Goal: Task Accomplishment & Management: Complete application form

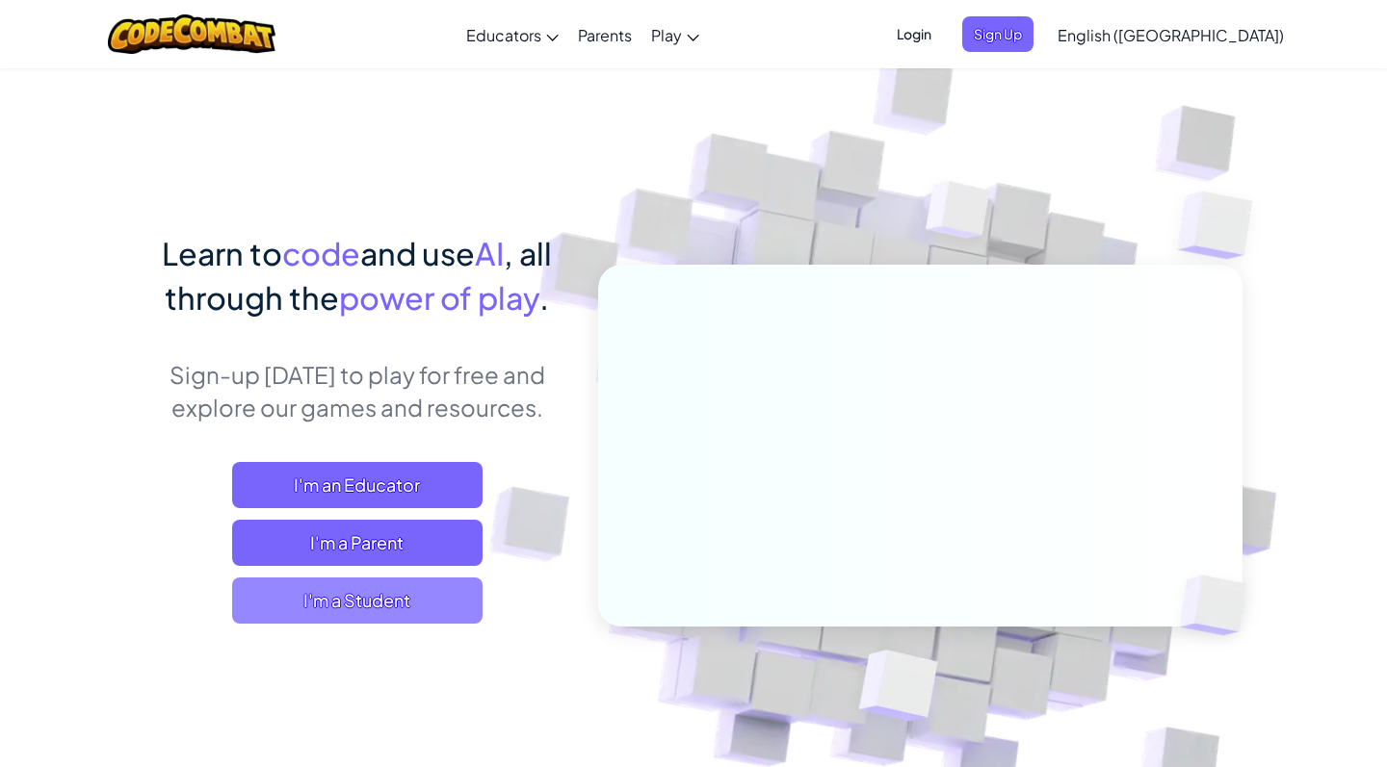
click at [360, 595] on span "I'm a Student" at bounding box center [357, 601] width 250 height 46
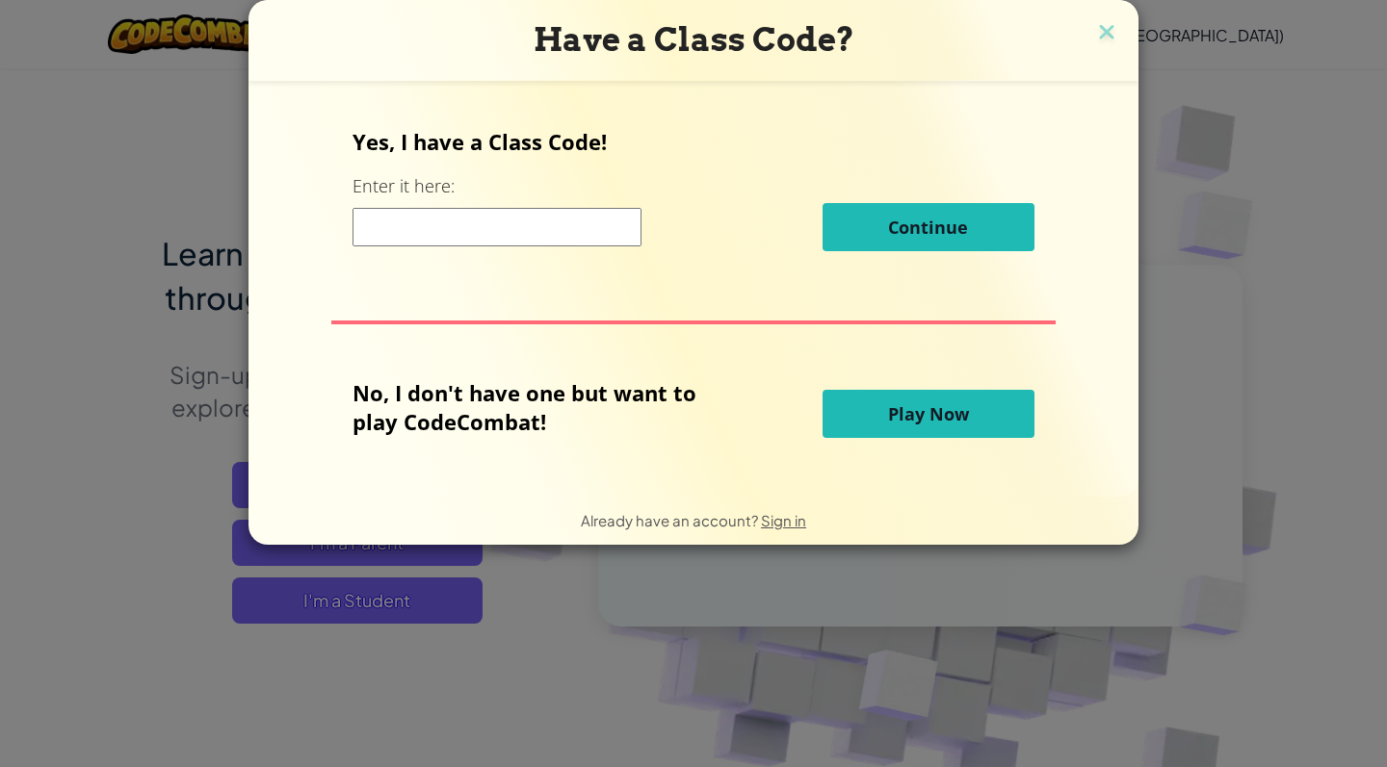
click at [501, 224] on input at bounding box center [496, 227] width 289 height 39
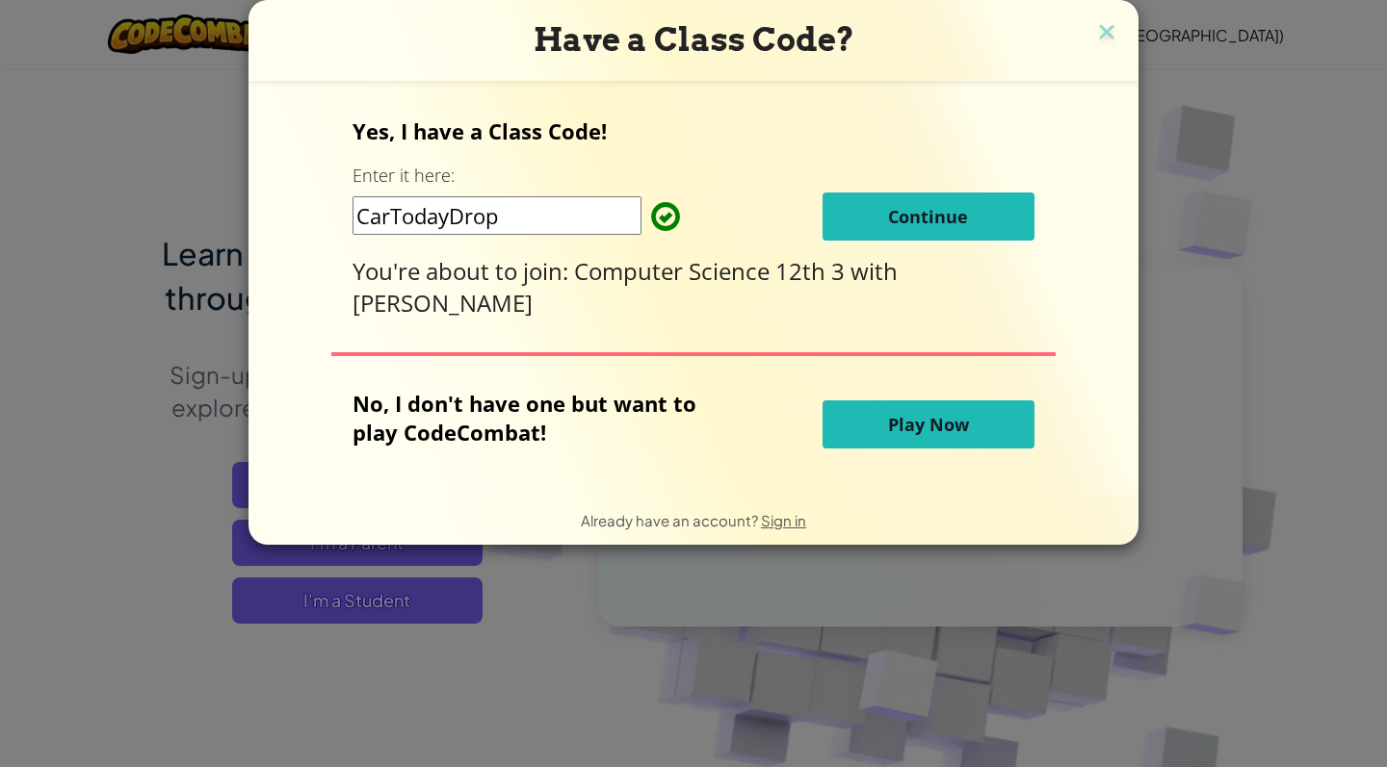
type input "CarTodayDrop"
click at [931, 214] on span "Continue" at bounding box center [928, 216] width 80 height 23
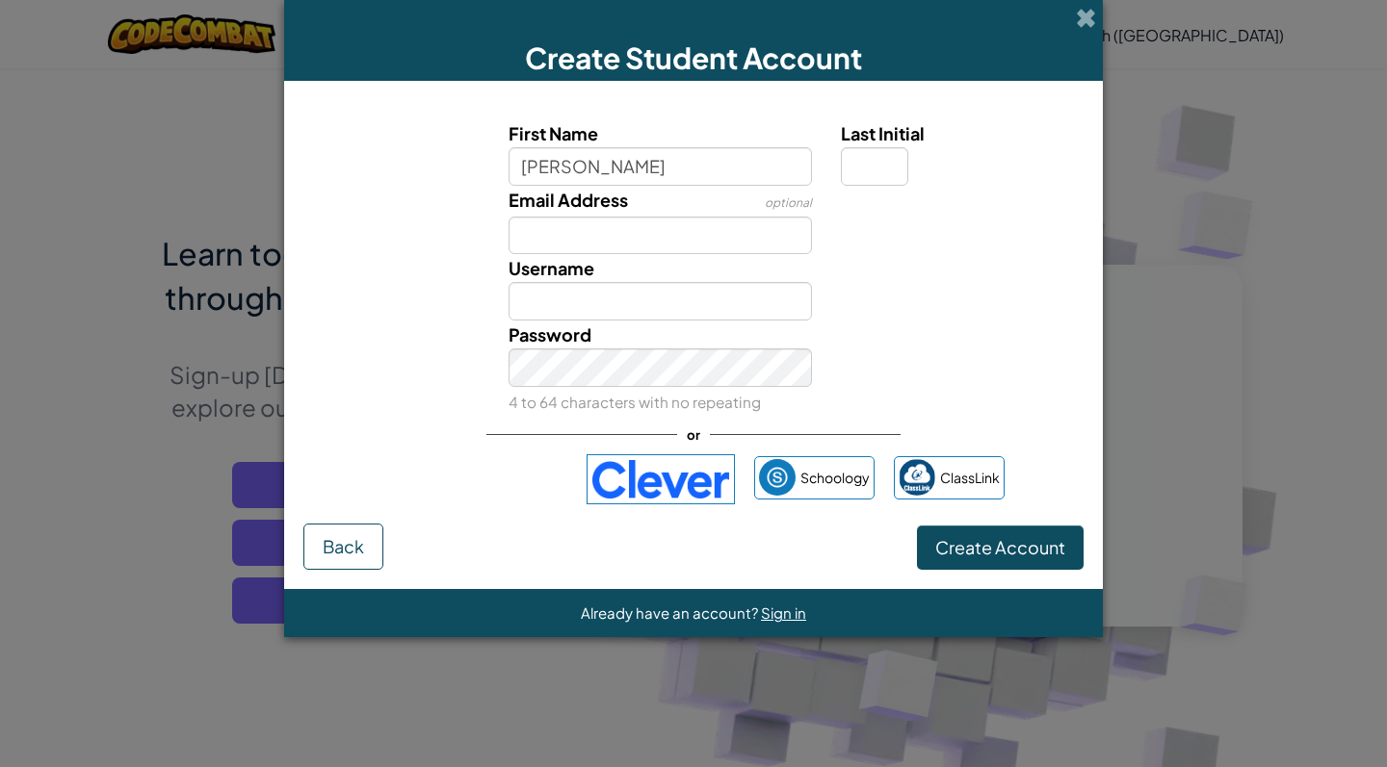
type input "Ana"
click at [878, 245] on div "Email Address optional" at bounding box center [693, 220] width 799 height 69
click at [871, 168] on input "Last Initial" at bounding box center [874, 166] width 67 height 39
type input "M"
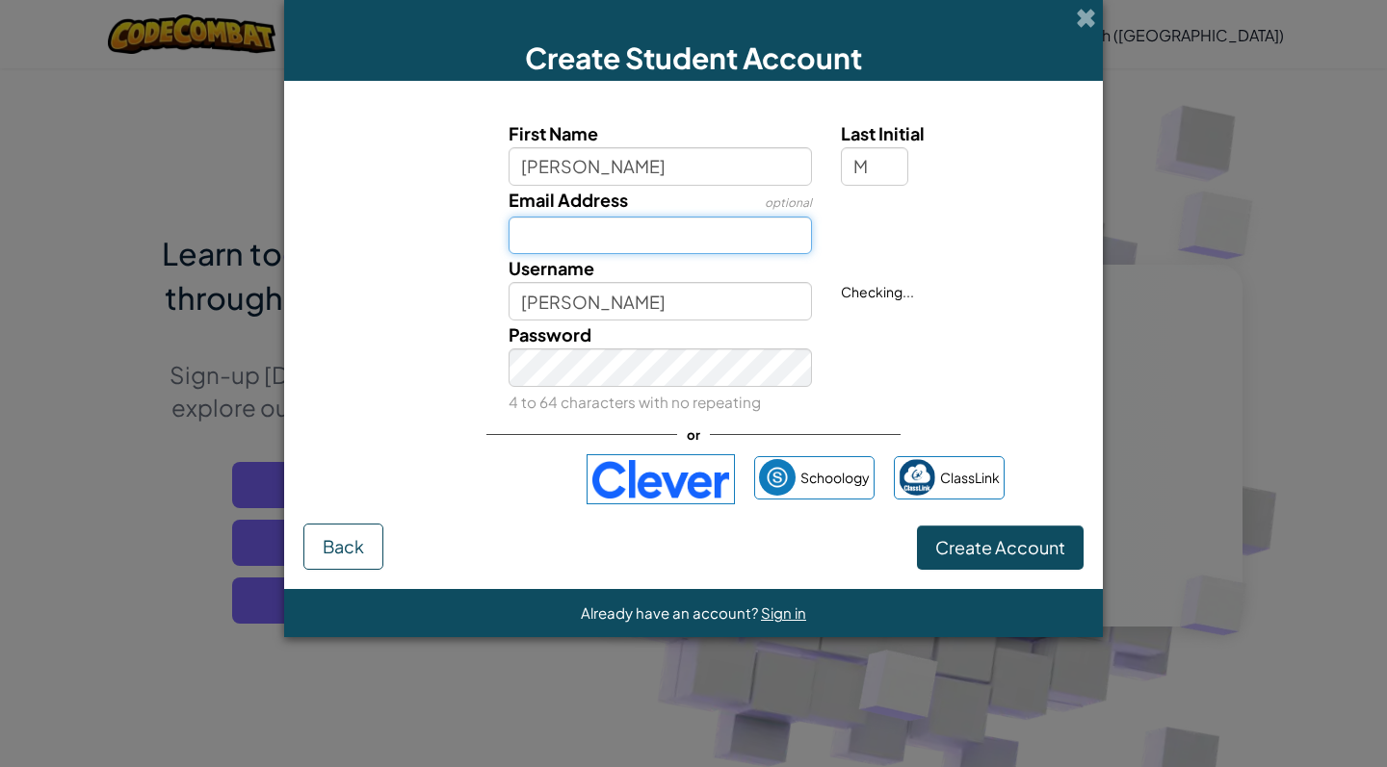
type input "AnaM"
type input "ana.medr"
type input "Ana.medrano_vs@village.edu.gt"
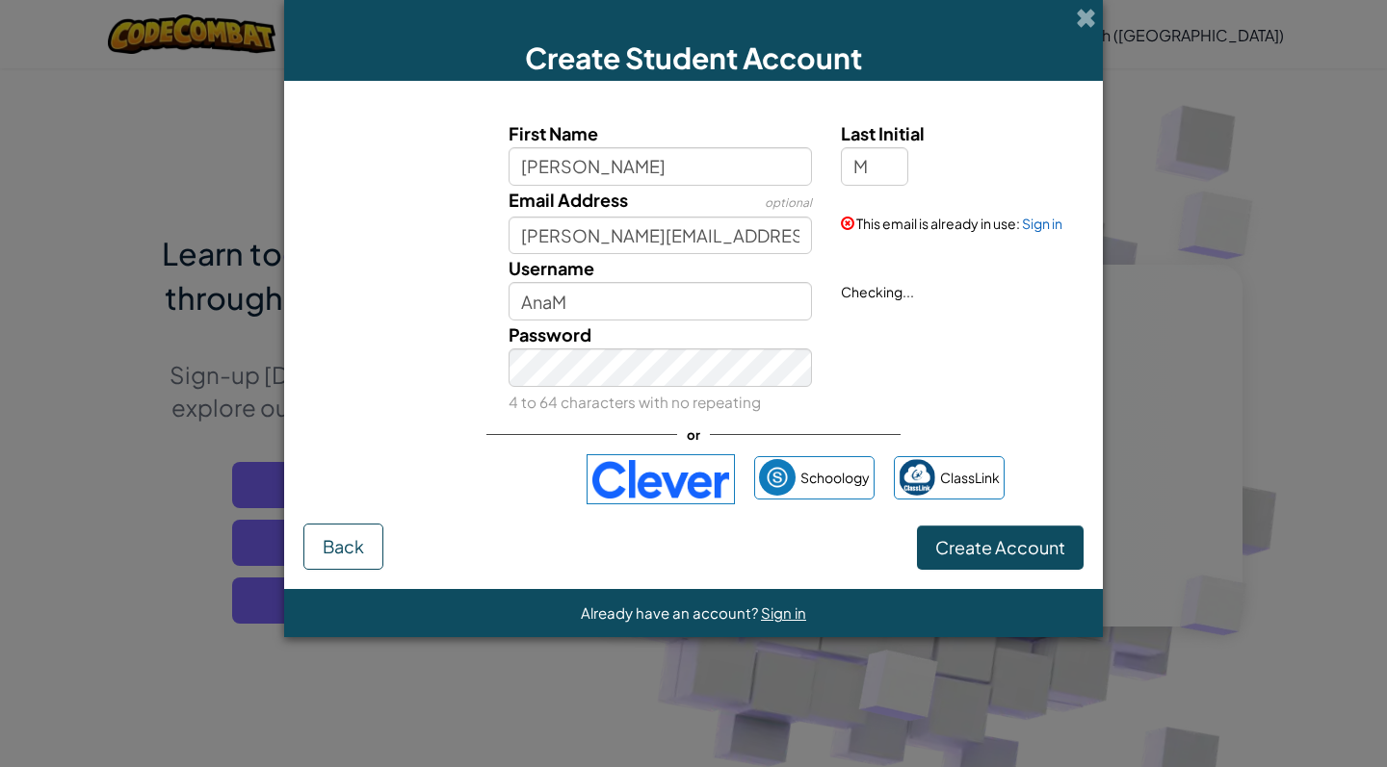
click at [977, 559] on button "Create Account" at bounding box center [1000, 548] width 167 height 44
click at [606, 305] on input "AnaM" at bounding box center [660, 301] width 304 height 39
click at [854, 348] on div "Password 4 to 64 characters with no repeating" at bounding box center [693, 368] width 799 height 95
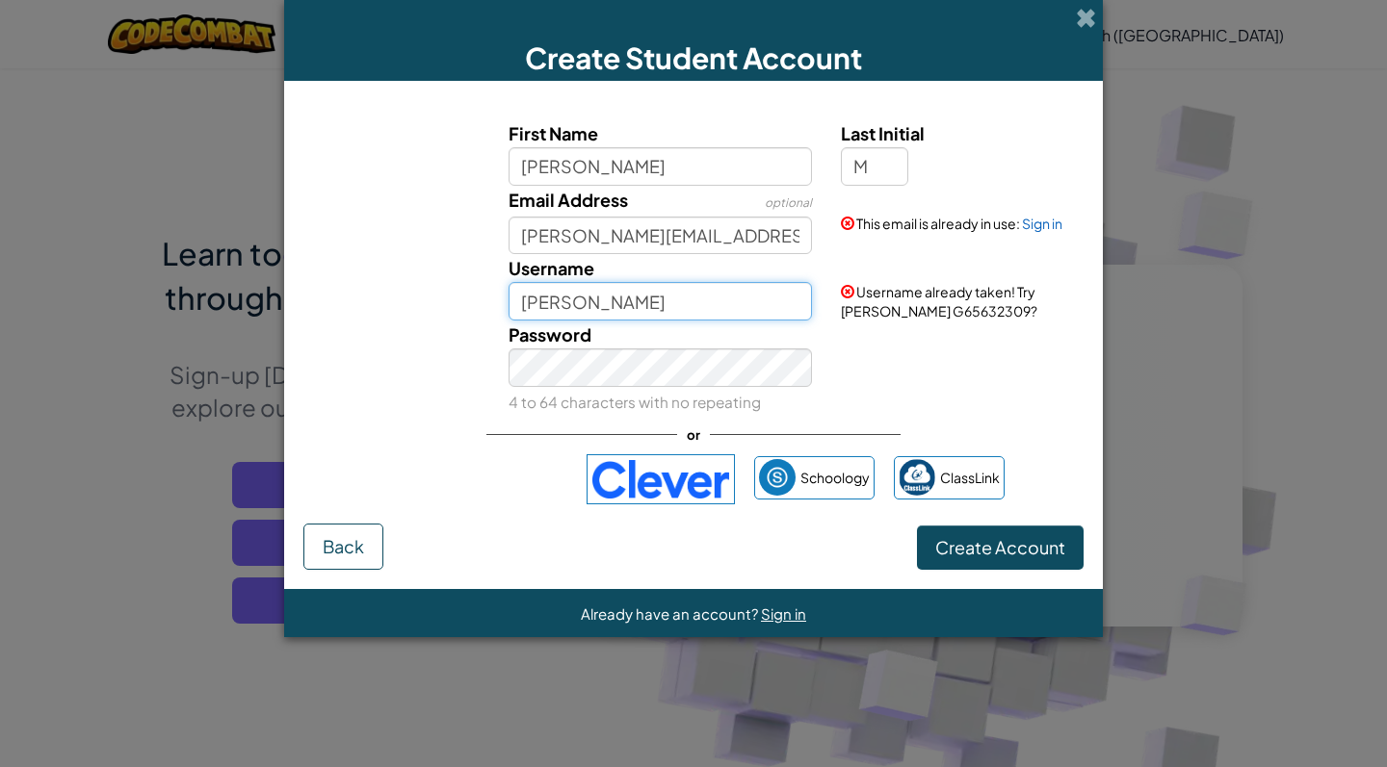
click at [649, 309] on input "Ana G" at bounding box center [660, 301] width 304 height 39
type input "[PERSON_NAME]"
click at [908, 389] on div "Password 4 to 64 characters with no repeating" at bounding box center [693, 368] width 799 height 95
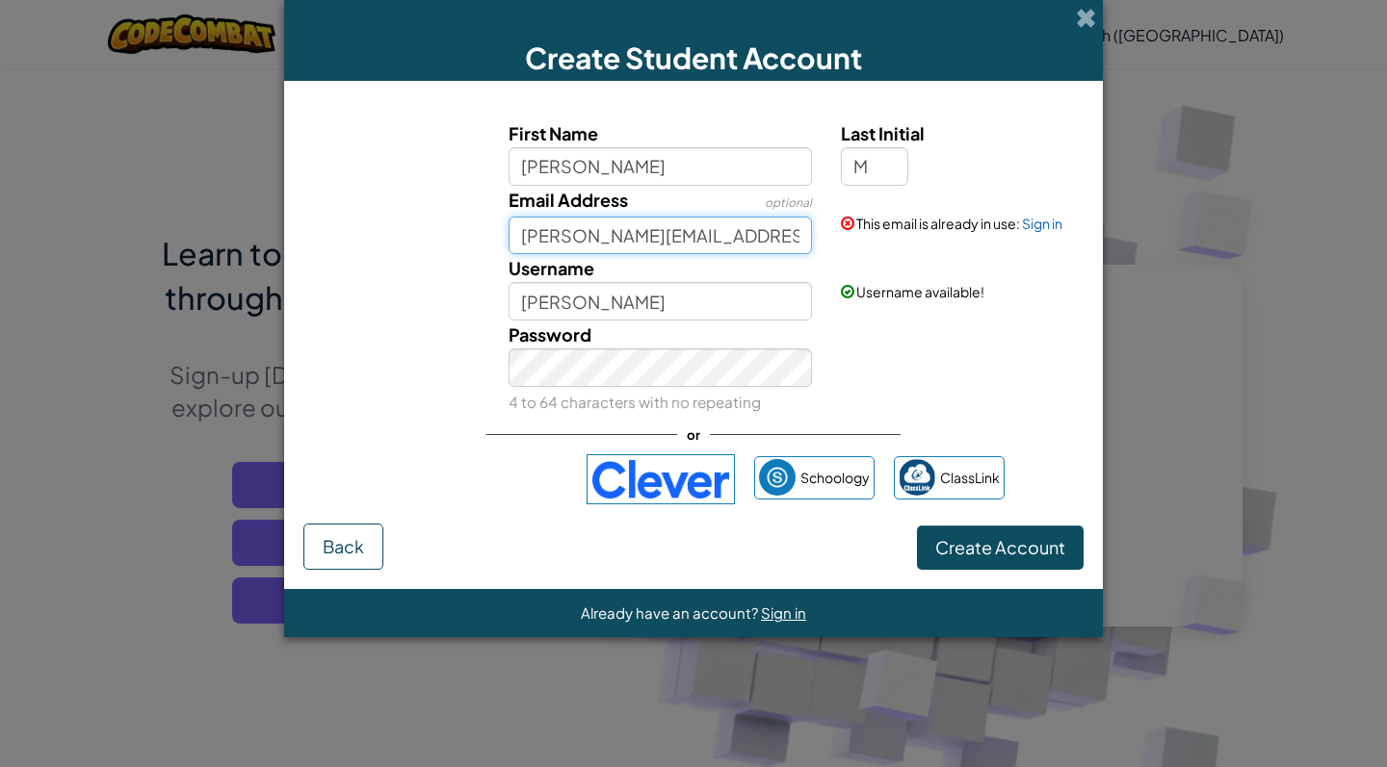
click at [655, 248] on input "Ana.medrano_vs@village.edu.gt" at bounding box center [660, 236] width 304 height 39
type input "A"
type input "agmemi"
type input "agmemi@gmail.com"
click at [1014, 358] on div "Password 4 to 64 characters with no repeating" at bounding box center [693, 368] width 799 height 95
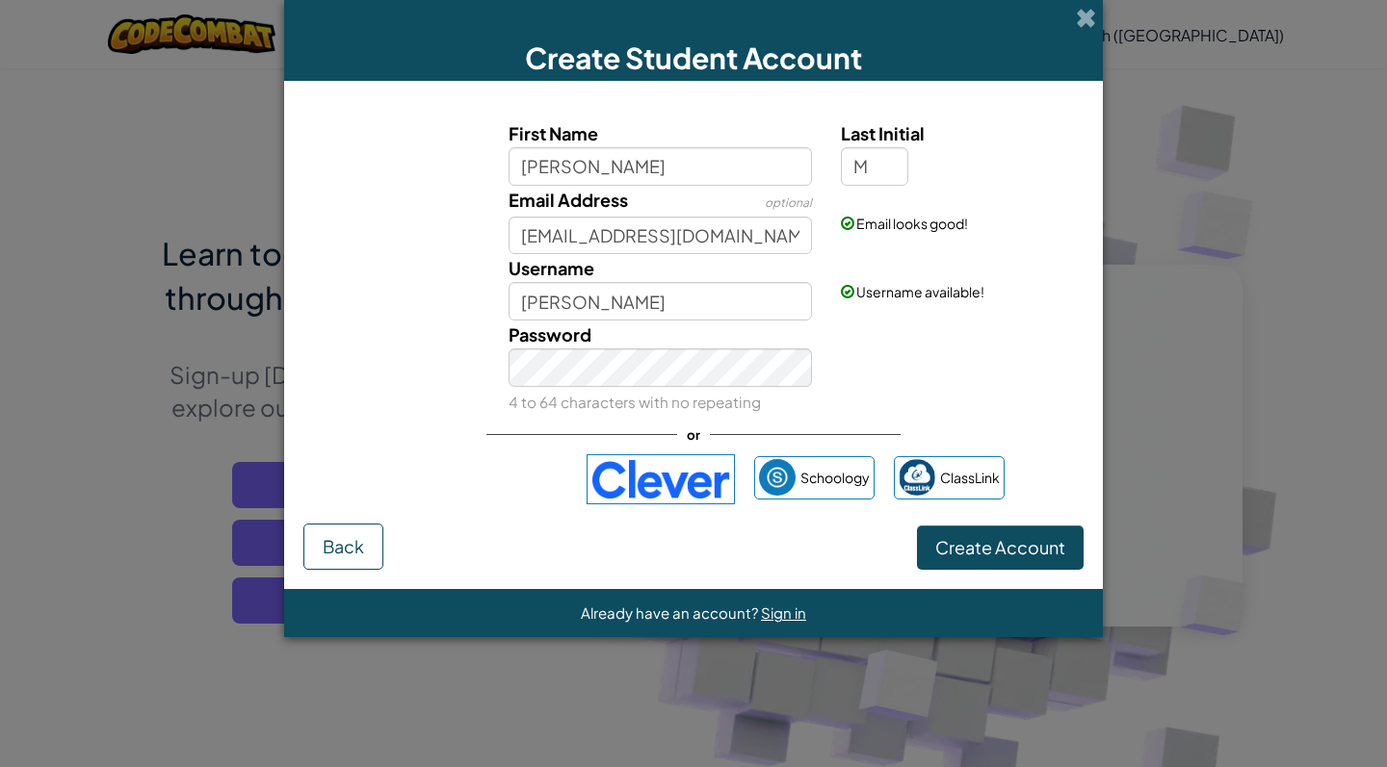
click at [998, 555] on button "Create Account" at bounding box center [1000, 548] width 167 height 44
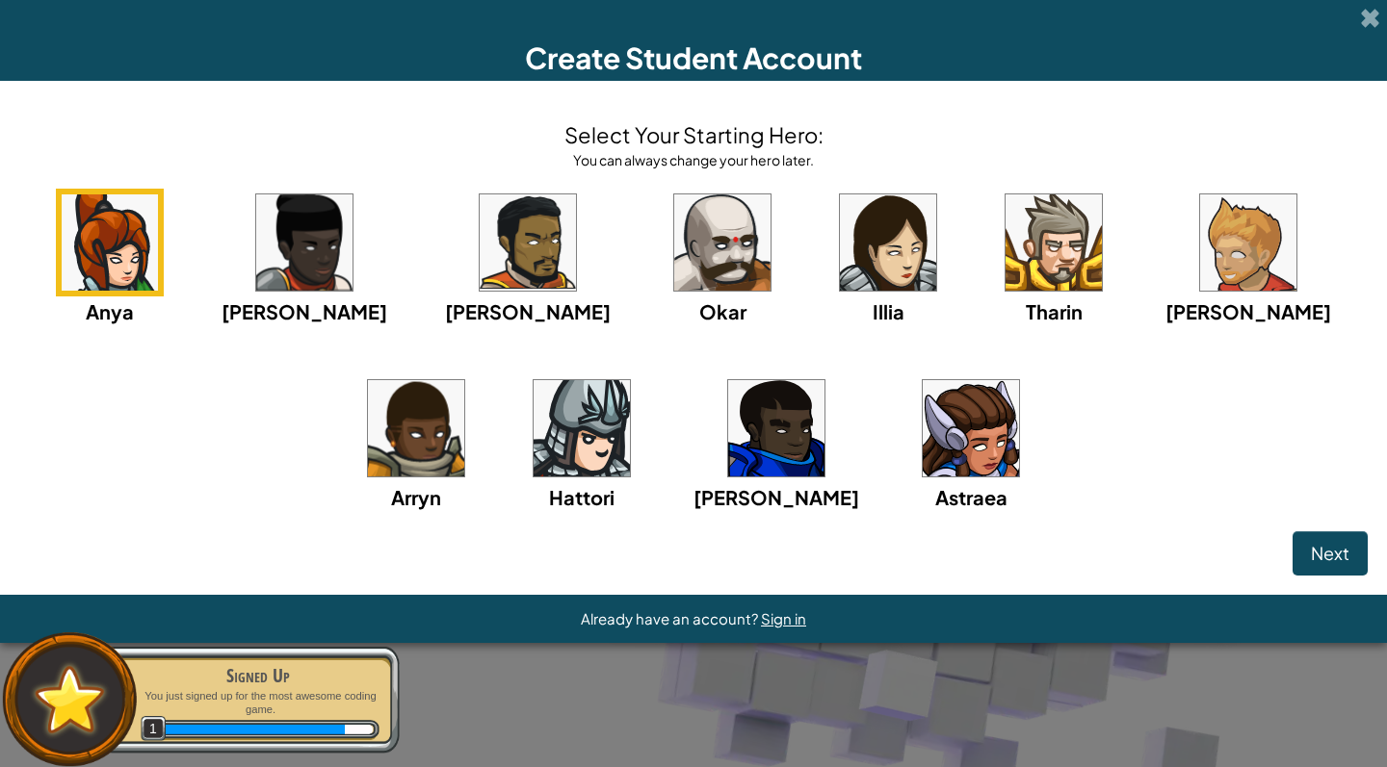
click at [1322, 549] on span "Next" at bounding box center [1330, 553] width 39 height 22
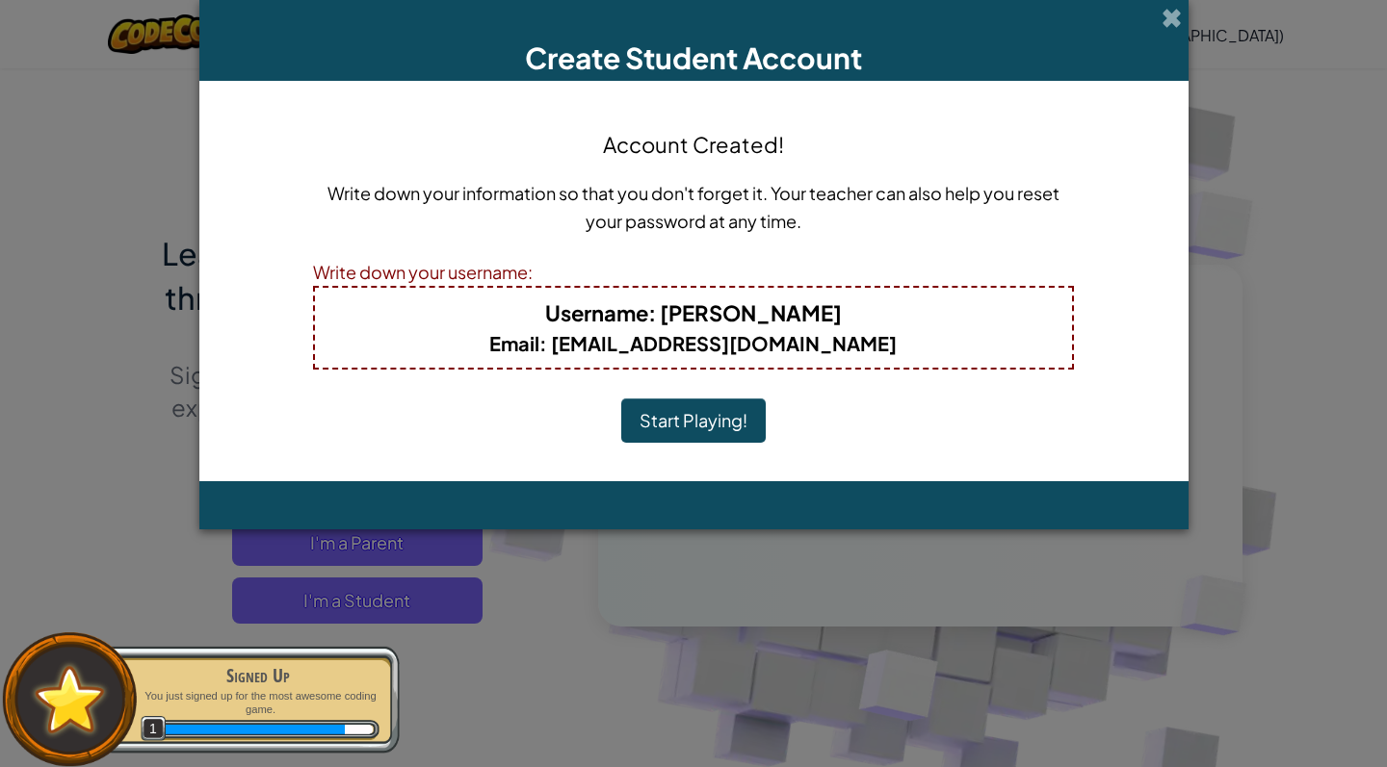
click at [717, 319] on b "Username : Ana G M" at bounding box center [693, 312] width 297 height 27
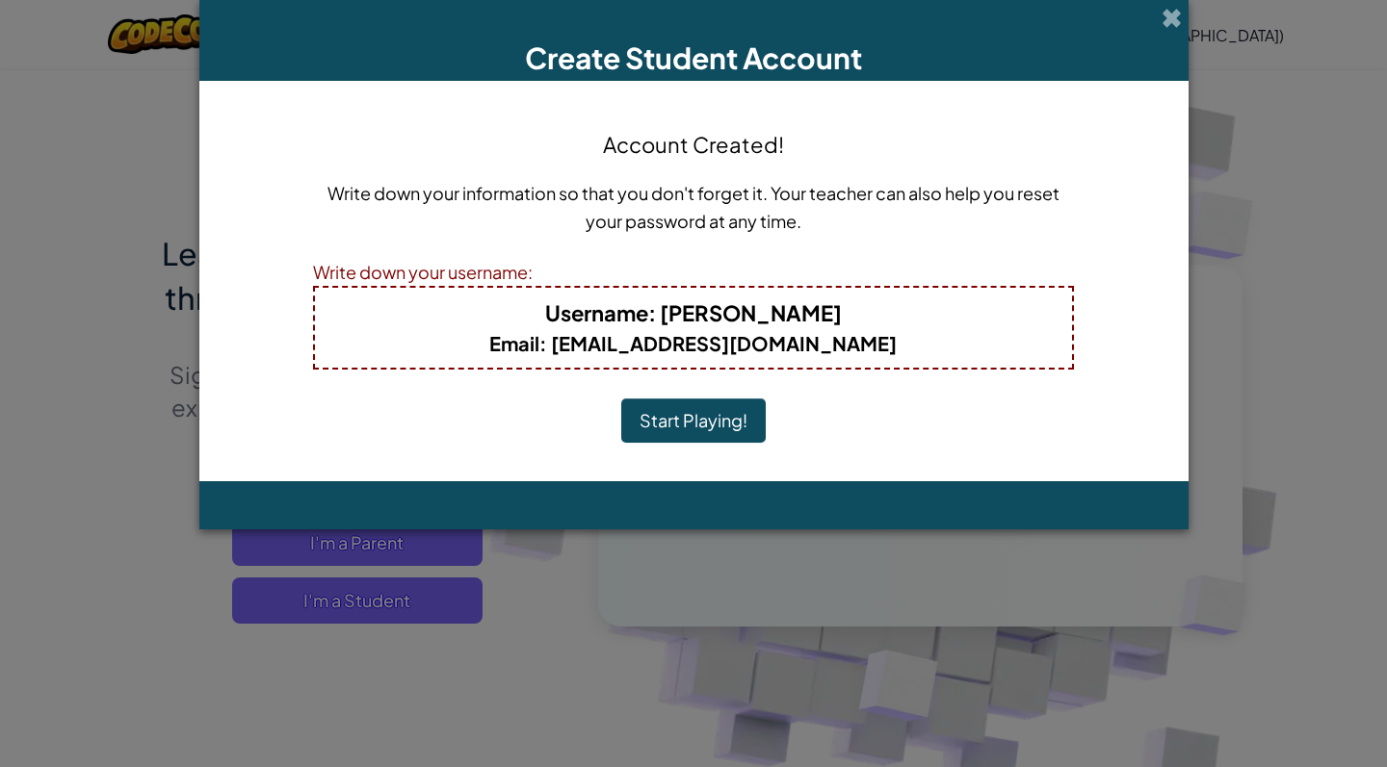
click at [711, 419] on button "Start Playing!" at bounding box center [693, 421] width 144 height 44
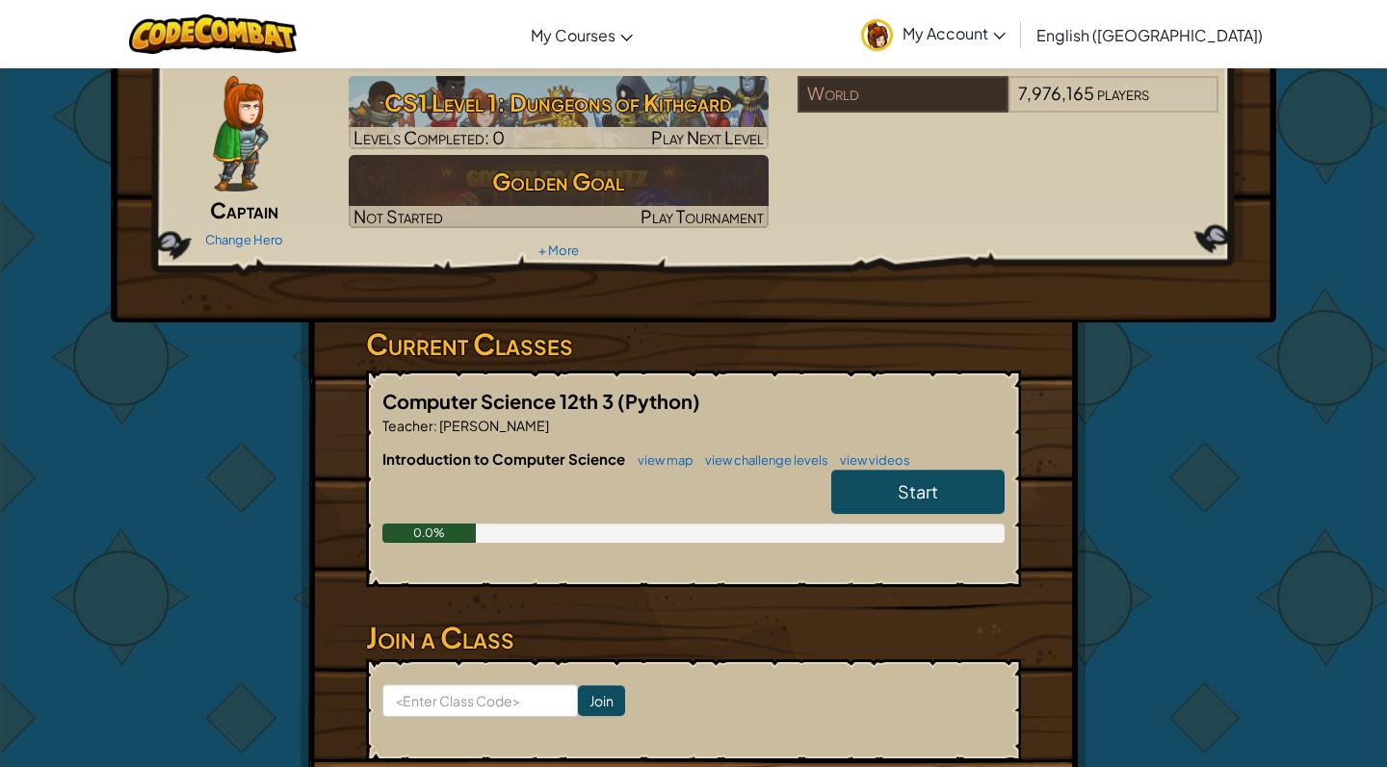
scroll to position [74, 0]
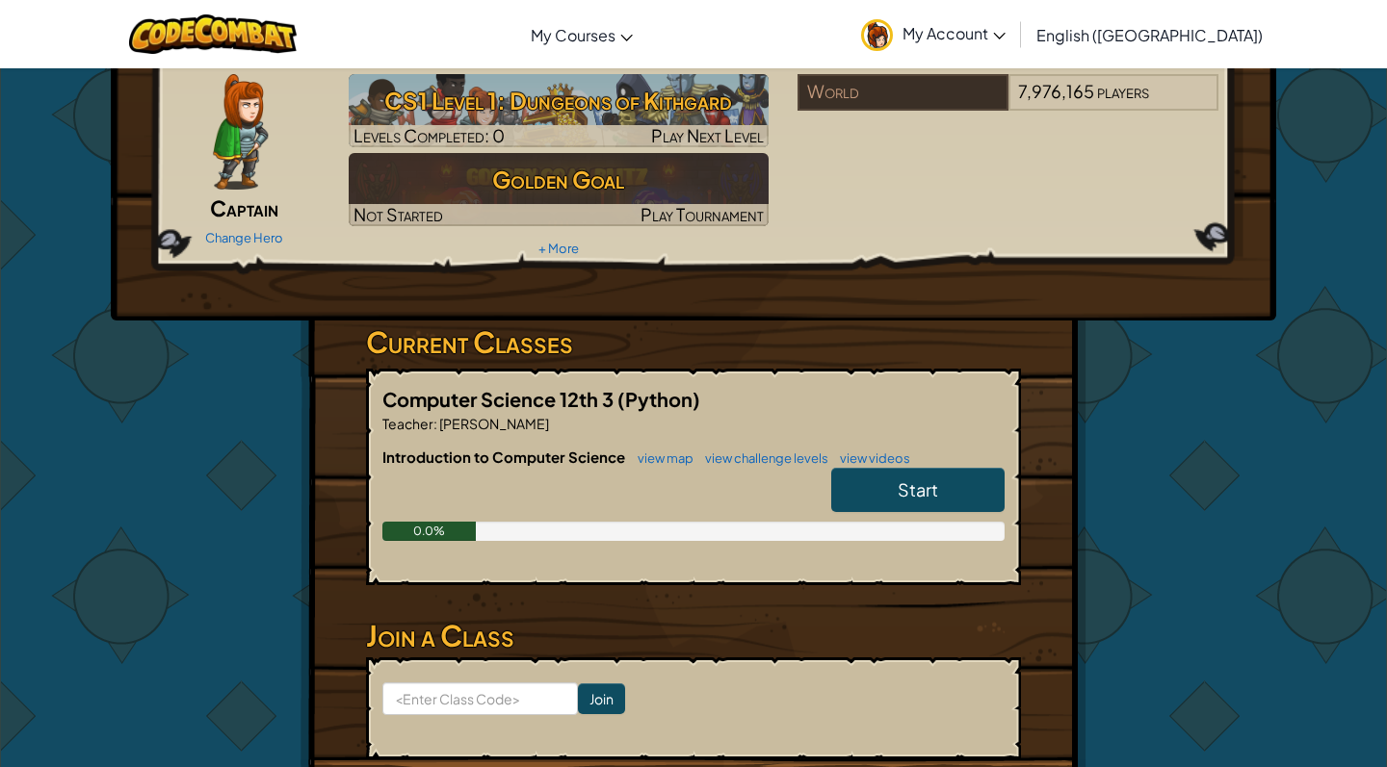
click at [939, 491] on link "Start" at bounding box center [917, 490] width 173 height 44
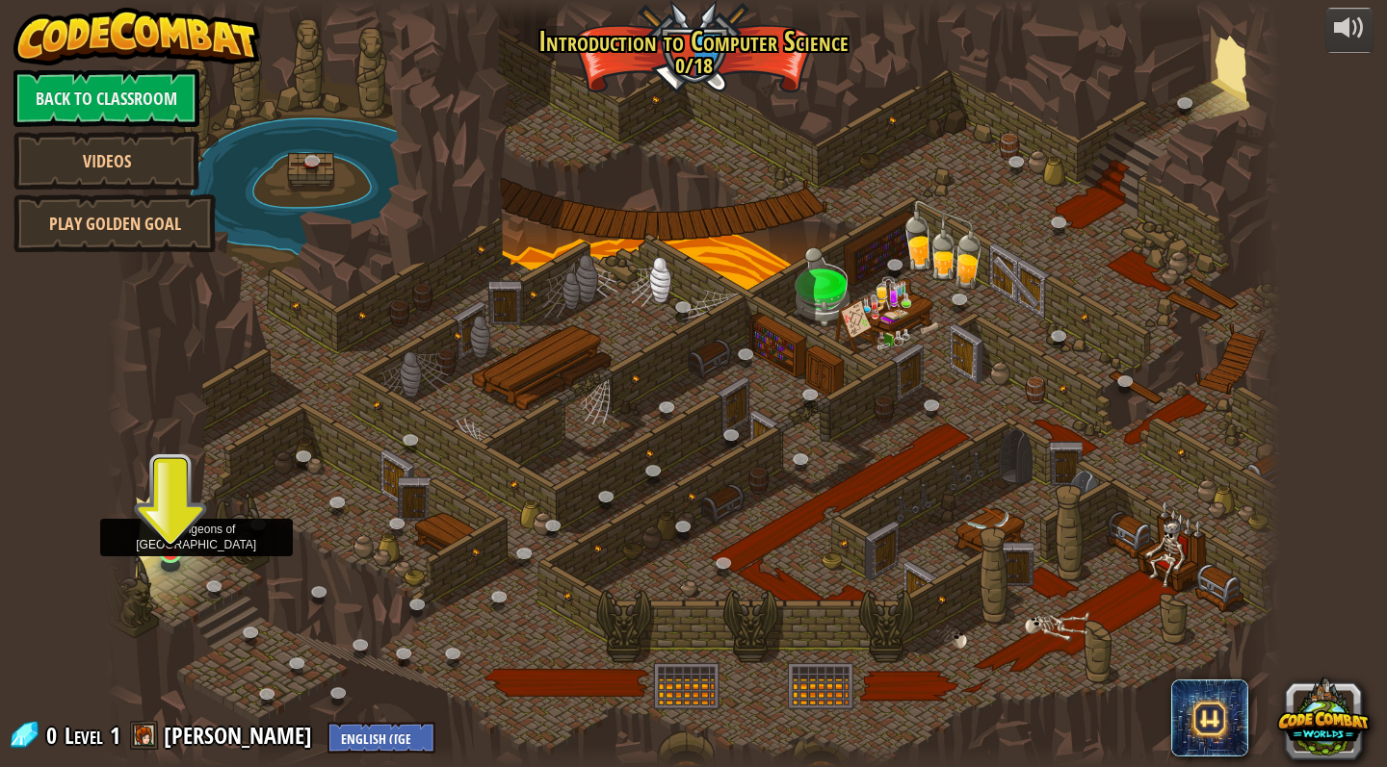
click at [167, 542] on img at bounding box center [171, 519] width 30 height 69
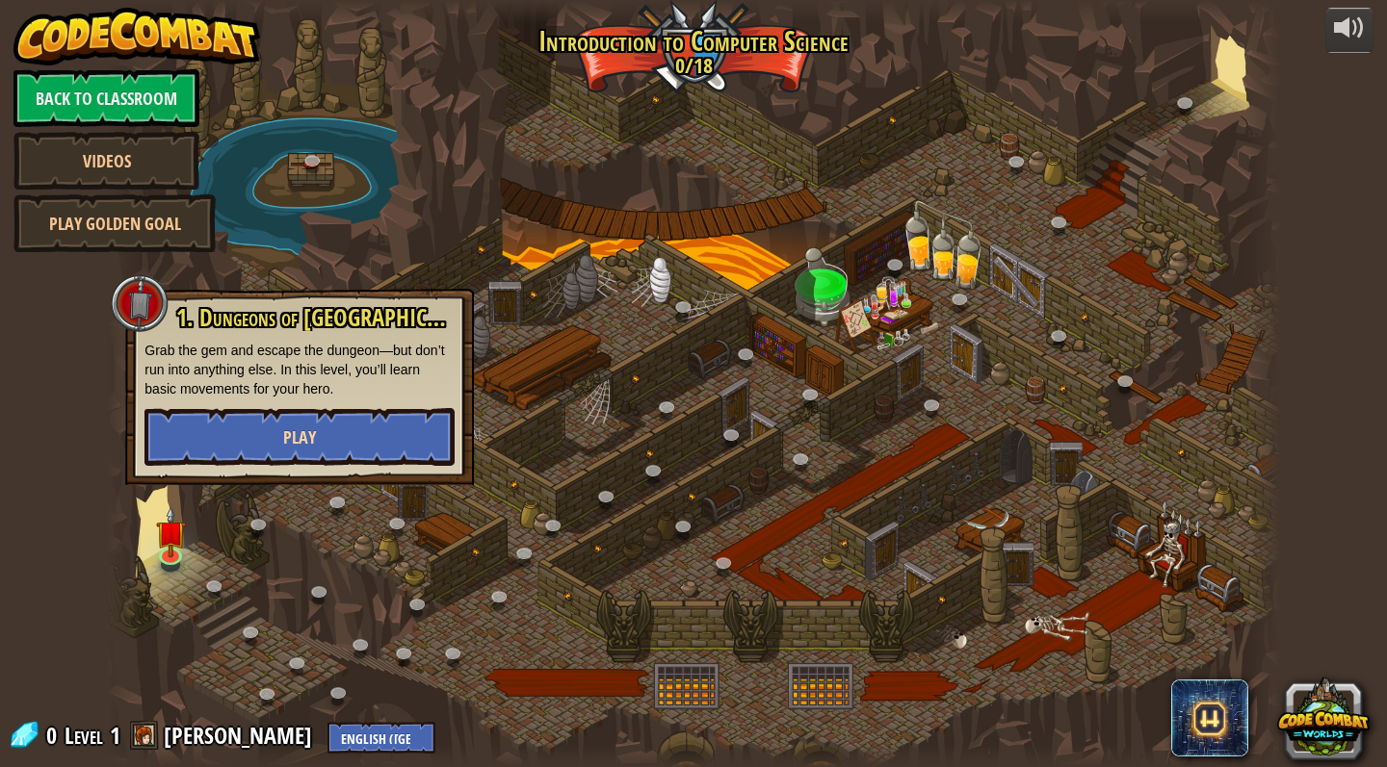
click at [261, 429] on button "Play" at bounding box center [299, 437] width 310 height 58
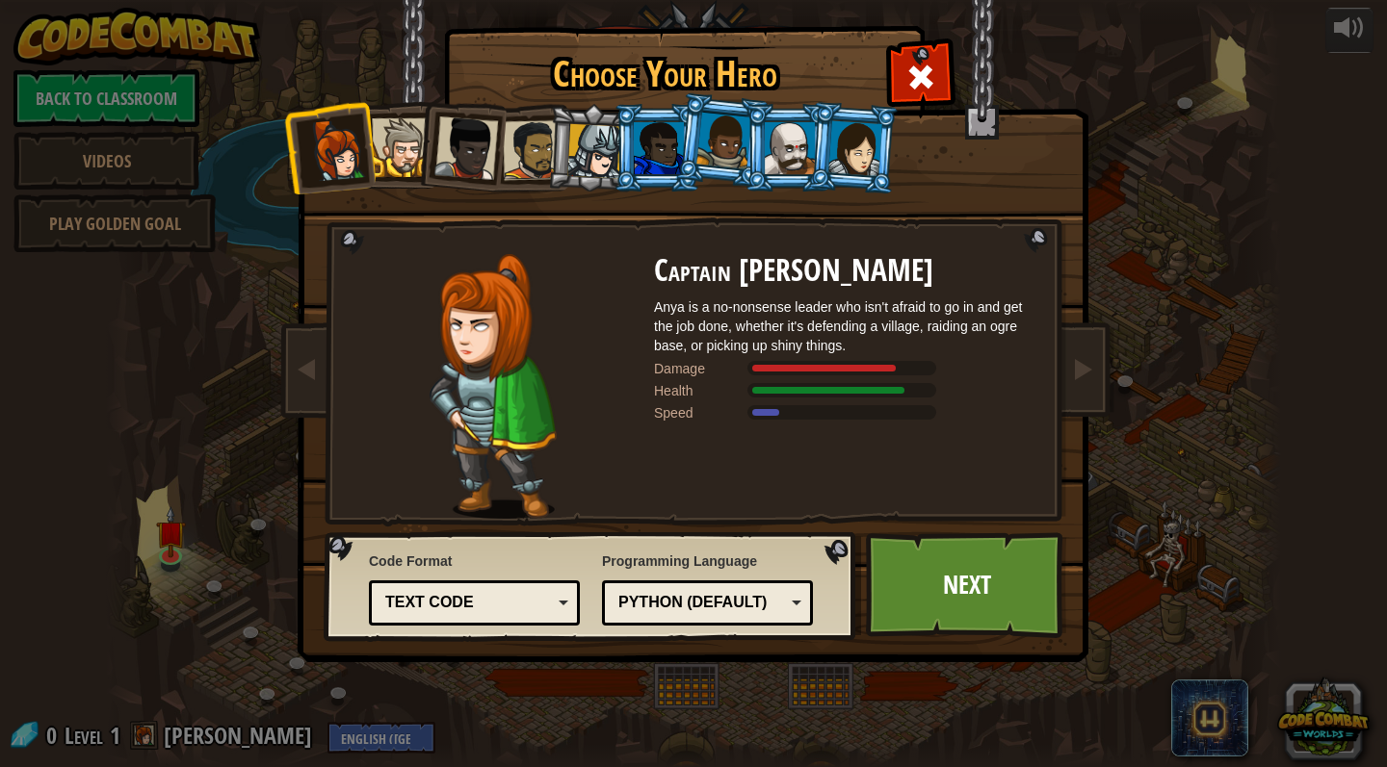
click at [261, 429] on div "Choose Your Hero 0 Captain [PERSON_NAME] is a no-nonsense leader who isn't afra…" at bounding box center [693, 383] width 1387 height 767
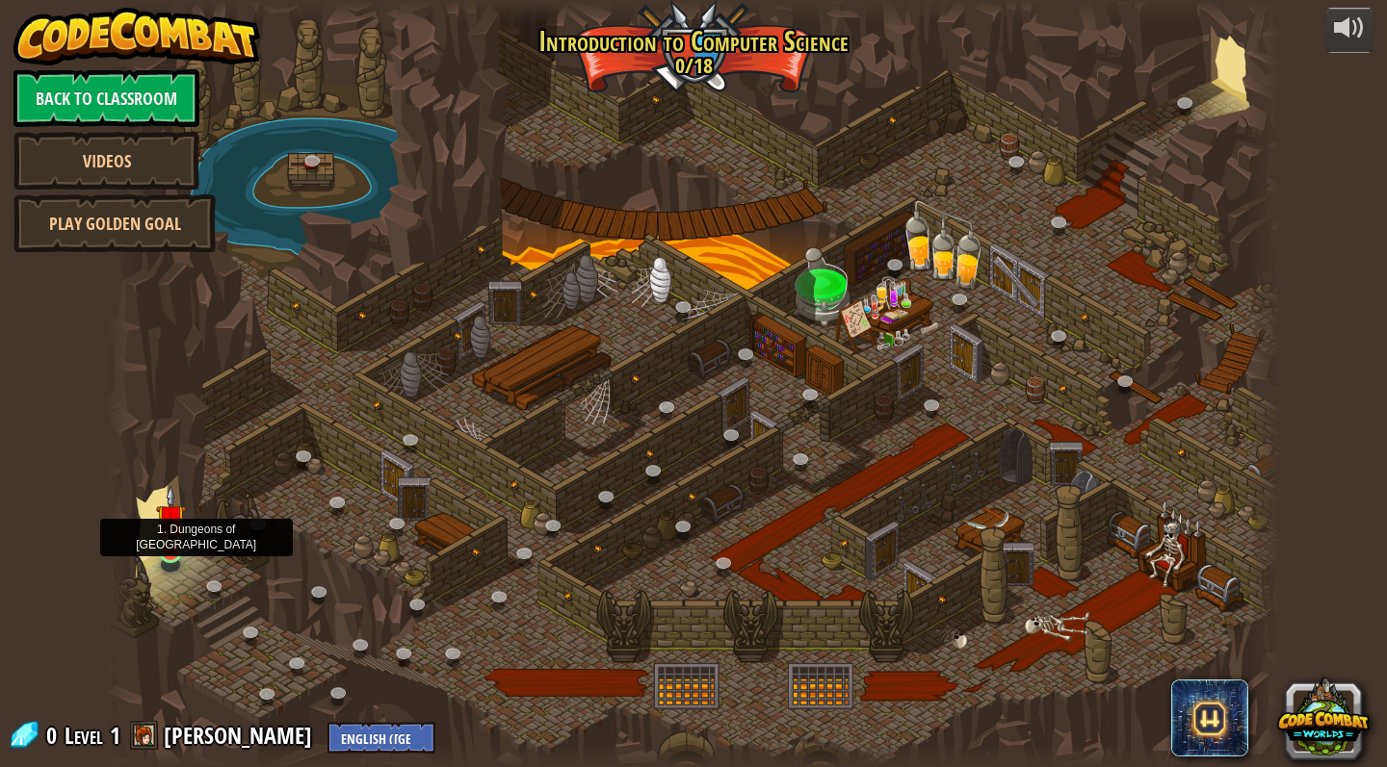
click at [175, 547] on img at bounding box center [171, 519] width 30 height 69
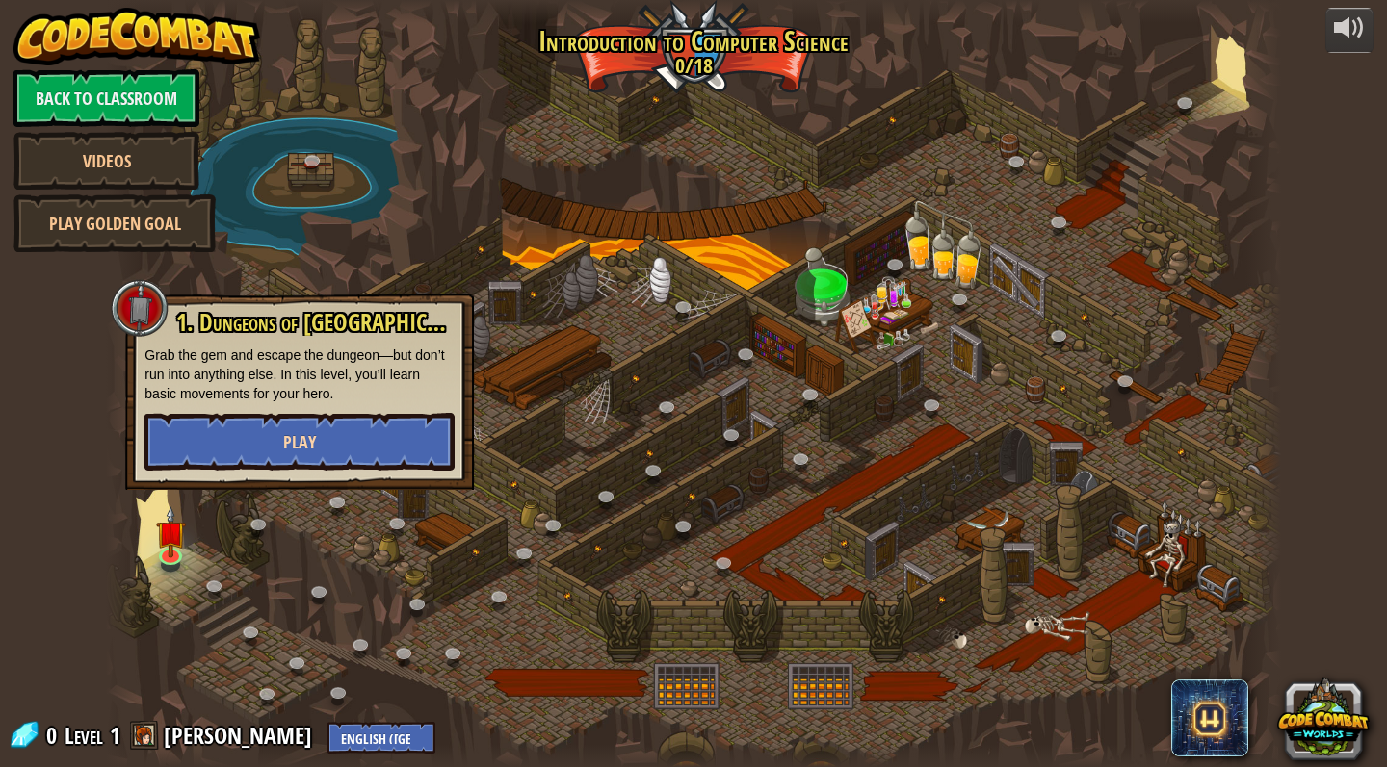
click at [278, 429] on button "Play" at bounding box center [299, 442] width 310 height 58
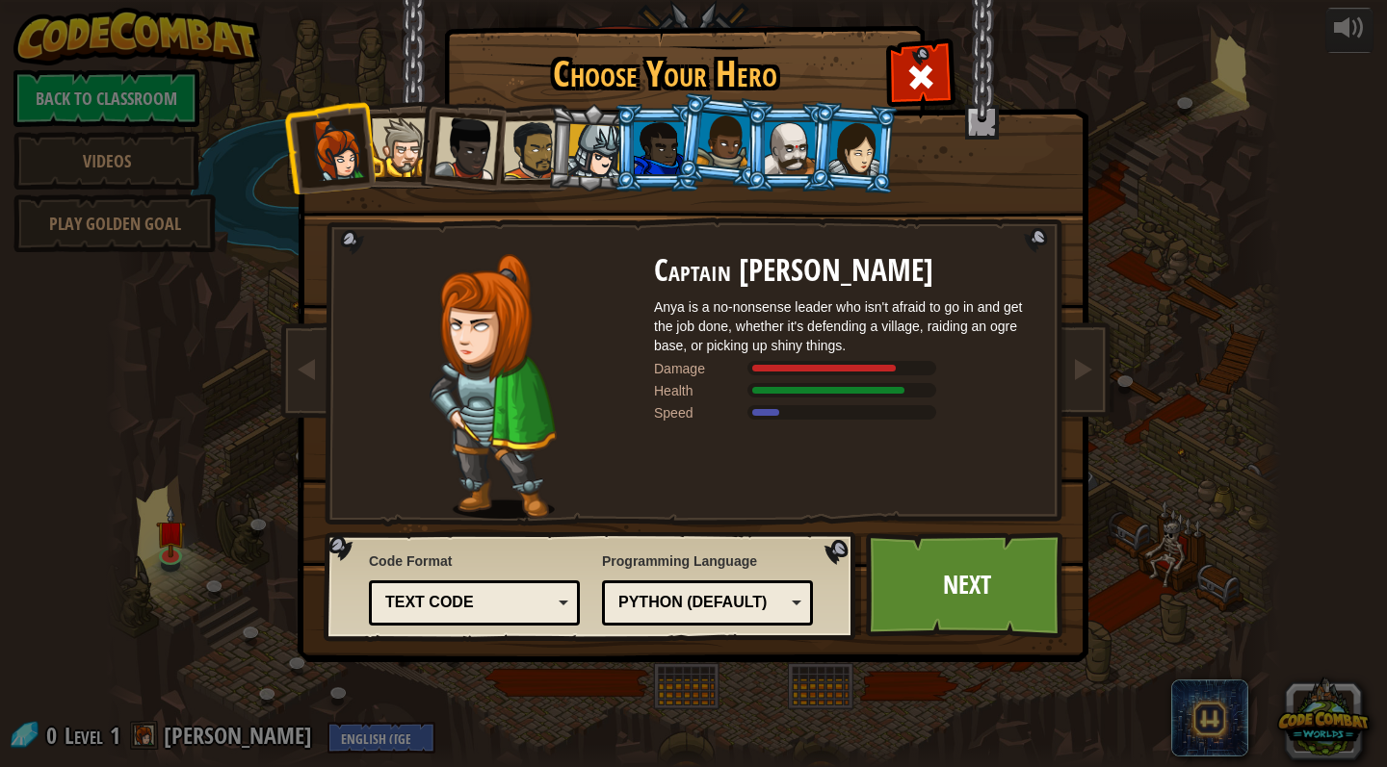
click at [562, 603] on div "Text code" at bounding box center [474, 603] width 186 height 30
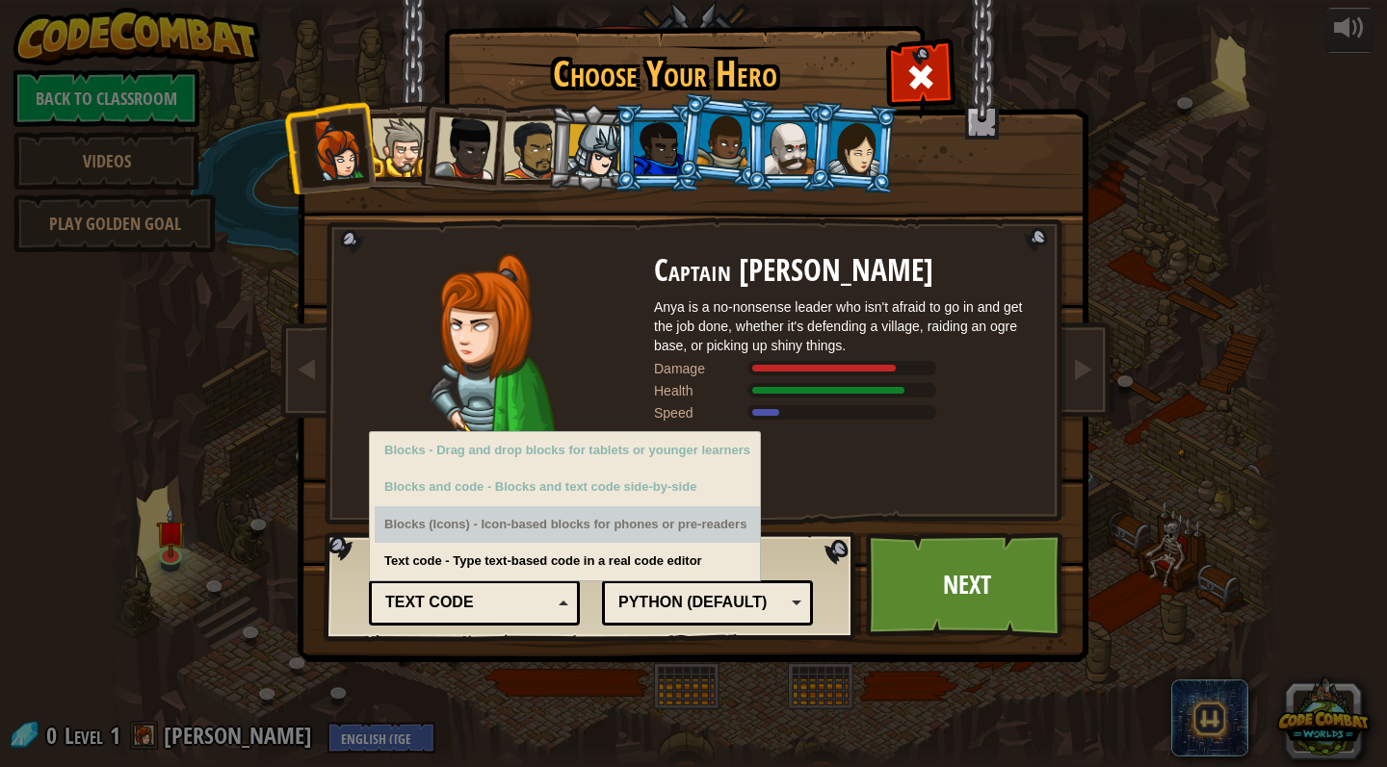
click at [574, 531] on div "Blocks (Icons) - Icon-based blocks for phones or pre-readers" at bounding box center [567, 525] width 385 height 38
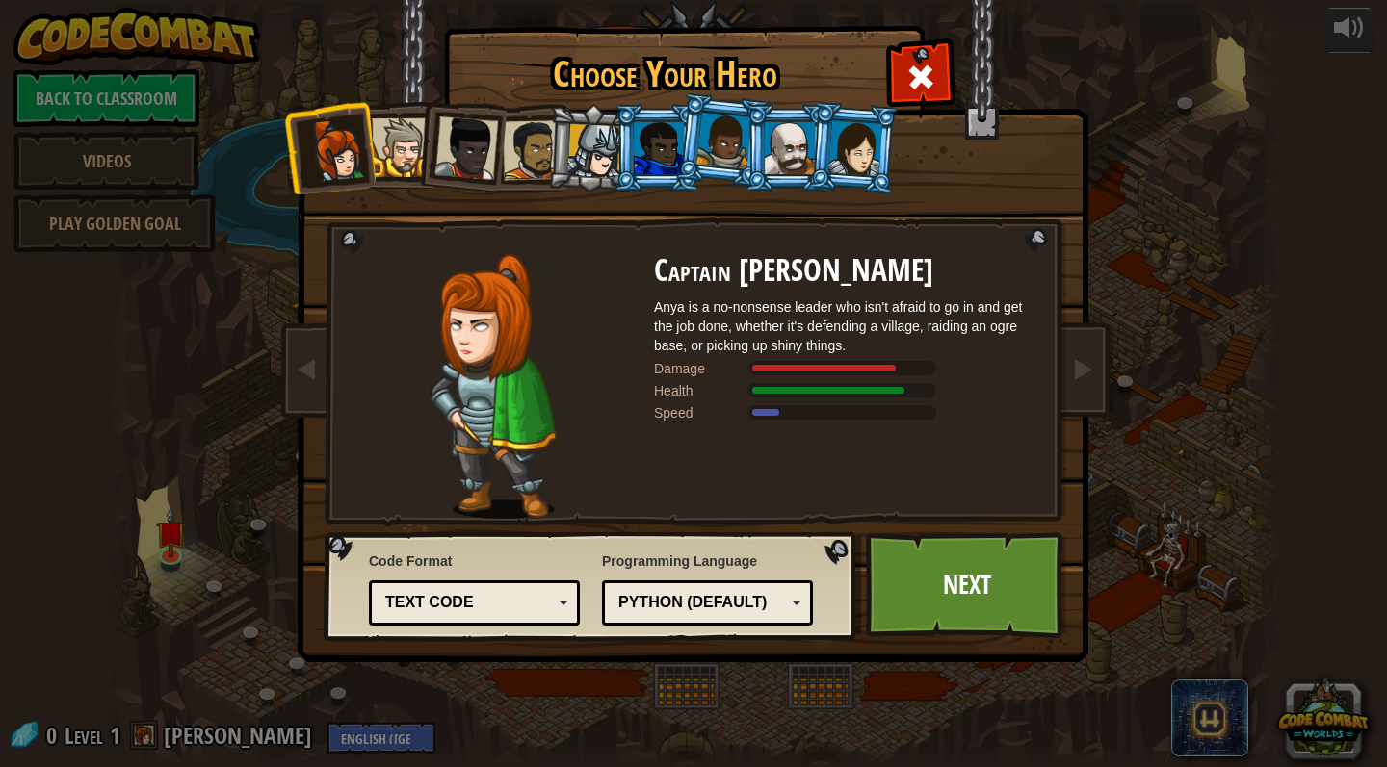
click at [854, 481] on div "Captain [PERSON_NAME] Anya is a no-nonsense leader who isn't afraid to go in an…" at bounding box center [846, 386] width 385 height 265
click at [777, 611] on div "Python (Default)" at bounding box center [701, 603] width 167 height 22
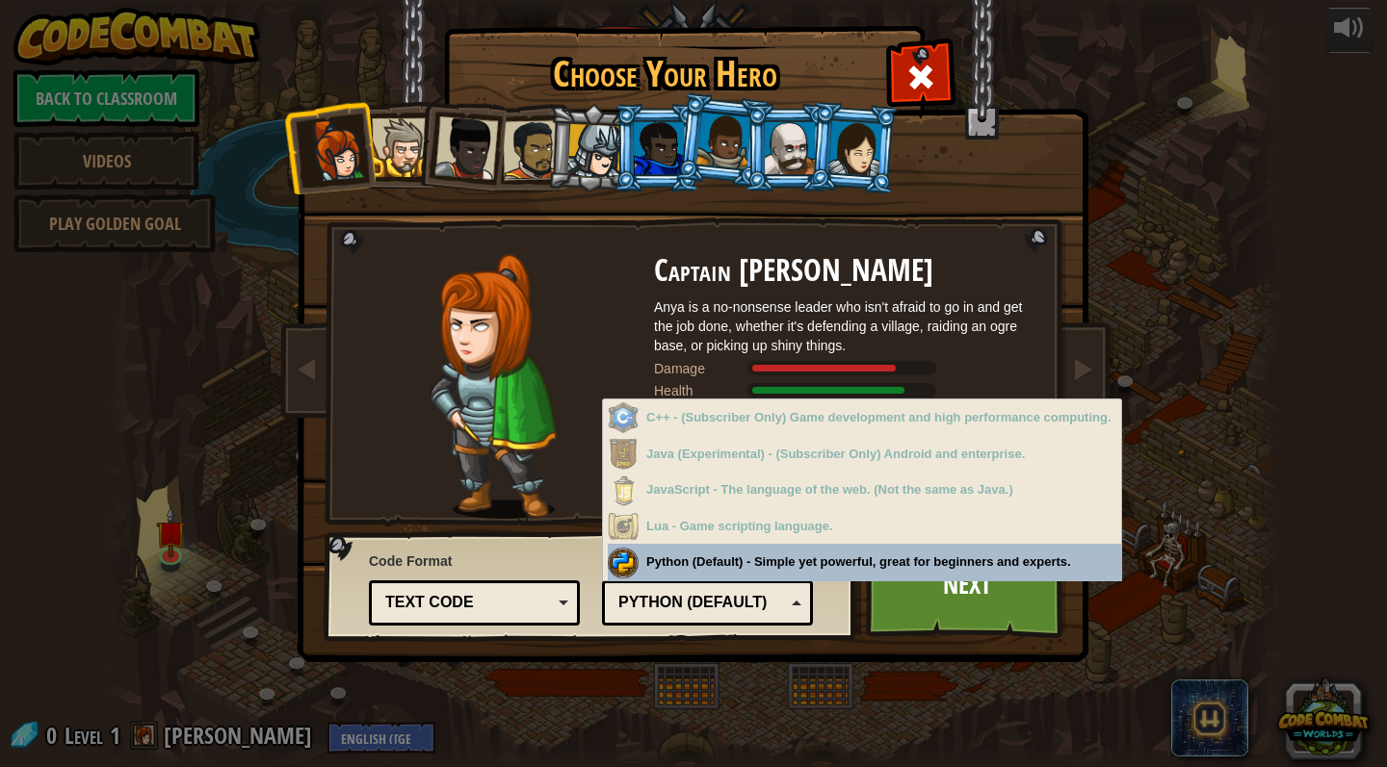
click at [776, 603] on div "Python (Default)" at bounding box center [701, 603] width 167 height 22
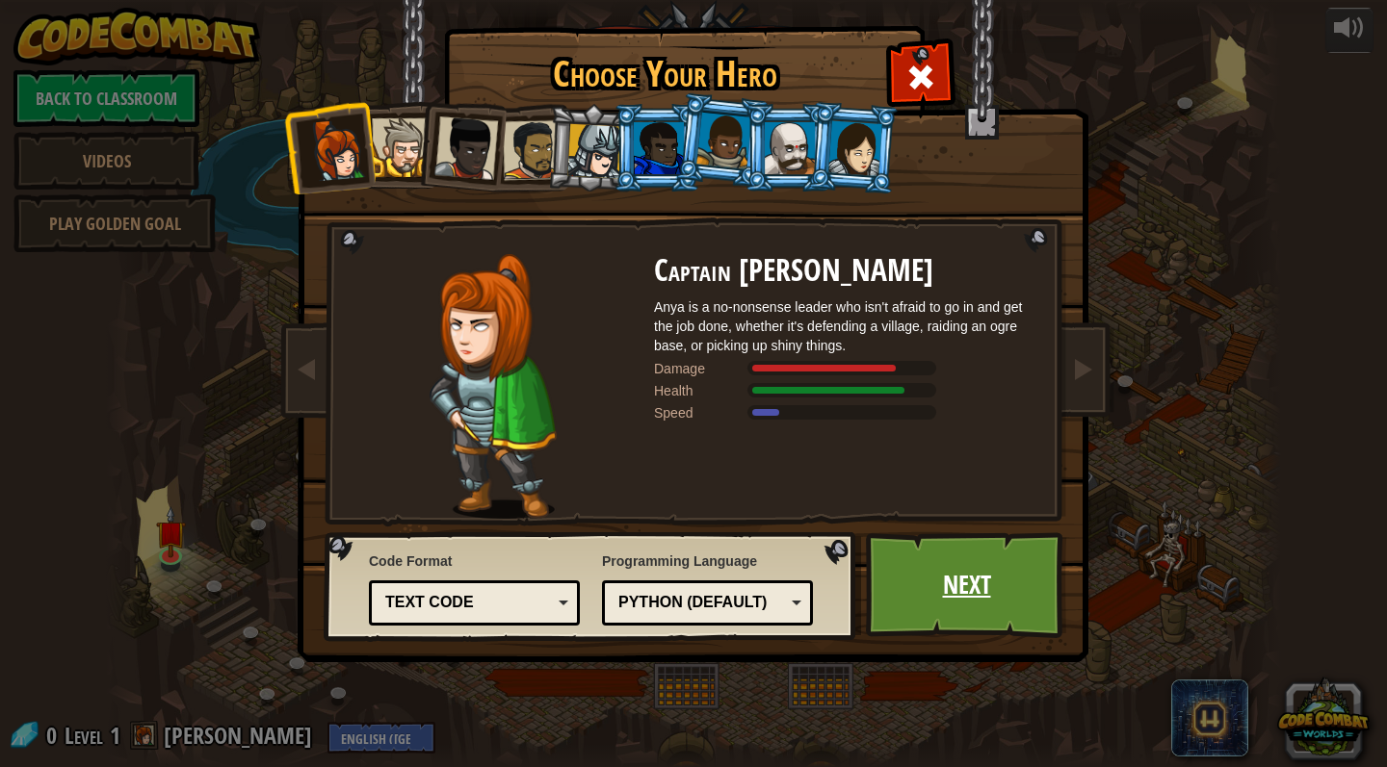
click at [954, 584] on link "Next" at bounding box center [966, 585] width 201 height 106
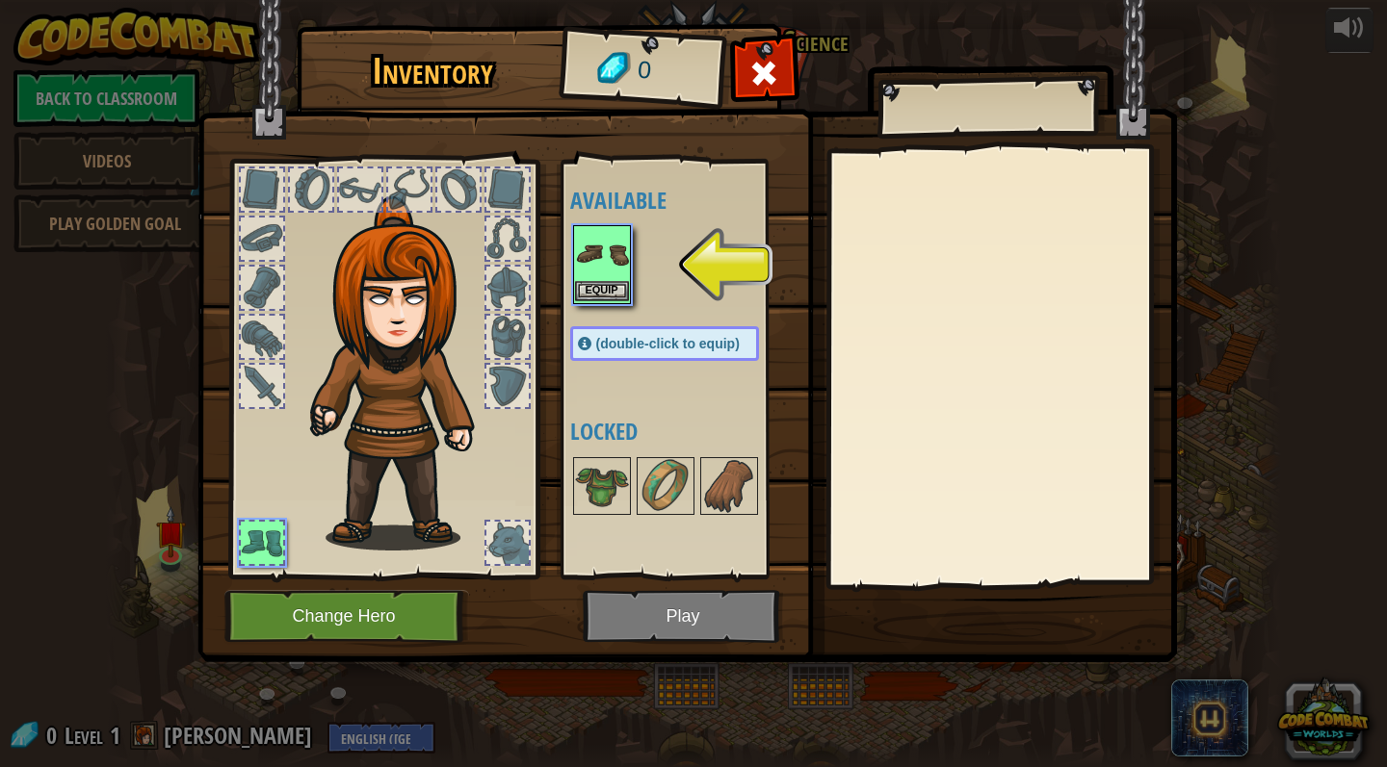
click at [613, 253] on img at bounding box center [602, 254] width 54 height 54
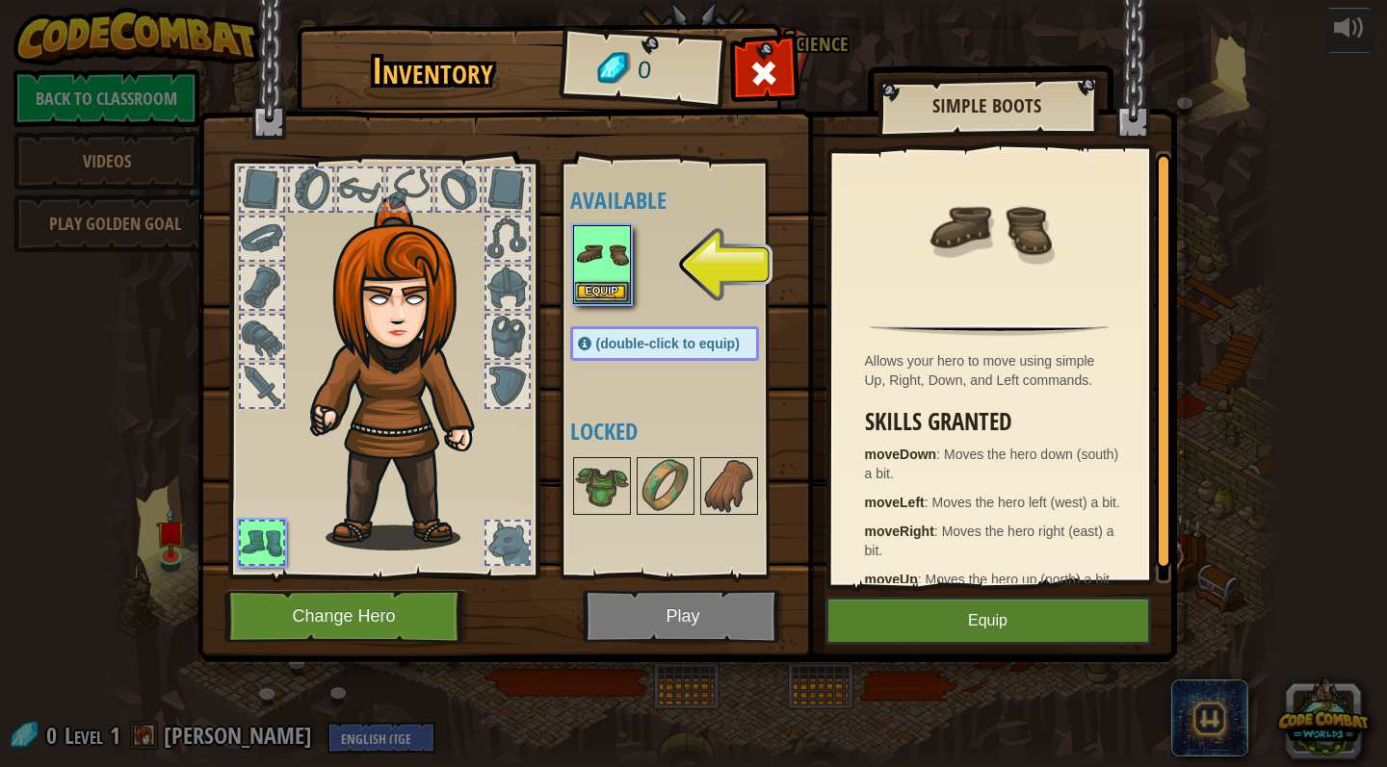
click at [1023, 625] on button "Equip" at bounding box center [987, 621] width 325 height 48
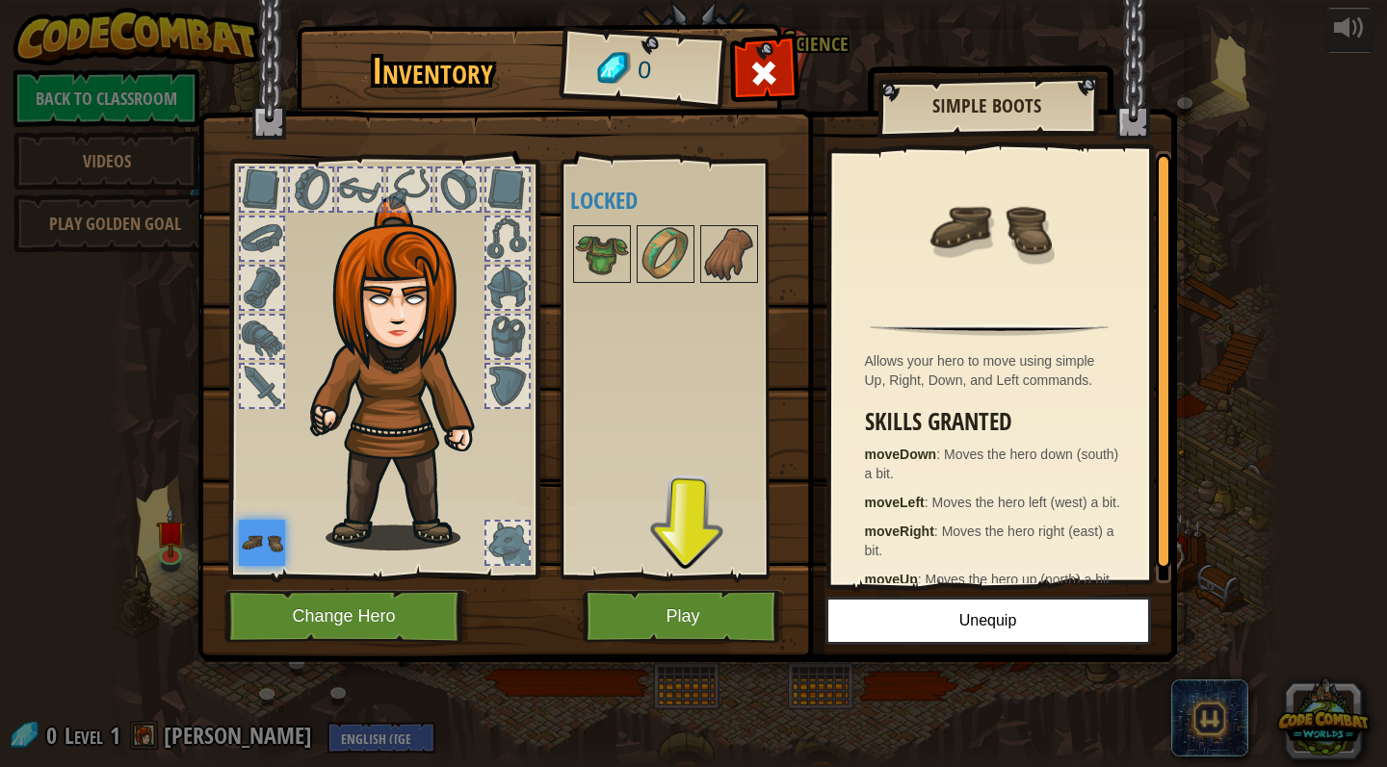
click at [662, 602] on button "Play" at bounding box center [683, 616] width 201 height 53
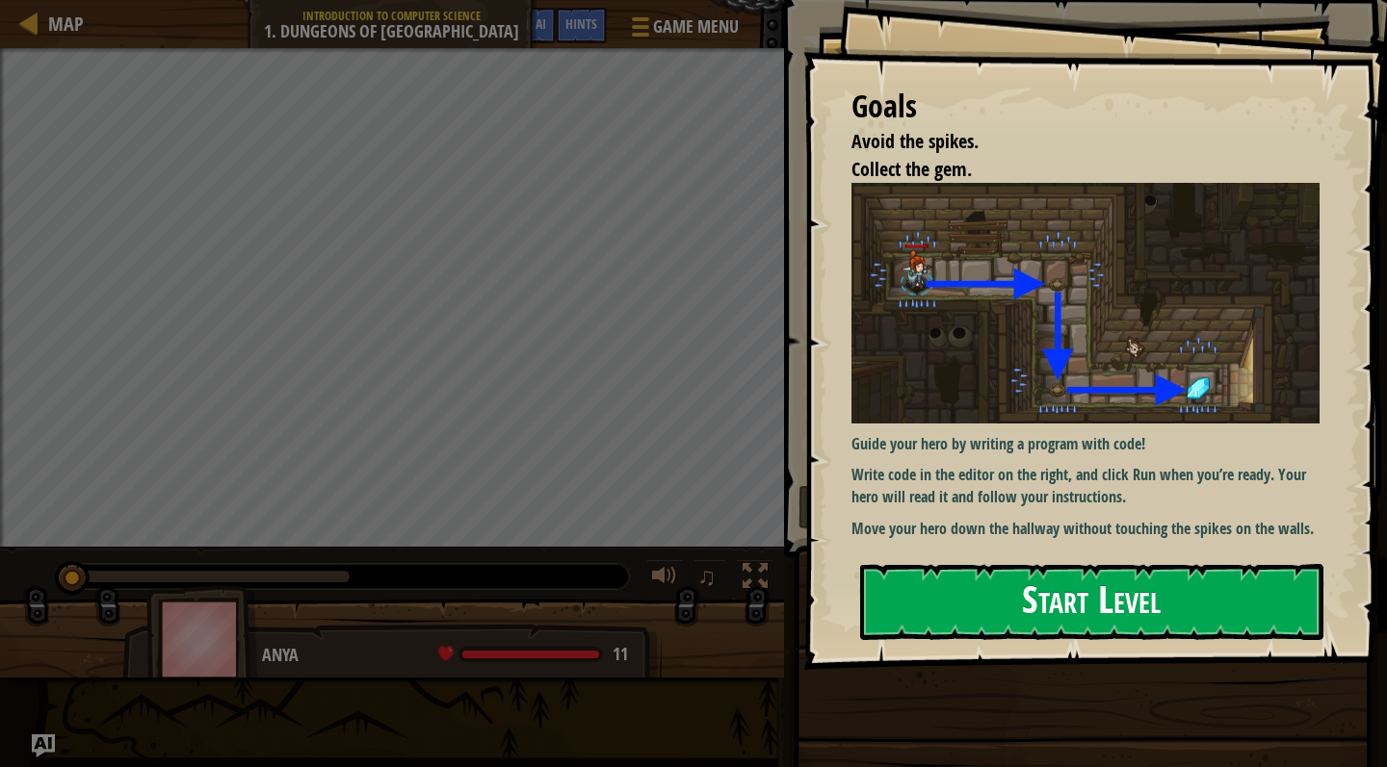
click at [948, 618] on button "Start Level" at bounding box center [1091, 602] width 463 height 76
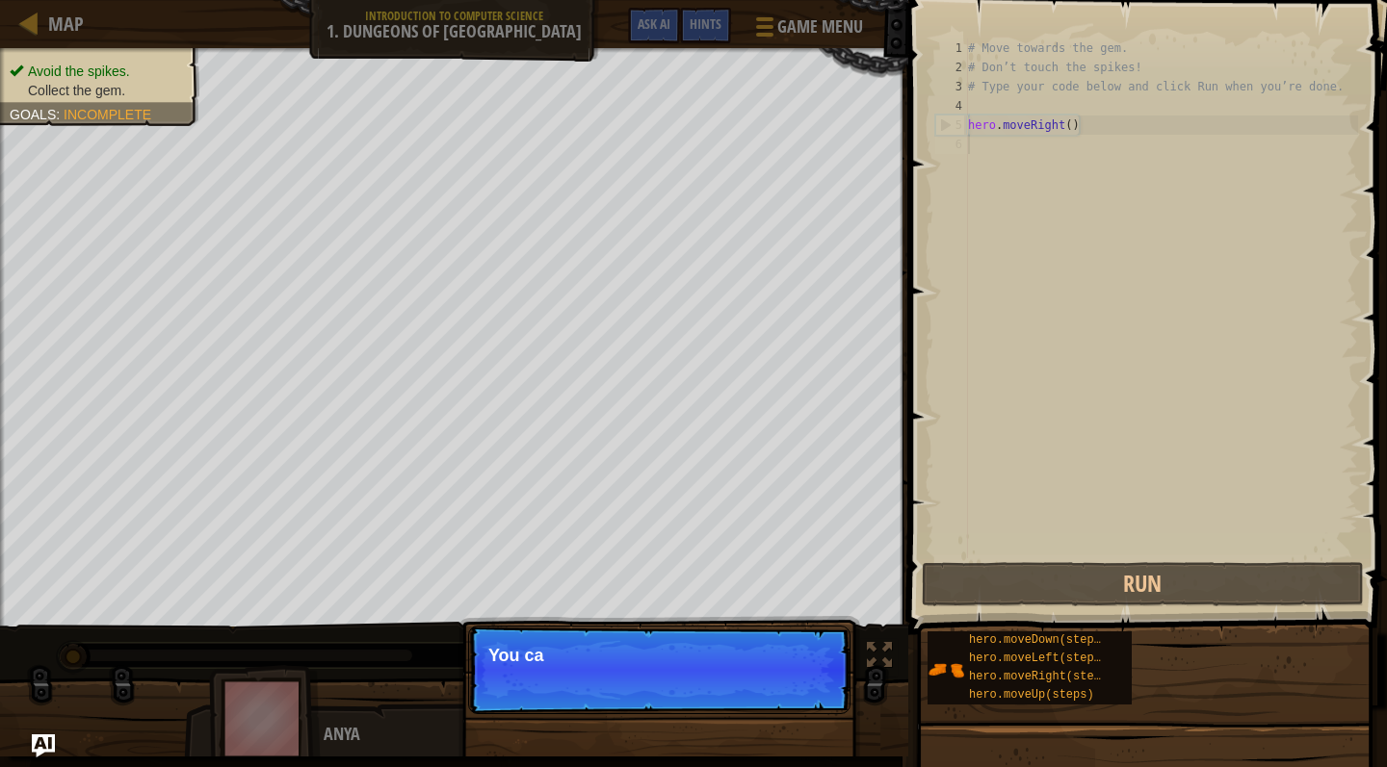
click at [802, 687] on p "Skip (esc) Continue You ca" at bounding box center [659, 670] width 382 height 89
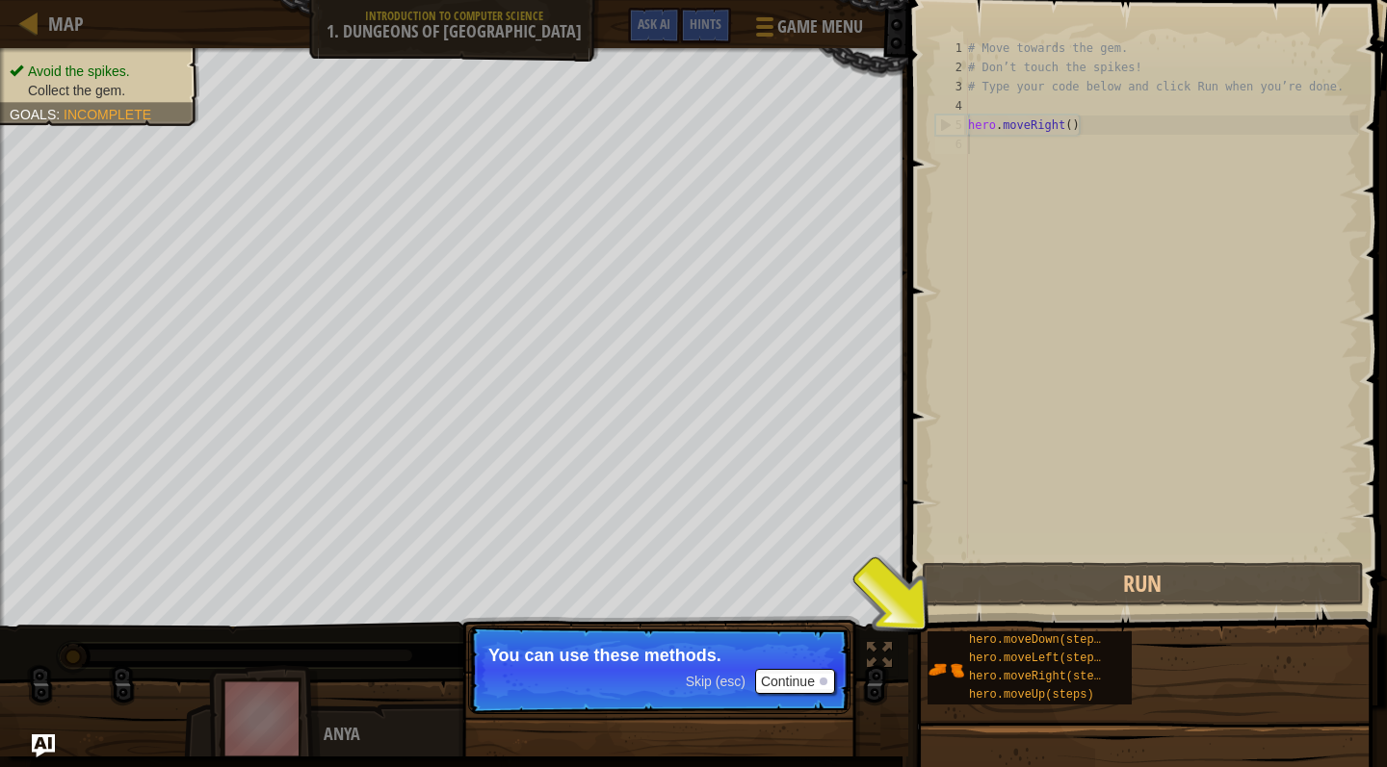
click at [813, 674] on button "Continue" at bounding box center [795, 681] width 80 height 25
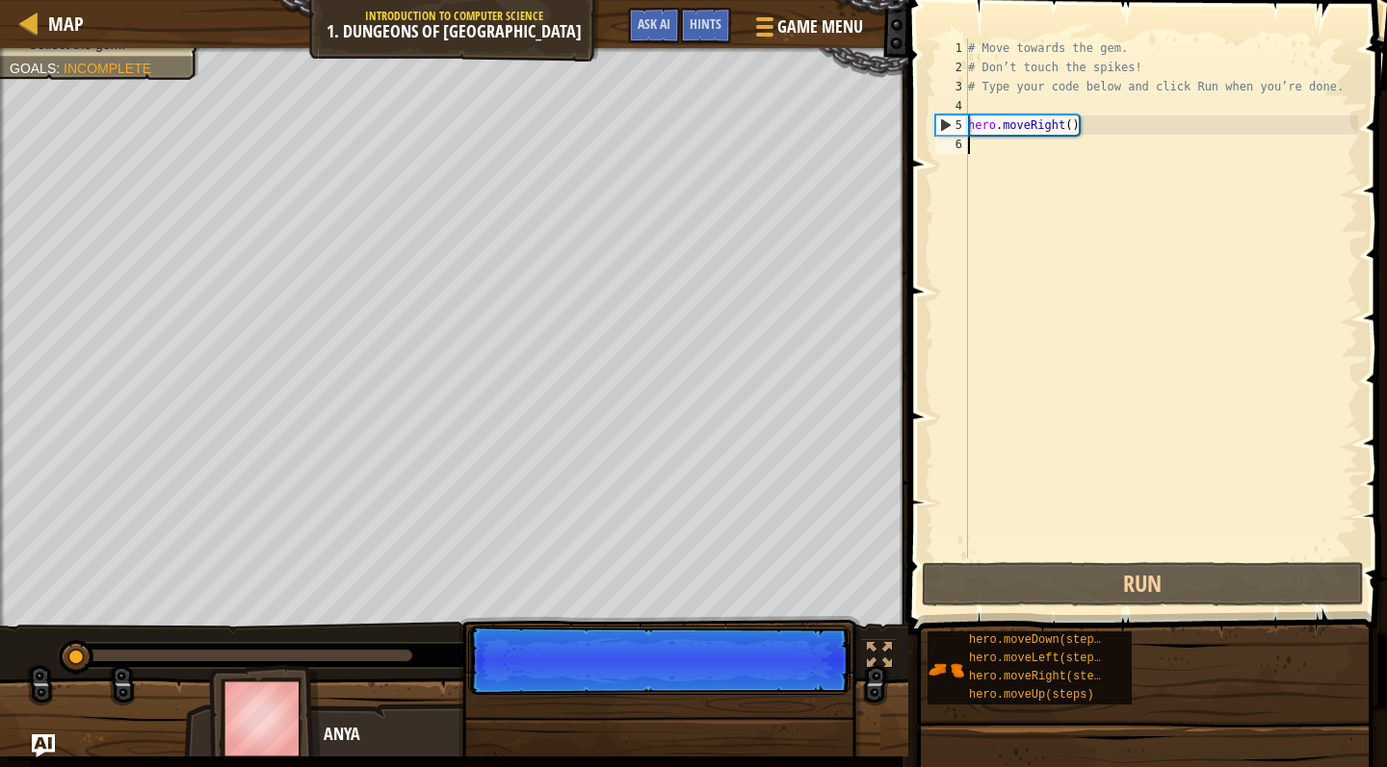
scroll to position [9, 0]
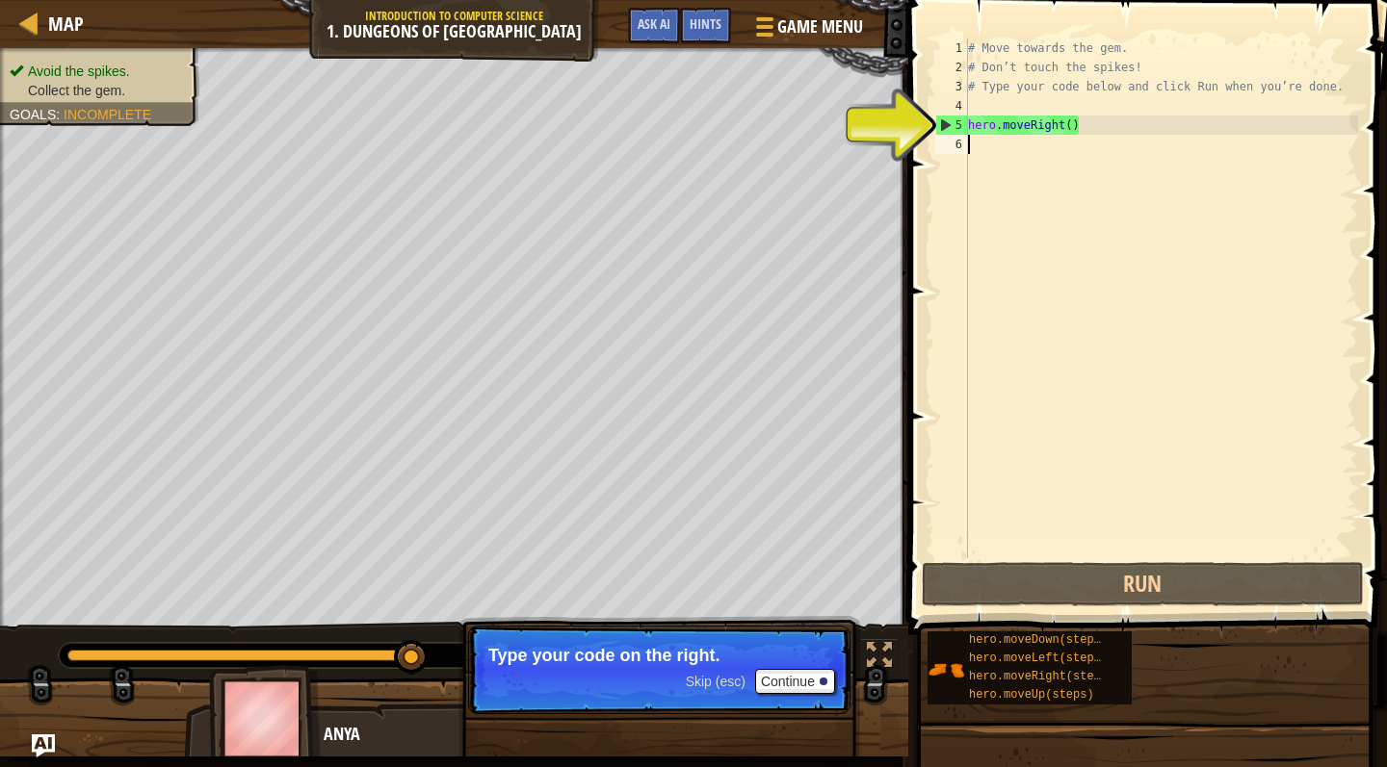
click at [990, 147] on div "# Move towards the gem. # Don’t touch the spikes! # Type your code below and cl…" at bounding box center [1161, 318] width 394 height 558
click at [989, 123] on div "# Move towards the gem. # Don’t touch the spikes! # Type your code below and cl…" at bounding box center [1161, 318] width 394 height 558
type textarea "hero.moveRight()"
click at [1068, 125] on div "# Move towards the gem. # Don’t touch the spikes! # Type your code below and cl…" at bounding box center [1161, 318] width 394 height 558
click at [1003, 128] on div "# Move towards the gem. # Don’t touch the spikes! # Type your code below and cl…" at bounding box center [1161, 318] width 394 height 558
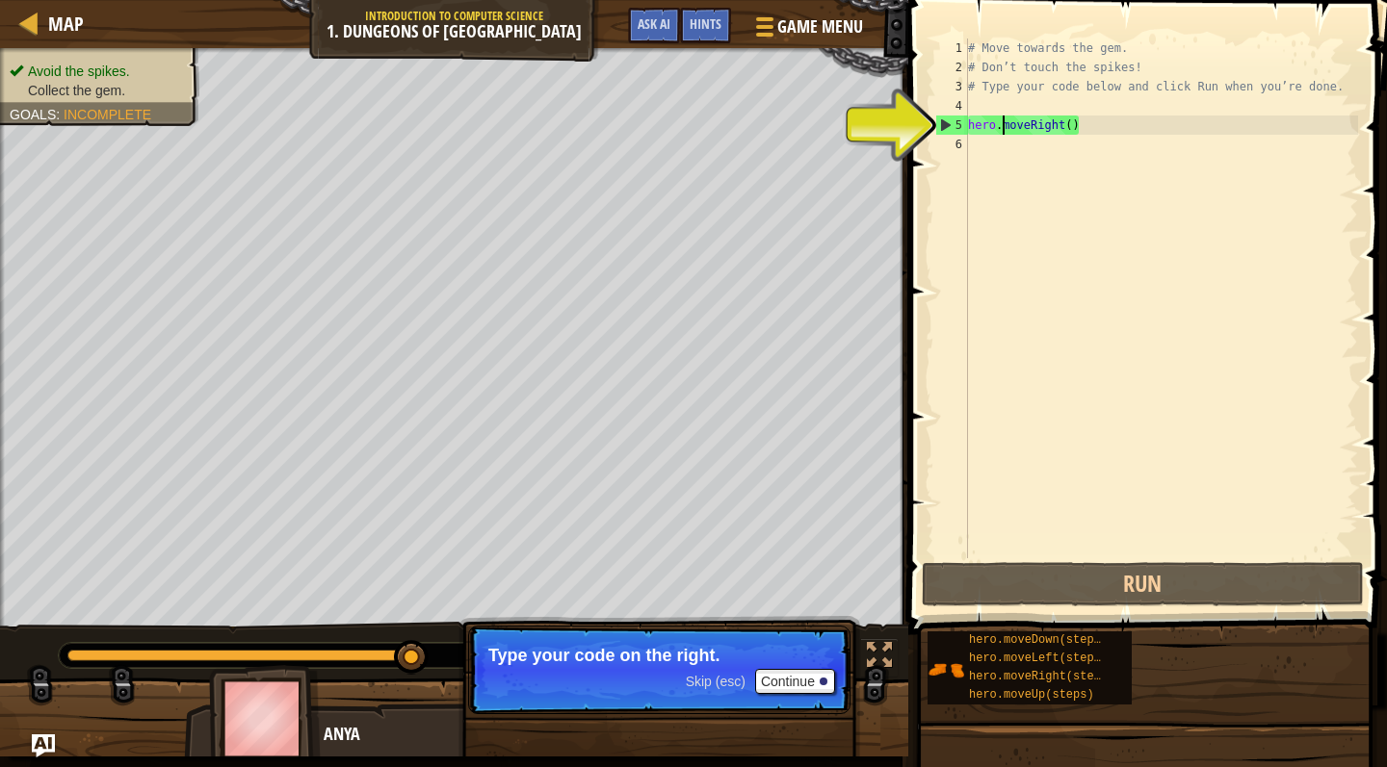
click at [987, 144] on div "# Move towards the gem. # Don’t touch the spikes! # Type your code below and cl…" at bounding box center [1161, 318] width 394 height 558
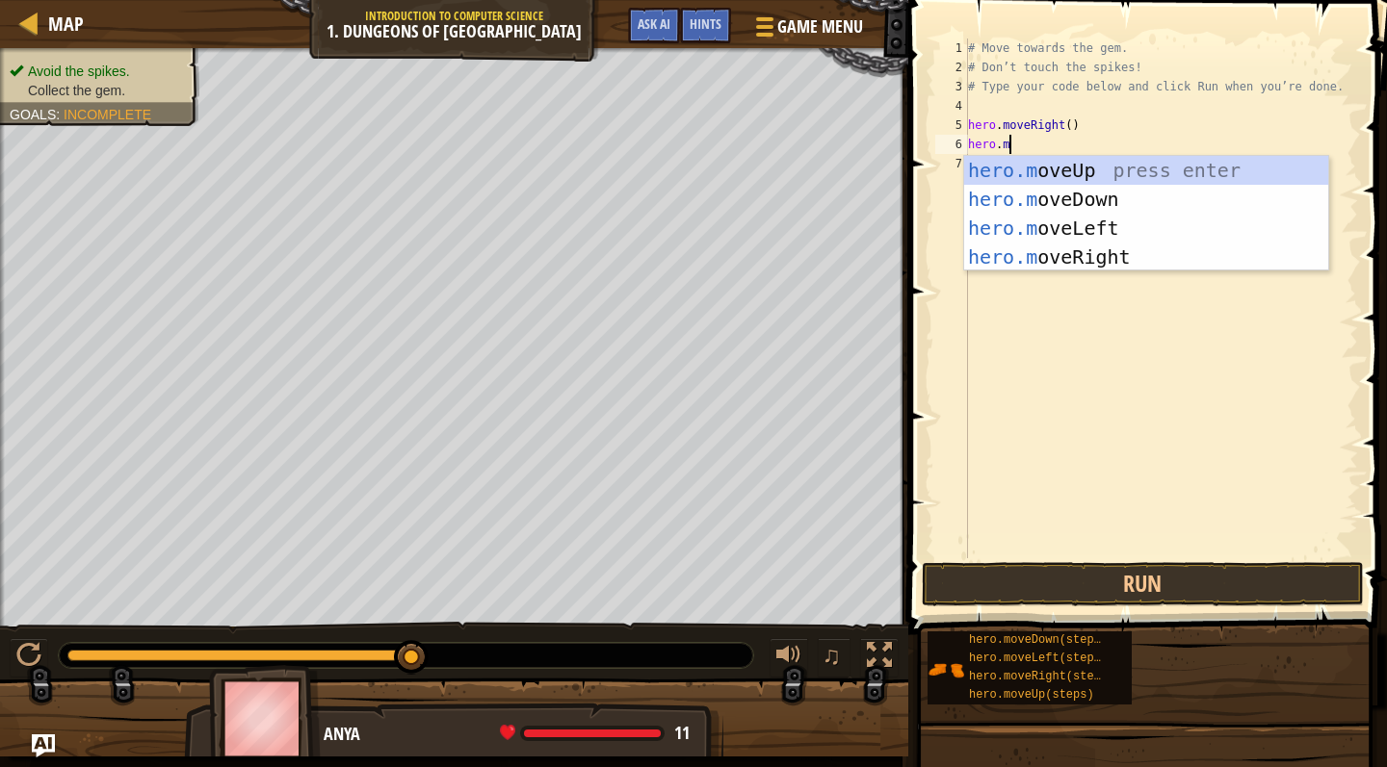
scroll to position [9, 3]
type textarea "hero.move"
click at [1078, 207] on div "hero.move Up press enter hero.move Down press enter hero.move Left press enter …" at bounding box center [1146, 242] width 364 height 173
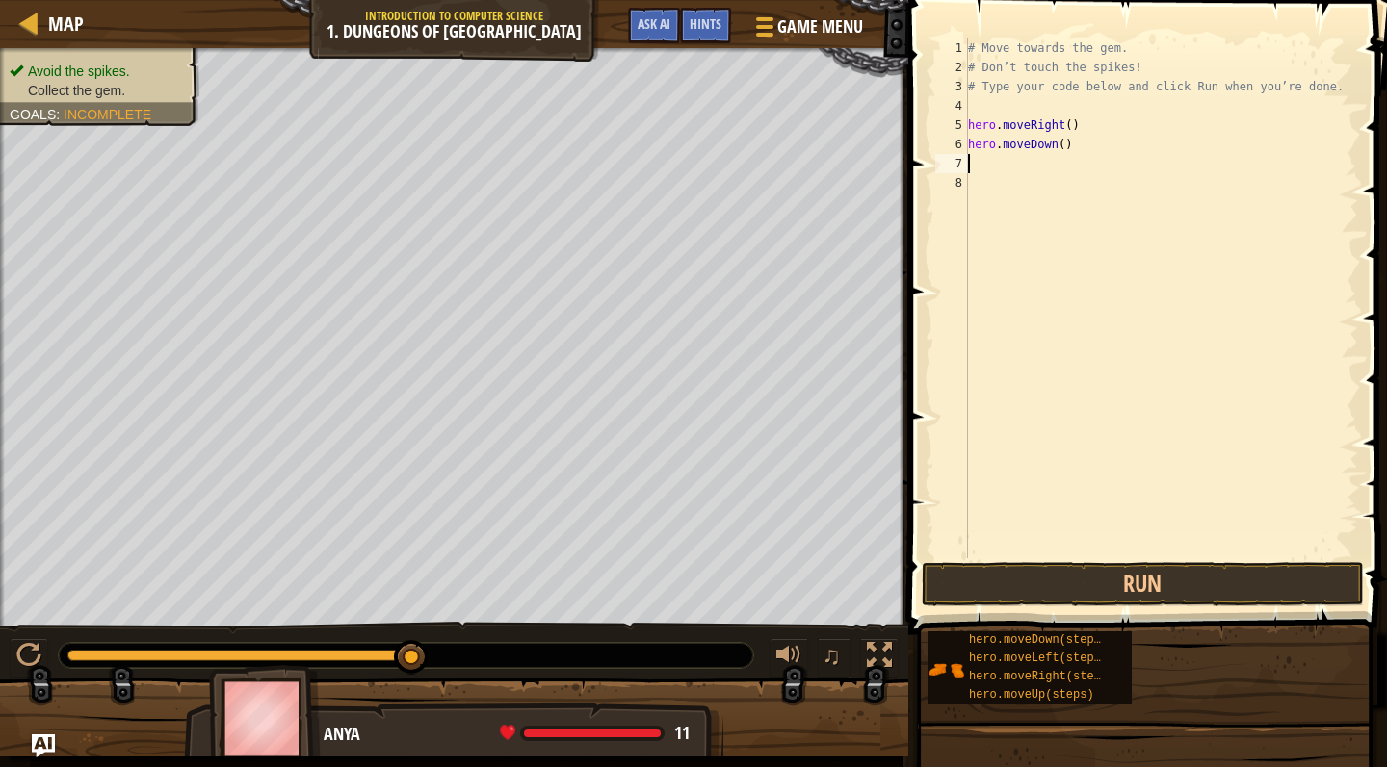
scroll to position [9, 0]
click at [1103, 581] on button "Run" at bounding box center [1143, 584] width 442 height 44
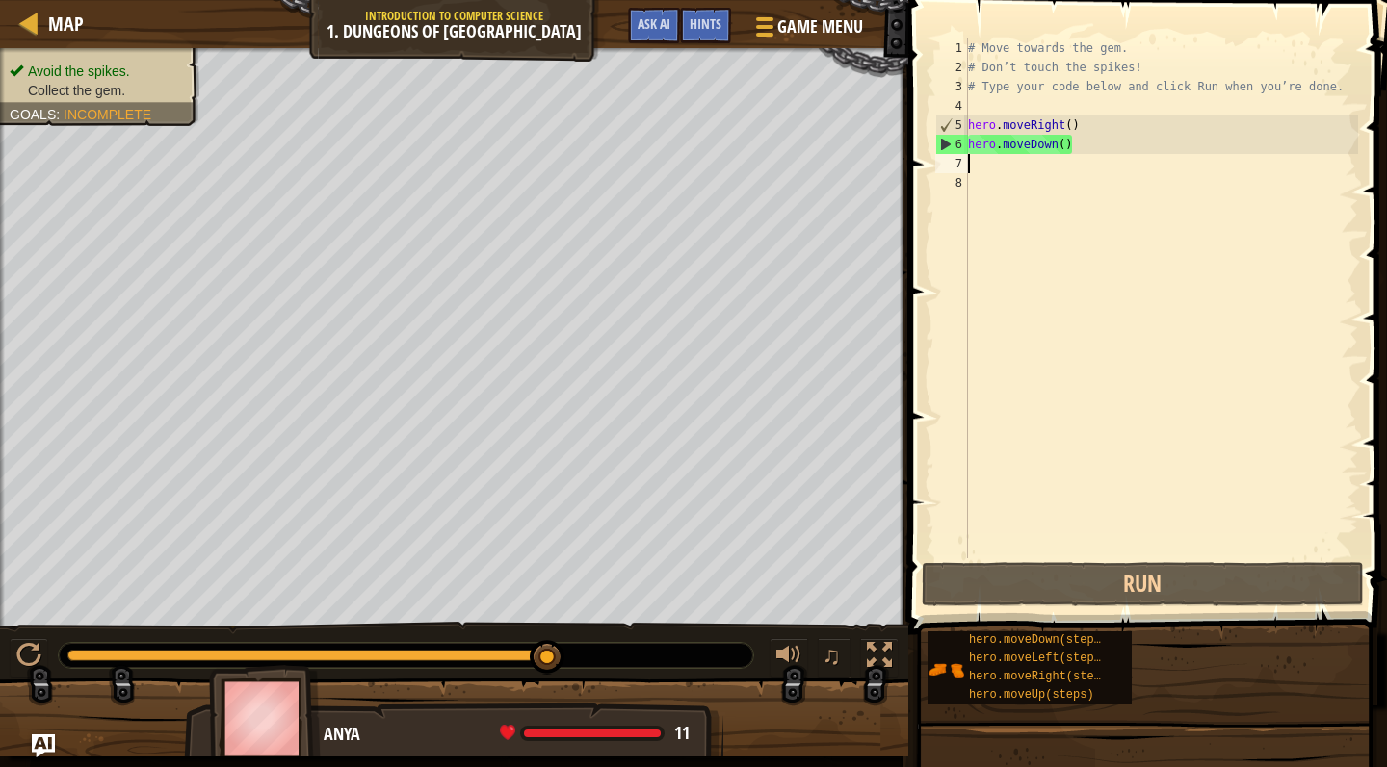
click at [997, 162] on div "# Move towards the gem. # Don’t touch the spikes! # Type your code below and cl…" at bounding box center [1161, 318] width 394 height 558
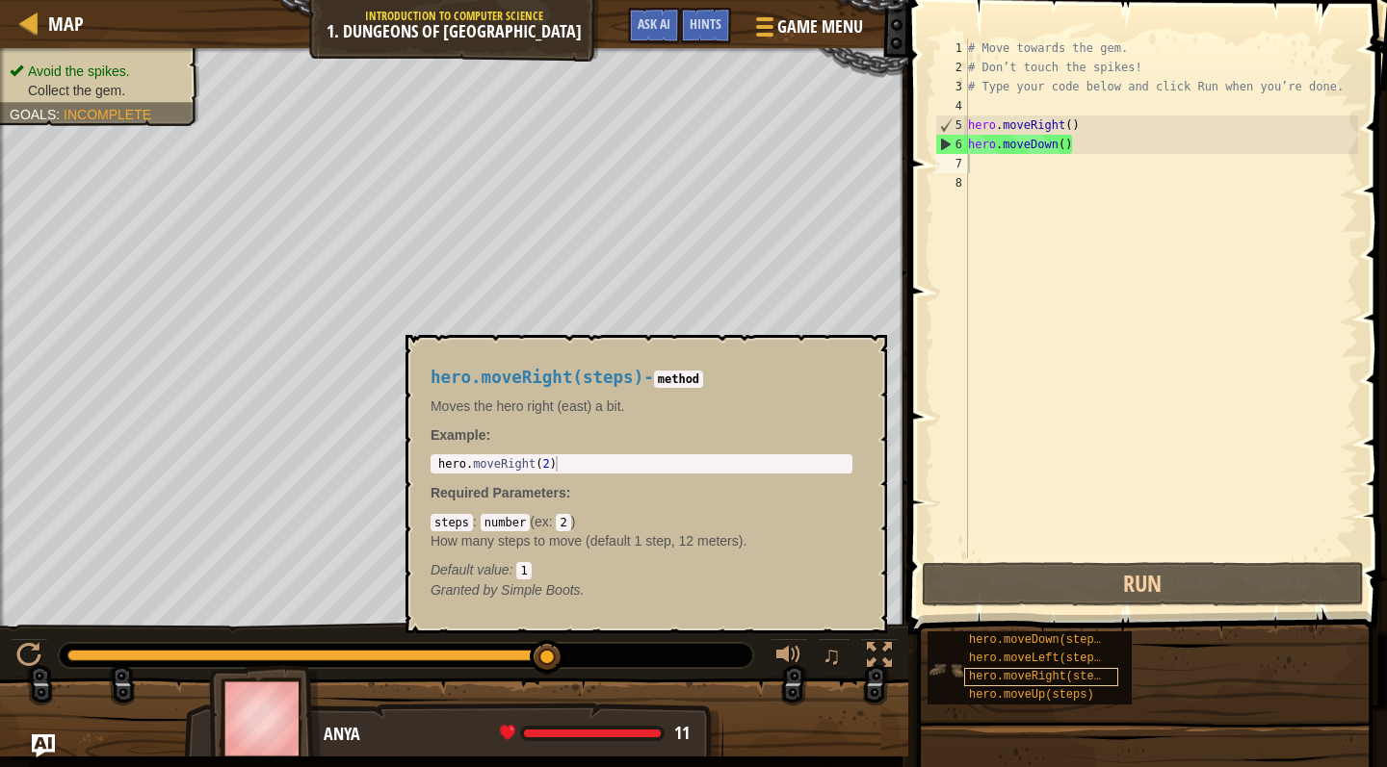
click at [1016, 676] on span "hero.moveRight(steps)" at bounding box center [1041, 676] width 145 height 13
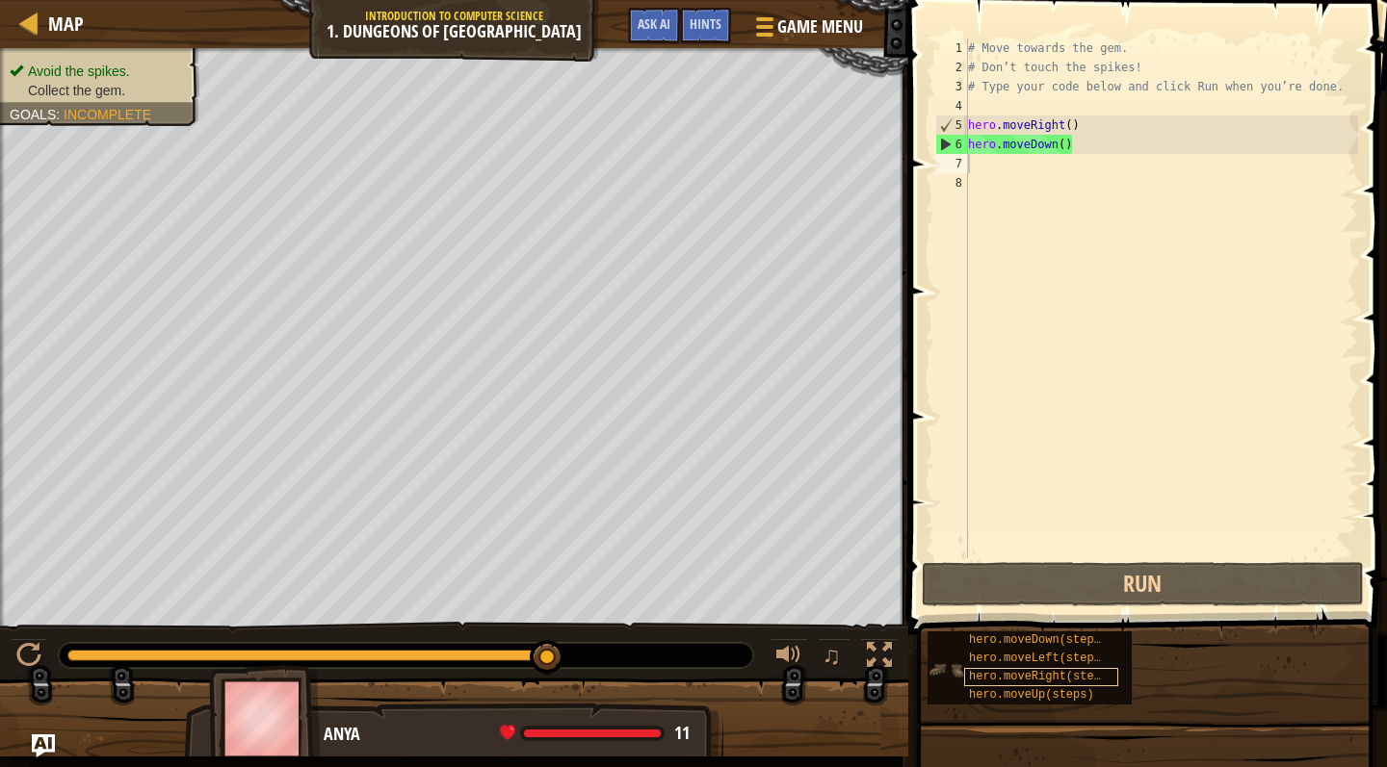
click at [1020, 680] on span "hero.moveRight(steps)" at bounding box center [1041, 676] width 145 height 13
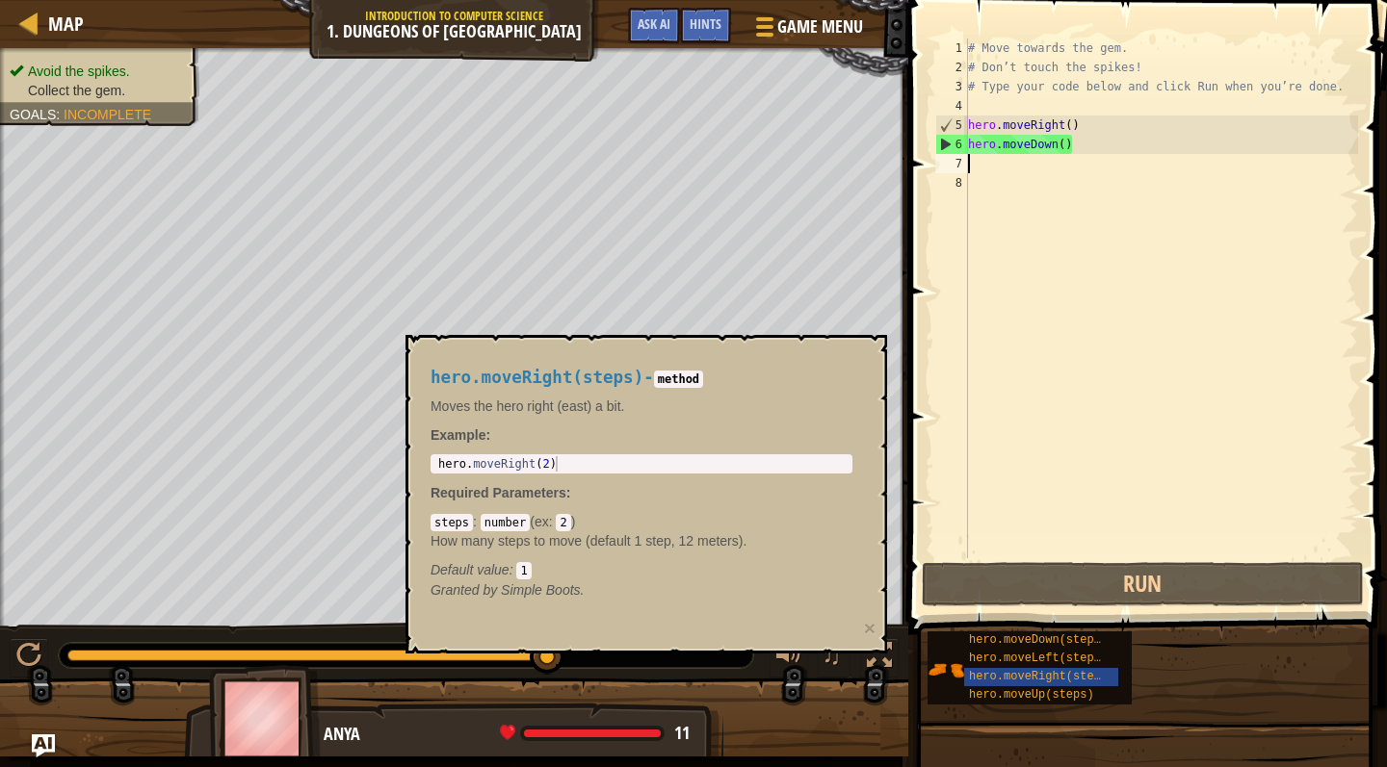
type textarea "hero.moveRight(2)"
drag, startPoint x: 564, startPoint y: 464, endPoint x: 430, endPoint y: 461, distance: 133.9
click at [430, 461] on div "hero.moveRight(2) 1 hero . moveRight ( 2 ) הההההההההההההההההההההההההההההההההההה…" at bounding box center [641, 464] width 422 height 19
click at [978, 161] on div "# Move towards the gem. # Don’t touch the spikes! # Type your code below and cl…" at bounding box center [1161, 318] width 394 height 558
paste textarea "hero.moveRight(2)"
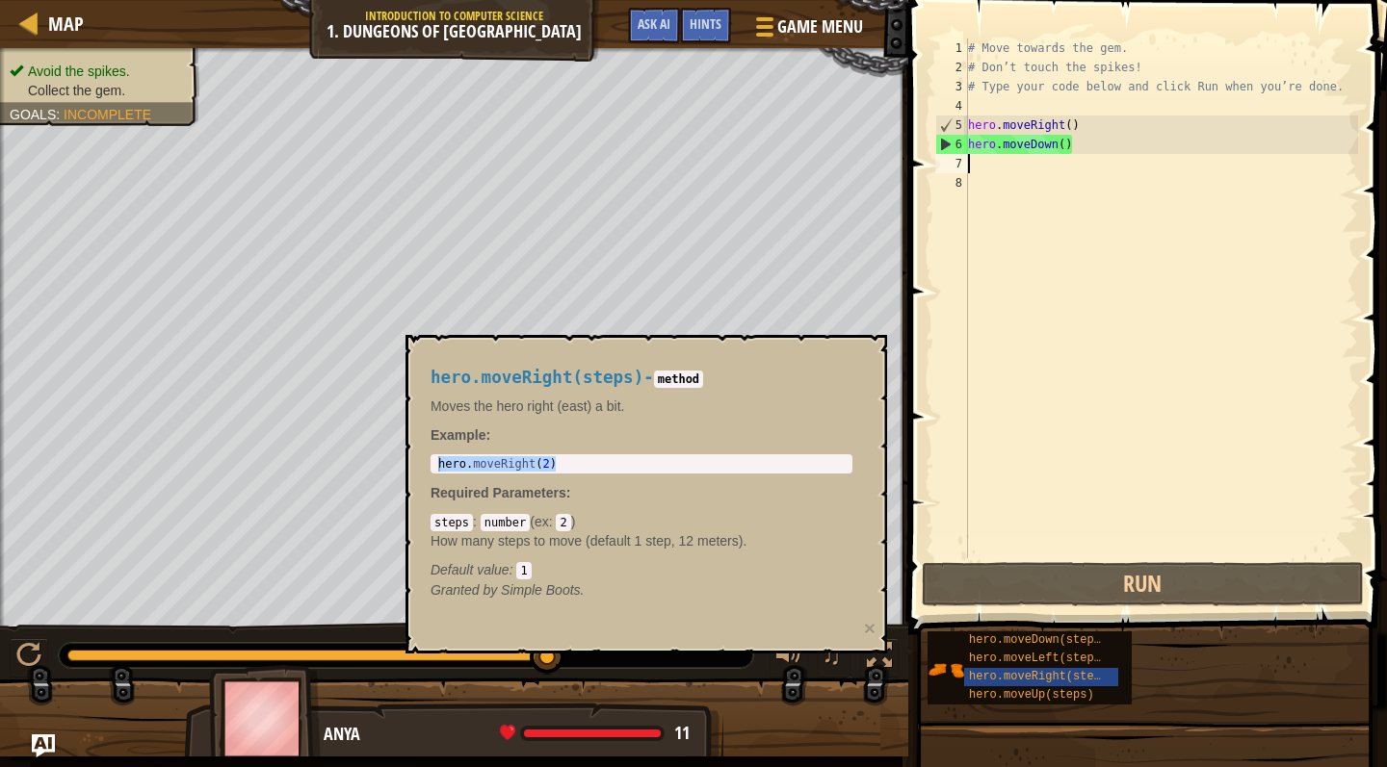
type textarea "hero.moveRight(2)"
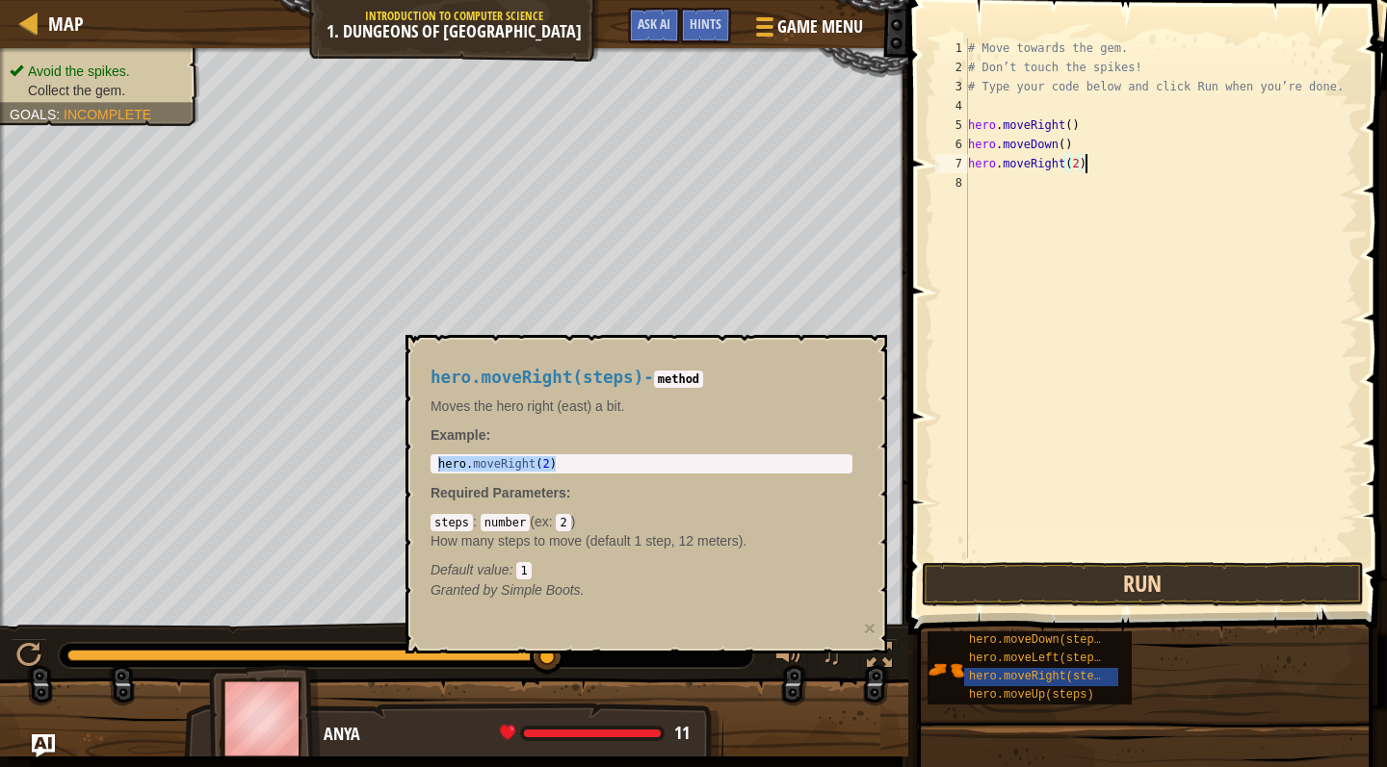
click at [1120, 589] on button "Run" at bounding box center [1143, 584] width 442 height 44
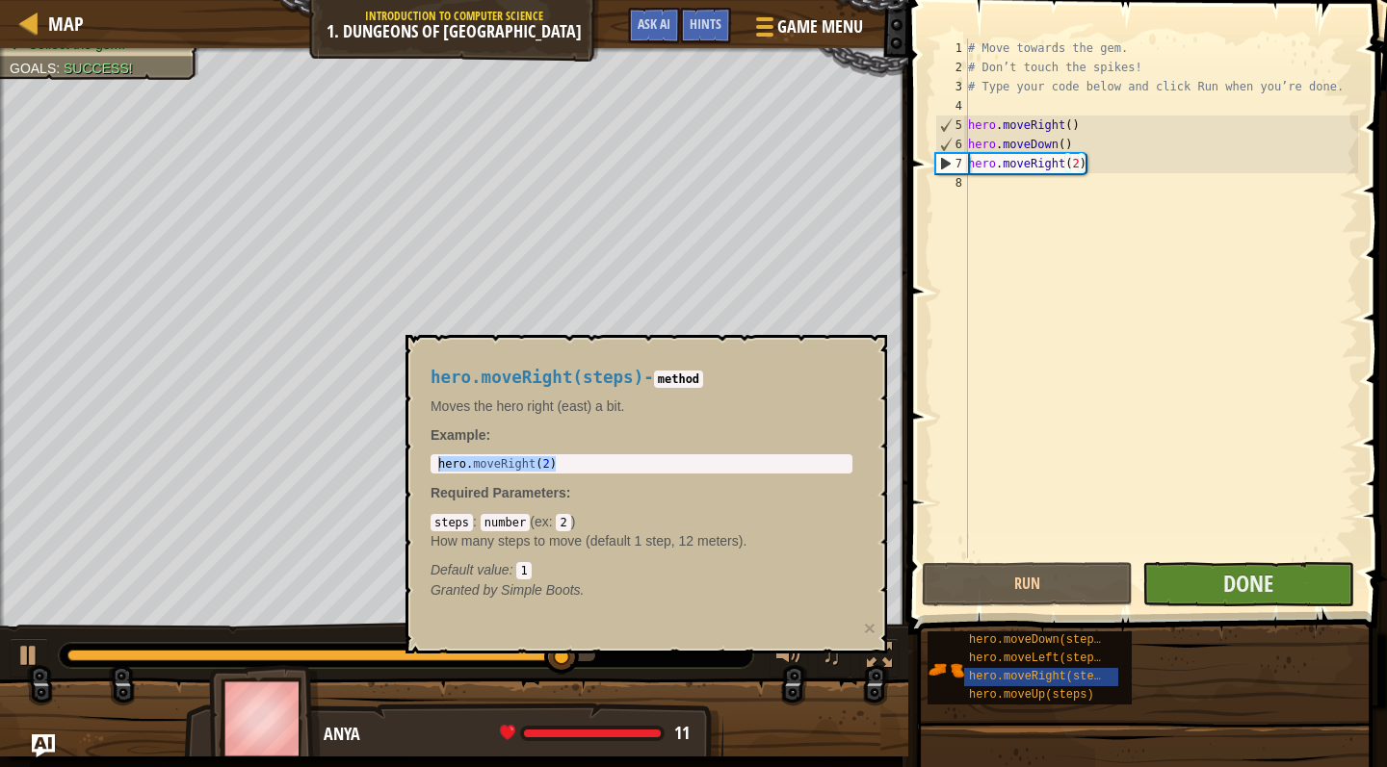
click at [1208, 590] on button "Done" at bounding box center [1247, 584] width 211 height 44
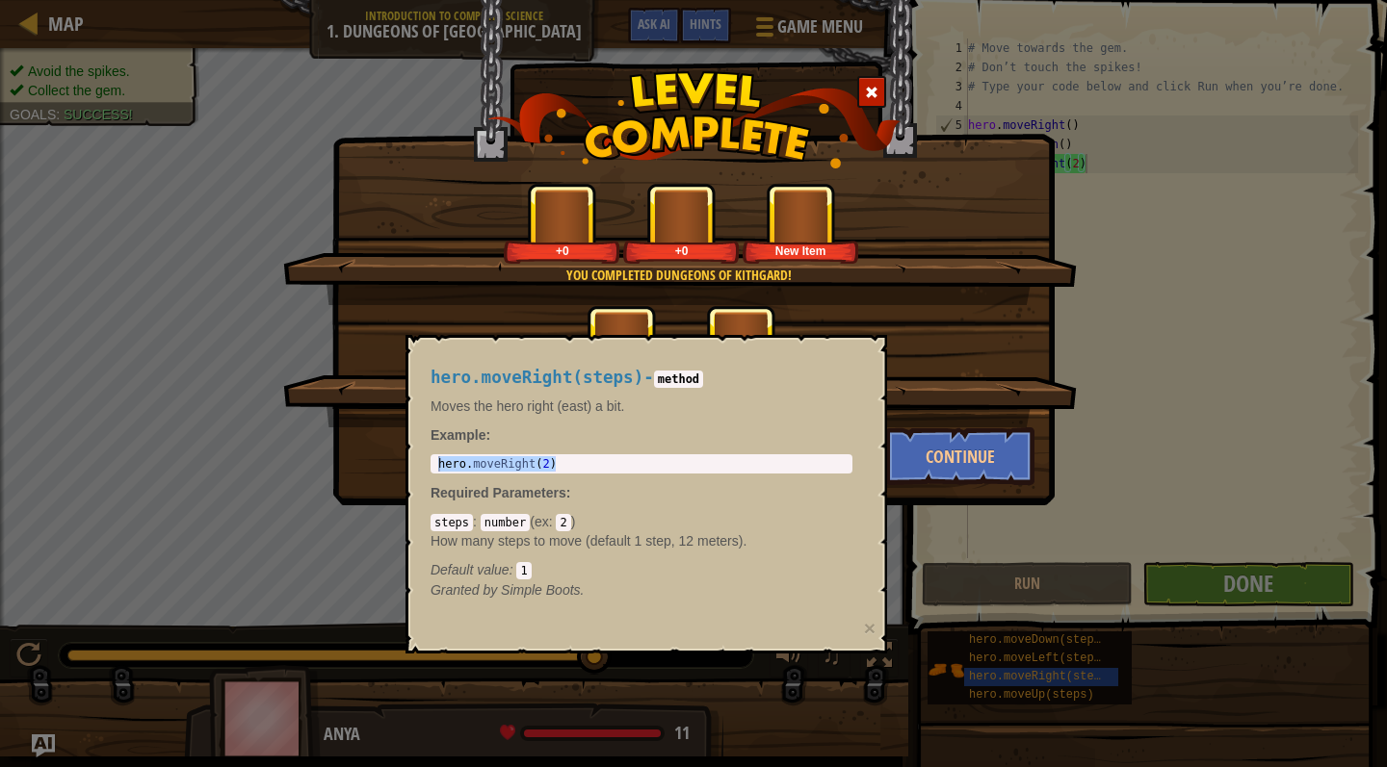
click at [703, 386] on code "method" at bounding box center [678, 379] width 49 height 17
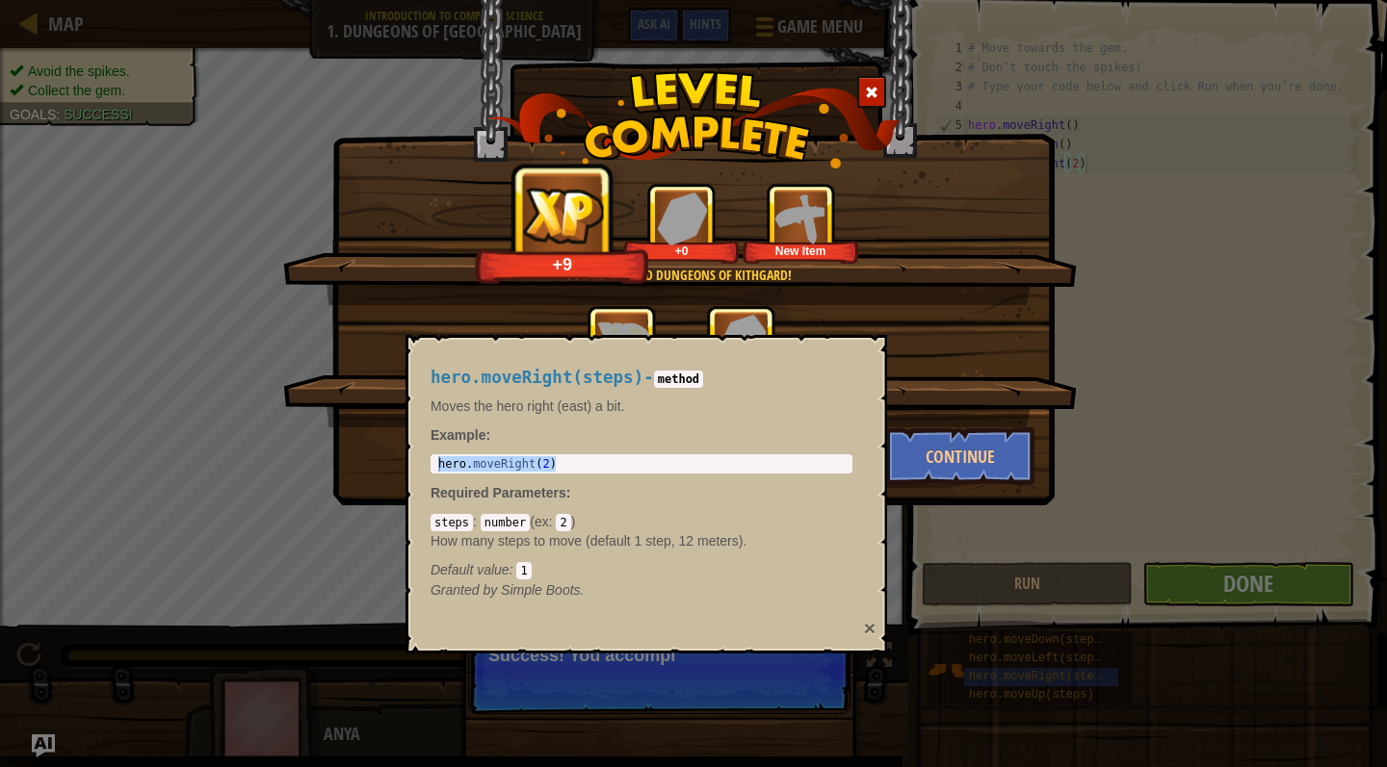
click at [872, 627] on button "×" at bounding box center [870, 628] width 12 height 20
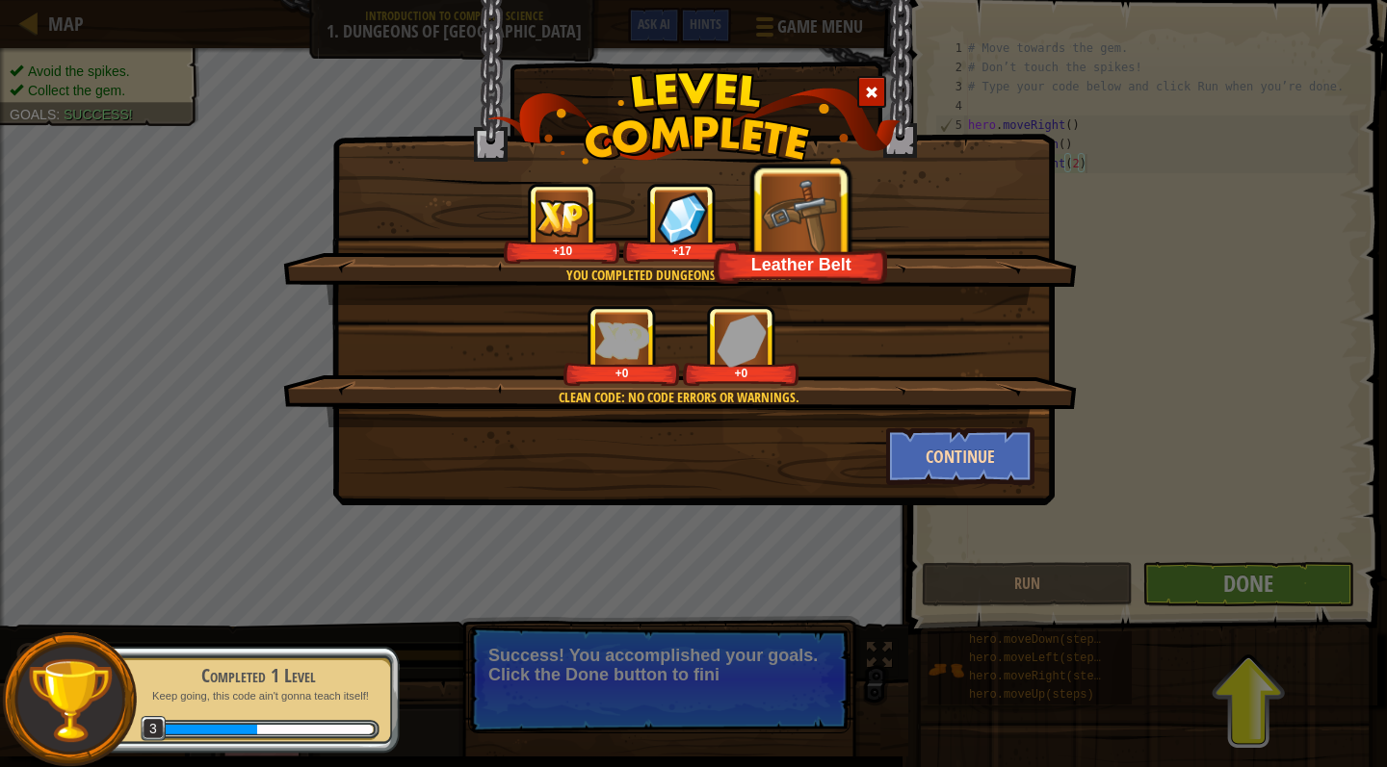
click at [972, 464] on button "Continue" at bounding box center [960, 457] width 149 height 58
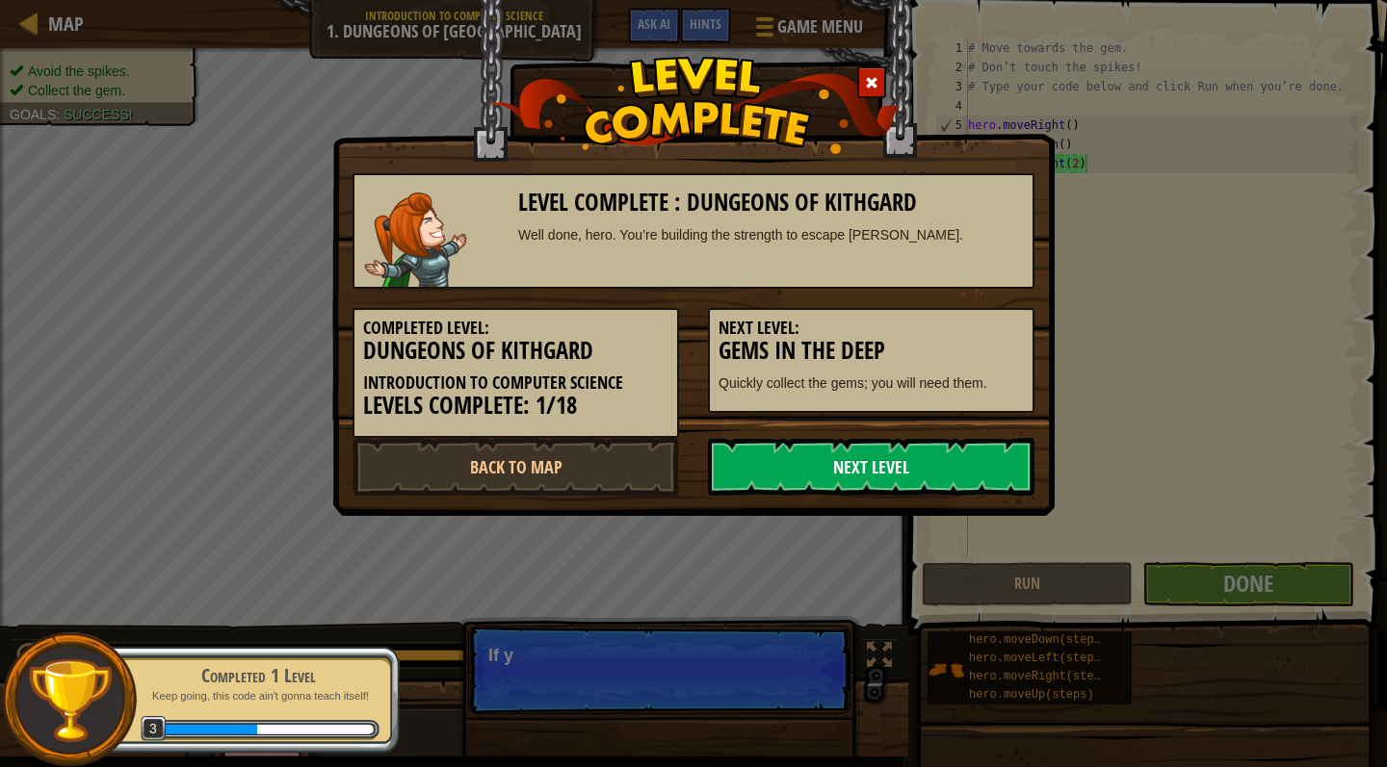
click at [849, 470] on link "Next Level" at bounding box center [871, 467] width 326 height 58
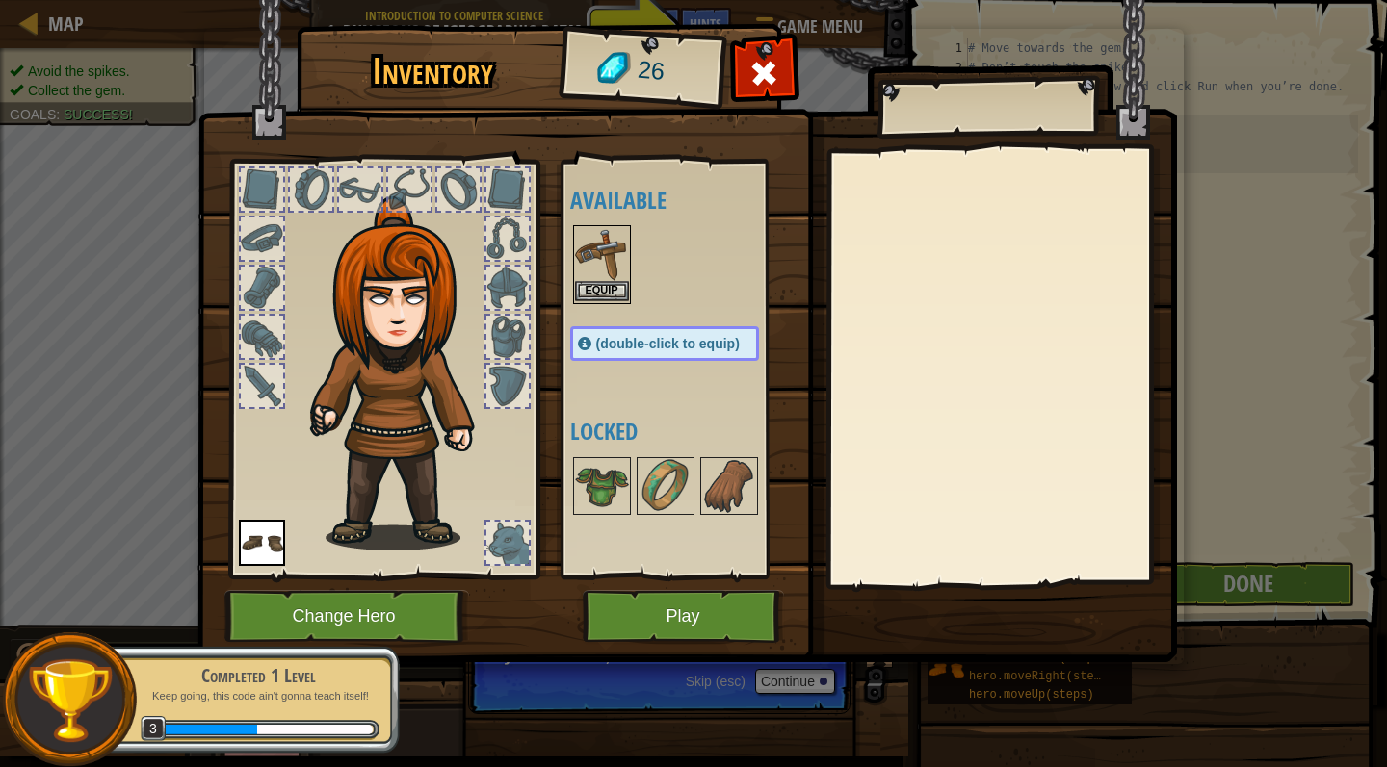
click at [600, 288] on button "Equip" at bounding box center [602, 291] width 54 height 20
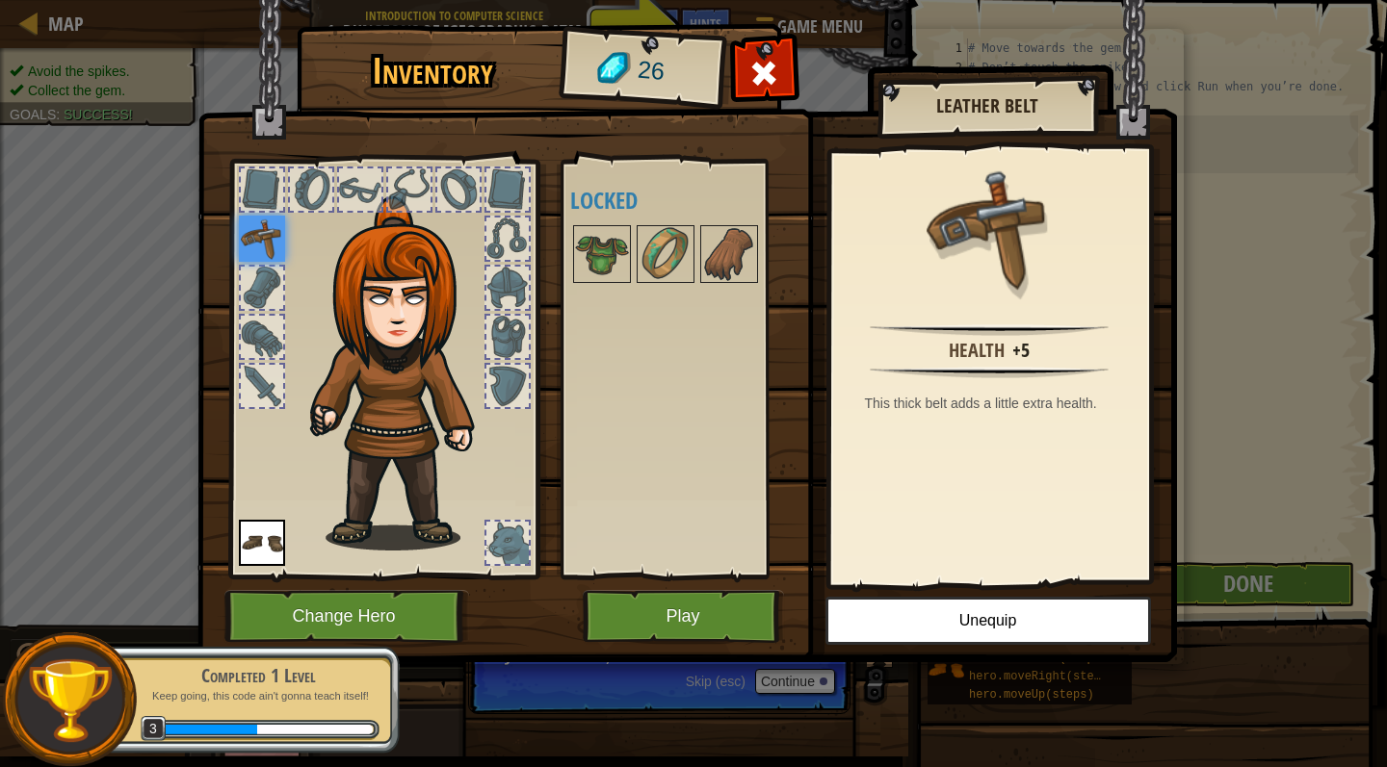
click at [687, 625] on button "Play" at bounding box center [683, 616] width 201 height 53
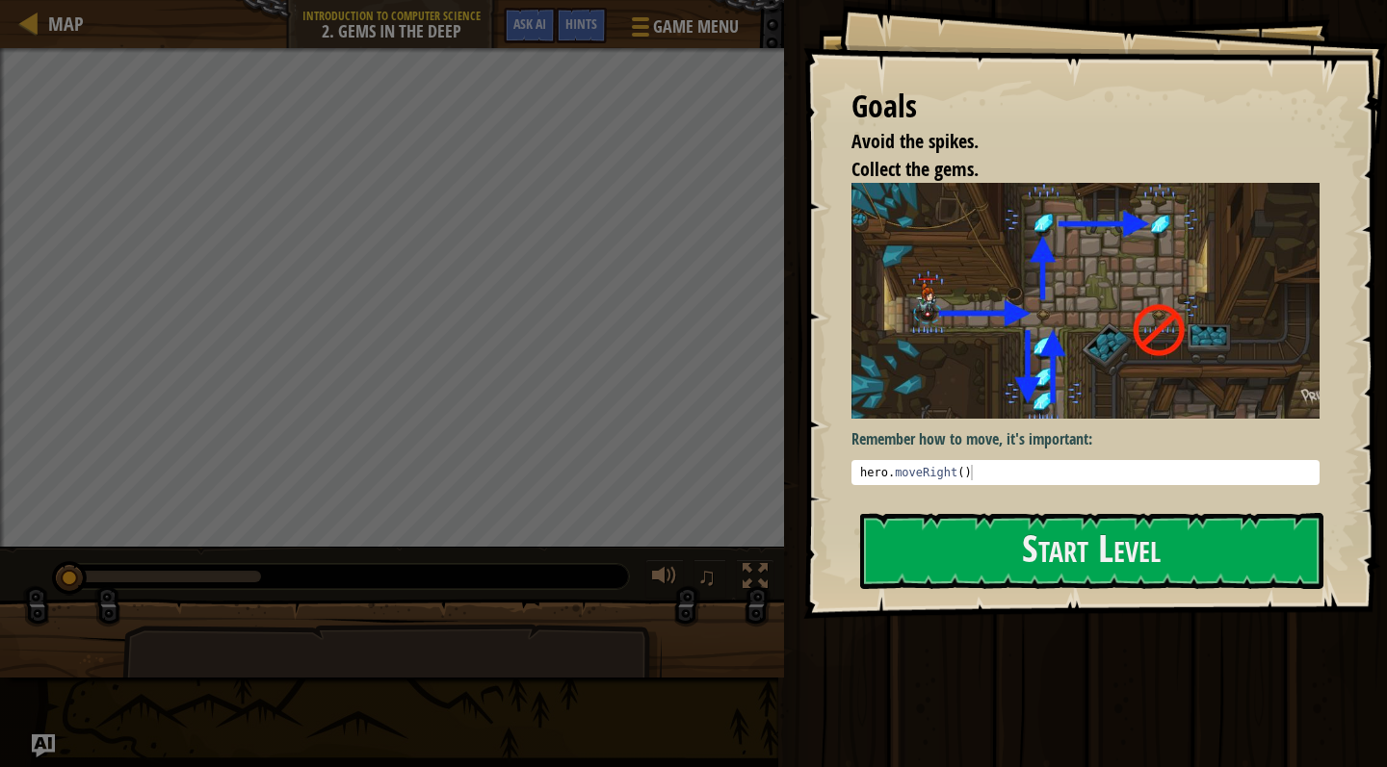
click at [961, 382] on div "Goals Avoid the spikes. Collect the gems. Remember how to move, it's important:…" at bounding box center [1095, 309] width 584 height 619
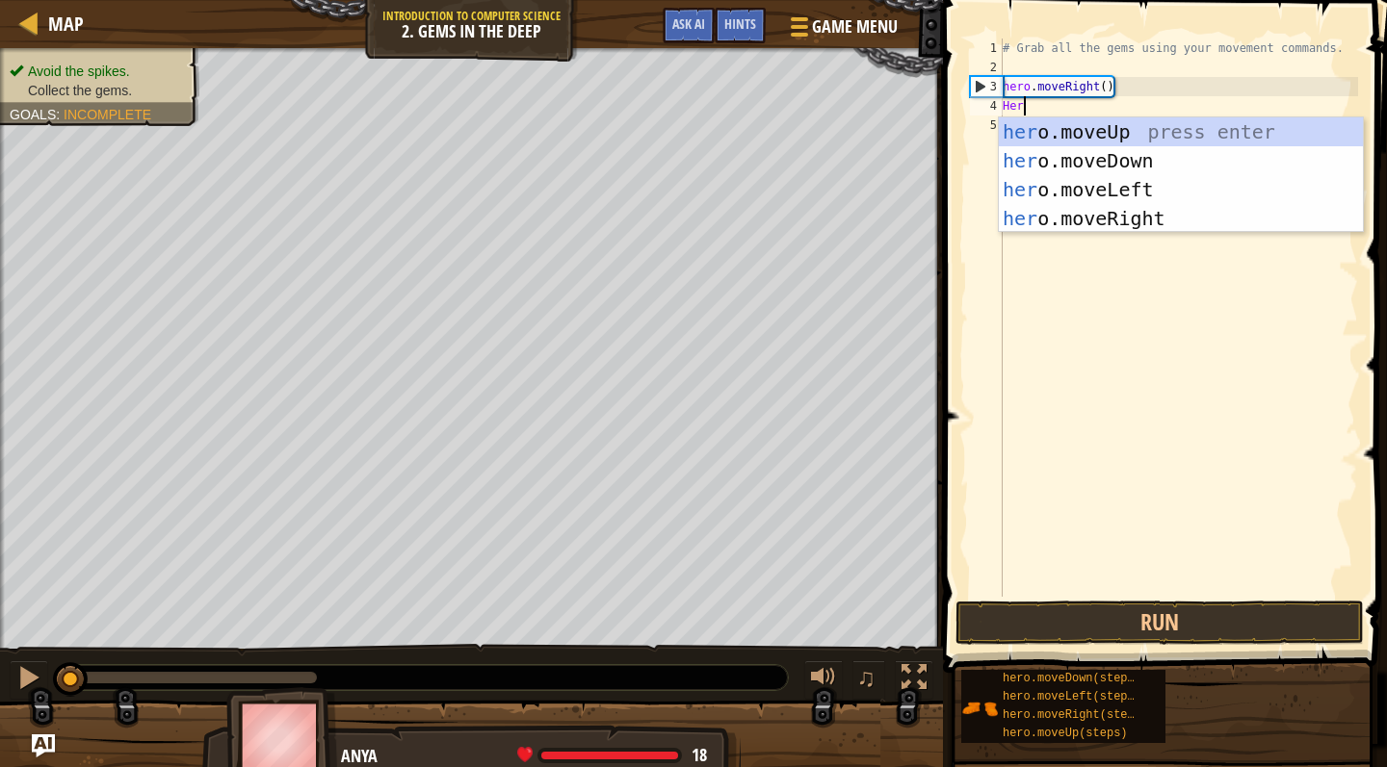
scroll to position [9, 1]
type textarea "Hero."
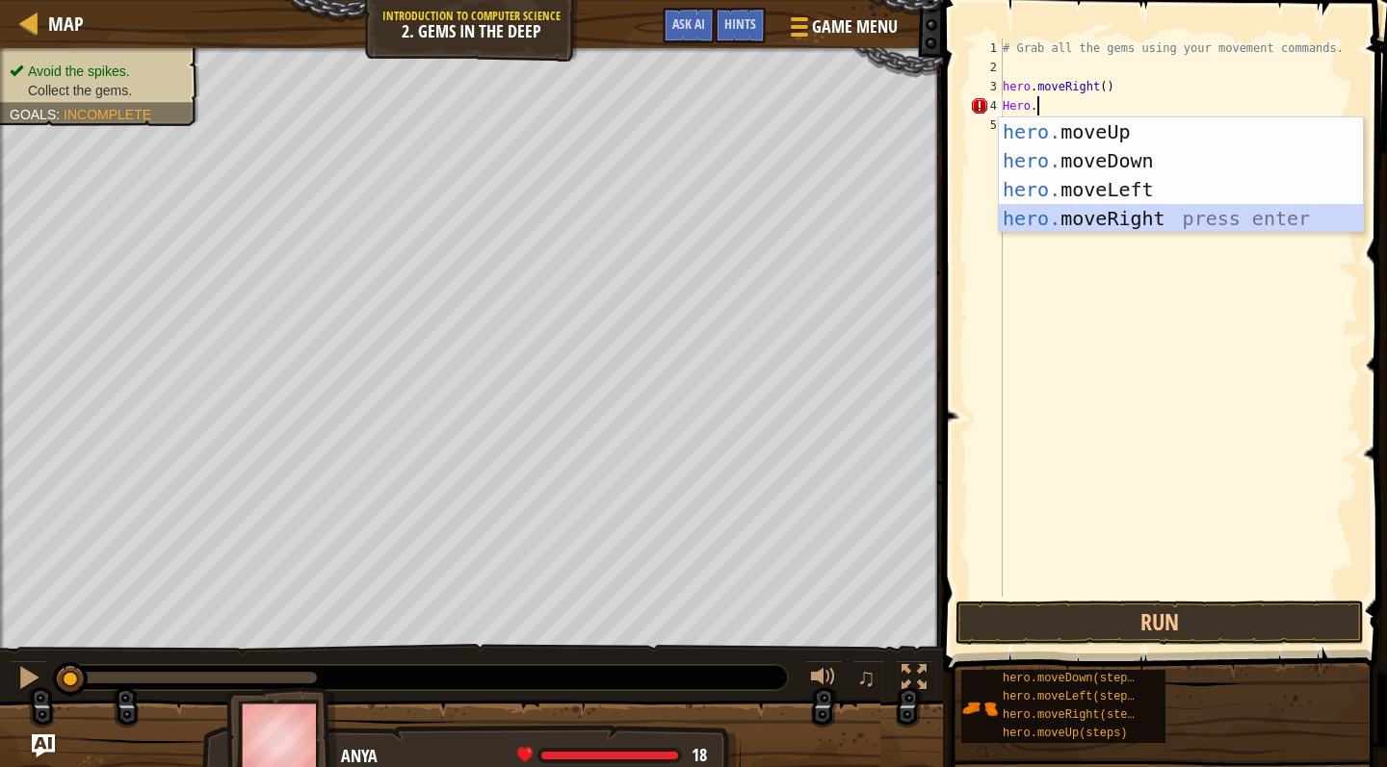
click at [1076, 220] on div "hero. moveUp press enter hero. moveDown press enter hero. moveLeft press enter …" at bounding box center [1181, 203] width 364 height 173
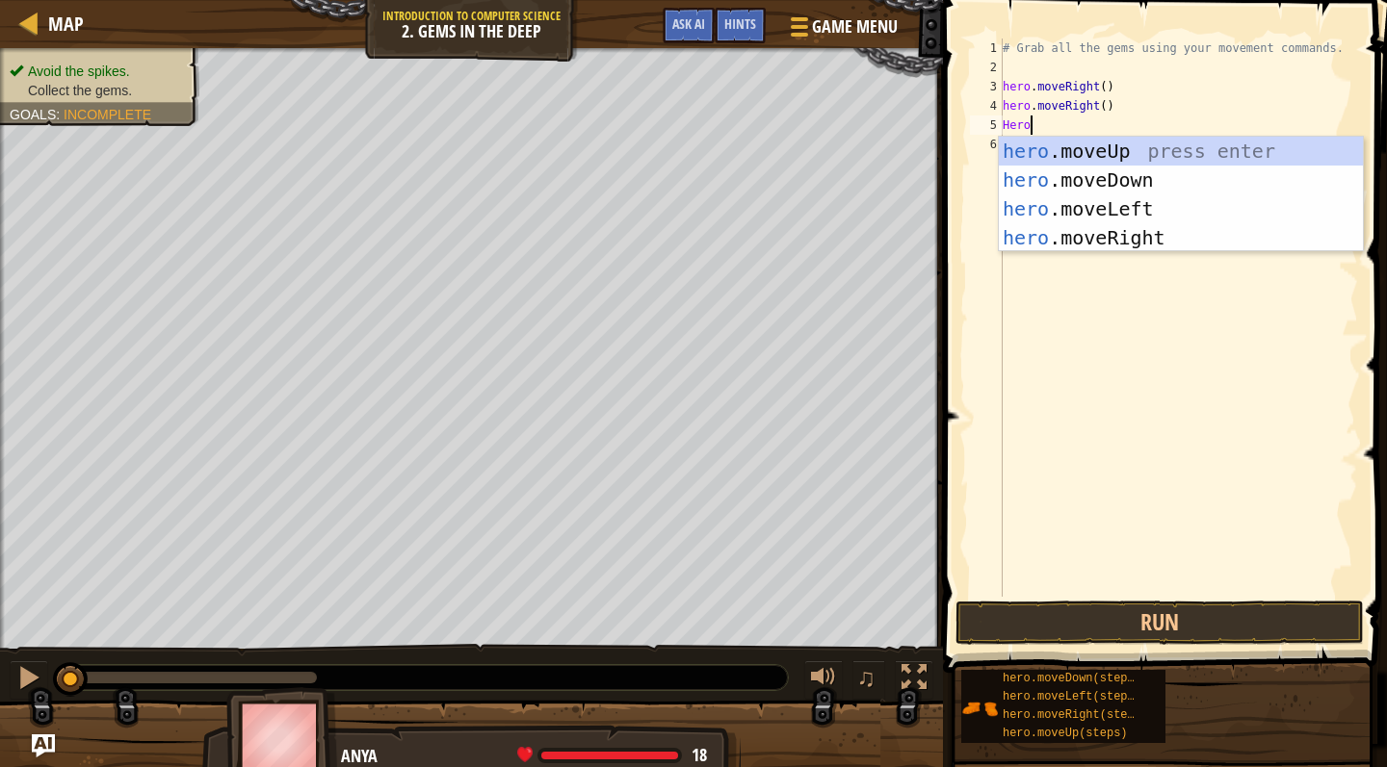
type textarea "Hero."
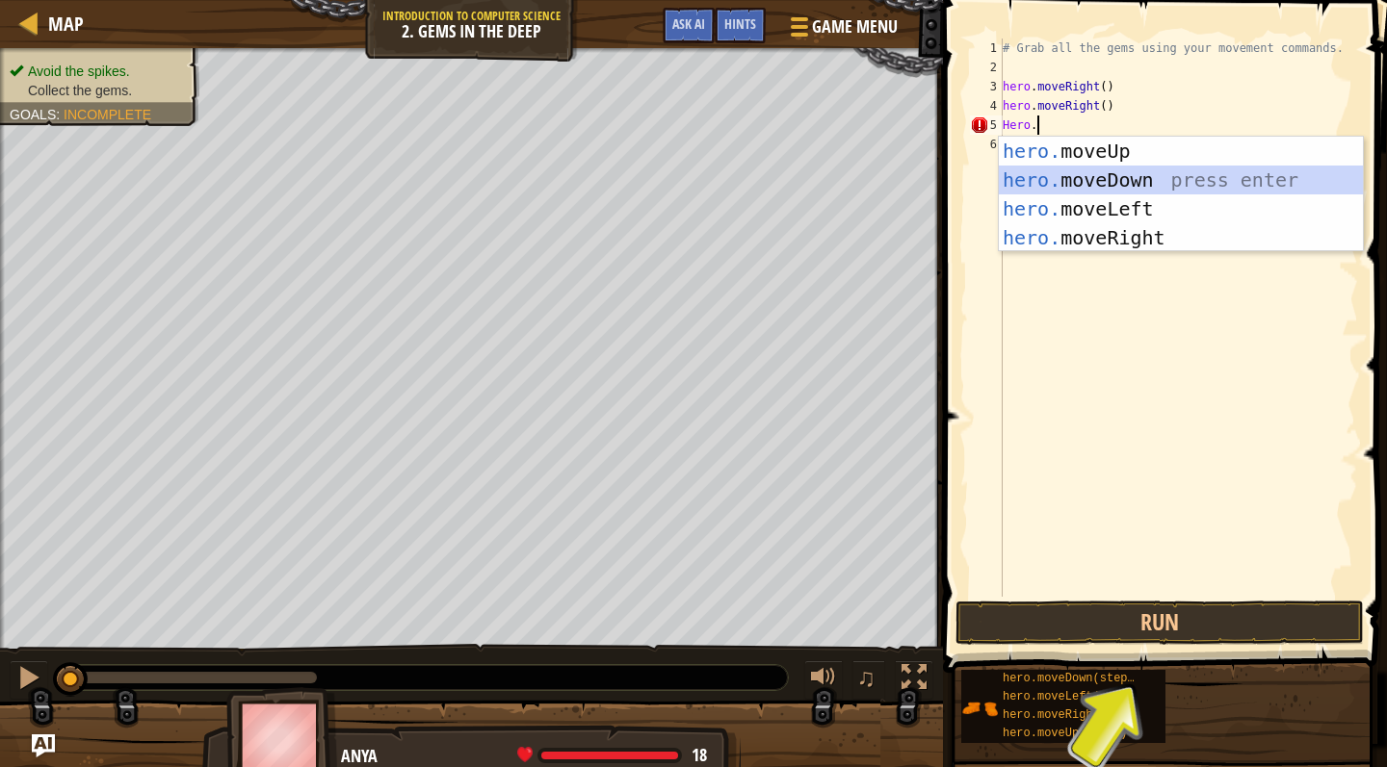
click at [1116, 187] on div "hero. moveUp press enter hero. moveDown press enter hero. moveLeft press enter …" at bounding box center [1181, 223] width 364 height 173
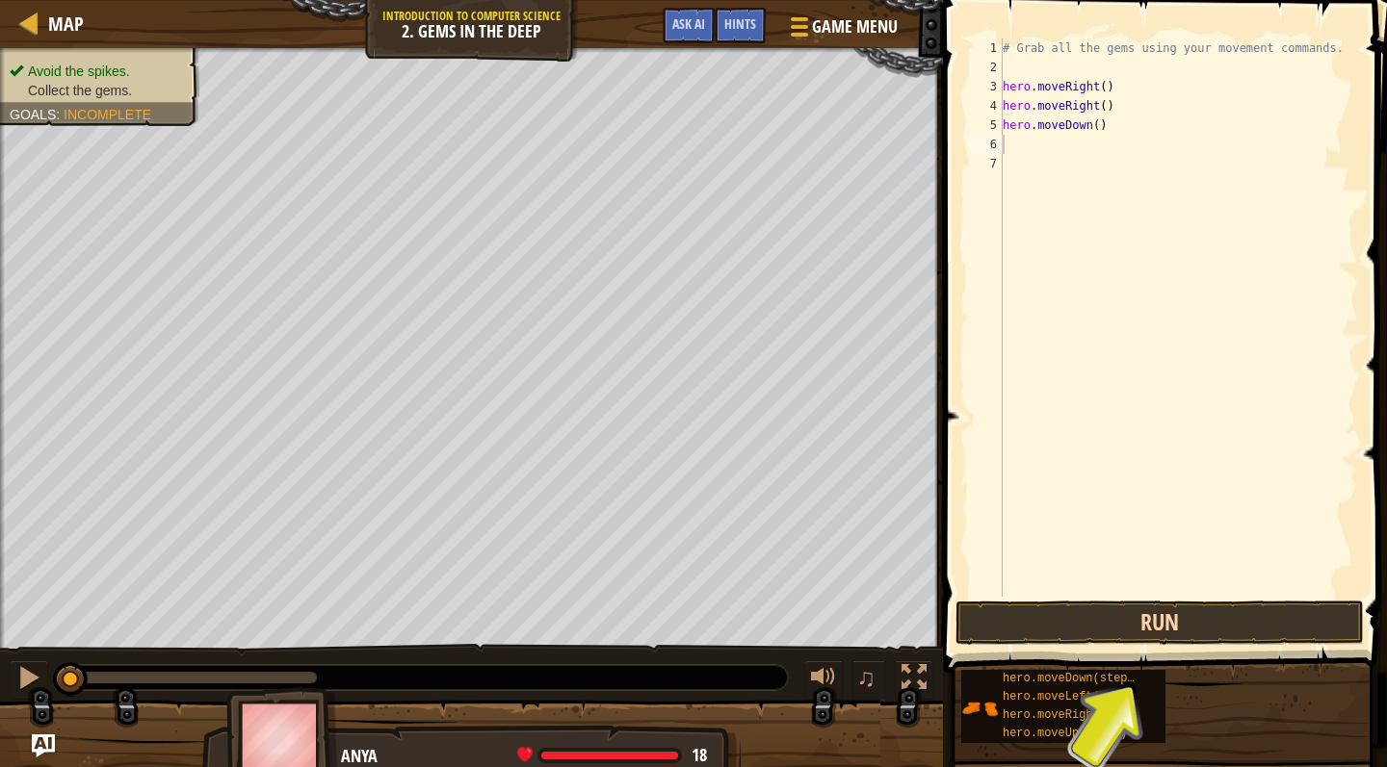
click at [1166, 623] on button "Run" at bounding box center [1159, 623] width 408 height 44
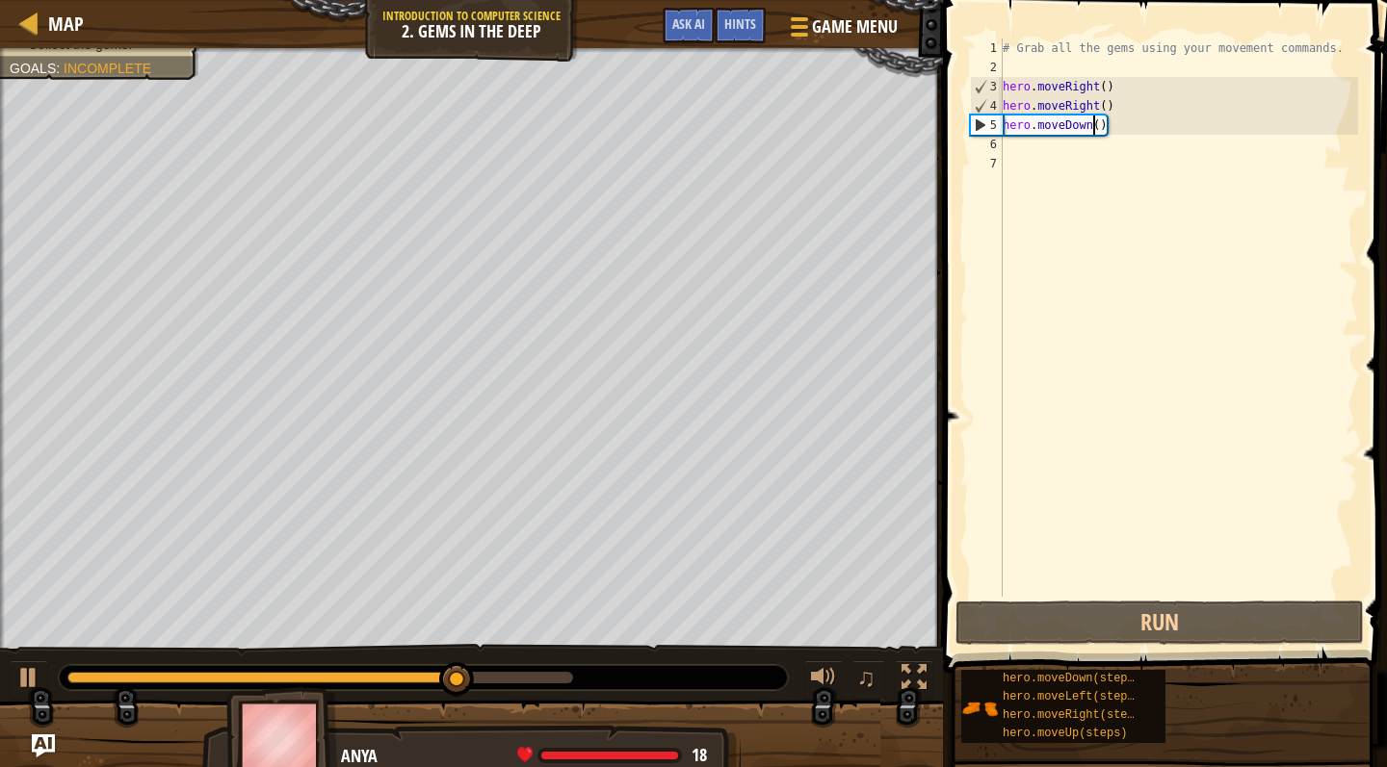
click at [1090, 127] on div "# Grab all the gems using your movement commands. hero . moveRight ( ) hero . m…" at bounding box center [1178, 337] width 359 height 597
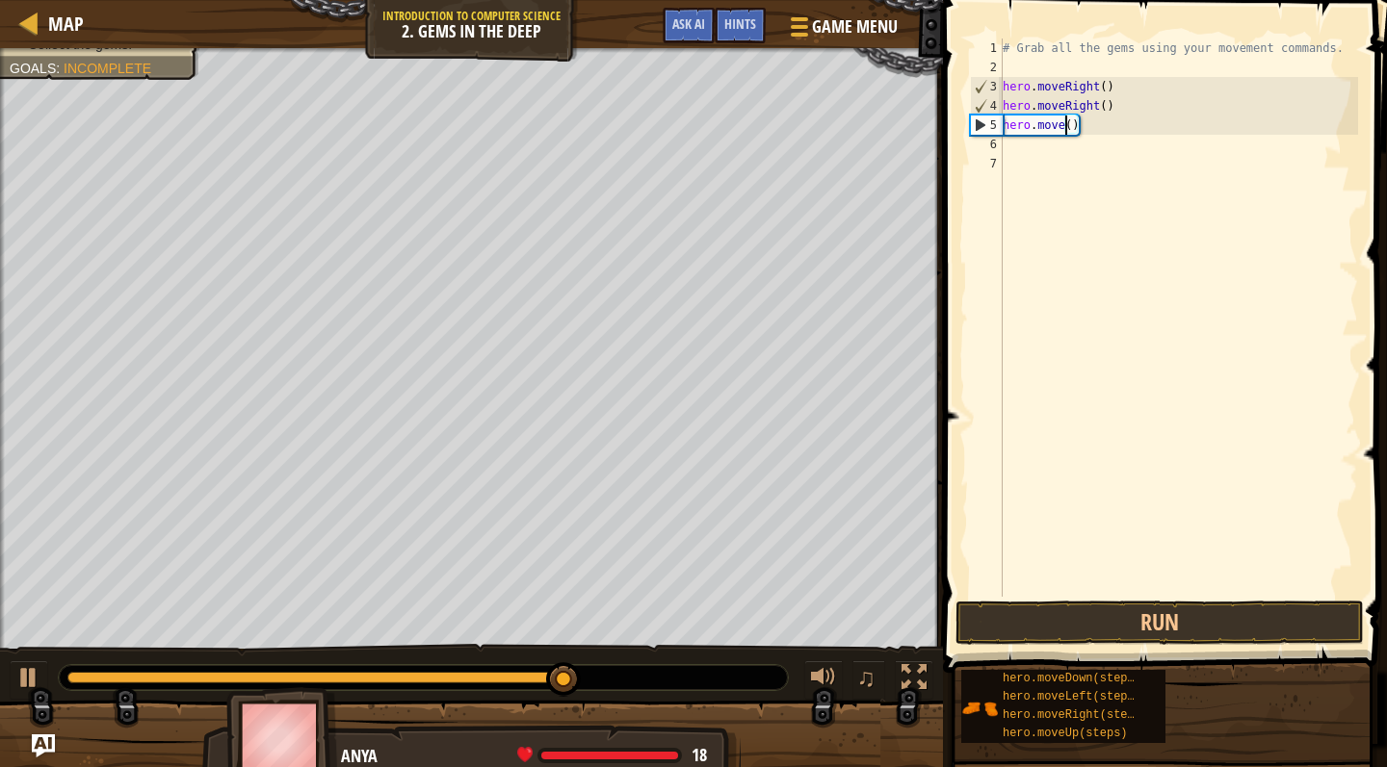
scroll to position [9, 6]
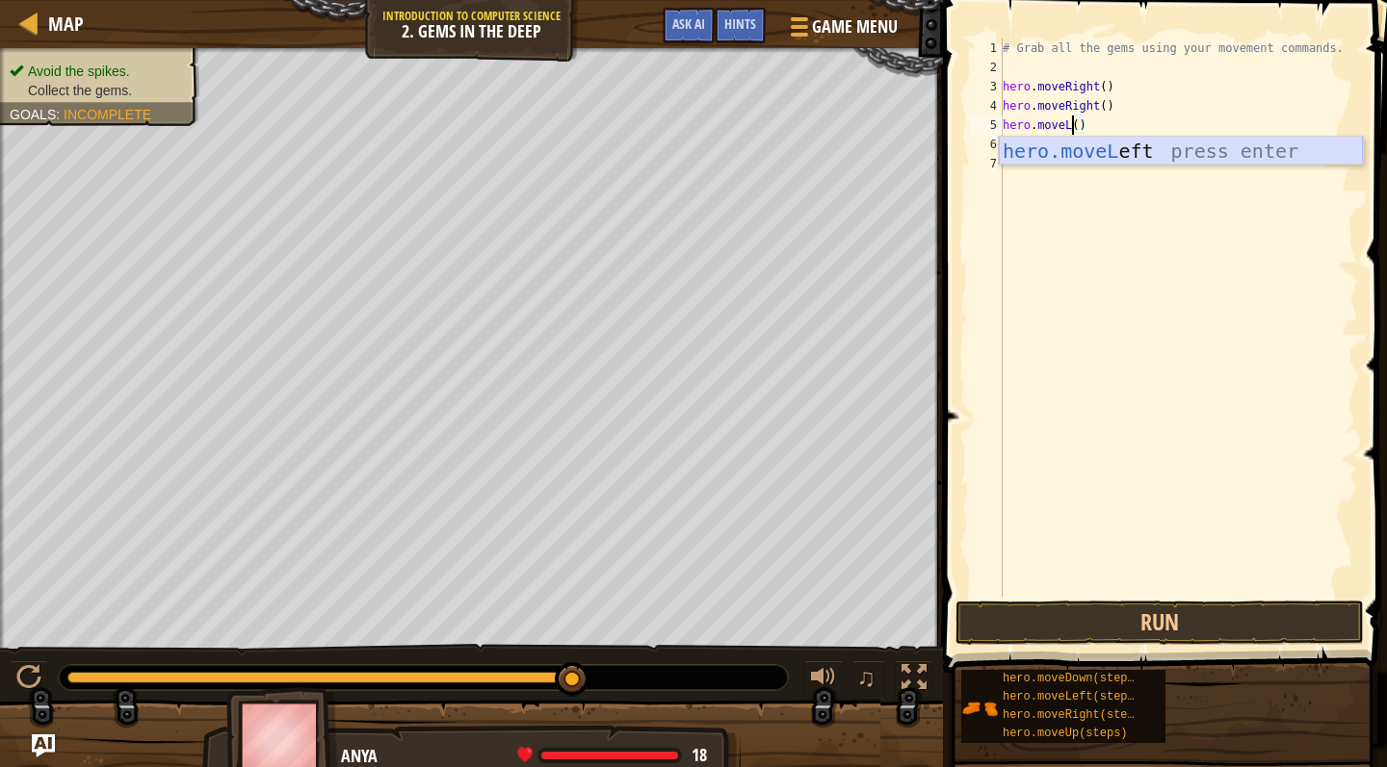
click at [1193, 158] on div "hero.moveL eft press enter" at bounding box center [1181, 180] width 364 height 87
type textarea "hero.moveLeft"
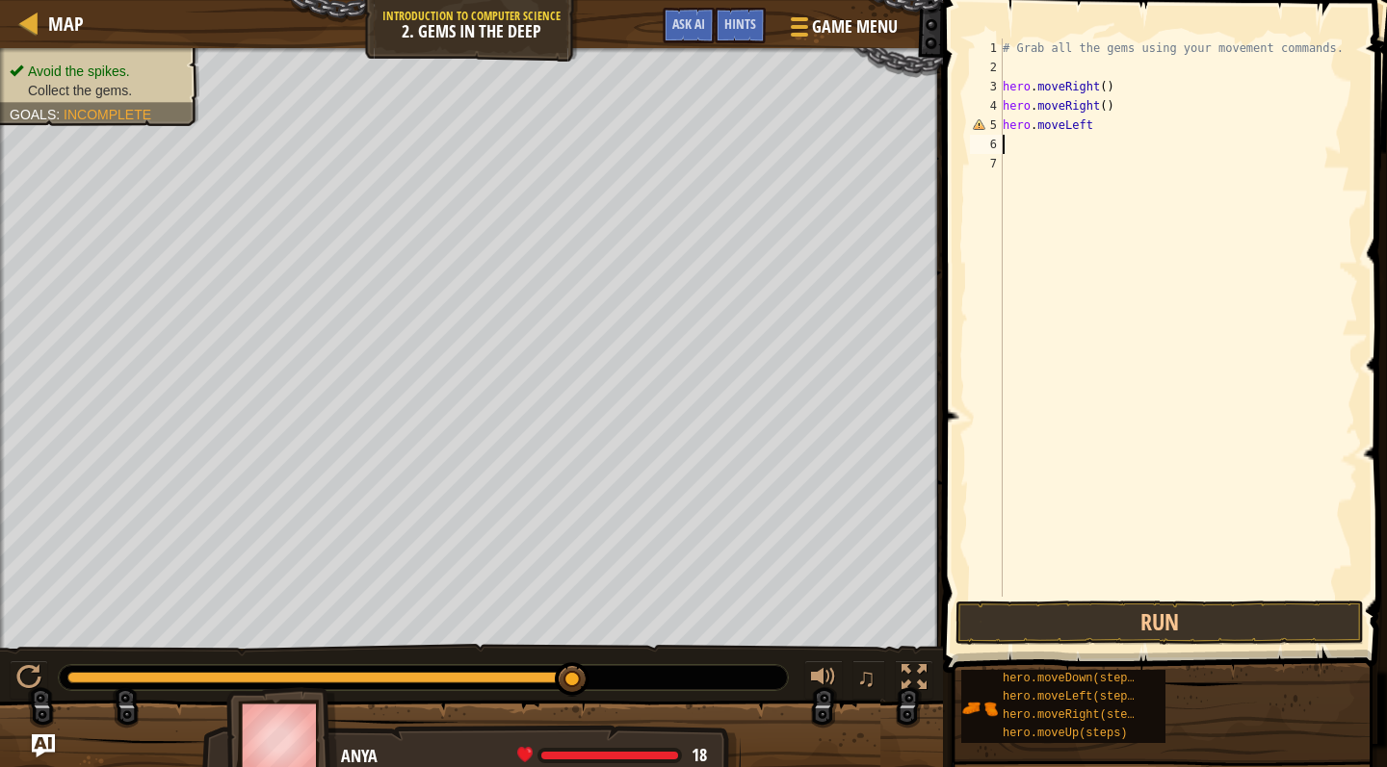
click at [1033, 141] on div "# Grab all the gems using your movement commands. hero . moveRight ( ) hero . m…" at bounding box center [1178, 337] width 359 height 597
click at [1095, 125] on div "# Grab all the gems using your movement commands. hero . moveRight ( ) hero . m…" at bounding box center [1178, 337] width 359 height 597
type textarea "hero.moveLeft()"
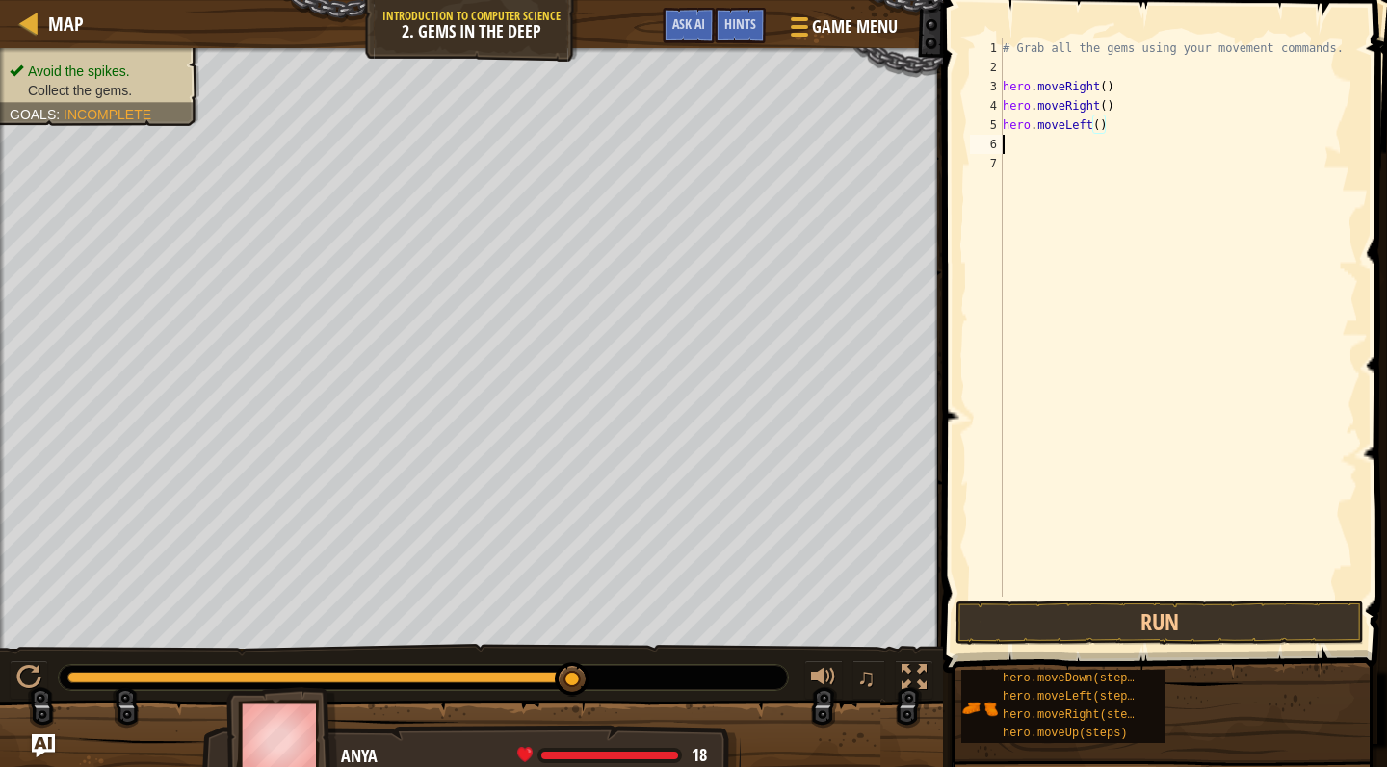
click at [1017, 147] on div "# Grab all the gems using your movement commands. hero . moveRight ( ) hero . m…" at bounding box center [1178, 337] width 359 height 597
type textarea "hero"
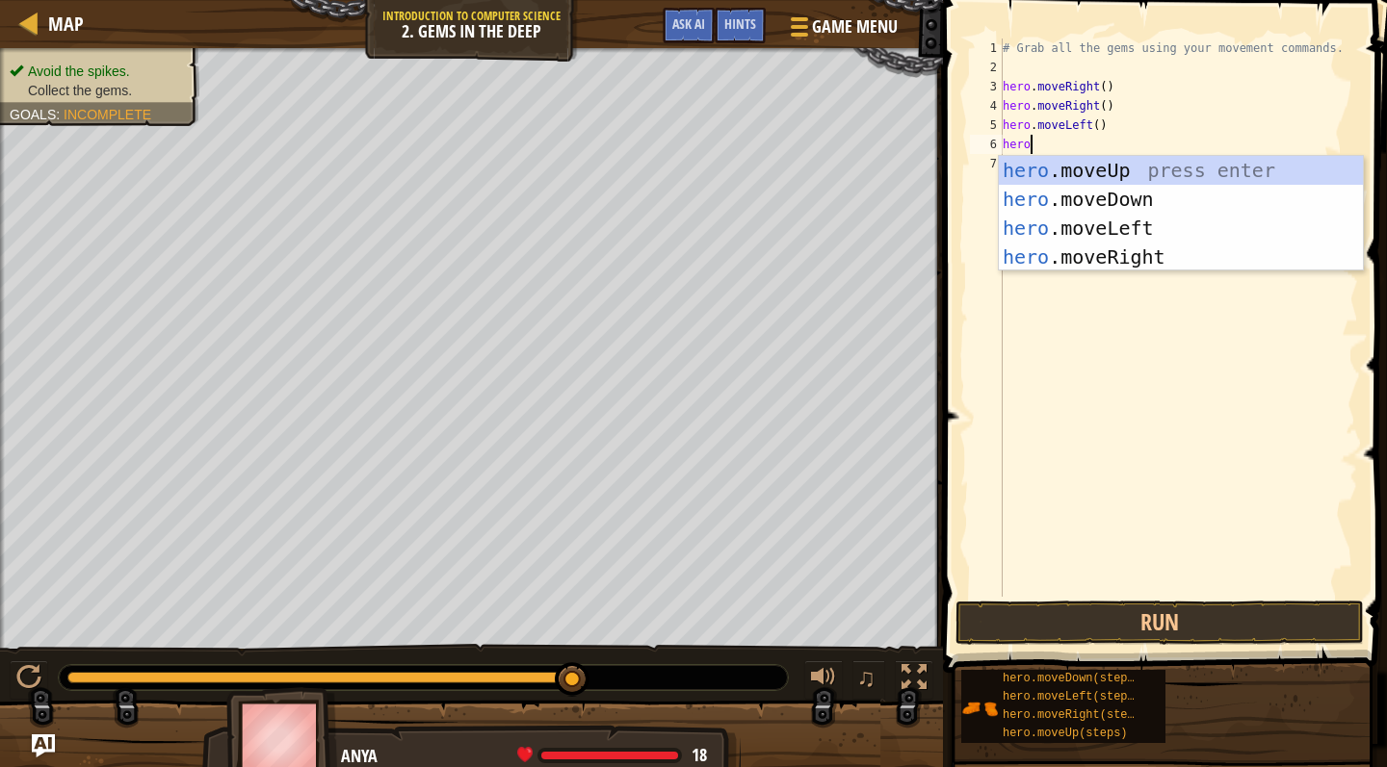
scroll to position [9, 1]
click at [1078, 206] on div "hero .moveUp press enter hero .moveDown press enter hero .moveLeft press enter …" at bounding box center [1181, 242] width 364 height 173
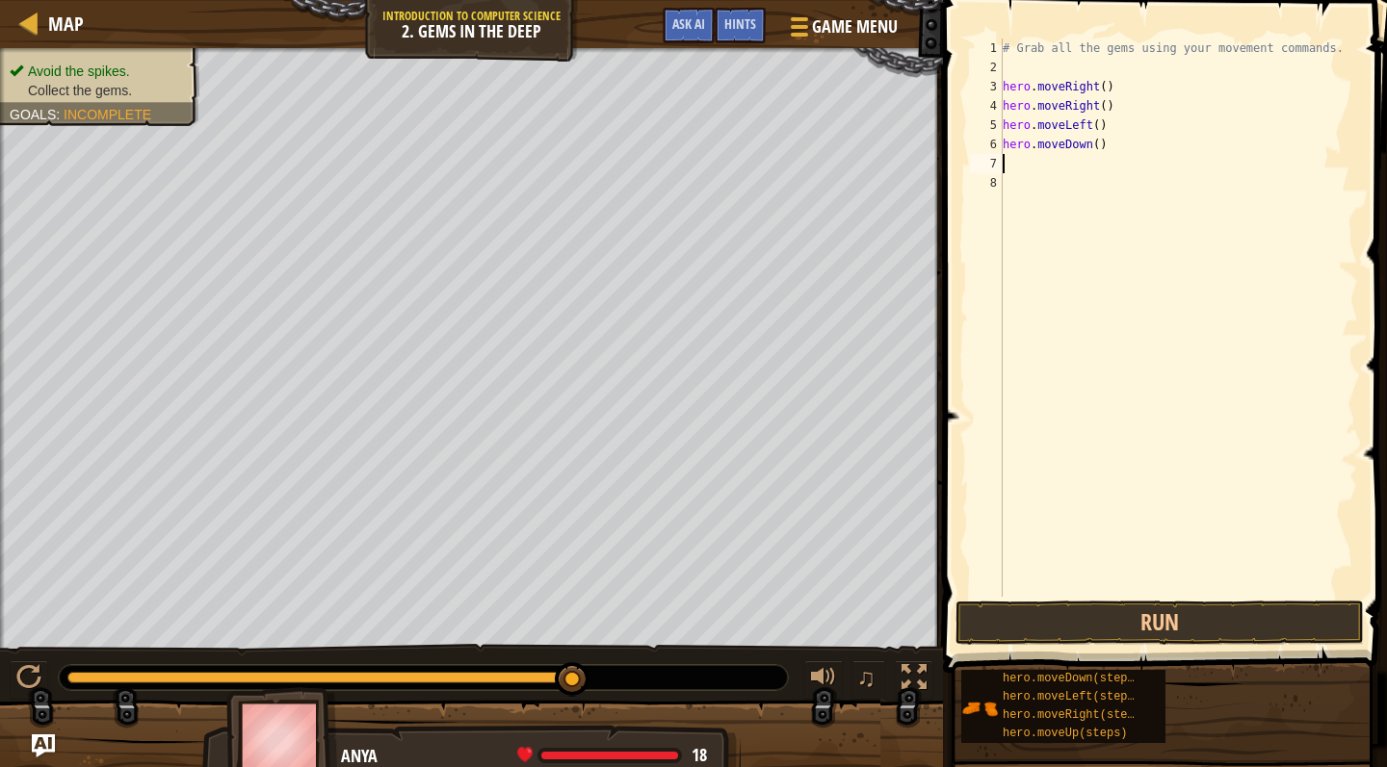
scroll to position [9, 0]
click at [1147, 607] on button "Run" at bounding box center [1159, 623] width 408 height 44
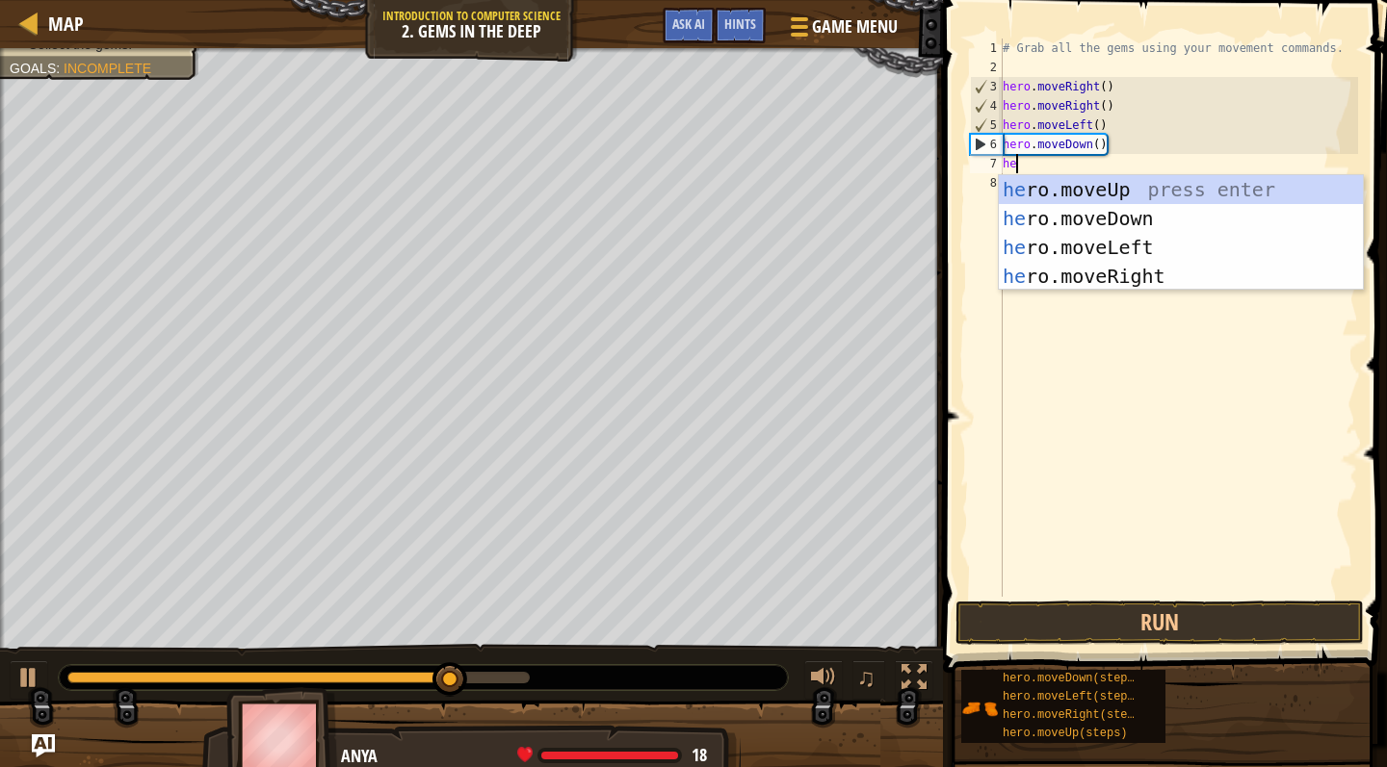
type textarea "hero"
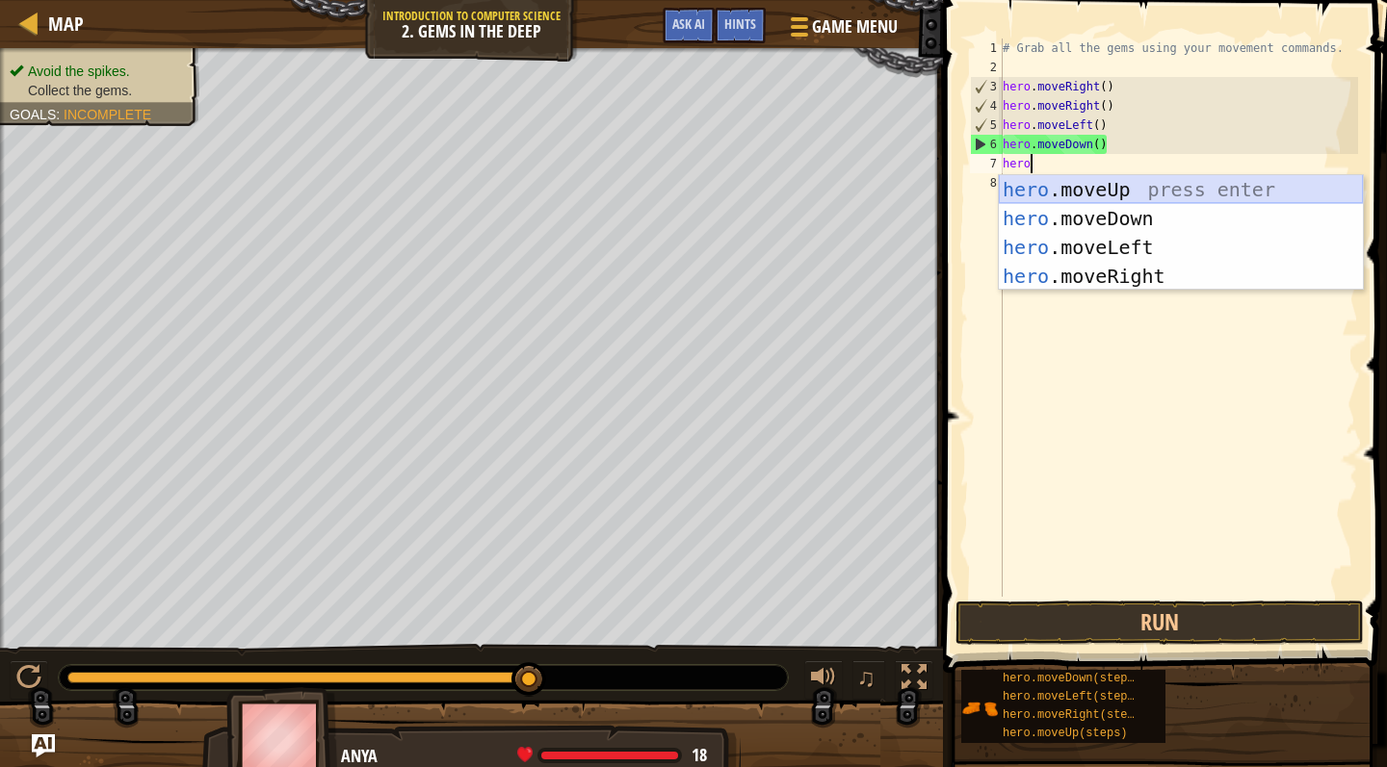
click at [1129, 188] on div "hero .moveUp press enter hero .moveDown press enter hero .moveLeft press enter …" at bounding box center [1181, 261] width 364 height 173
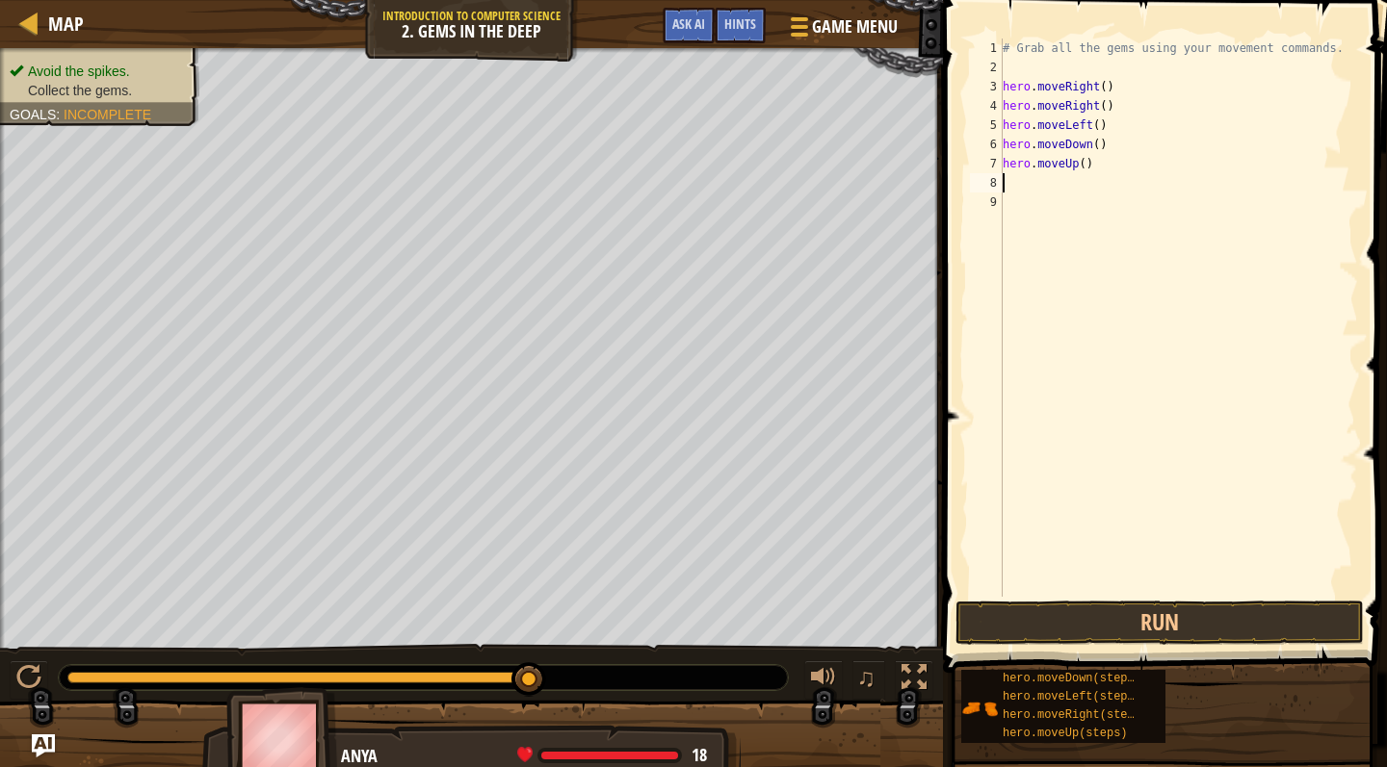
type textarea "hero"
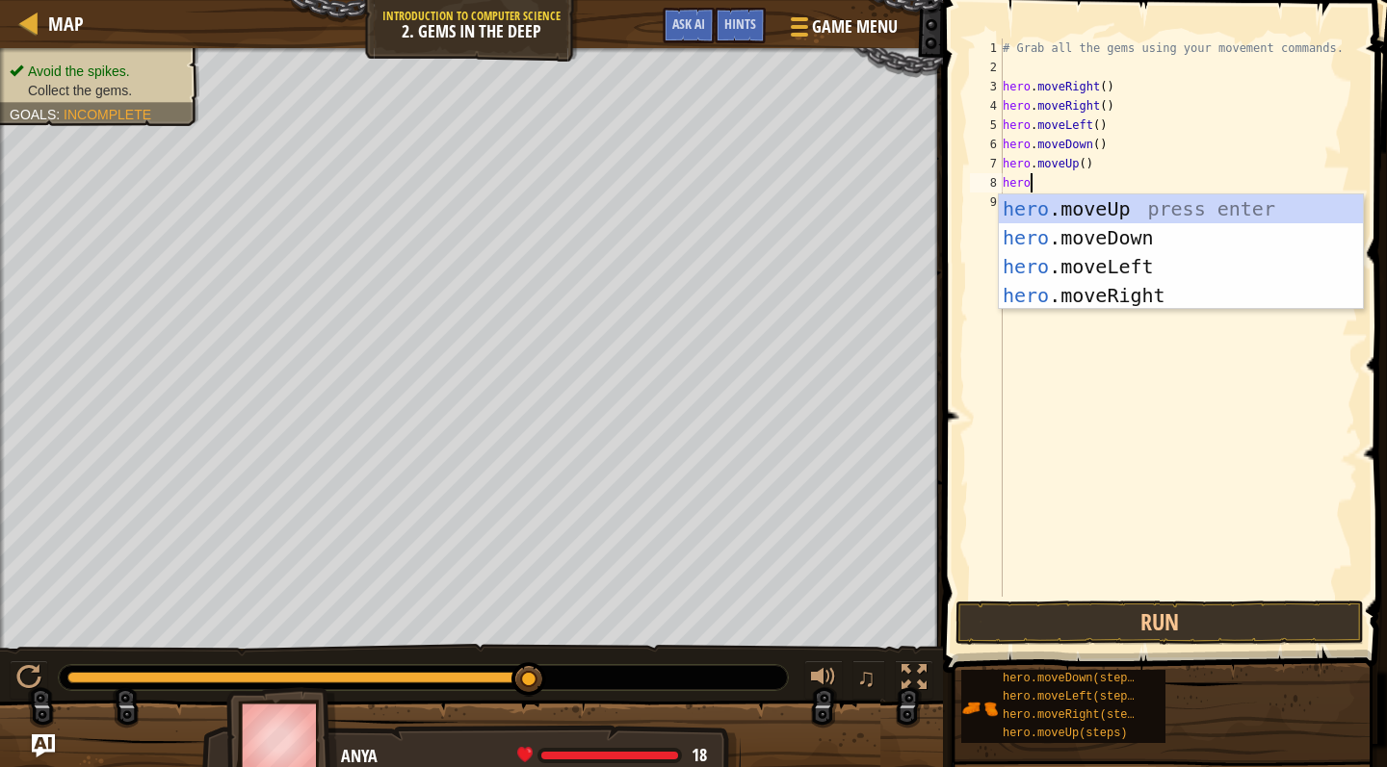
scroll to position [9, 1]
click at [1136, 210] on div "hero .moveUp press enter hero .moveDown press enter hero .moveLeft press enter …" at bounding box center [1181, 281] width 364 height 173
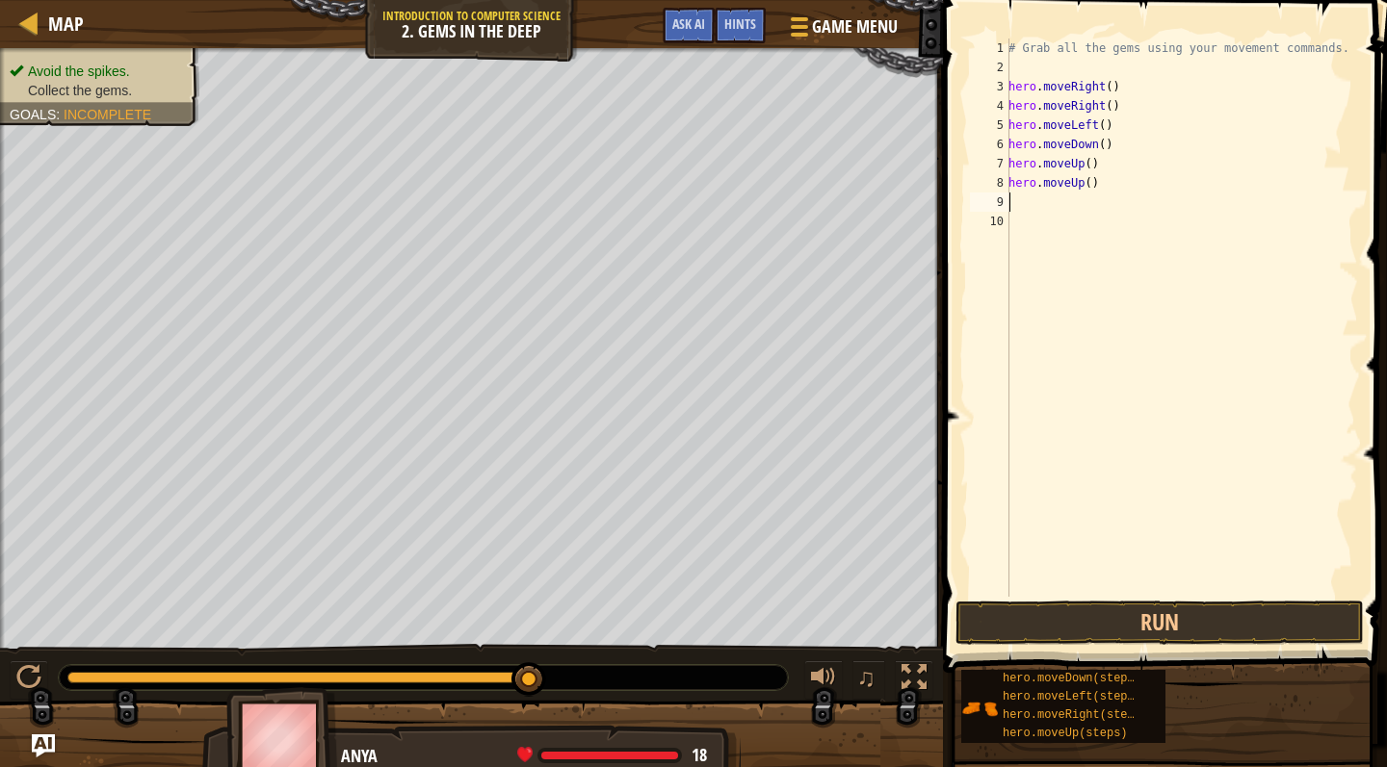
scroll to position [9, 0]
click at [1143, 627] on button "Run" at bounding box center [1159, 623] width 408 height 44
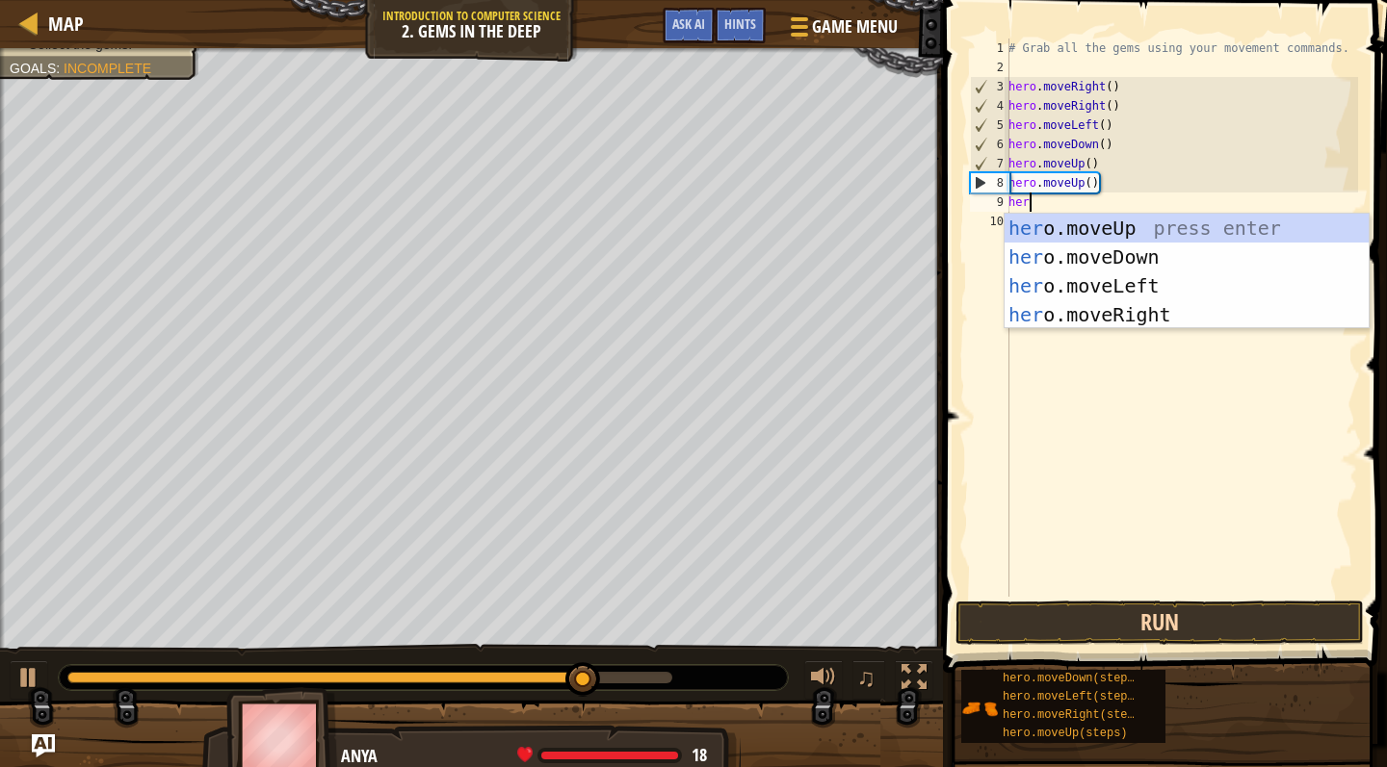
type textarea "hero"
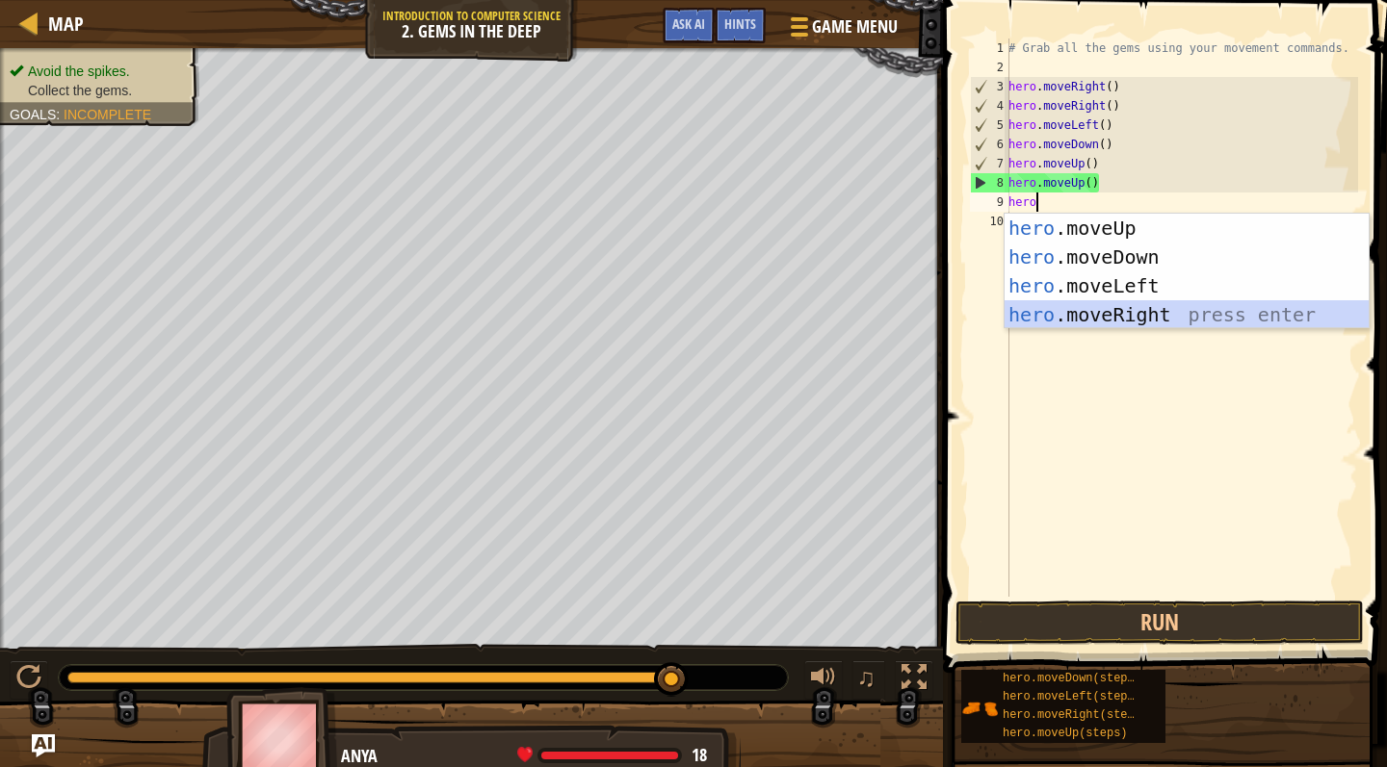
click at [1105, 320] on div "hero .moveUp press enter hero .moveDown press enter hero .moveLeft press enter …" at bounding box center [1186, 300] width 364 height 173
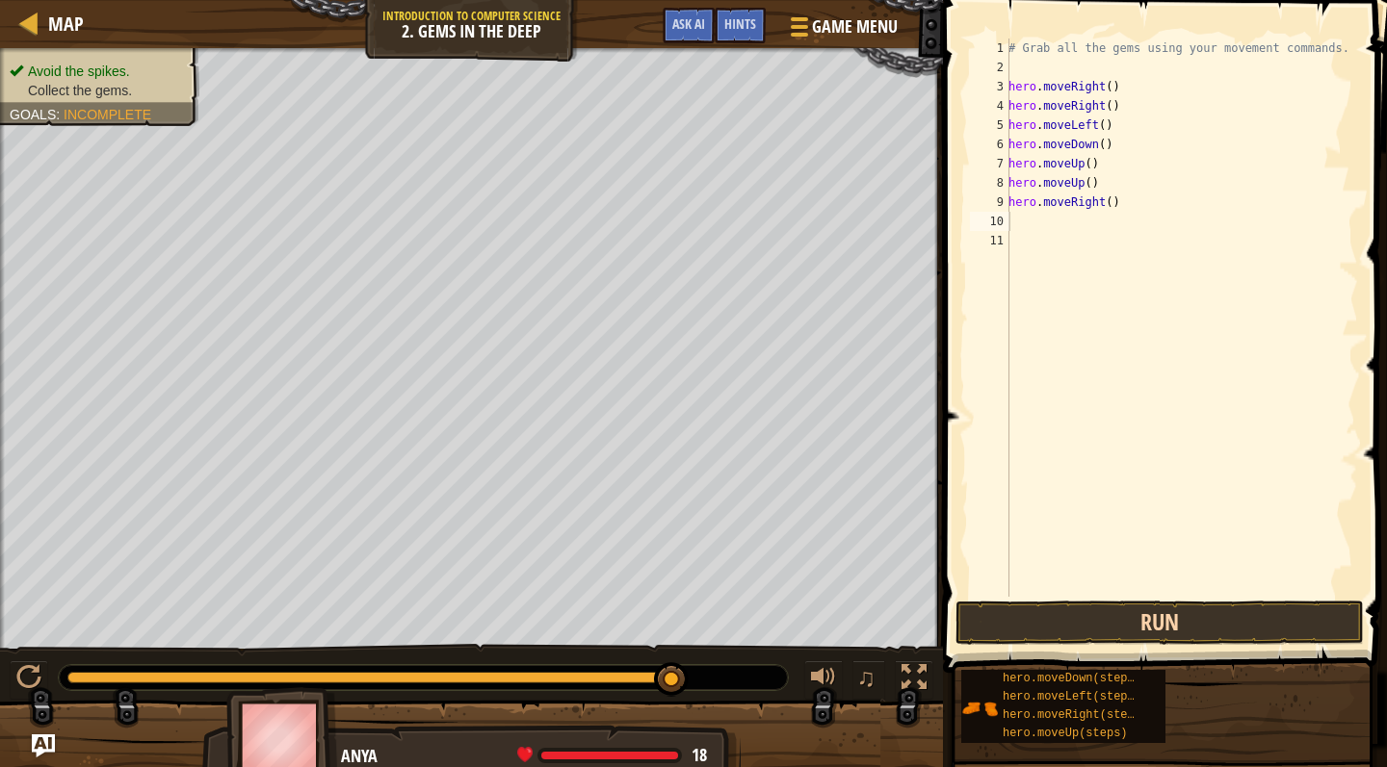
click at [1157, 621] on button "Run" at bounding box center [1159, 623] width 408 height 44
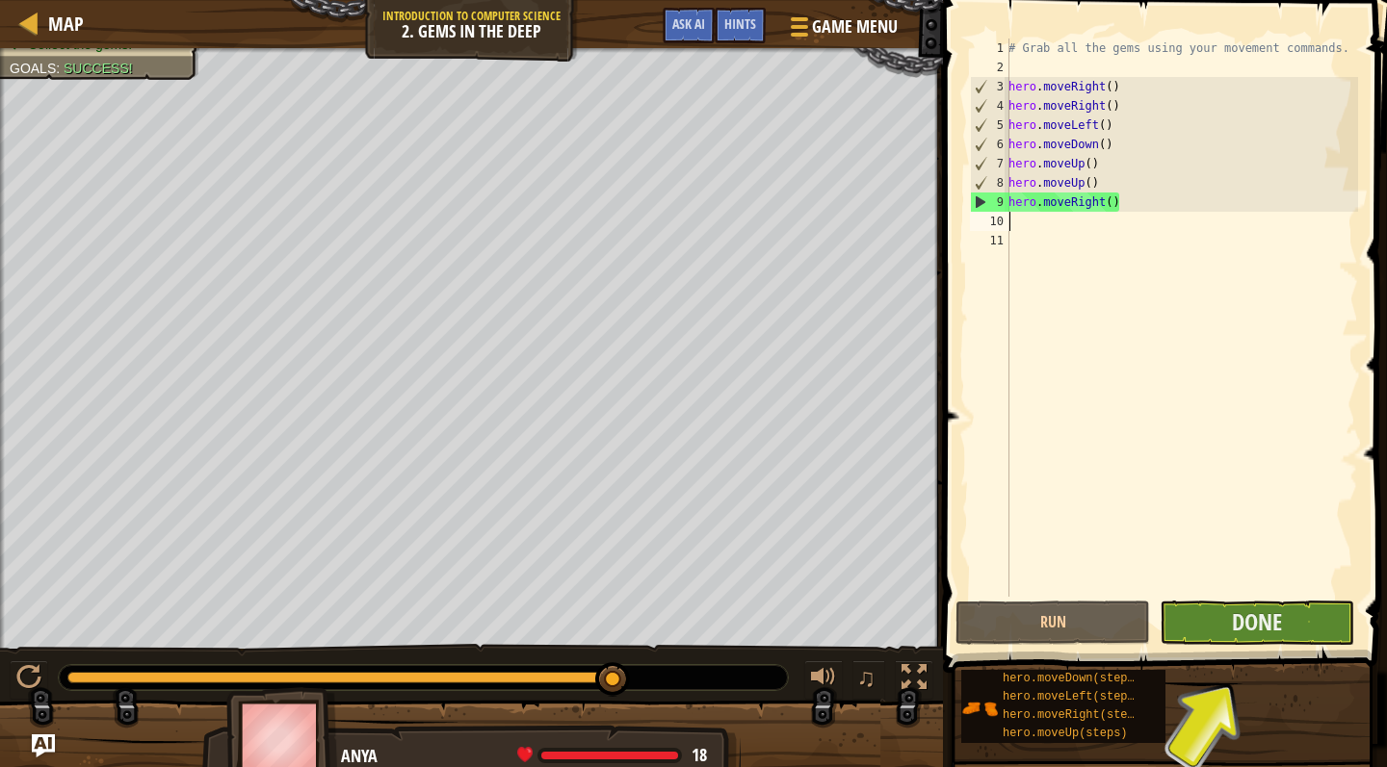
click at [1230, 629] on button "Done" at bounding box center [1256, 623] width 195 height 44
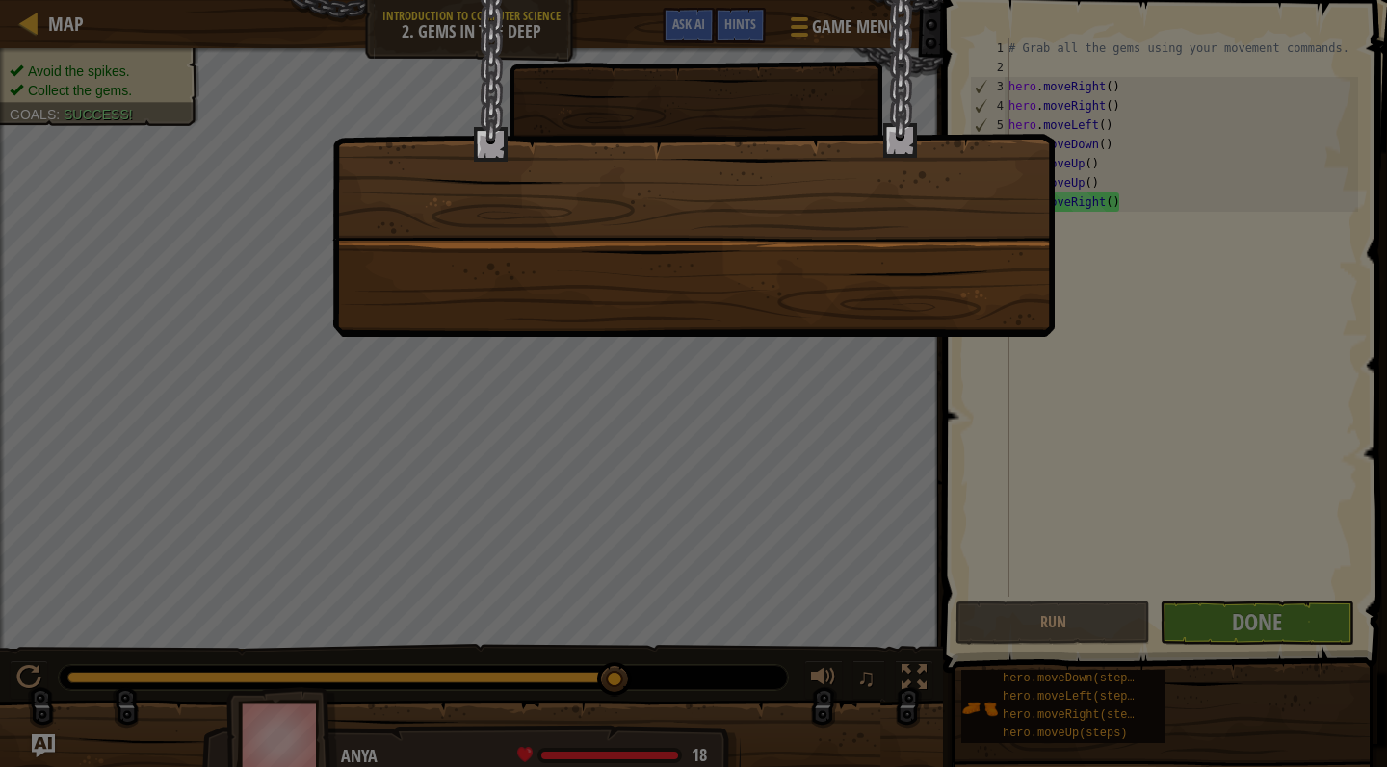
click at [855, 253] on div at bounding box center [693, 168] width 722 height 337
click at [784, 260] on div at bounding box center [693, 168] width 722 height 337
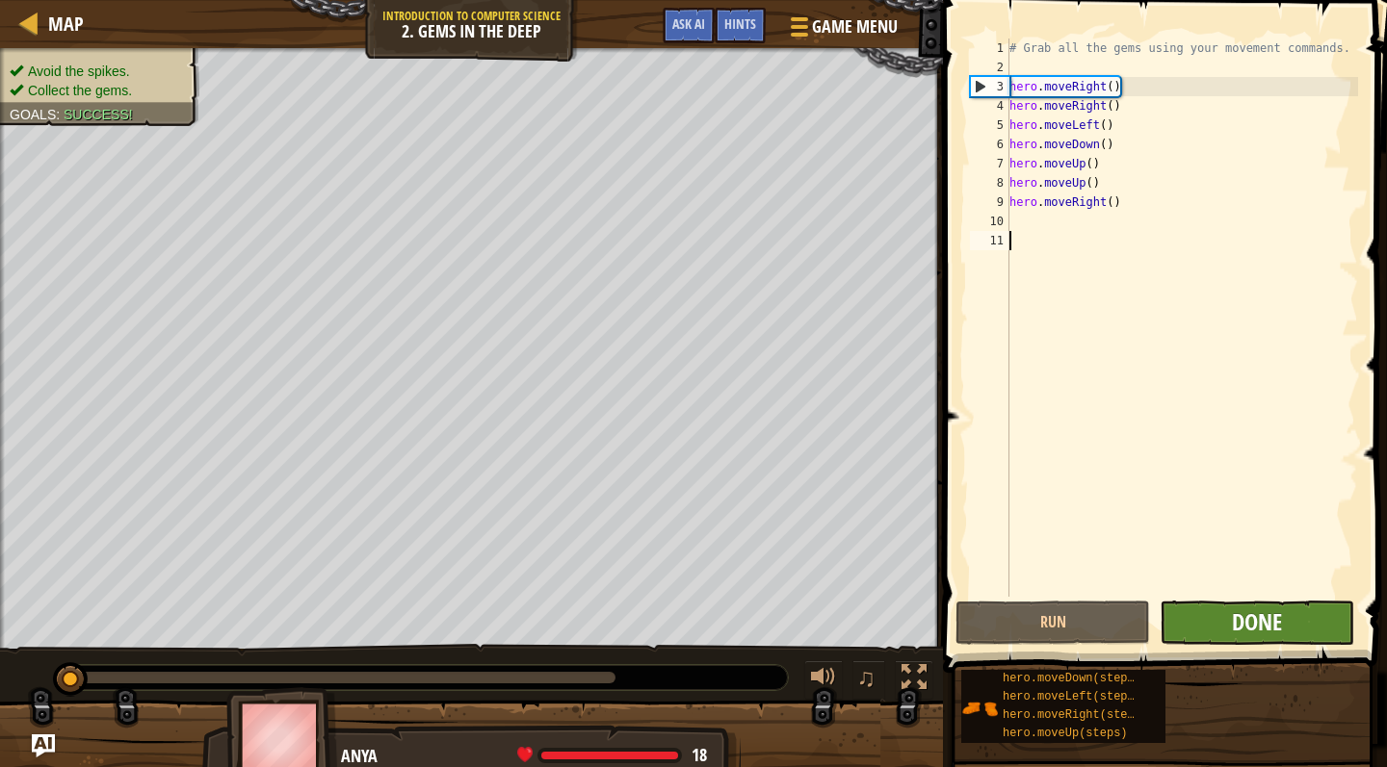
click at [1239, 633] on span "Done" at bounding box center [1257, 622] width 50 height 31
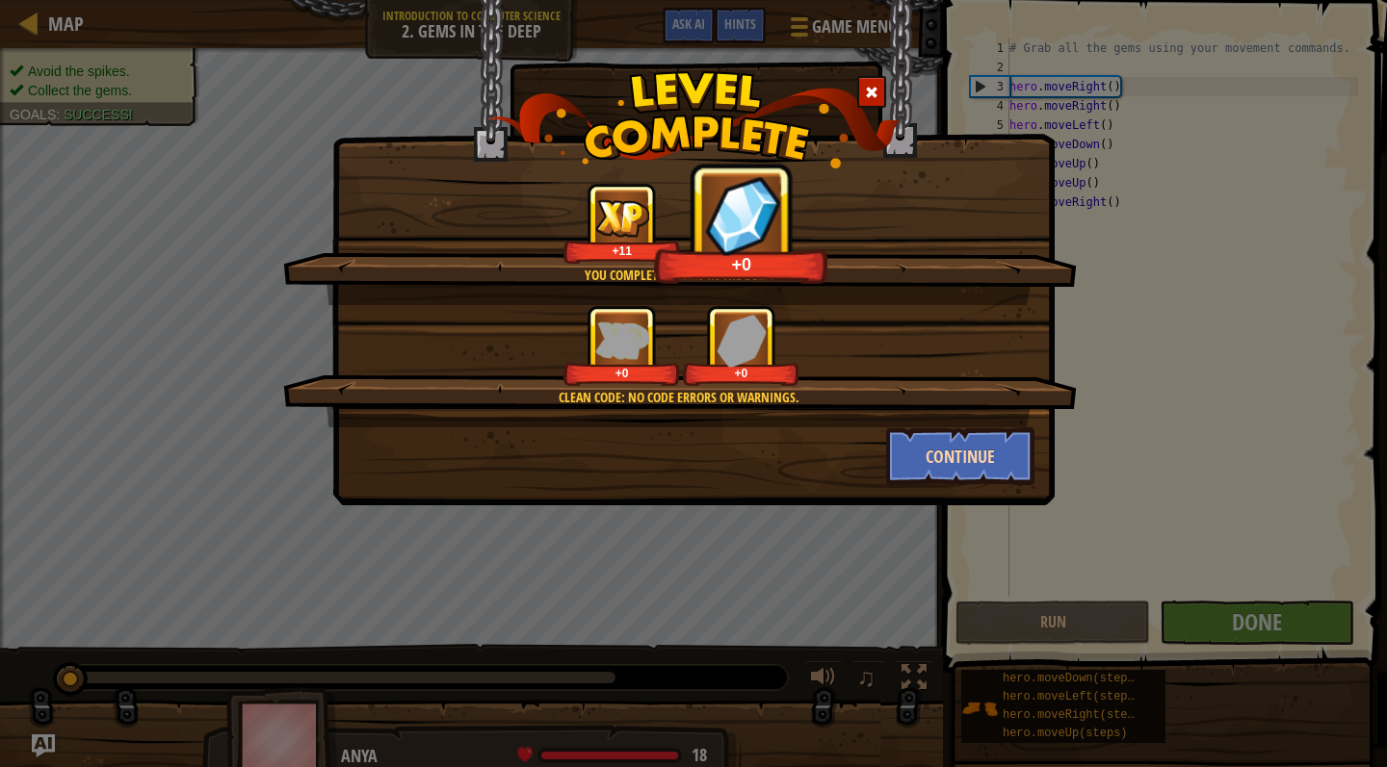
click at [924, 465] on button "Continue" at bounding box center [960, 457] width 149 height 58
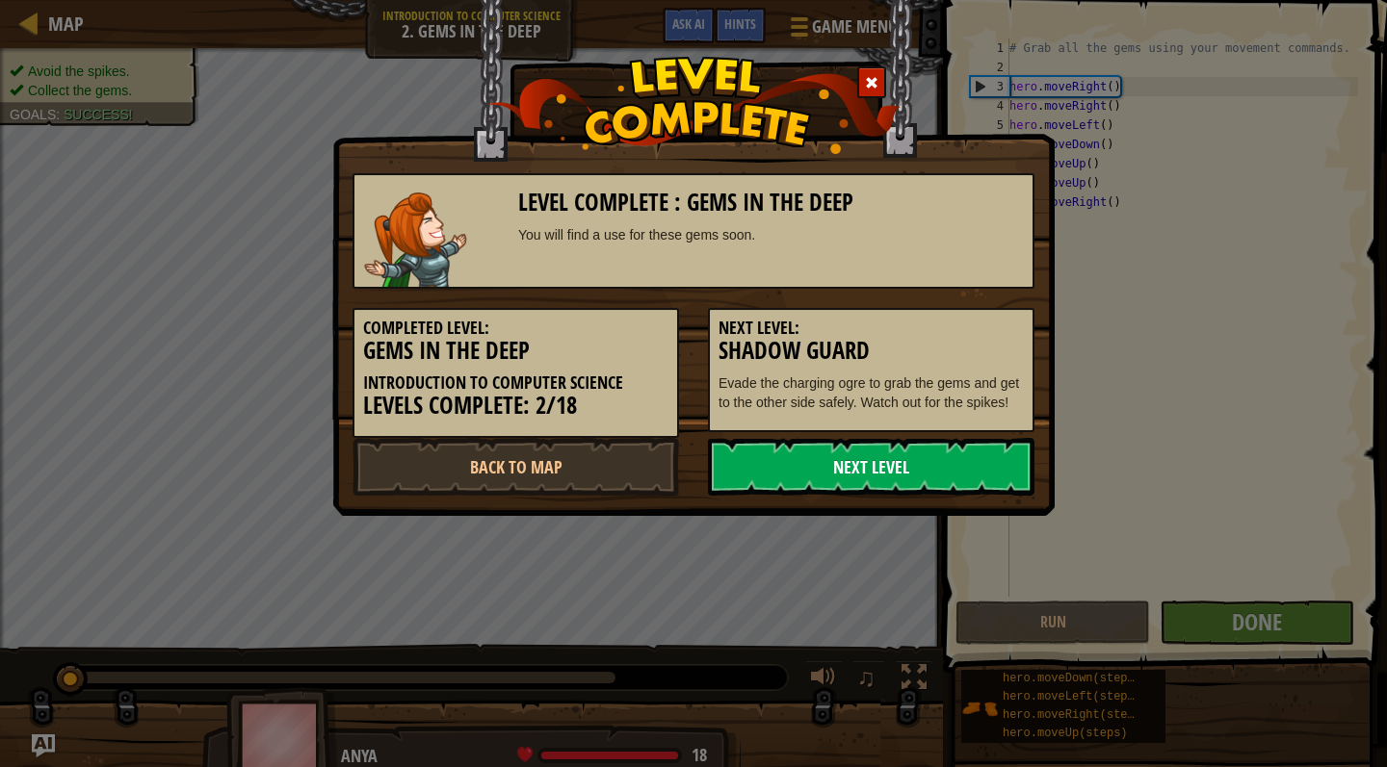
click at [871, 465] on link "Next Level" at bounding box center [871, 467] width 326 height 58
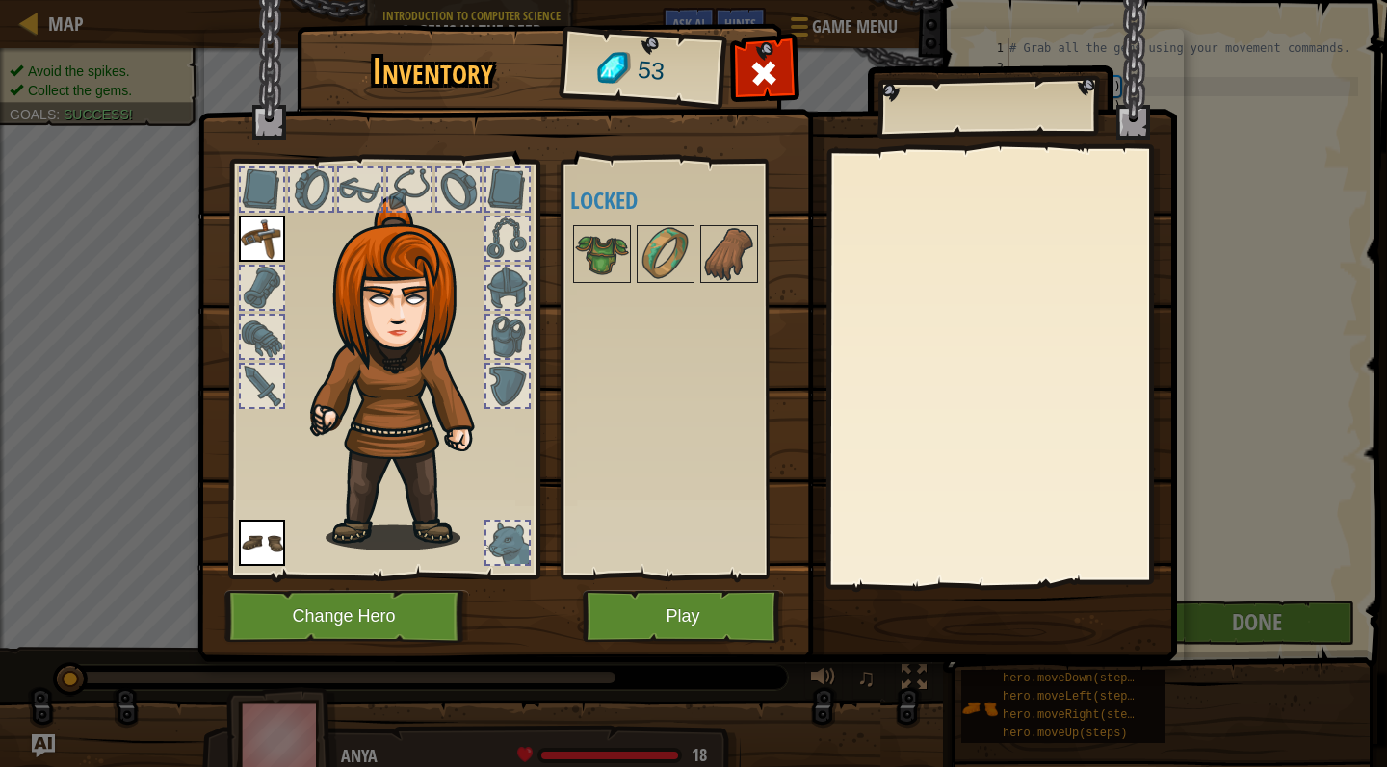
click at [657, 614] on button "Play" at bounding box center [683, 616] width 201 height 53
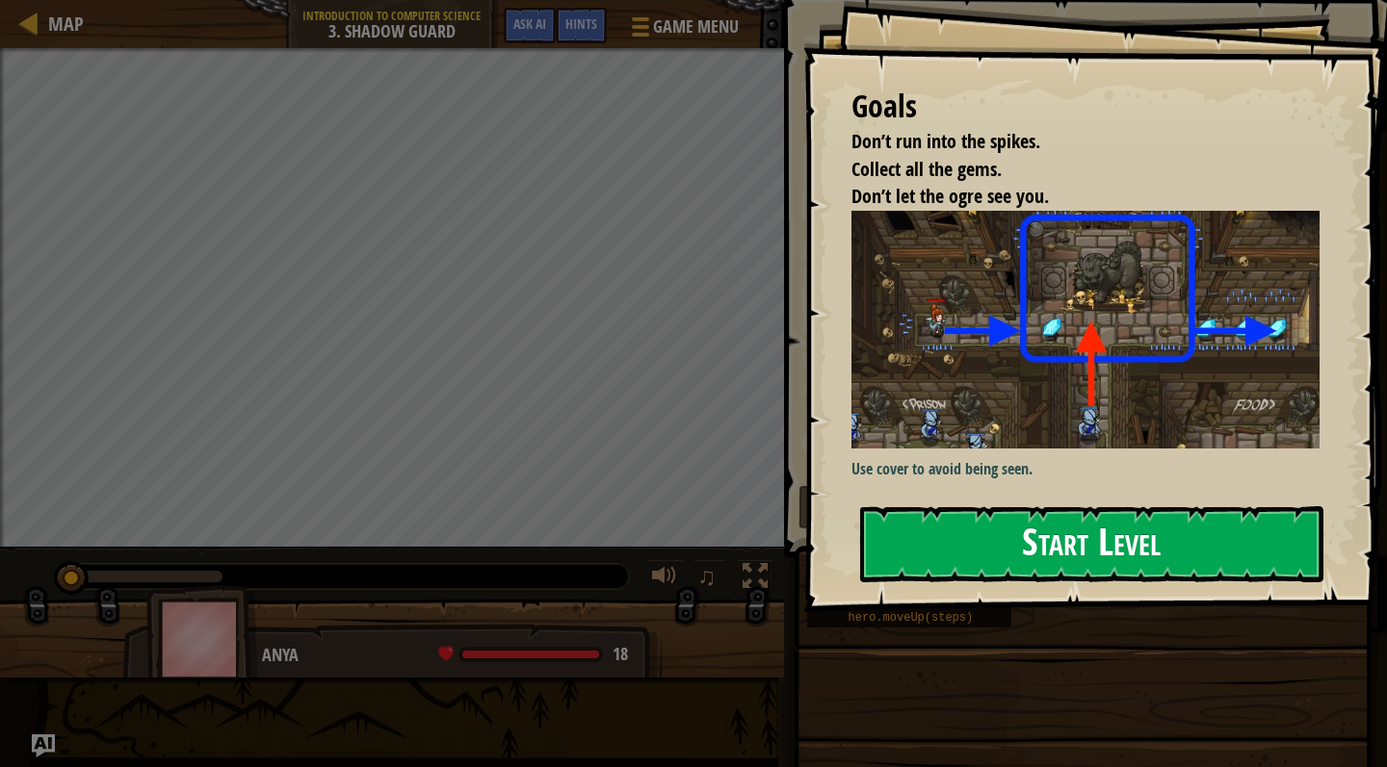
click at [1078, 533] on button "Start Level" at bounding box center [1091, 544] width 463 height 76
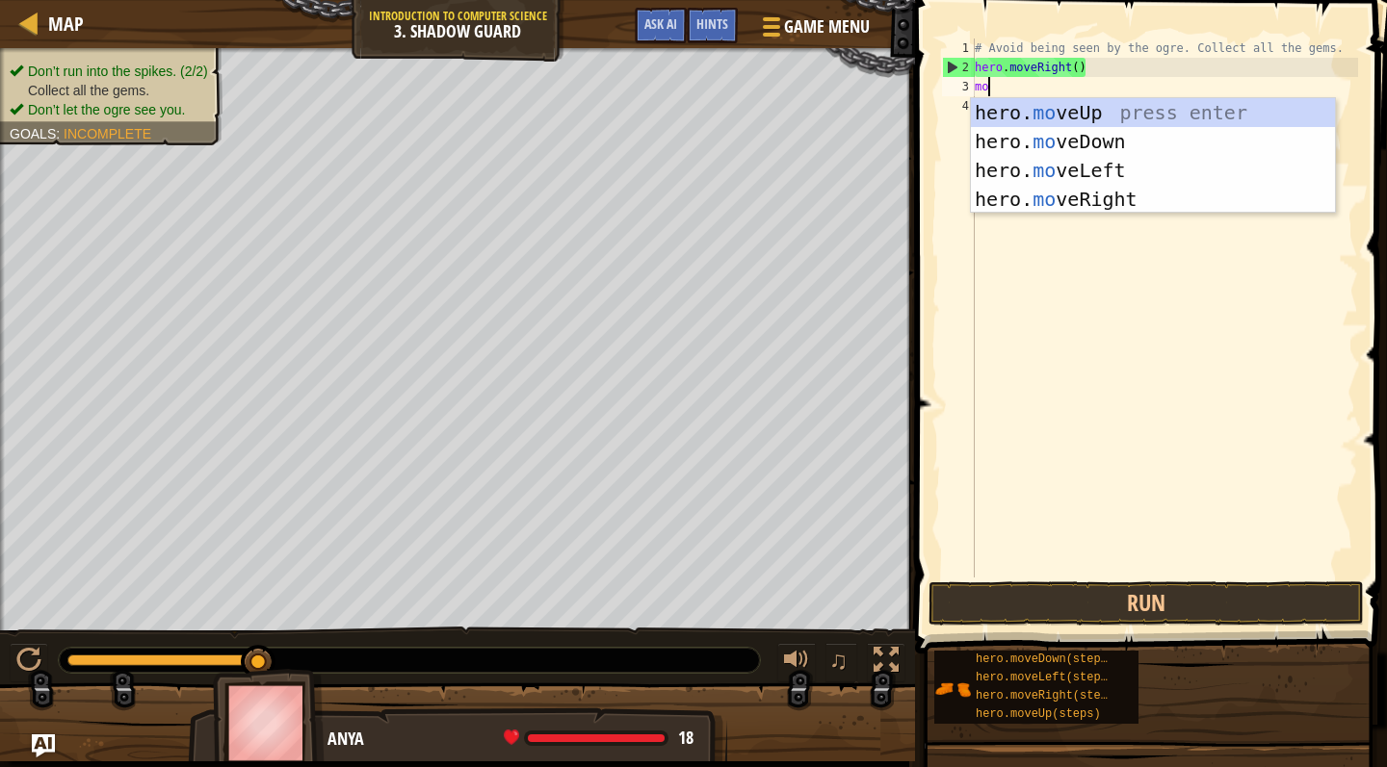
scroll to position [9, 1]
type textarea "move"
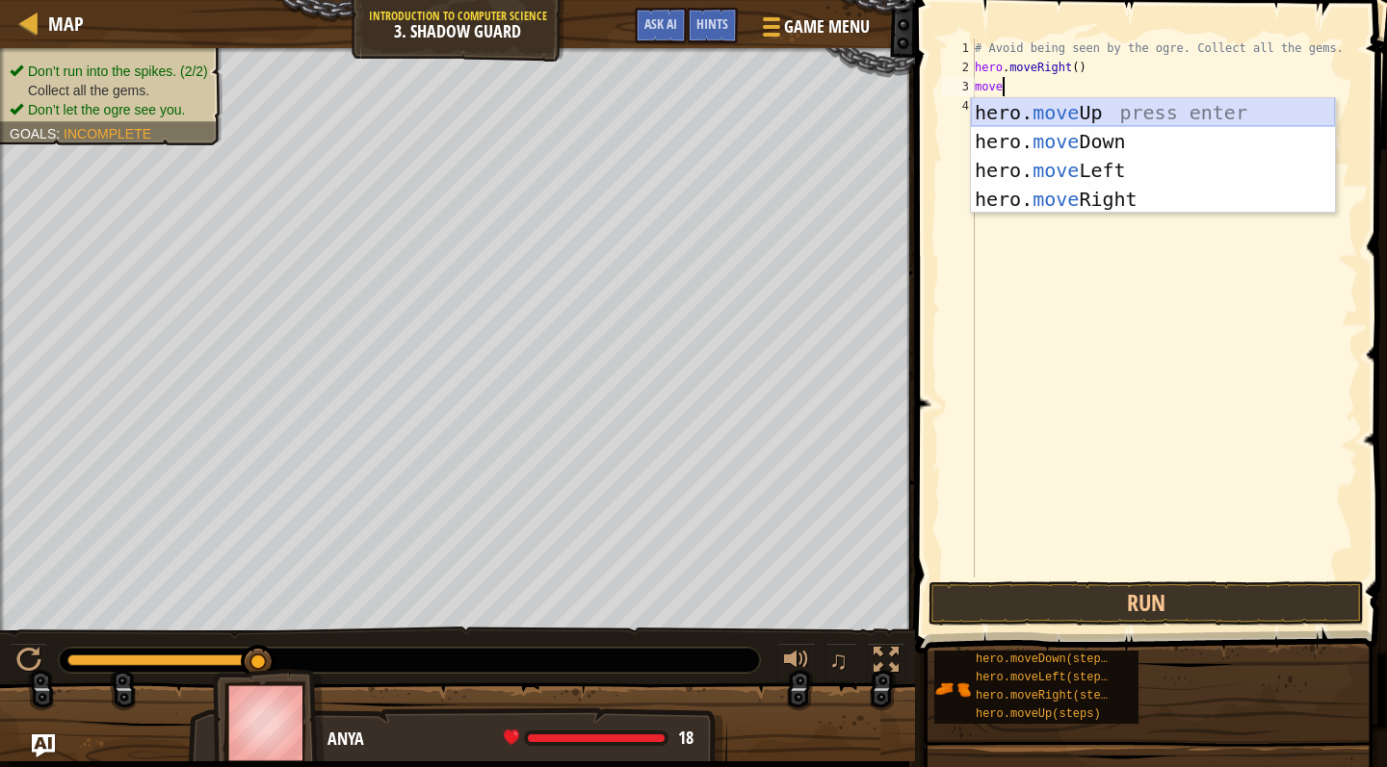
click at [1112, 110] on div "hero. move Up press enter hero. move Down press enter hero. move Left press ent…" at bounding box center [1153, 184] width 364 height 173
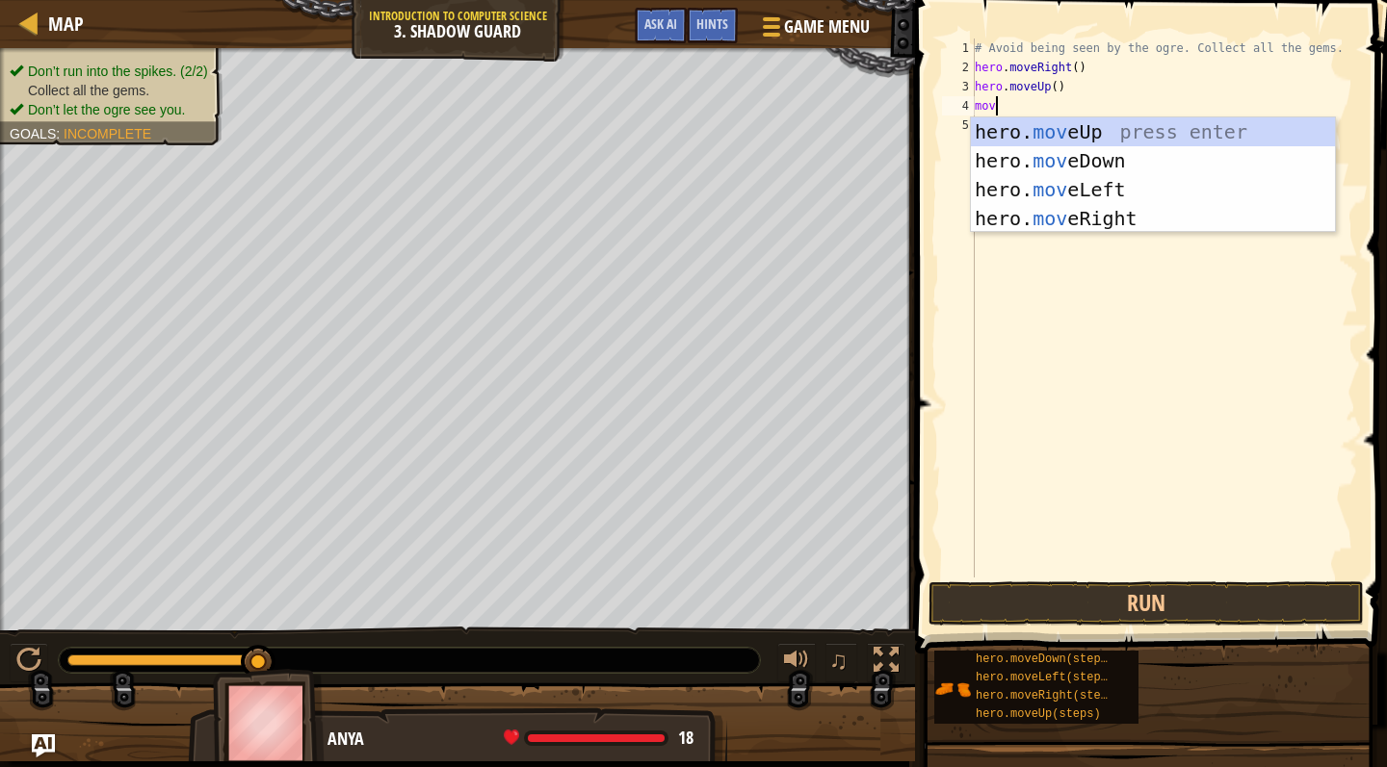
type textarea "move"
click at [1120, 213] on div "hero. move Up press enter hero. move Down press enter hero. move Left press ent…" at bounding box center [1153, 203] width 364 height 173
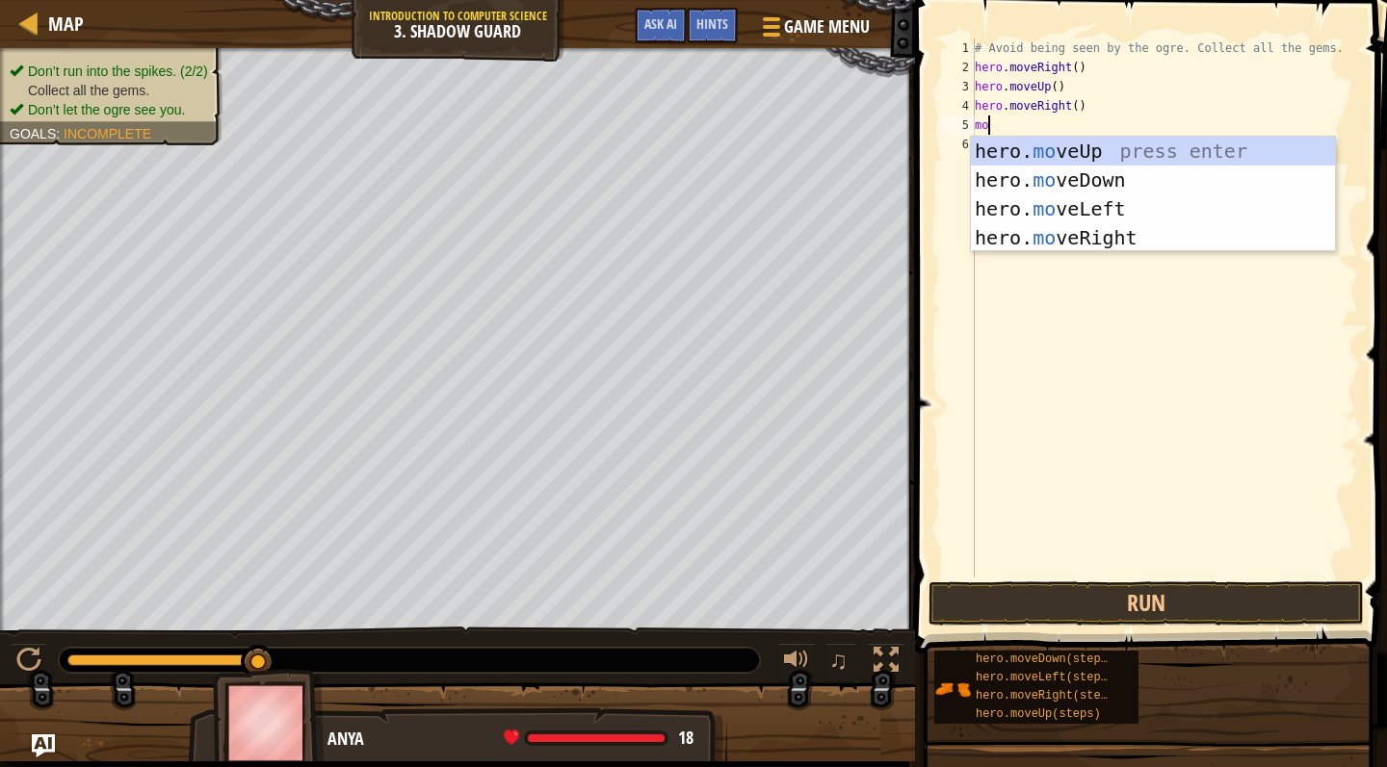
type textarea "move"
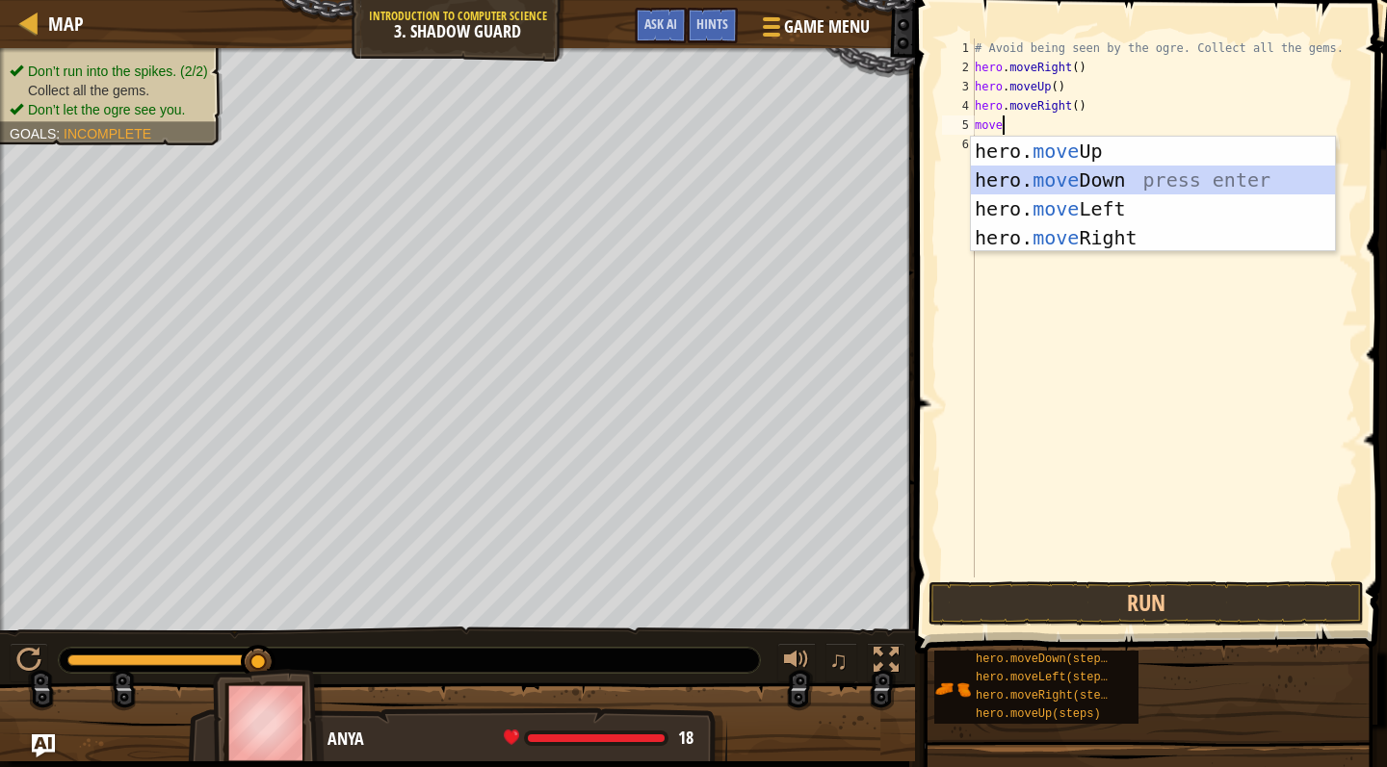
click at [1131, 182] on div "hero. move Up press enter hero. move Down press enter hero. move Left press ent…" at bounding box center [1153, 223] width 364 height 173
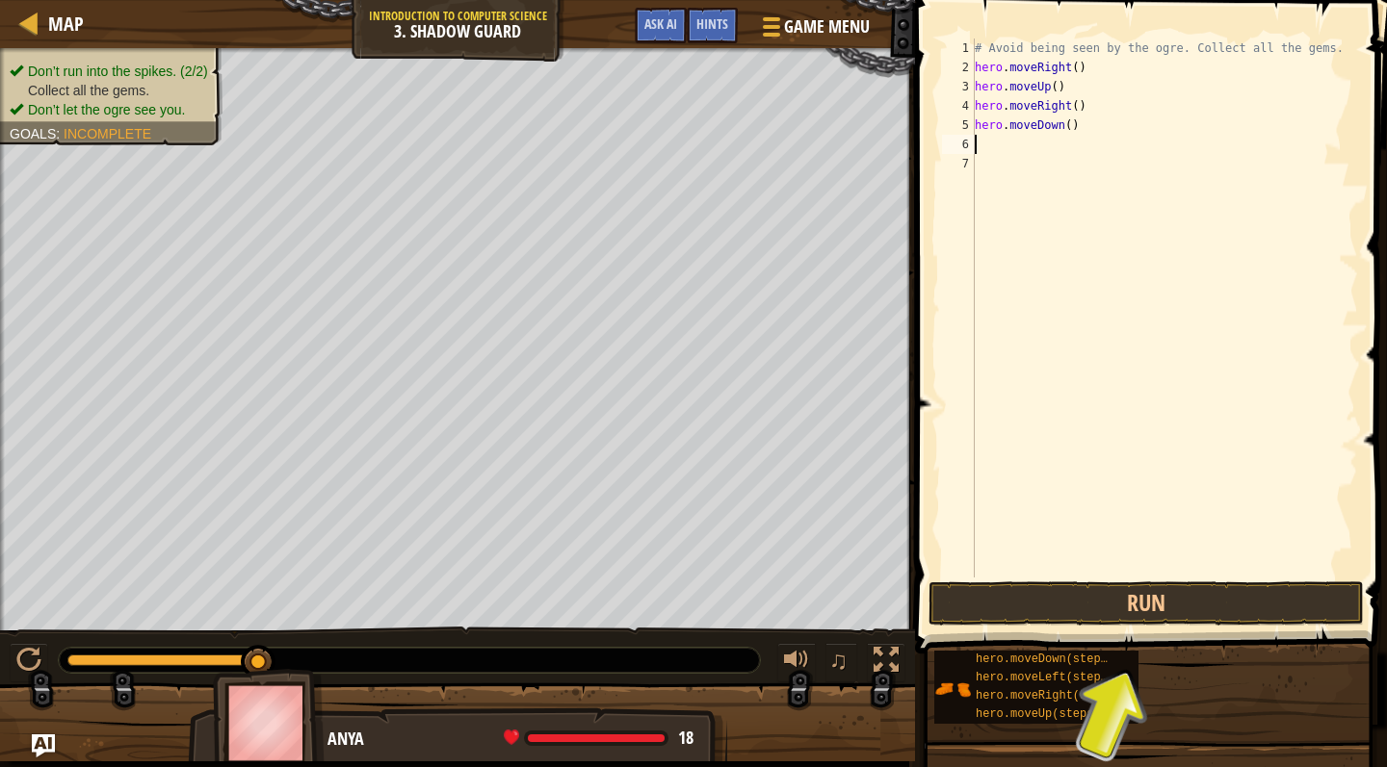
scroll to position [9, 0]
click at [1152, 599] on button "Run" at bounding box center [1145, 604] width 435 height 44
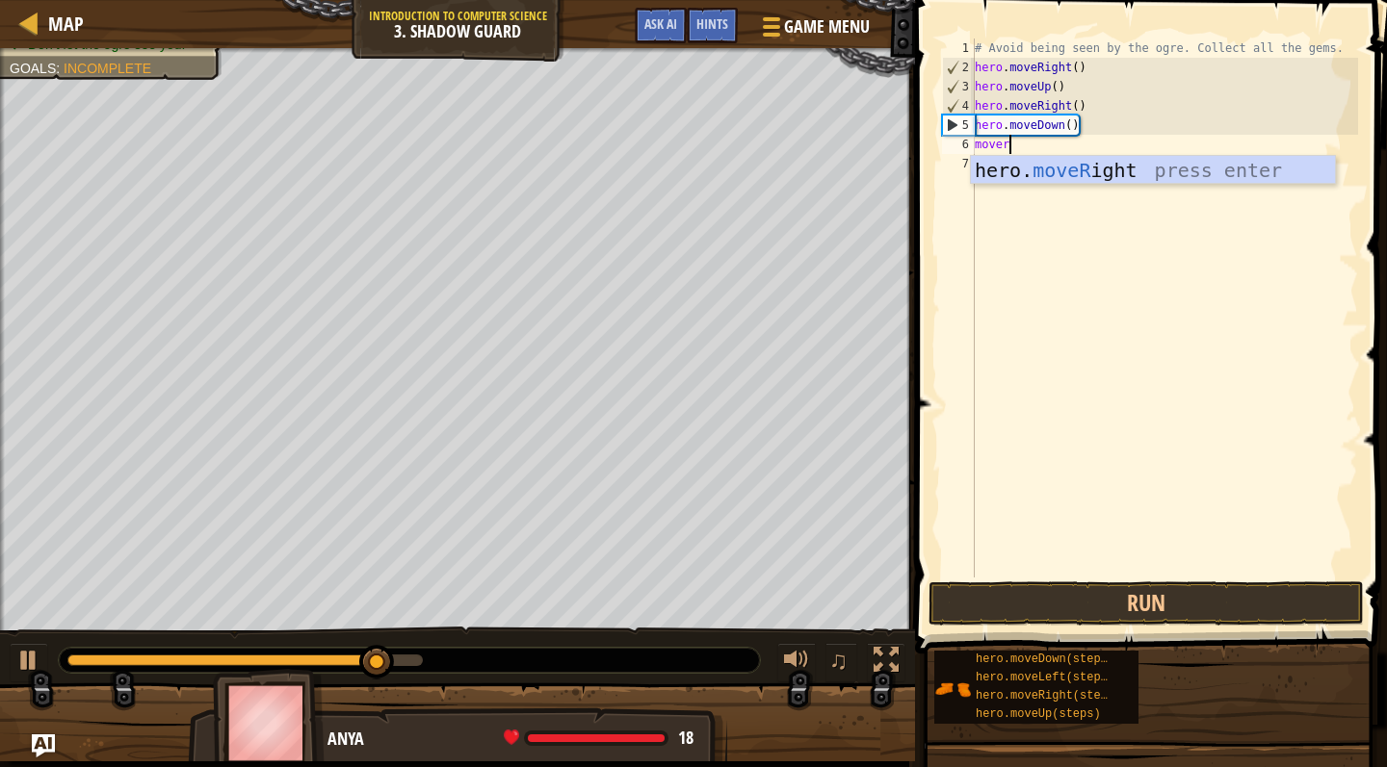
type textarea "moveri"
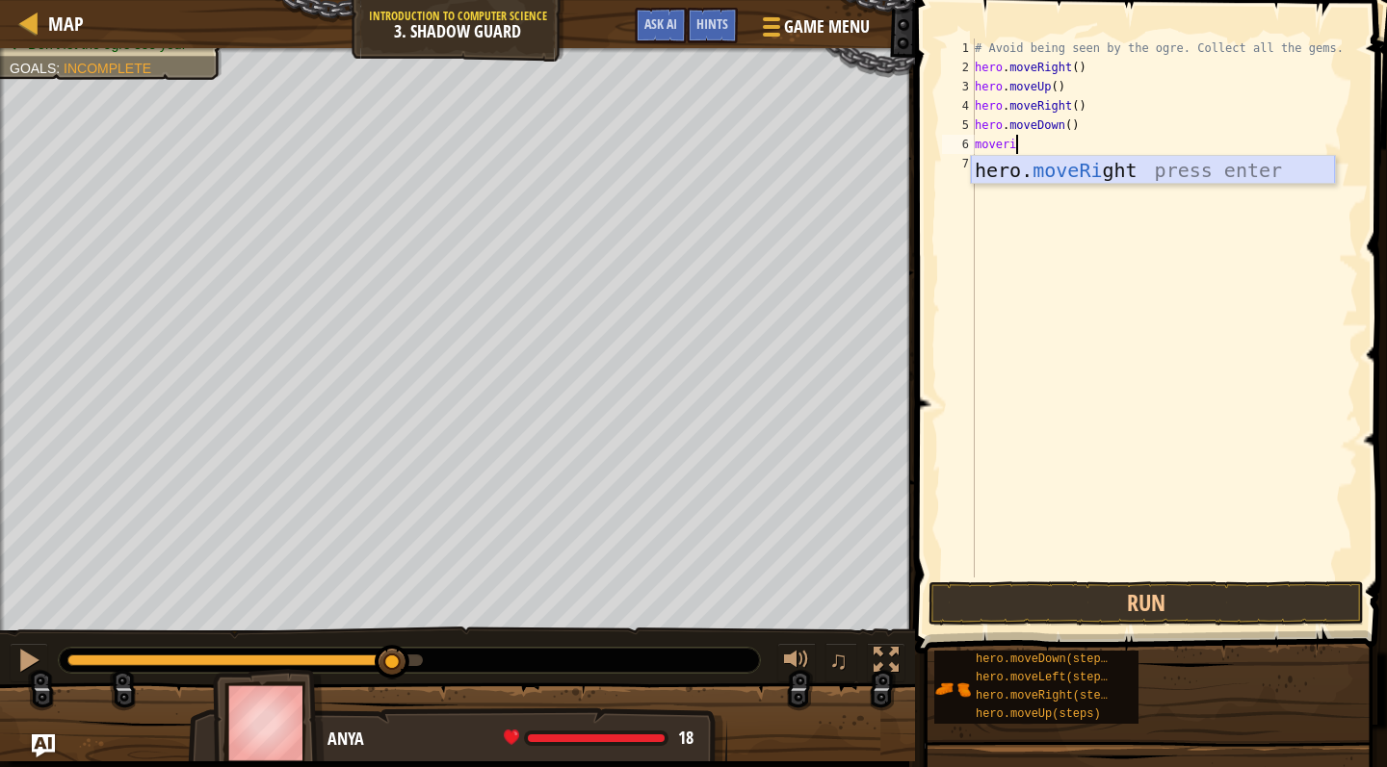
click at [1093, 169] on div "hero. moveRi ght press enter" at bounding box center [1153, 199] width 364 height 87
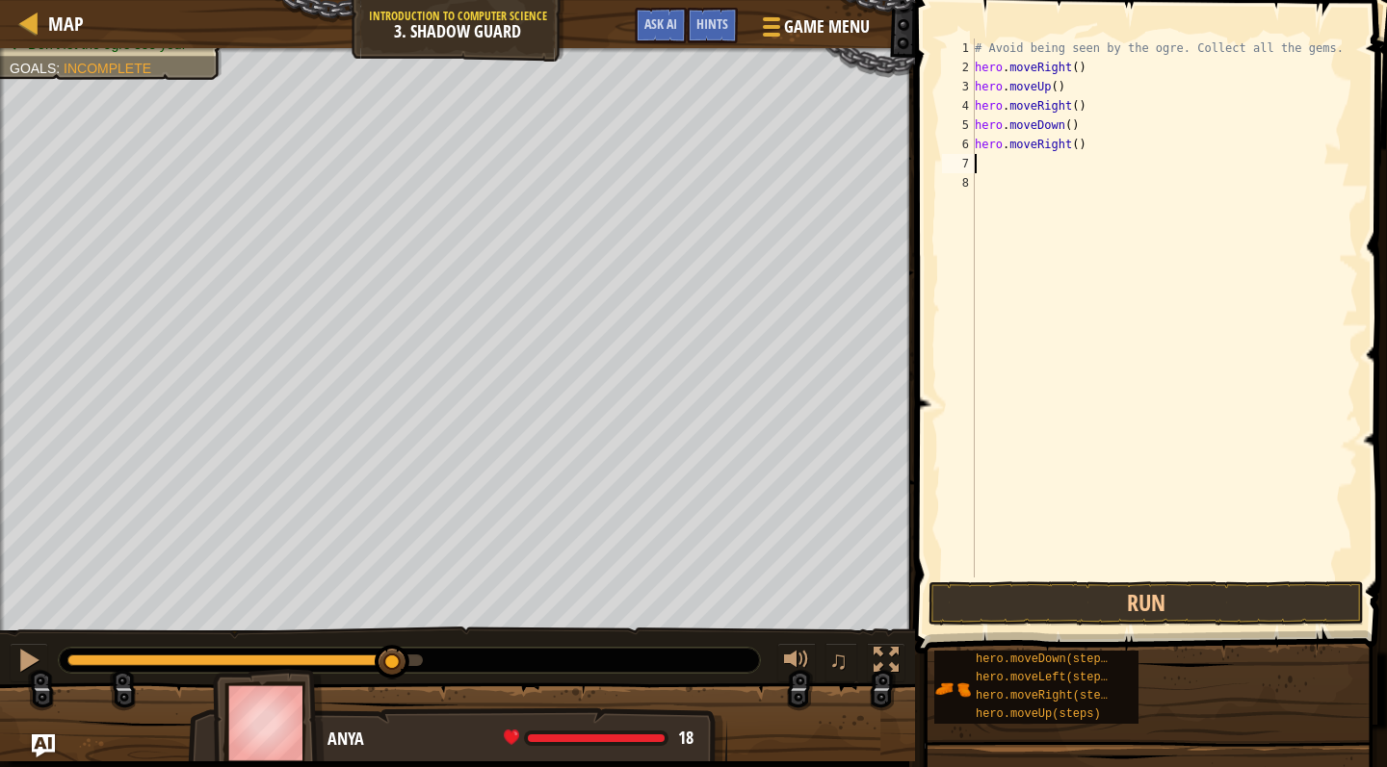
scroll to position [9, 0]
click at [1124, 607] on button "Run" at bounding box center [1145, 604] width 435 height 44
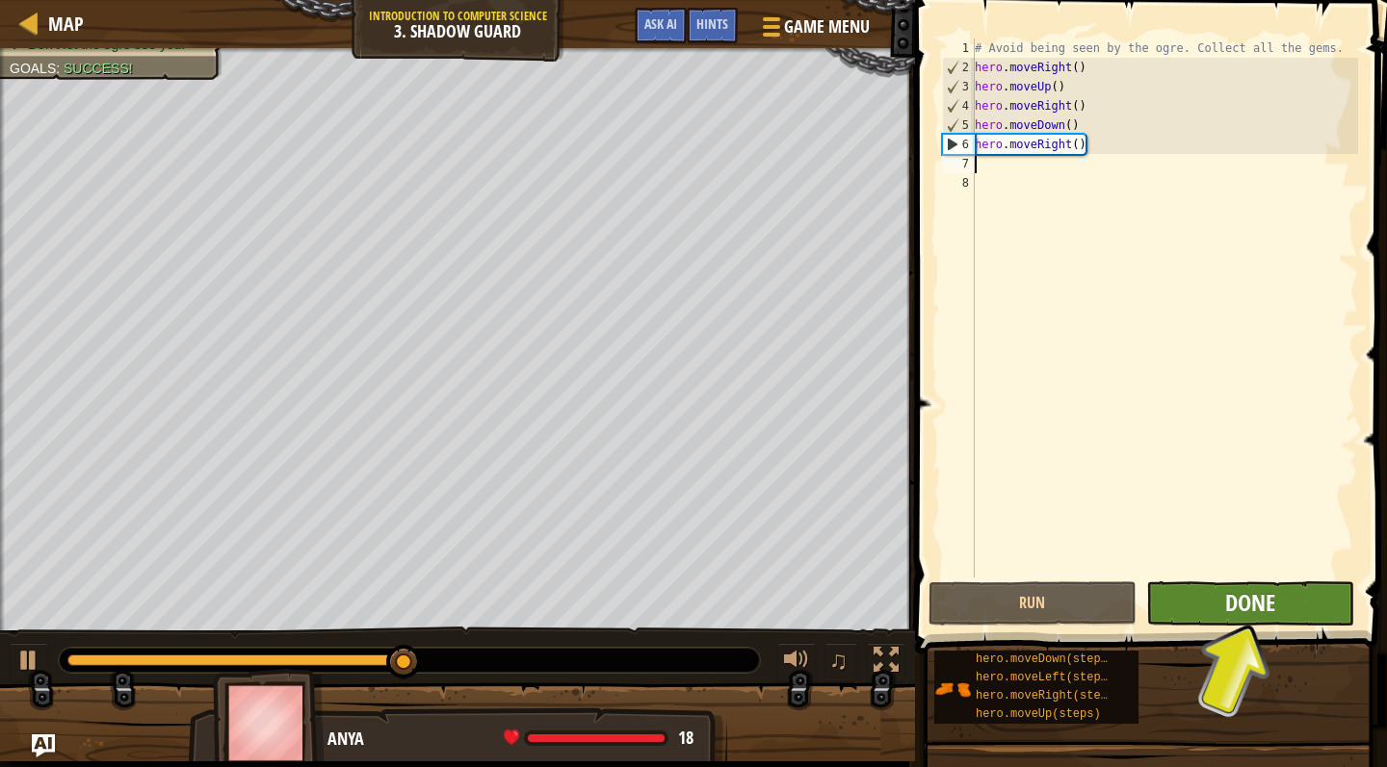
click at [1257, 603] on span "Done" at bounding box center [1250, 602] width 50 height 31
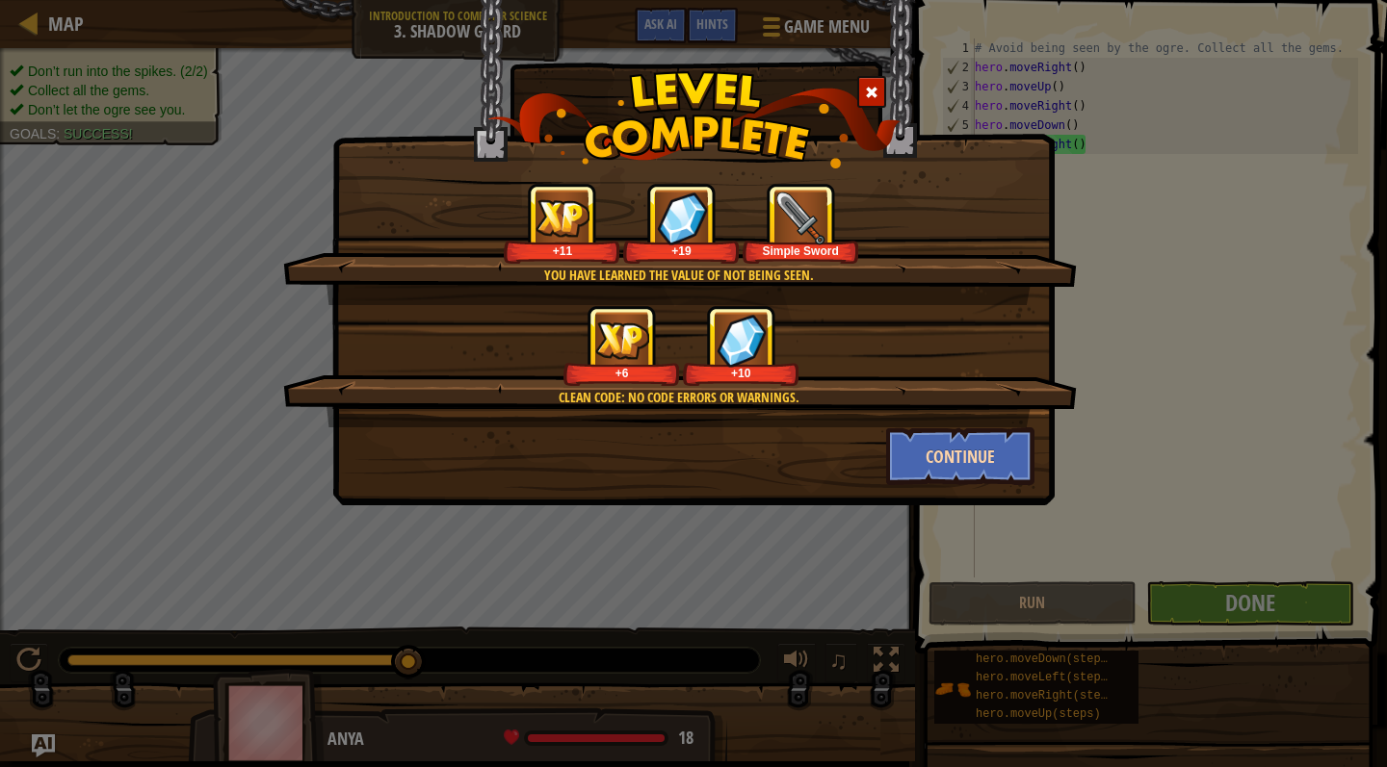
click at [966, 465] on button "Continue" at bounding box center [960, 457] width 149 height 58
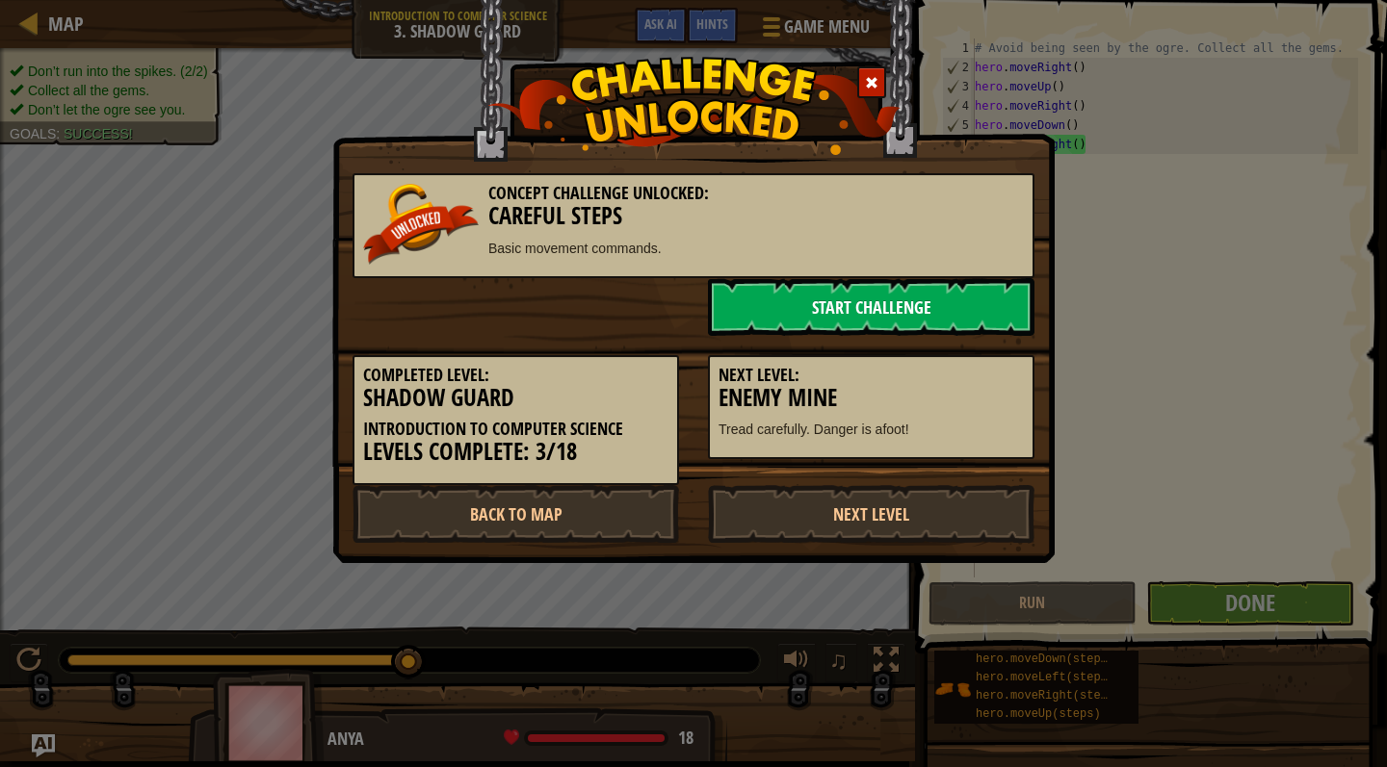
click at [792, 311] on link "Start Challenge" at bounding box center [871, 307] width 326 height 58
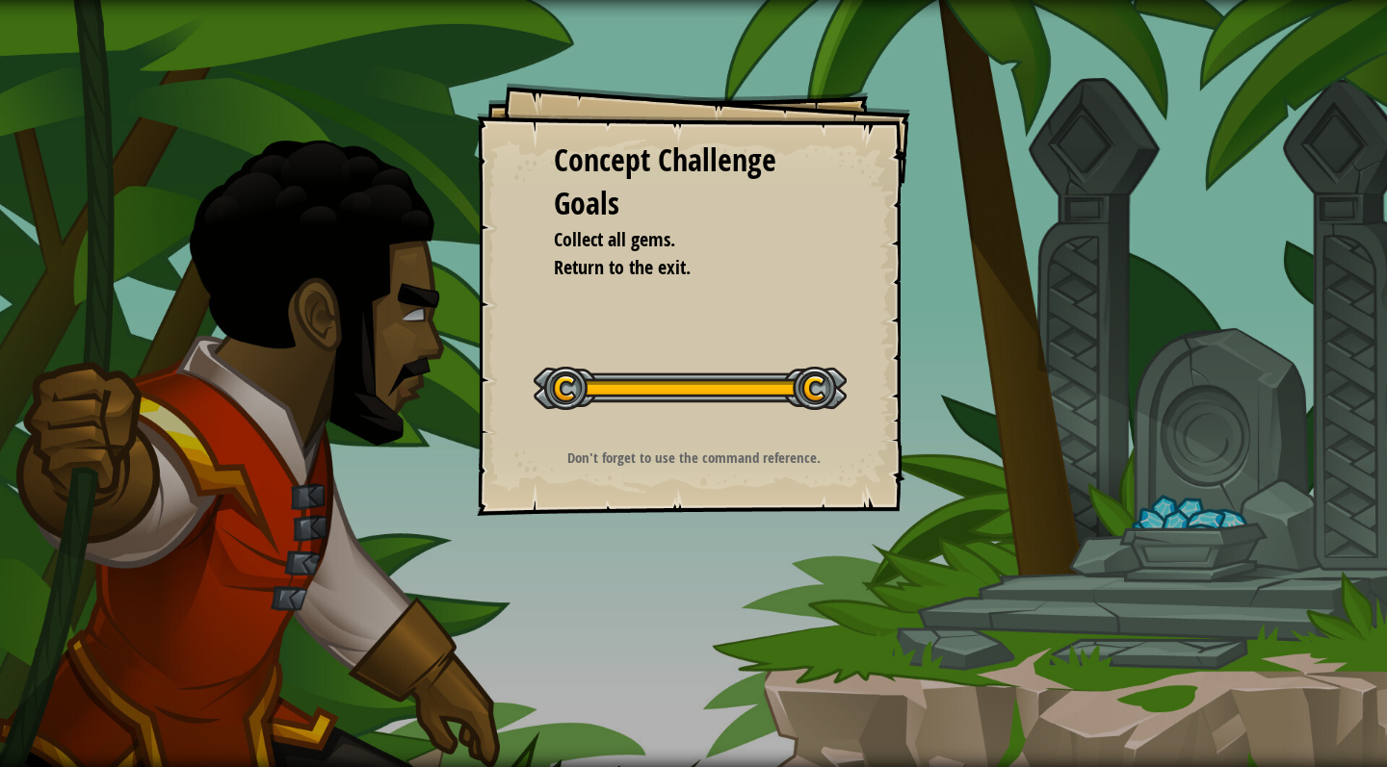
click at [769, 325] on div "Concept Challenge Goals Collect all gems. Return to the exit. Start Concept Cha…" at bounding box center [693, 299] width 433 height 433
click at [784, 388] on div at bounding box center [689, 388] width 313 height 43
click at [808, 388] on div at bounding box center [689, 388] width 313 height 43
click at [1152, 415] on div "Concept Challenge Goals Collect all gems. Return to the exit. Start Concept Cha…" at bounding box center [693, 383] width 1387 height 767
click at [727, 401] on div at bounding box center [689, 388] width 313 height 43
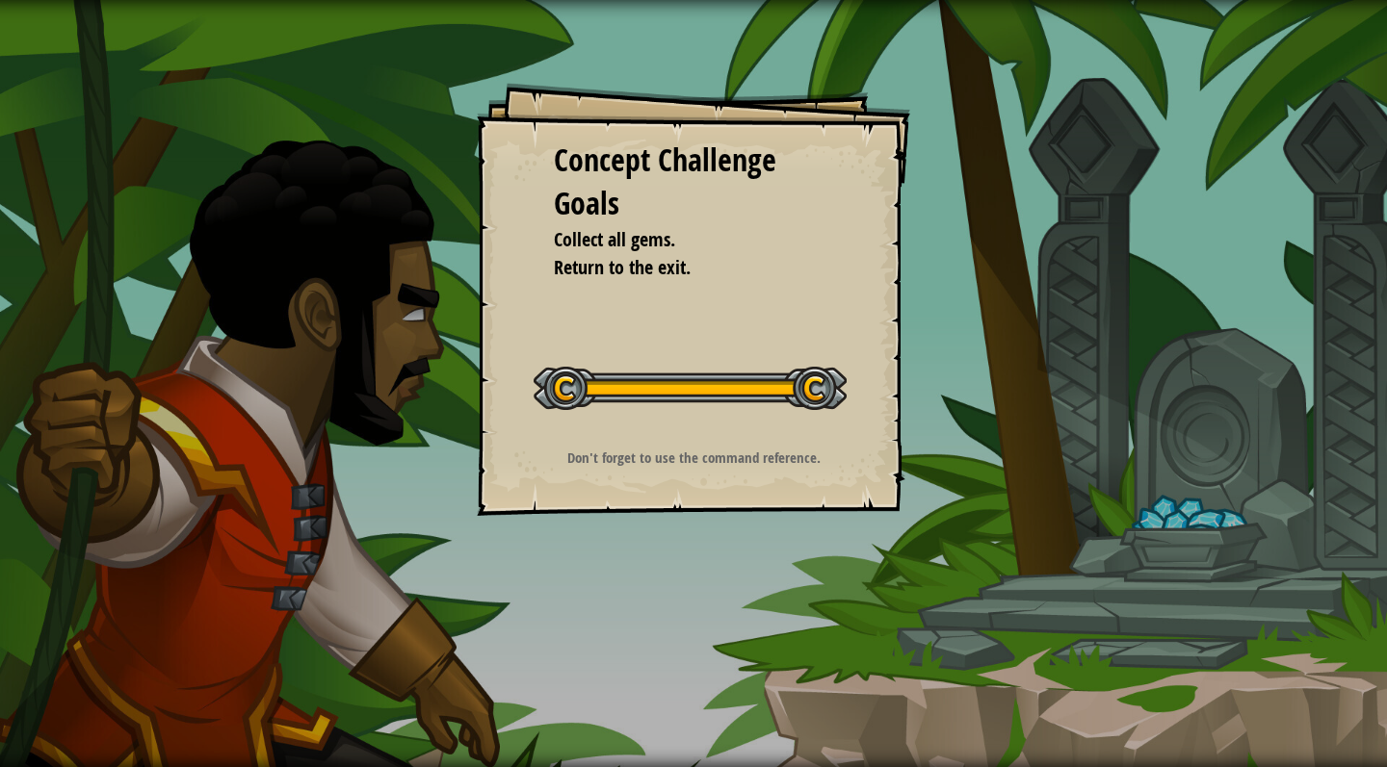
click at [727, 403] on div at bounding box center [689, 388] width 313 height 43
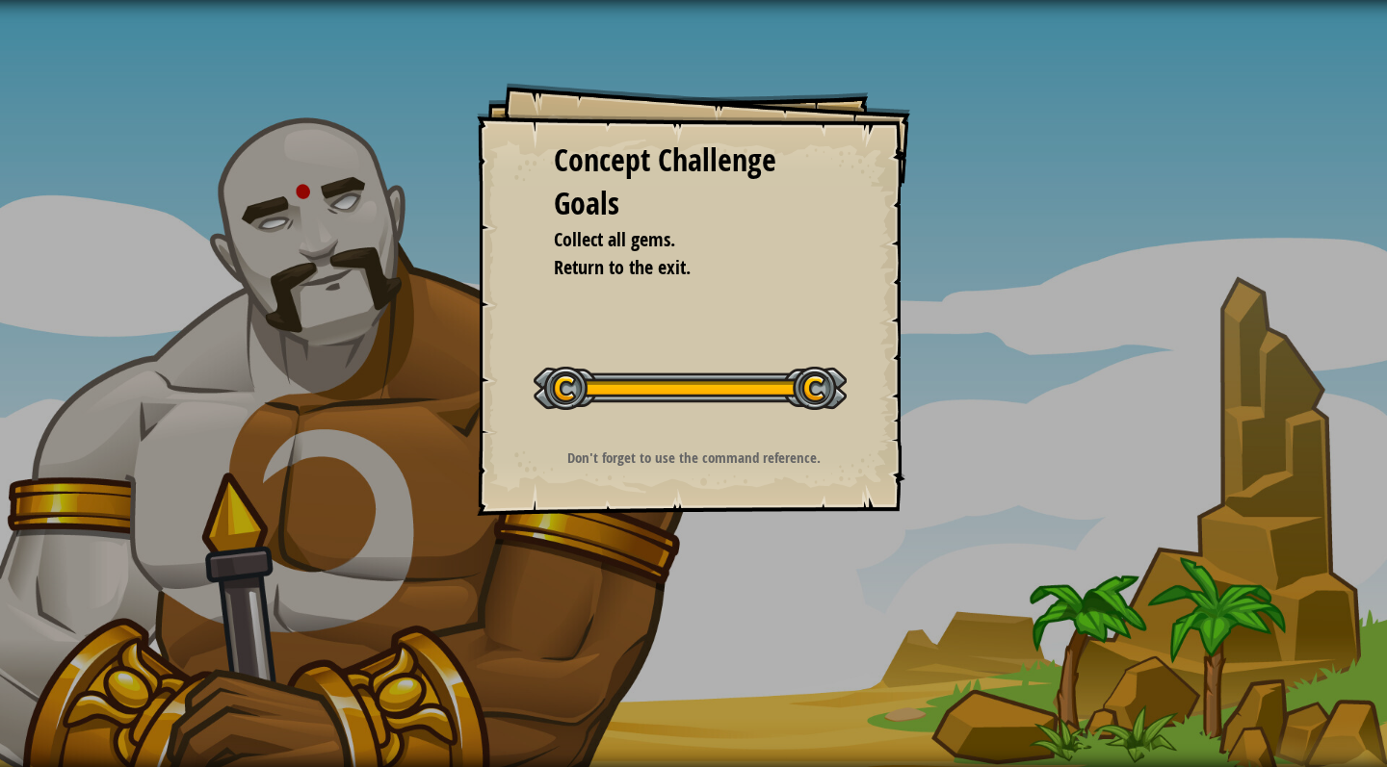
click at [750, 256] on li "Return to the exit." at bounding box center [679, 268] width 299 height 28
click at [594, 204] on div "Concept Challenge Goals" at bounding box center [693, 183] width 279 height 88
click at [576, 96] on div "Concept Challenge Goals Collect all gems. Return to the exit. Start Concept Cha…" at bounding box center [693, 299] width 433 height 433
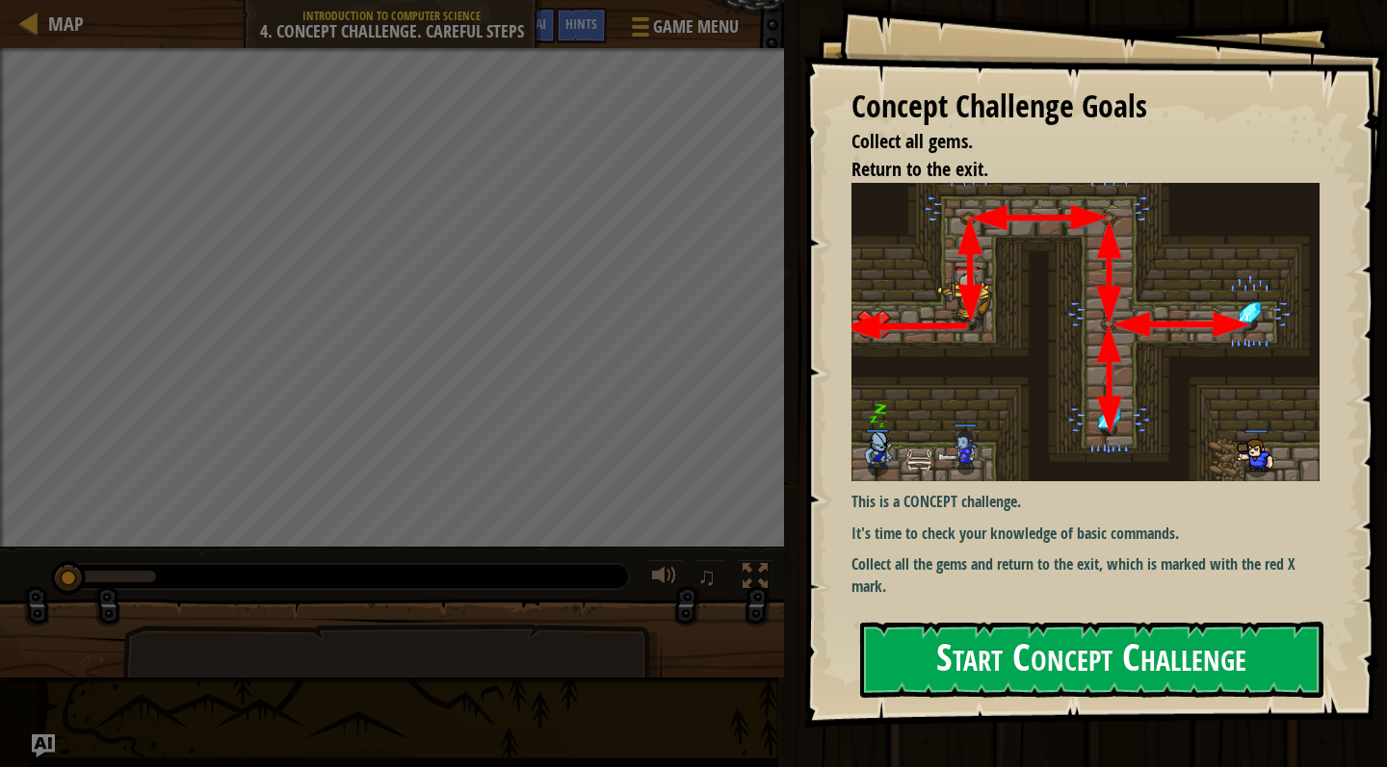
click at [969, 622] on button "Start Concept Challenge" at bounding box center [1091, 660] width 463 height 76
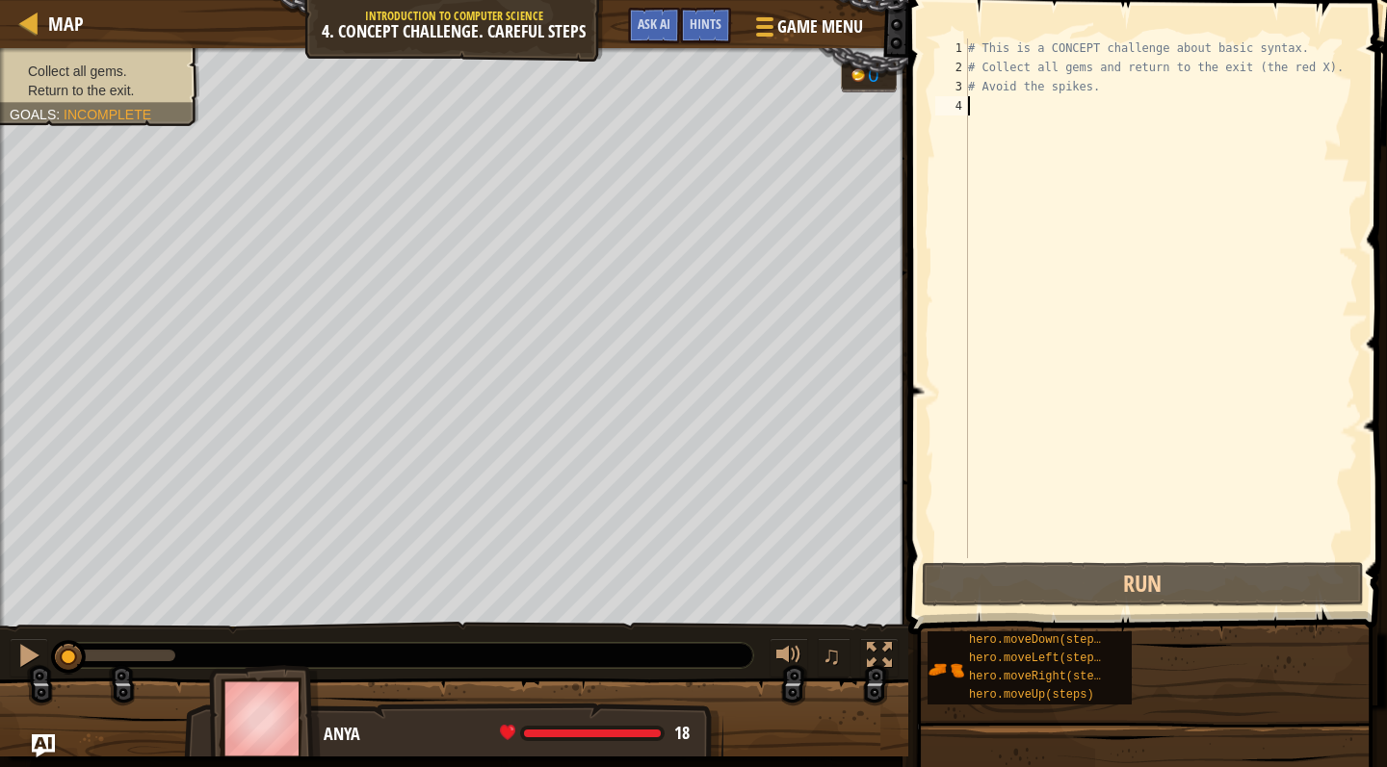
scroll to position [9, 0]
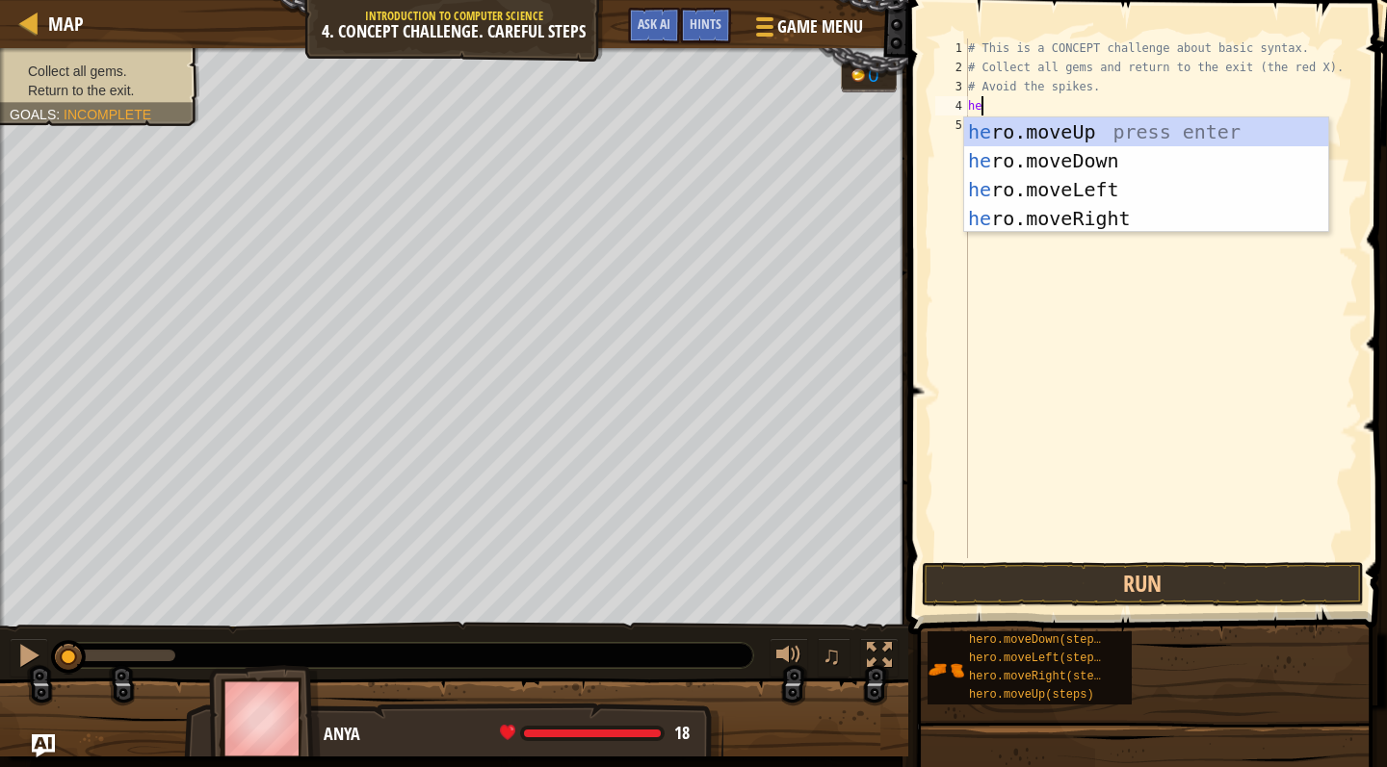
type textarea "hero"
click at [1056, 143] on div "hero .moveUp press enter hero .moveDown press enter hero .moveLeft press enter …" at bounding box center [1146, 203] width 364 height 173
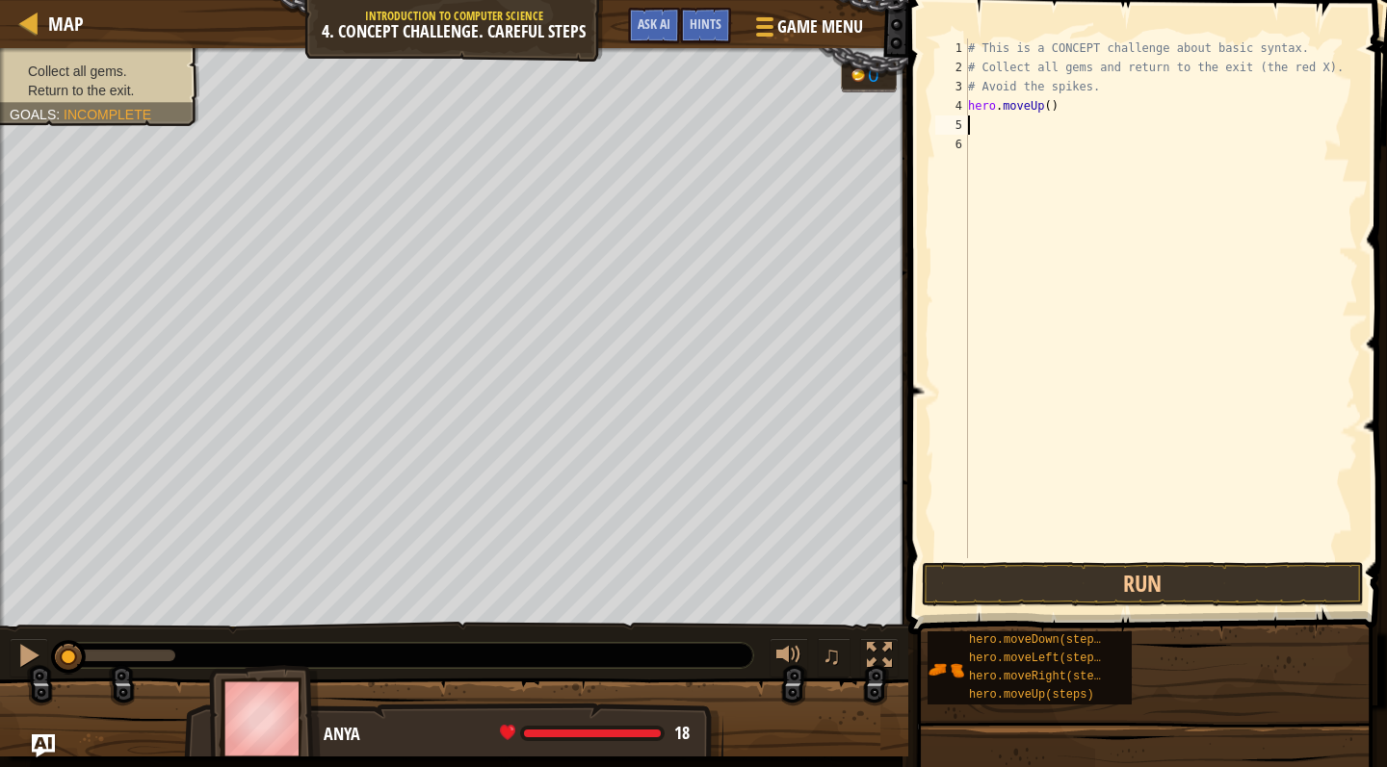
scroll to position [9, 0]
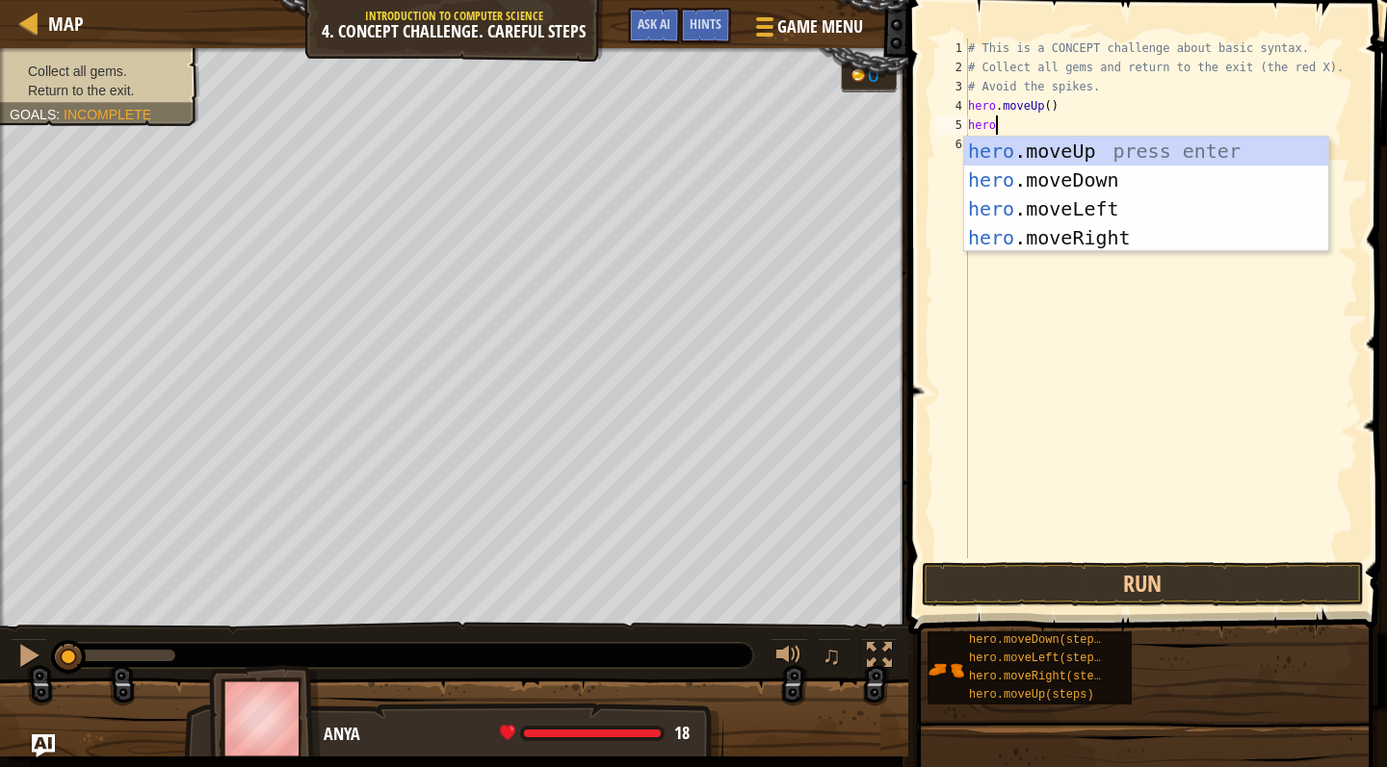
type textarea "herom"
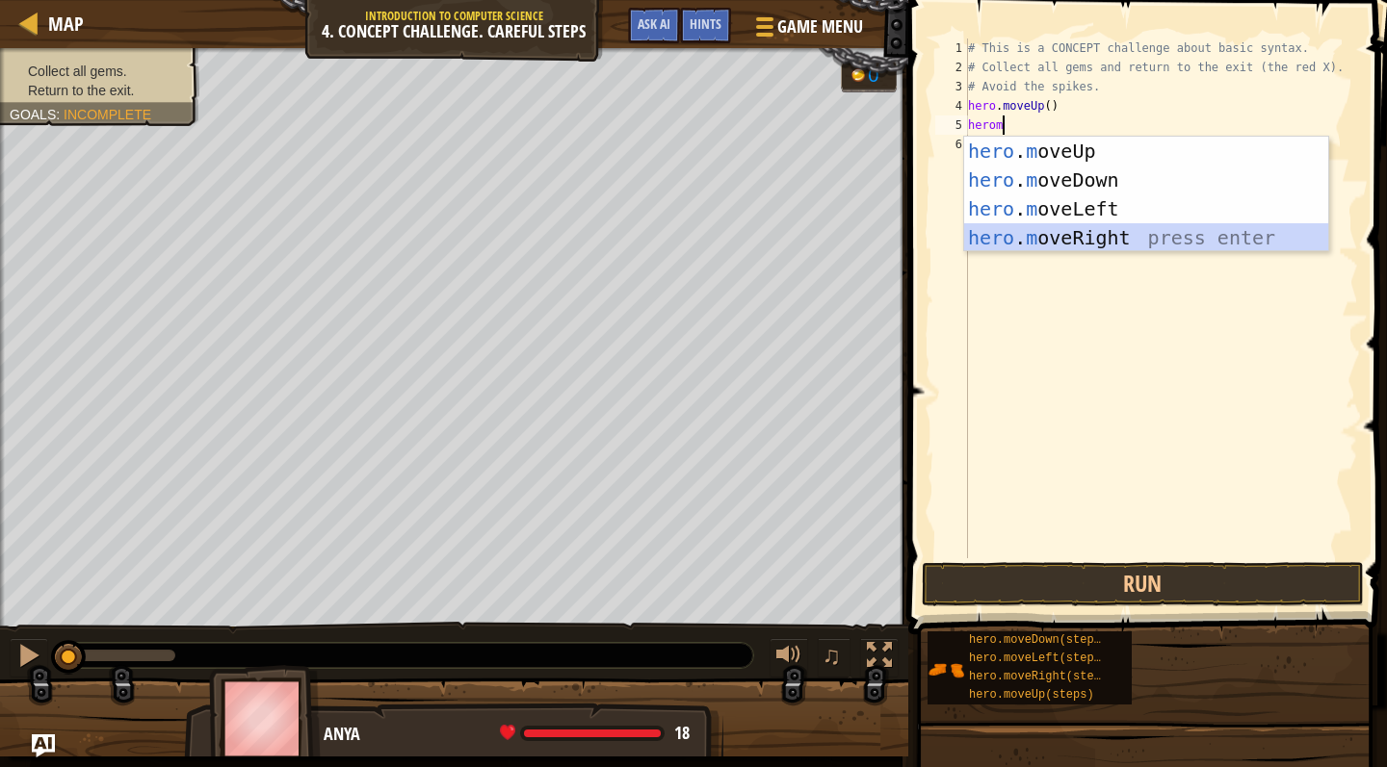
click at [1126, 233] on div "hero . m oveUp press enter hero . m oveDown press enter hero . m oveLeft press …" at bounding box center [1146, 223] width 364 height 173
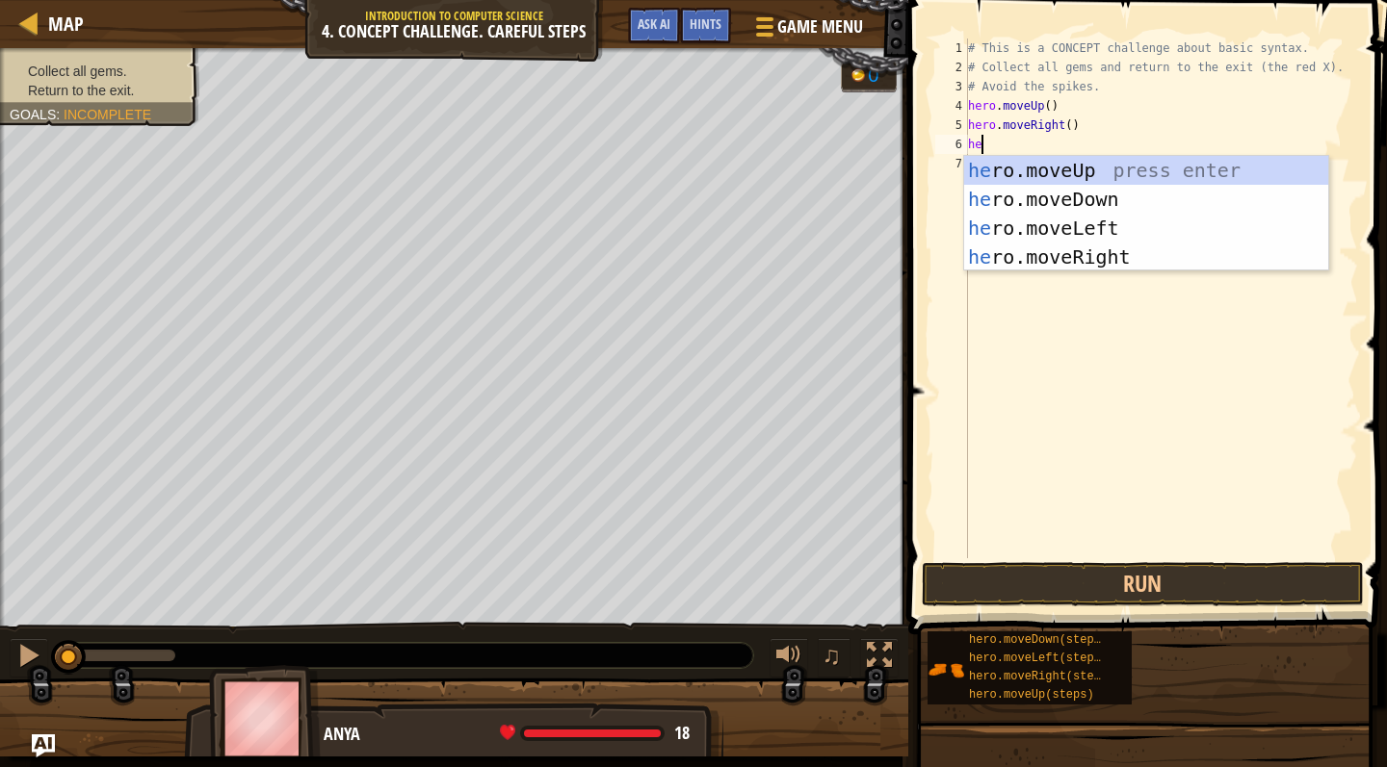
type textarea "hero"
click at [1097, 201] on div "hero .moveUp press enter hero .moveDown press enter hero .moveLeft press enter …" at bounding box center [1146, 242] width 364 height 173
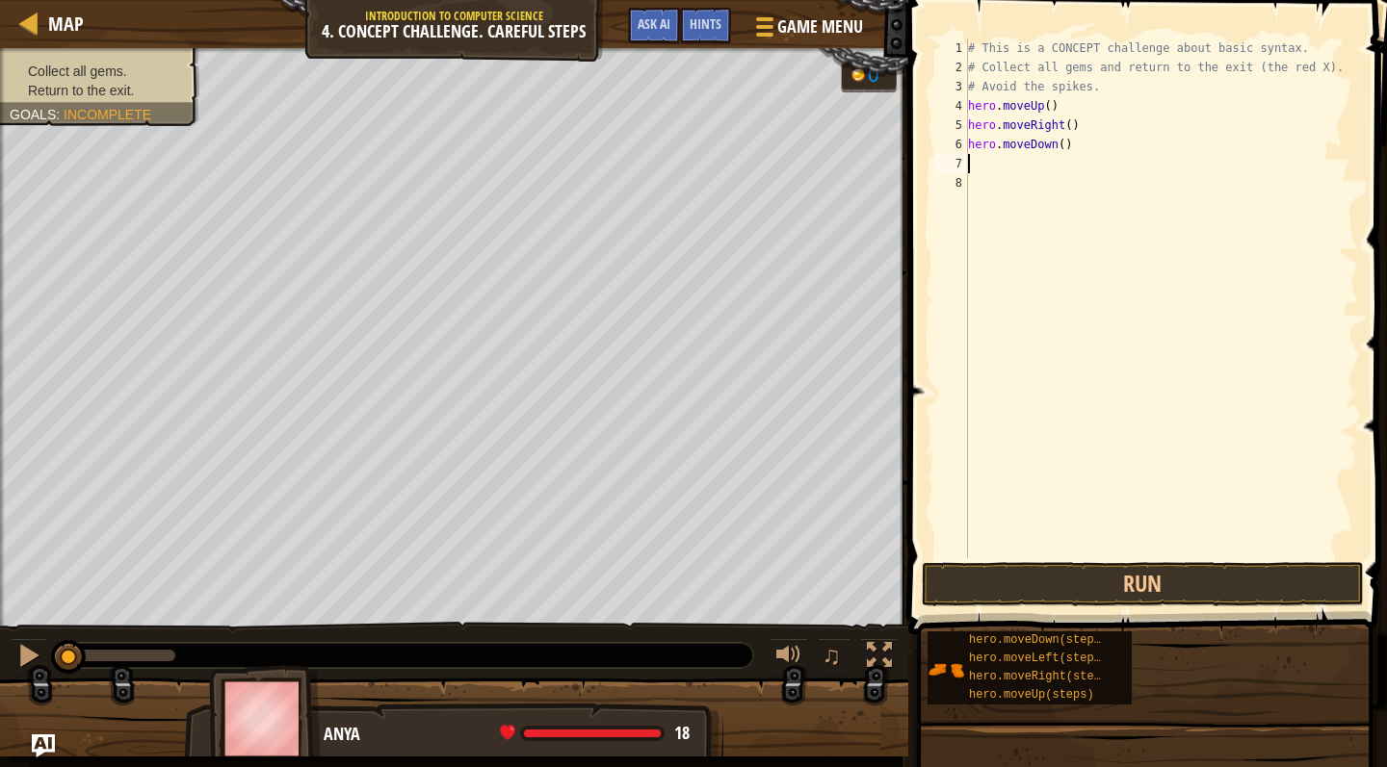
scroll to position [9, 0]
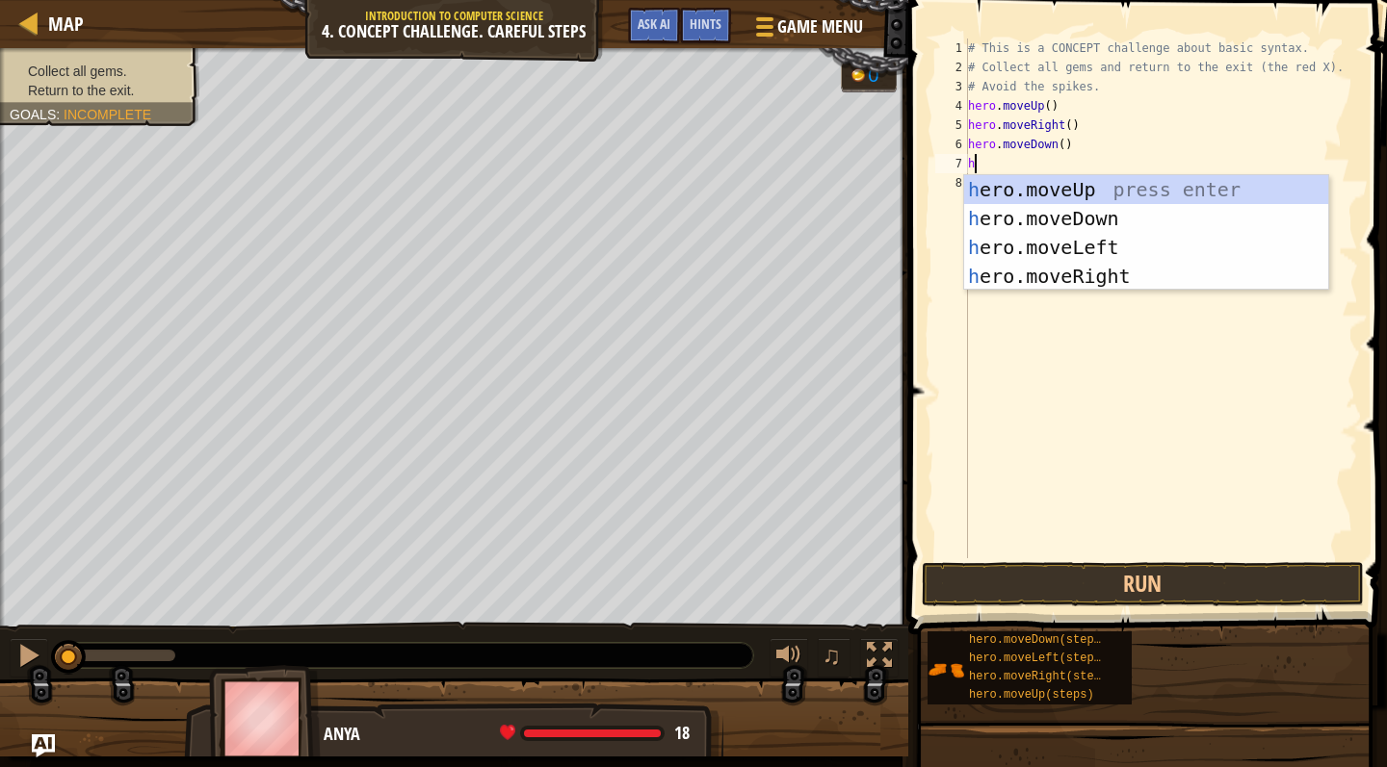
type textarea "hero"
click at [1152, 276] on div "hero .moveUp press enter hero .moveDown press enter hero .moveLeft press enter …" at bounding box center [1146, 261] width 364 height 173
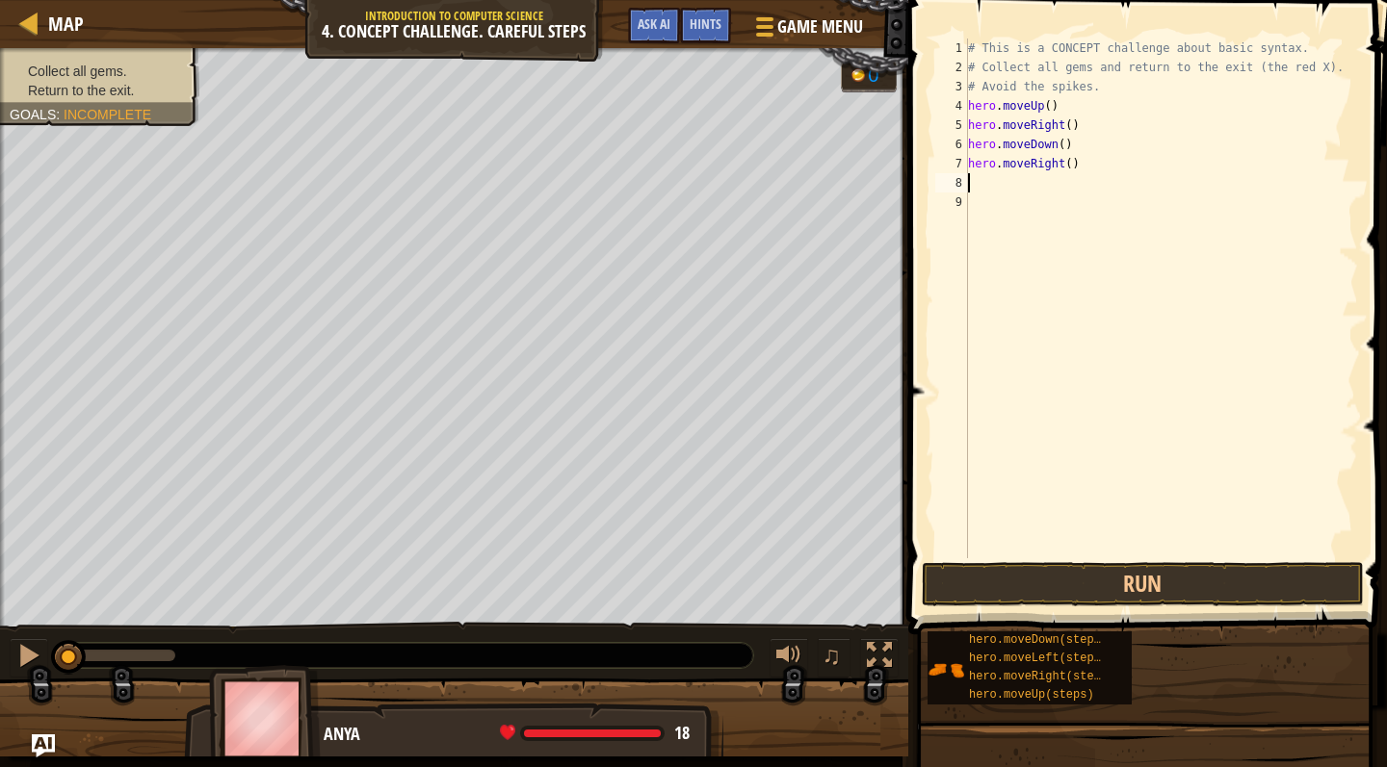
scroll to position [9, 0]
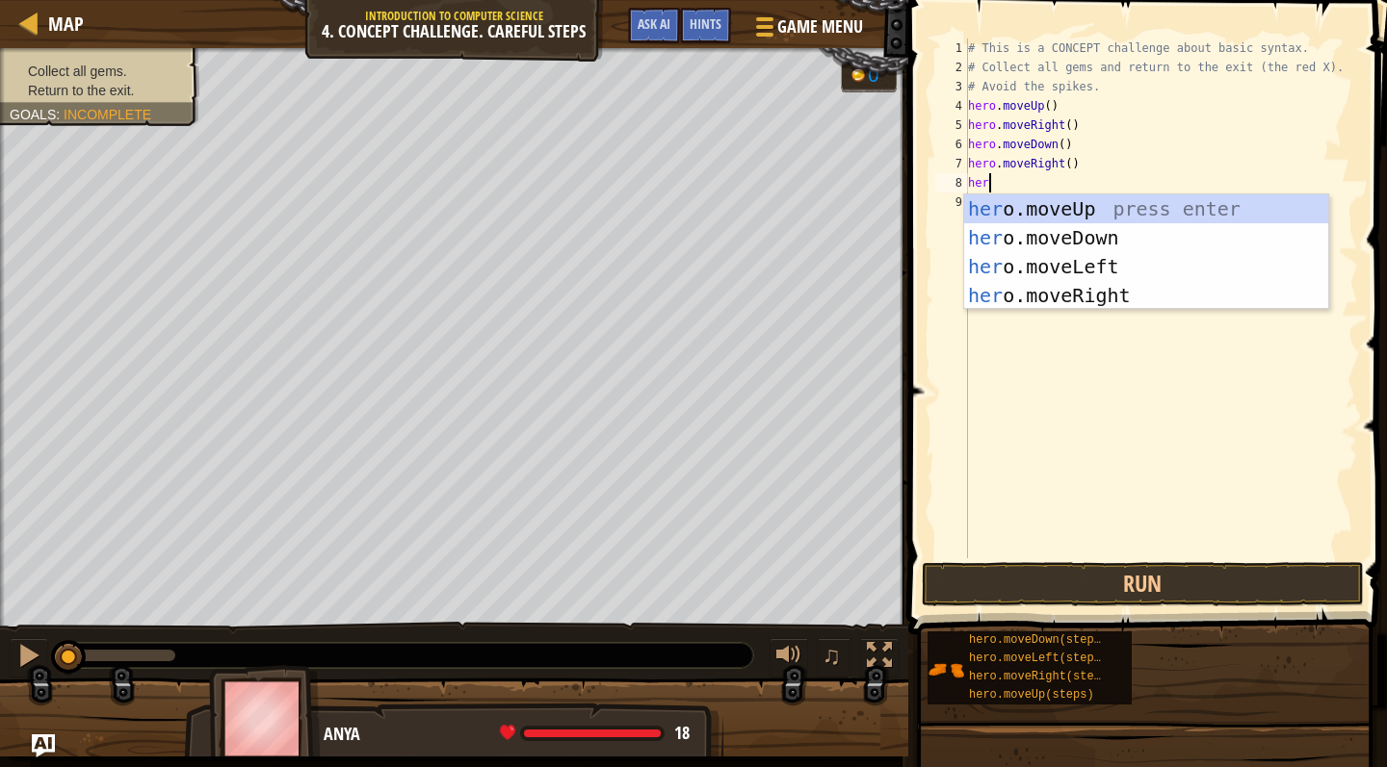
type textarea "hero"
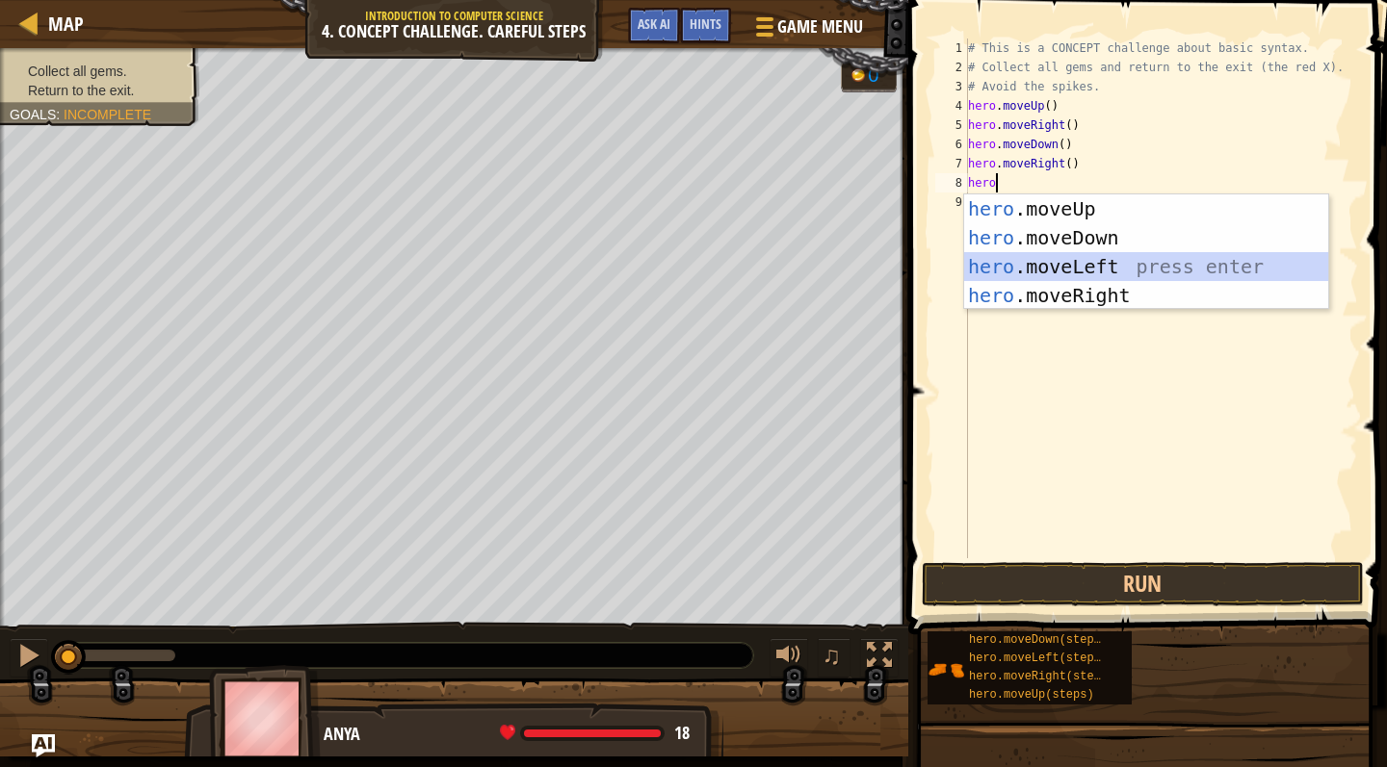
click at [1094, 263] on div "hero .moveUp press enter hero .moveDown press enter hero .moveLeft press enter …" at bounding box center [1146, 281] width 364 height 173
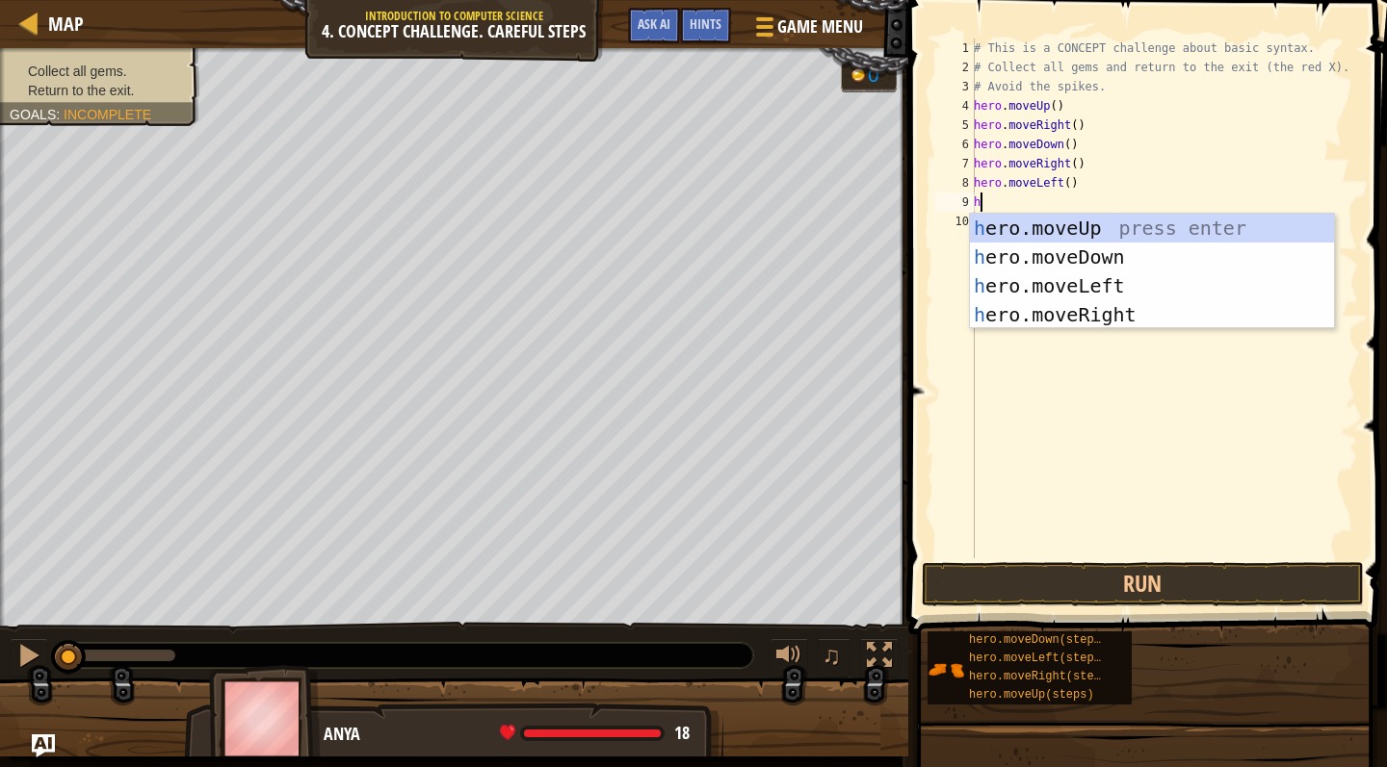
type textarea "hero"
click at [1130, 256] on div "hero .moveUp press enter hero .moveDown press enter hero .moveLeft press enter …" at bounding box center [1152, 300] width 364 height 173
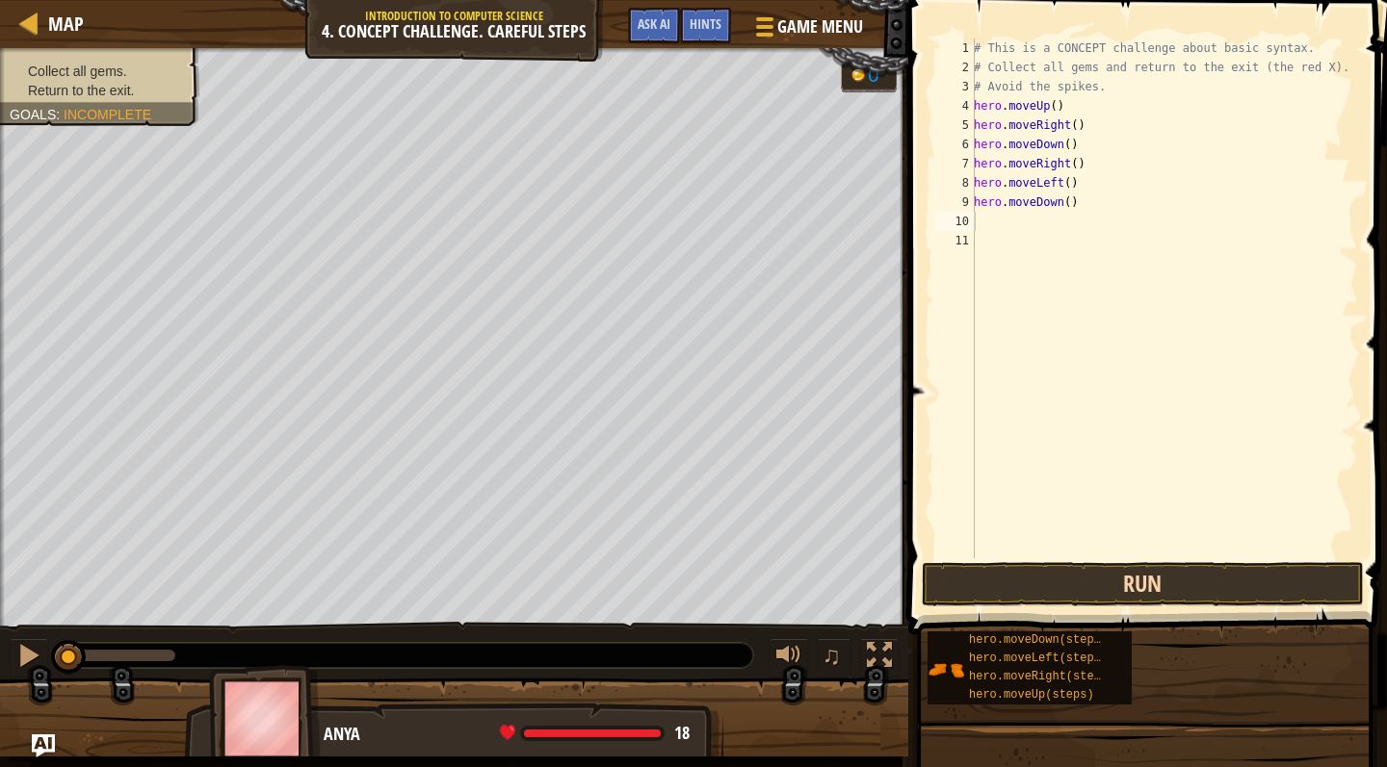
click at [1115, 584] on button "Run" at bounding box center [1143, 584] width 442 height 44
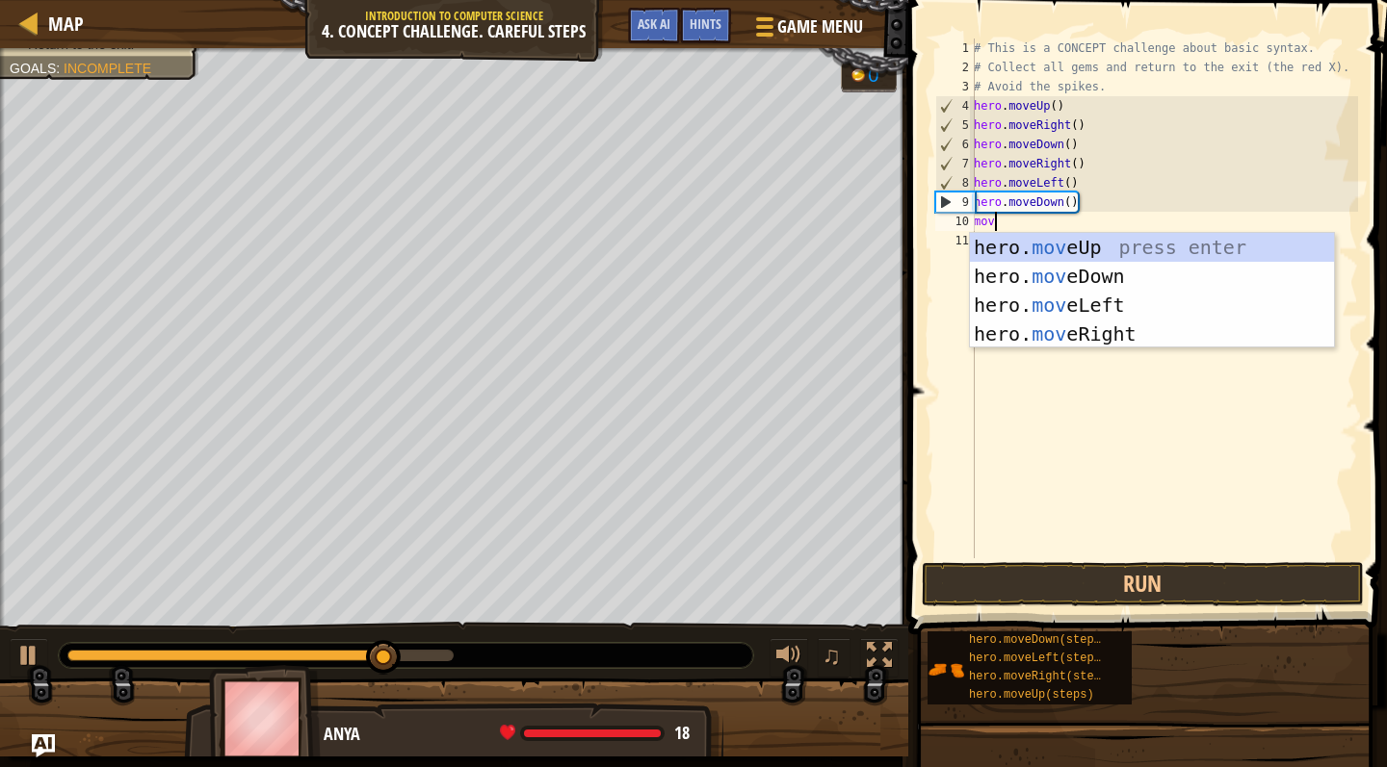
type textarea "move"
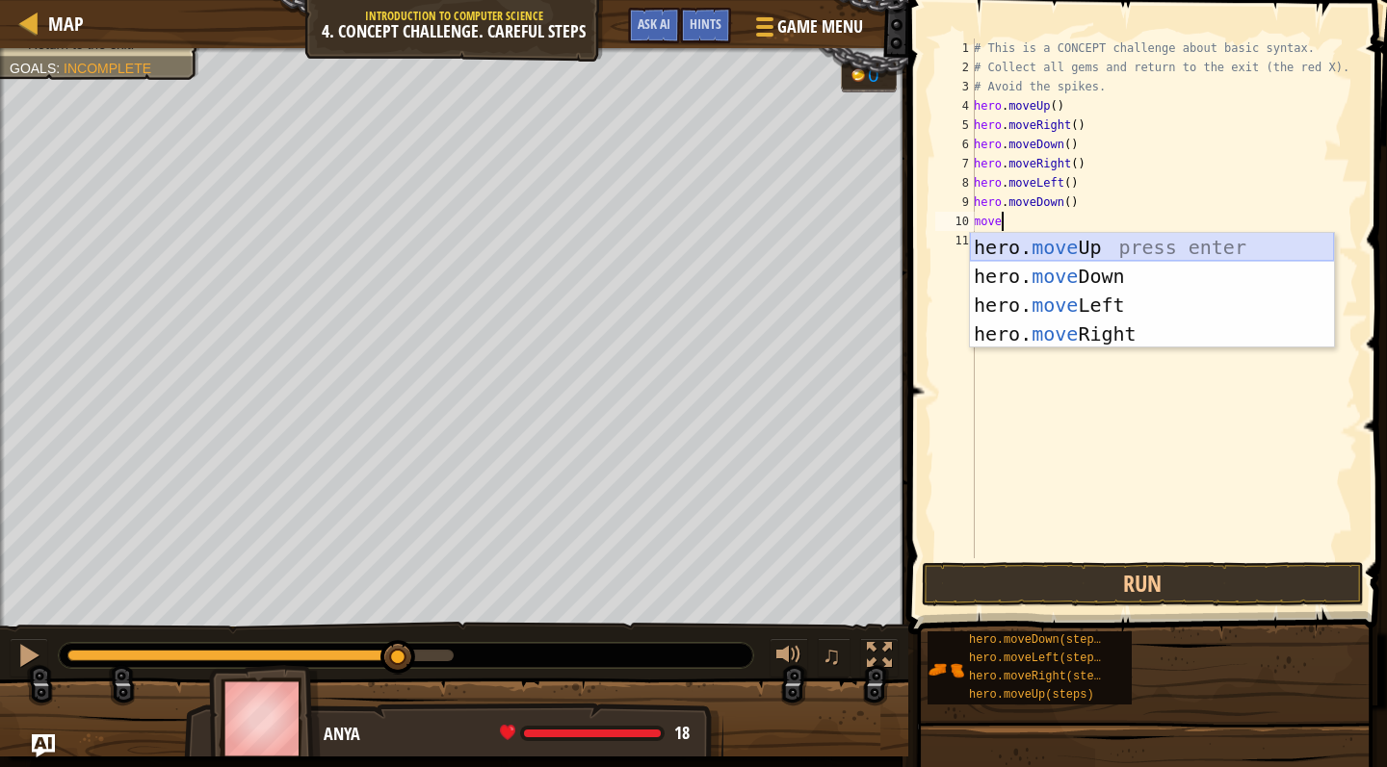
click at [1140, 247] on div "hero. move Up press enter hero. move Down press enter hero. move Left press ent…" at bounding box center [1152, 319] width 364 height 173
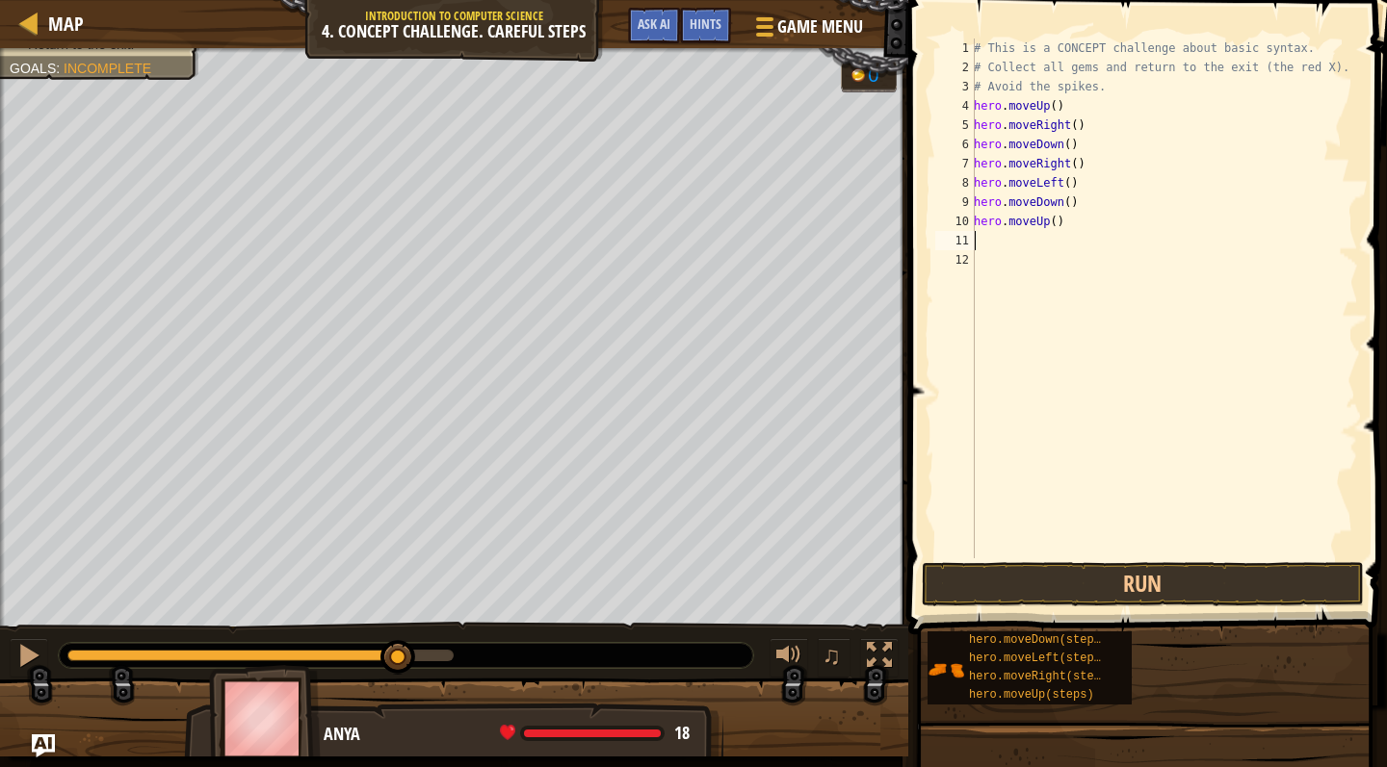
scroll to position [9, 0]
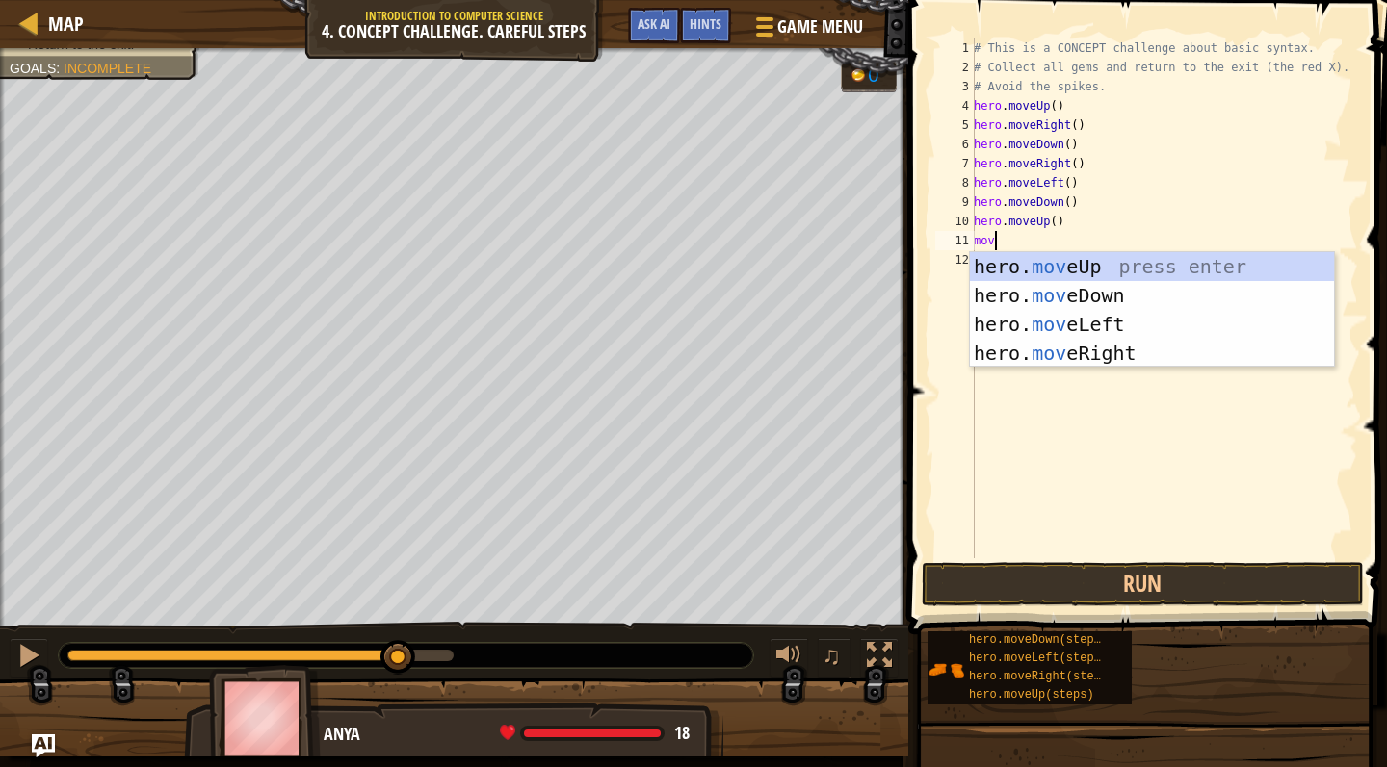
type textarea "move"
click at [1174, 261] on div "hero. move Up press enter hero. move Down press enter hero. move Left press ent…" at bounding box center [1152, 338] width 364 height 173
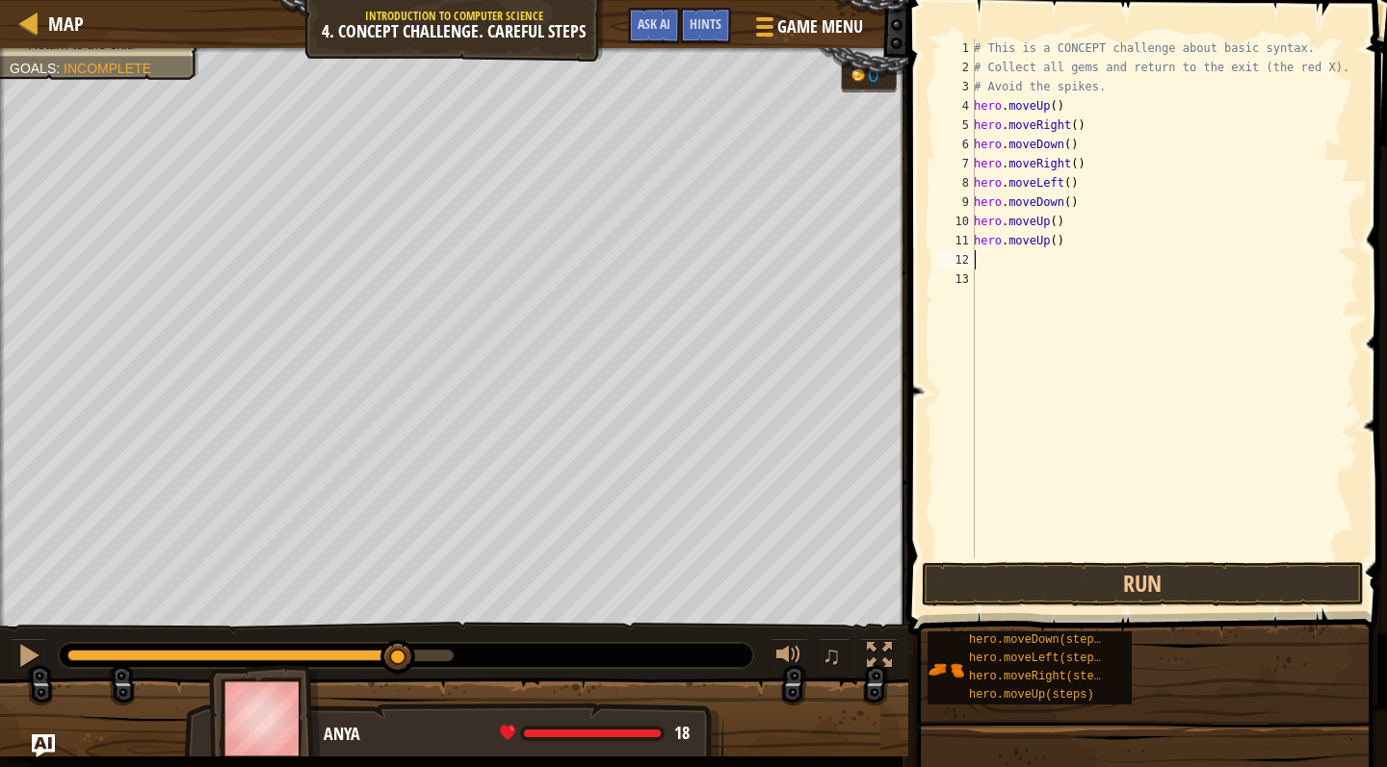
scroll to position [9, 0]
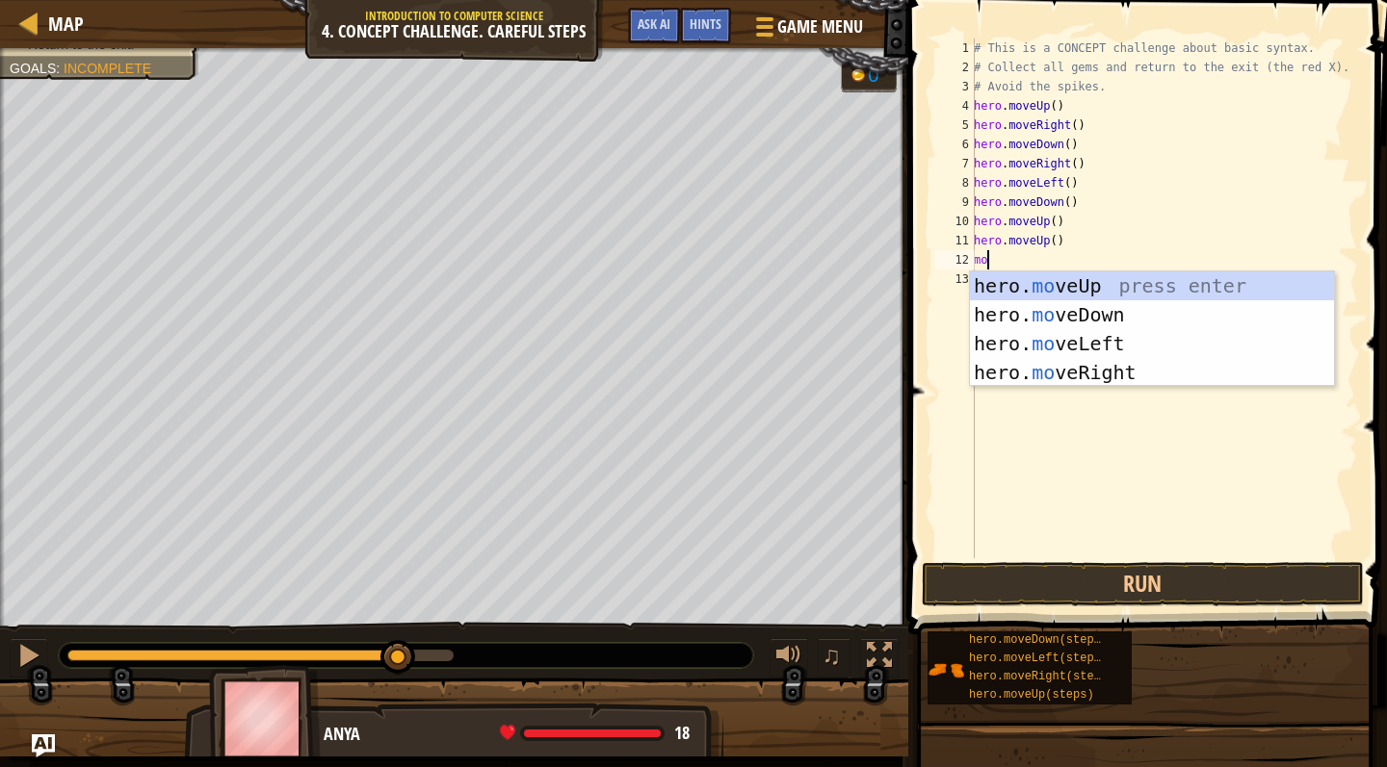
type textarea "move"
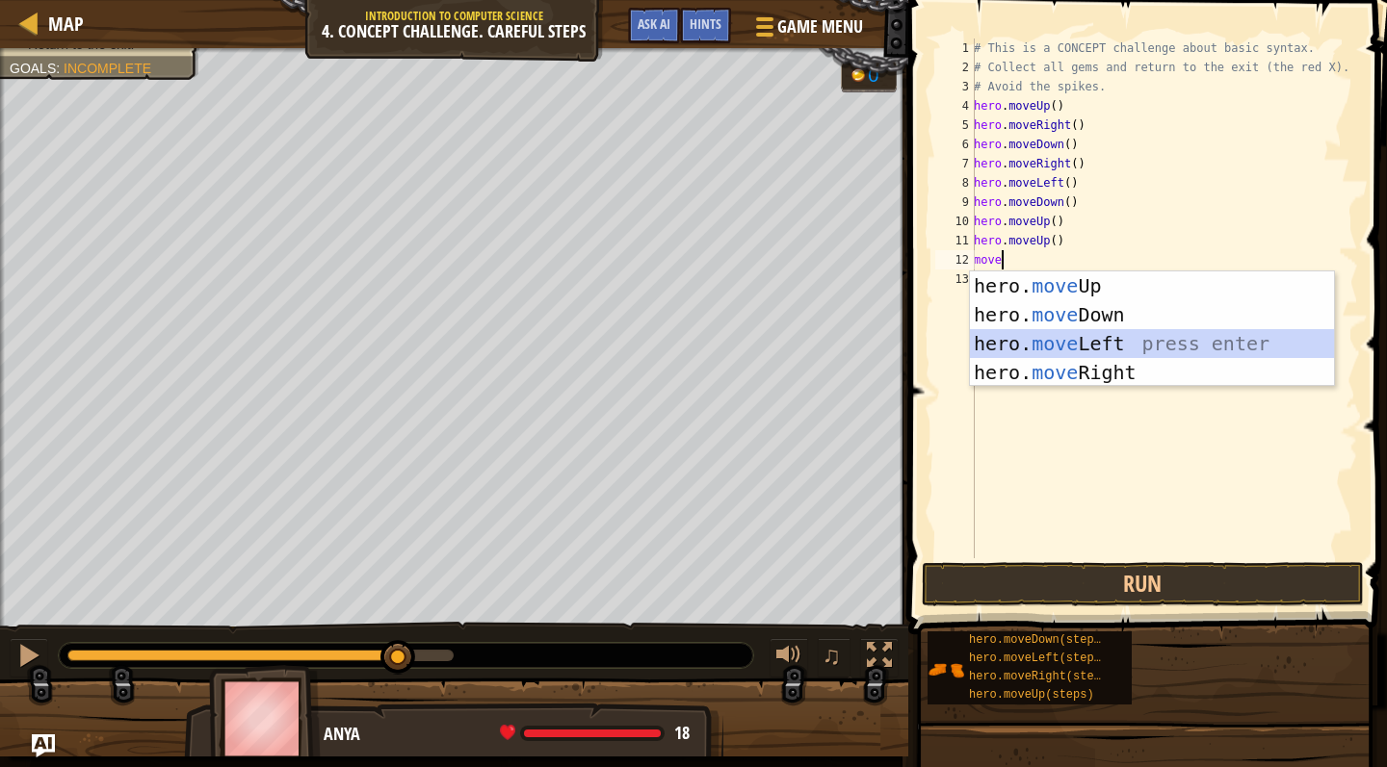
click at [1135, 340] on div "hero. move Up press enter hero. move Down press enter hero. move Left press ent…" at bounding box center [1152, 358] width 364 height 173
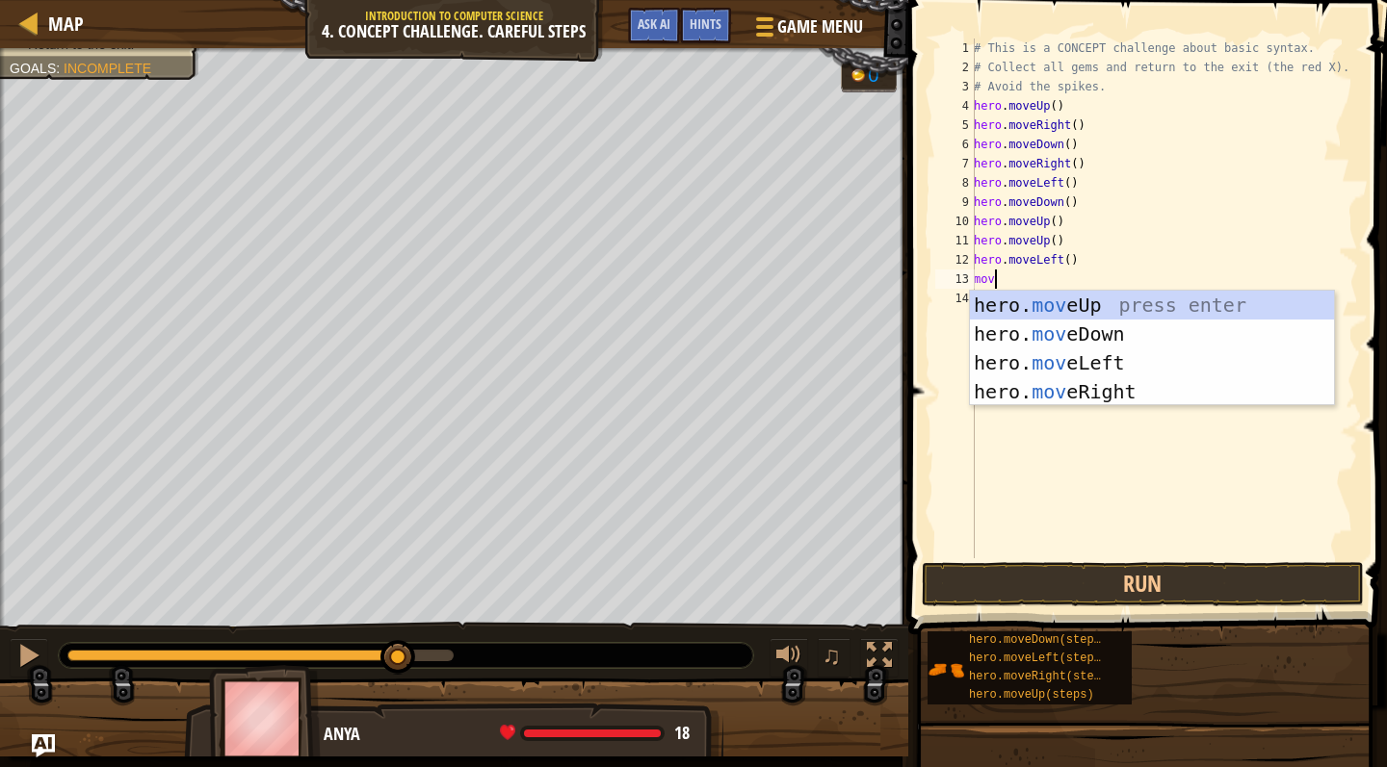
type textarea "move"
click at [1130, 329] on div "hero. move Up press enter hero. move Down press enter hero. move Left press ent…" at bounding box center [1152, 377] width 364 height 173
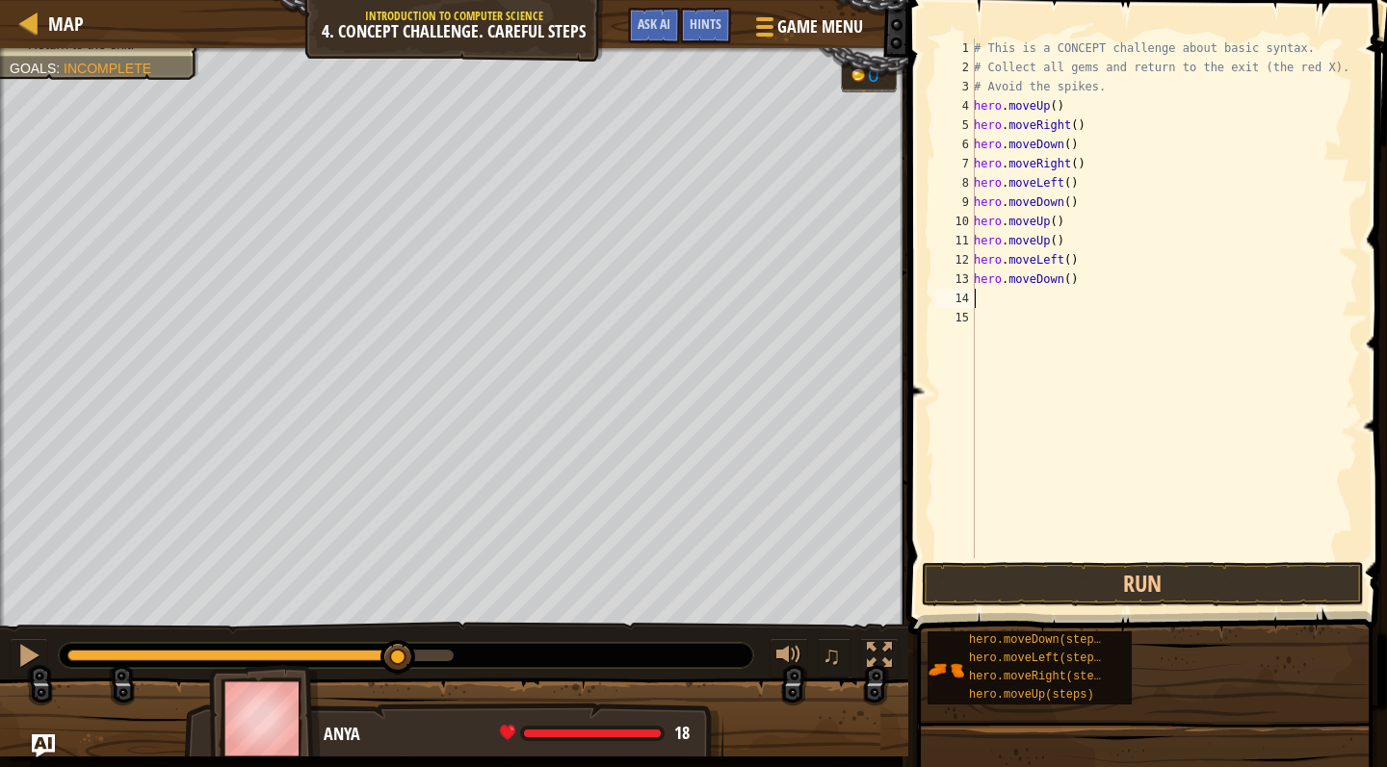
scroll to position [9, 0]
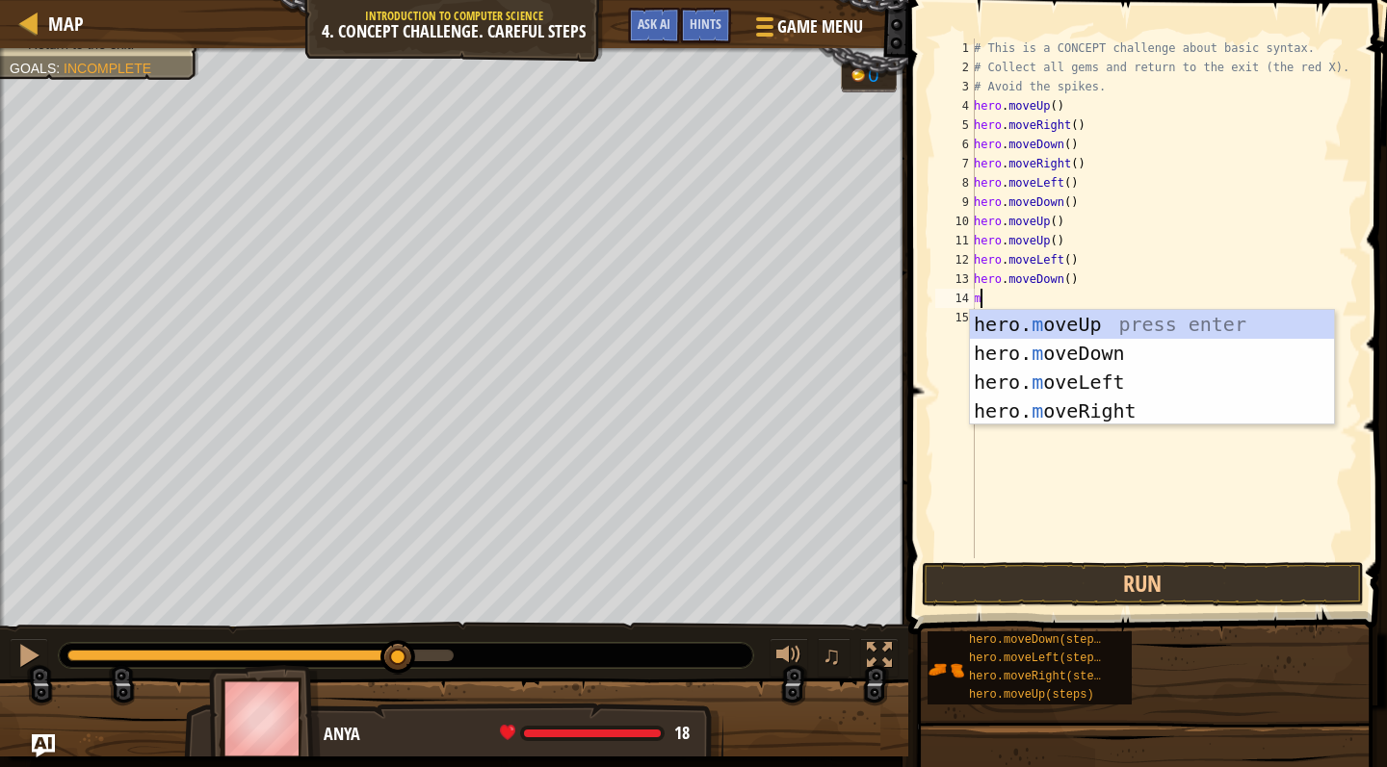
type textarea "mo"
click at [1116, 377] on div "hero. mo veUp press enter hero. mo veDown press enter hero. mo veLeft press ent…" at bounding box center [1152, 396] width 364 height 173
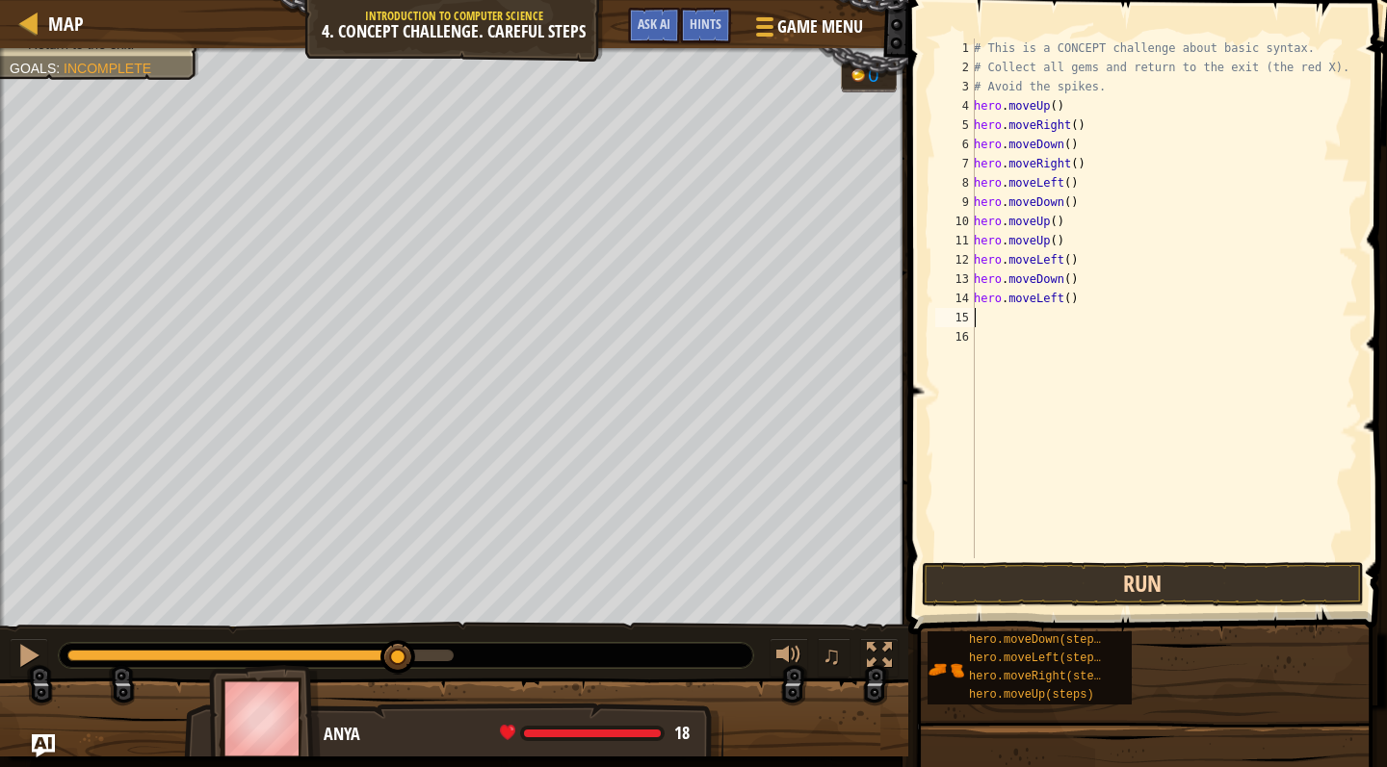
click at [1123, 583] on button "Run" at bounding box center [1143, 584] width 442 height 44
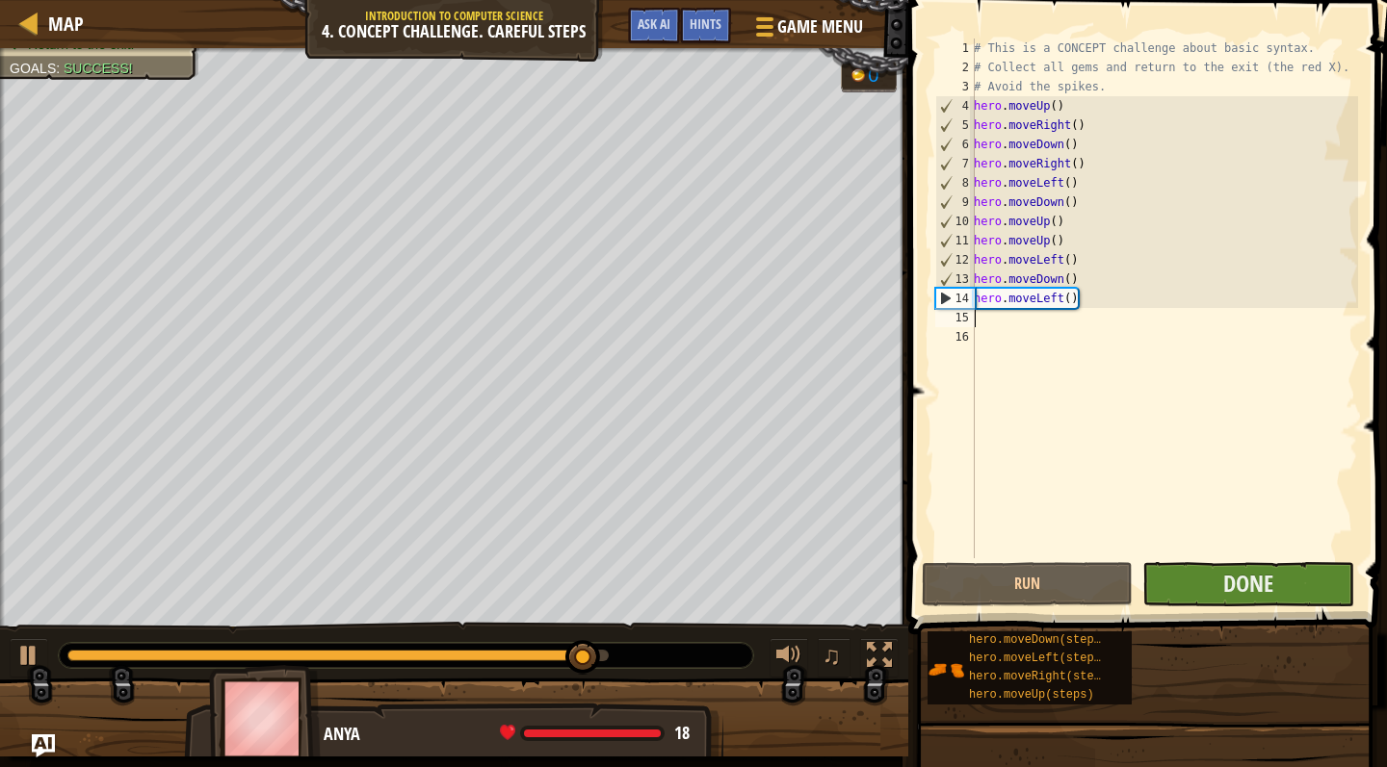
click at [1273, 600] on button "Done" at bounding box center [1247, 584] width 211 height 44
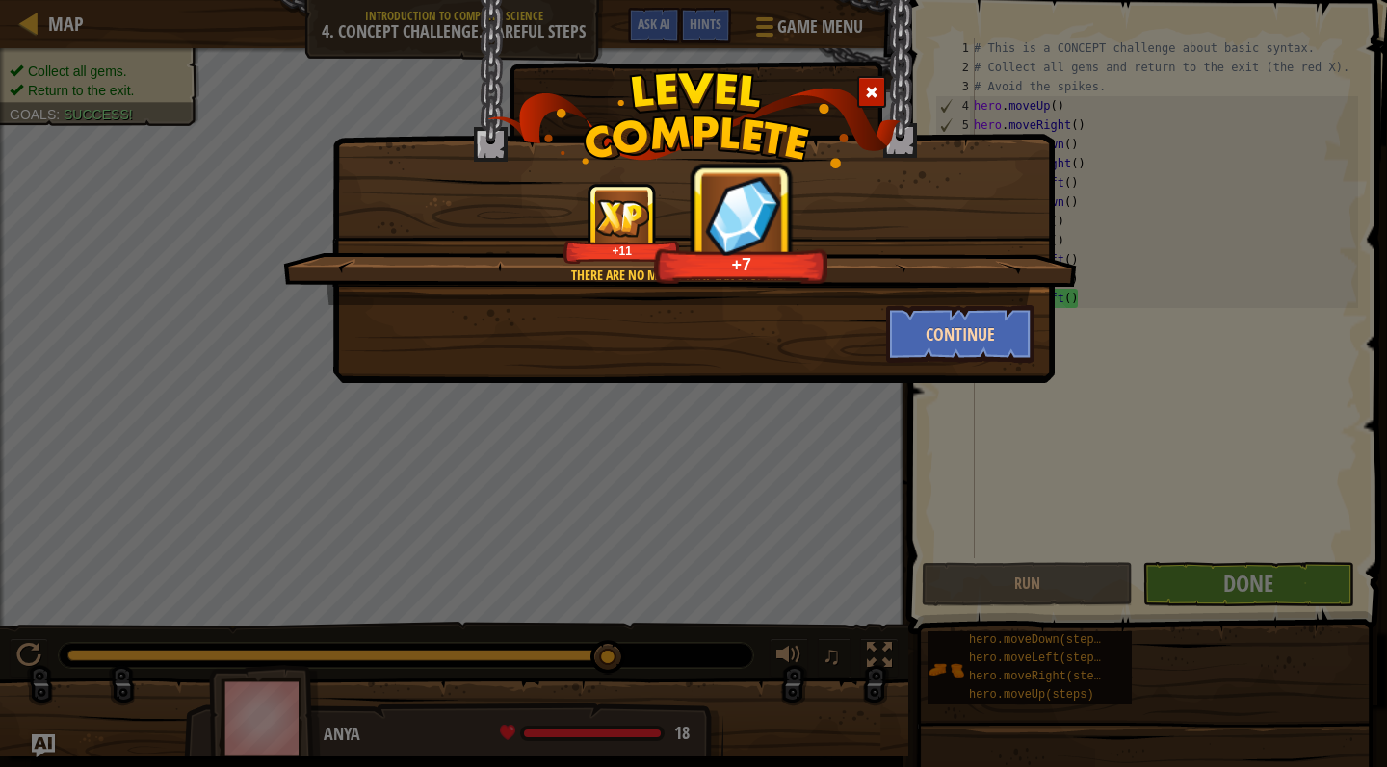
click at [961, 325] on button "Continue" at bounding box center [960, 334] width 149 height 58
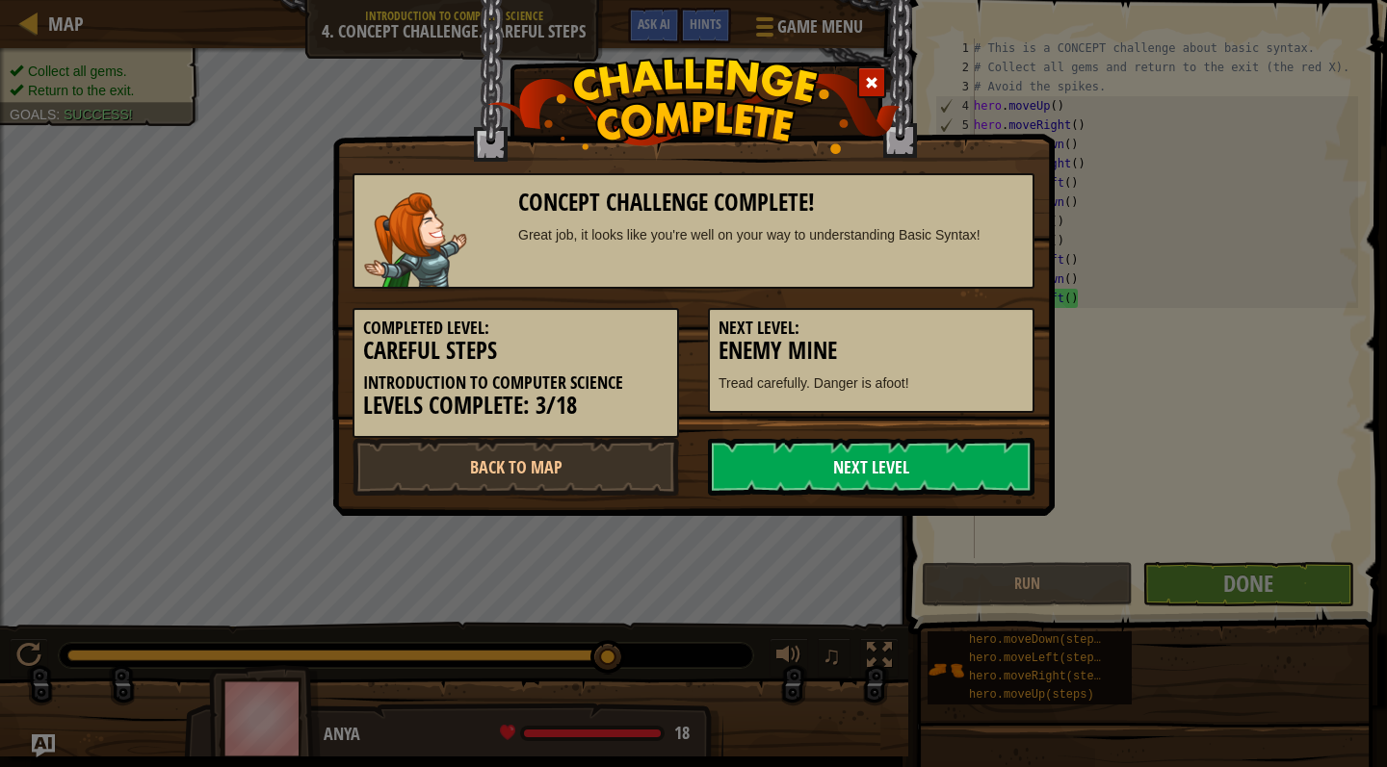
click at [832, 461] on link "Next Level" at bounding box center [871, 467] width 326 height 58
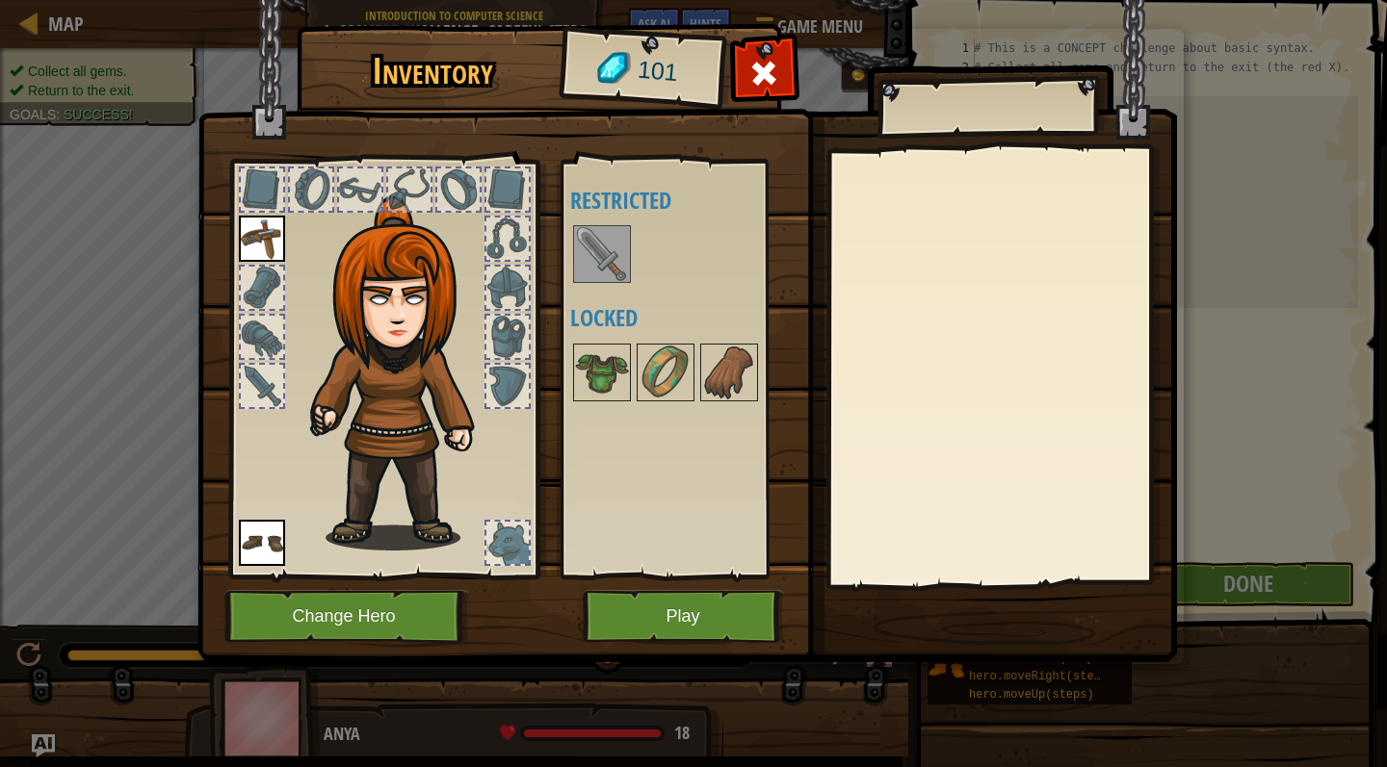
click at [681, 612] on button "Play" at bounding box center [683, 616] width 201 height 53
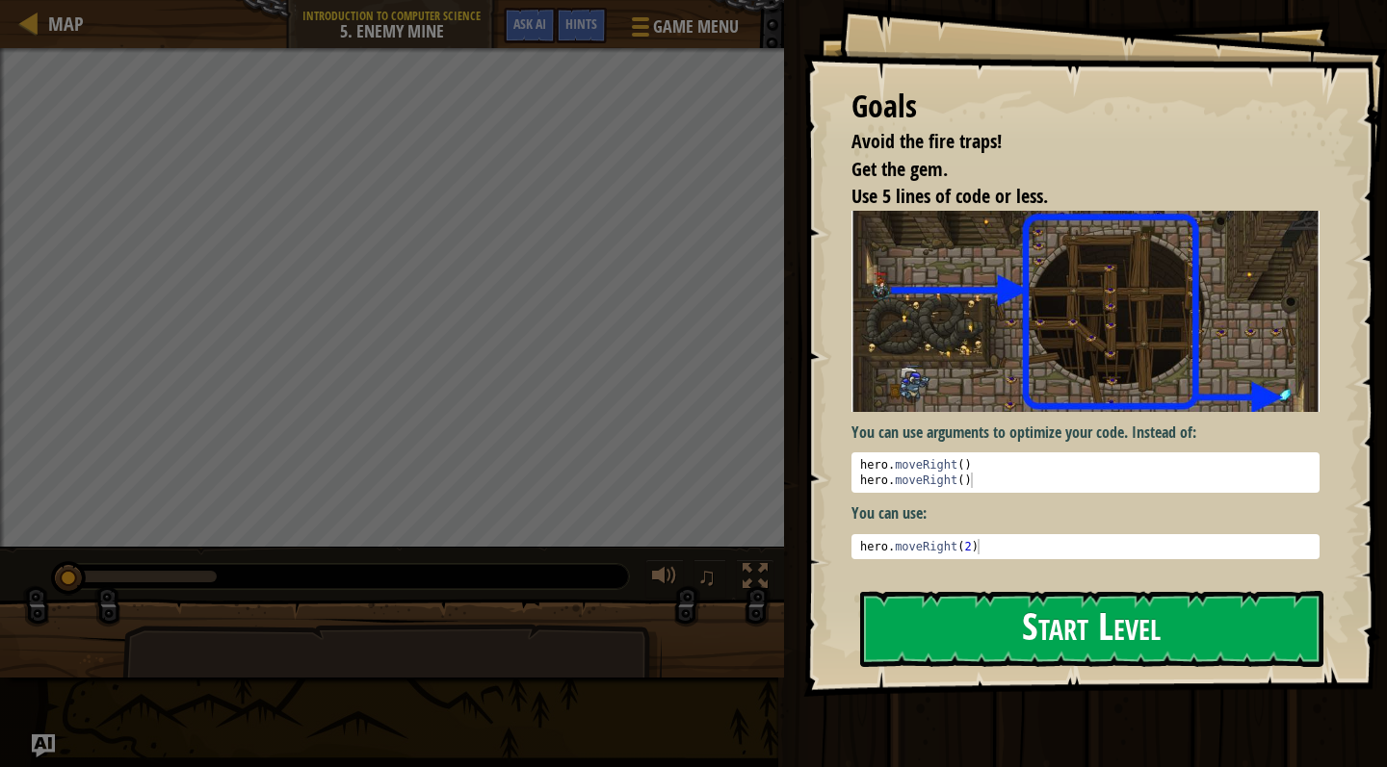
click at [965, 643] on button "Start Level" at bounding box center [1091, 629] width 463 height 76
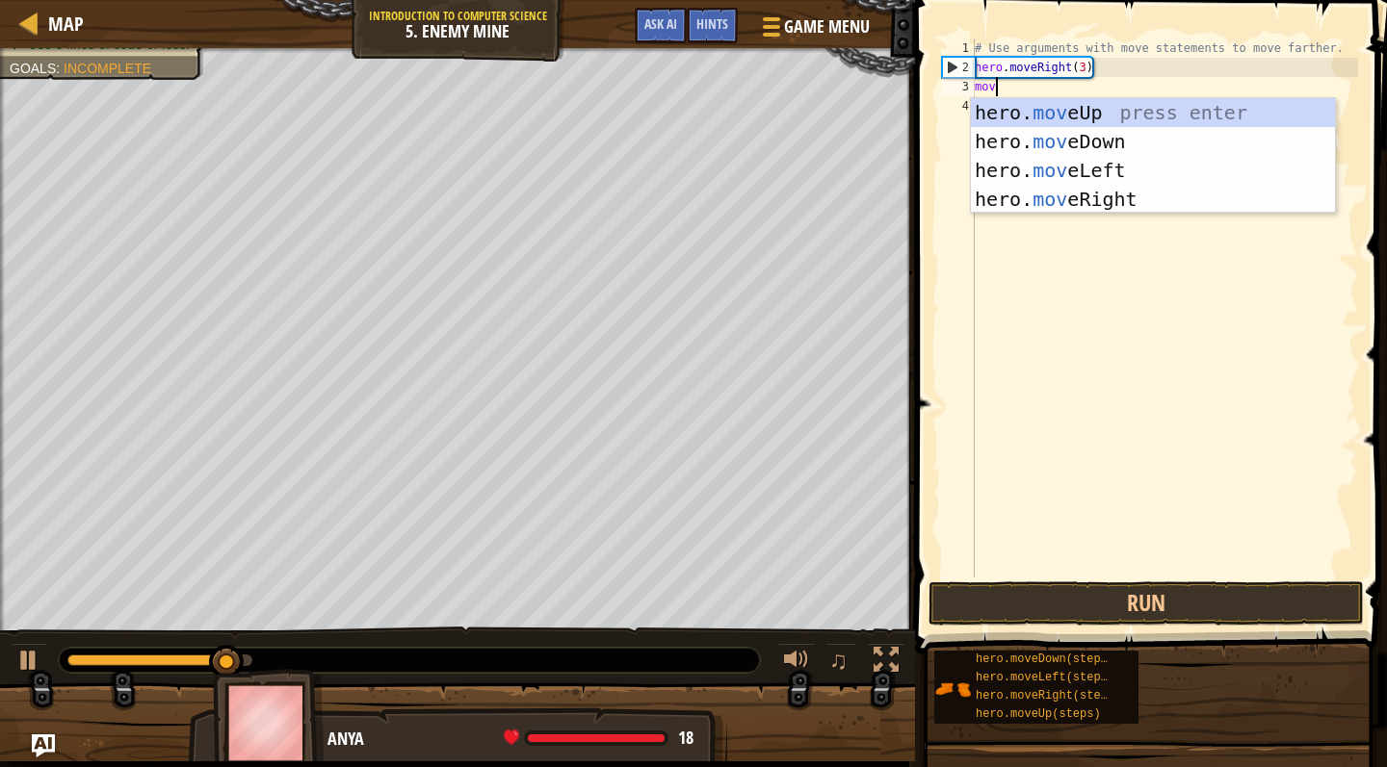
scroll to position [9, 1]
type textarea "move"
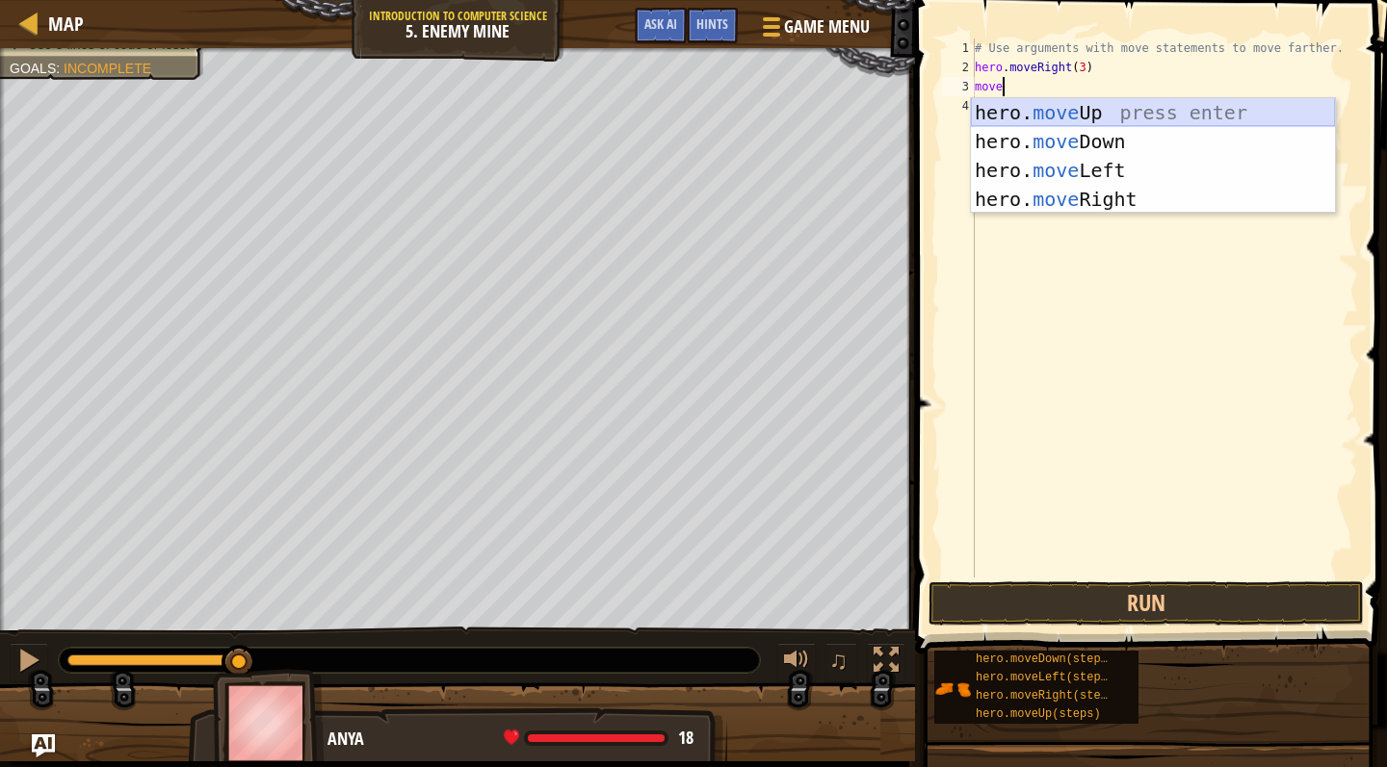
click at [1037, 105] on div "hero. move Up press enter hero. move Down press enter hero. move Left press ent…" at bounding box center [1153, 184] width 364 height 173
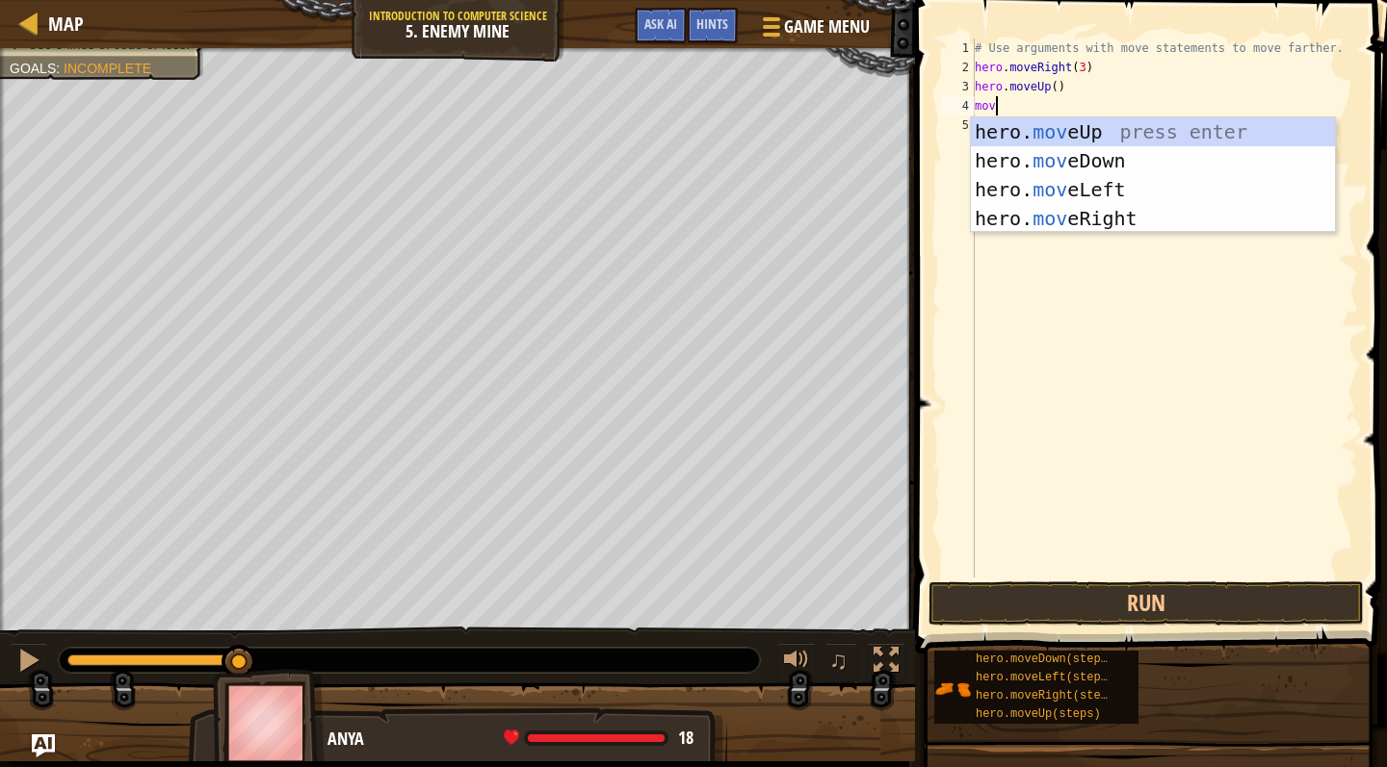
type textarea "move"
click at [1112, 215] on div "hero. move Up press enter hero. move Down press enter hero. move Left press ent…" at bounding box center [1153, 203] width 364 height 173
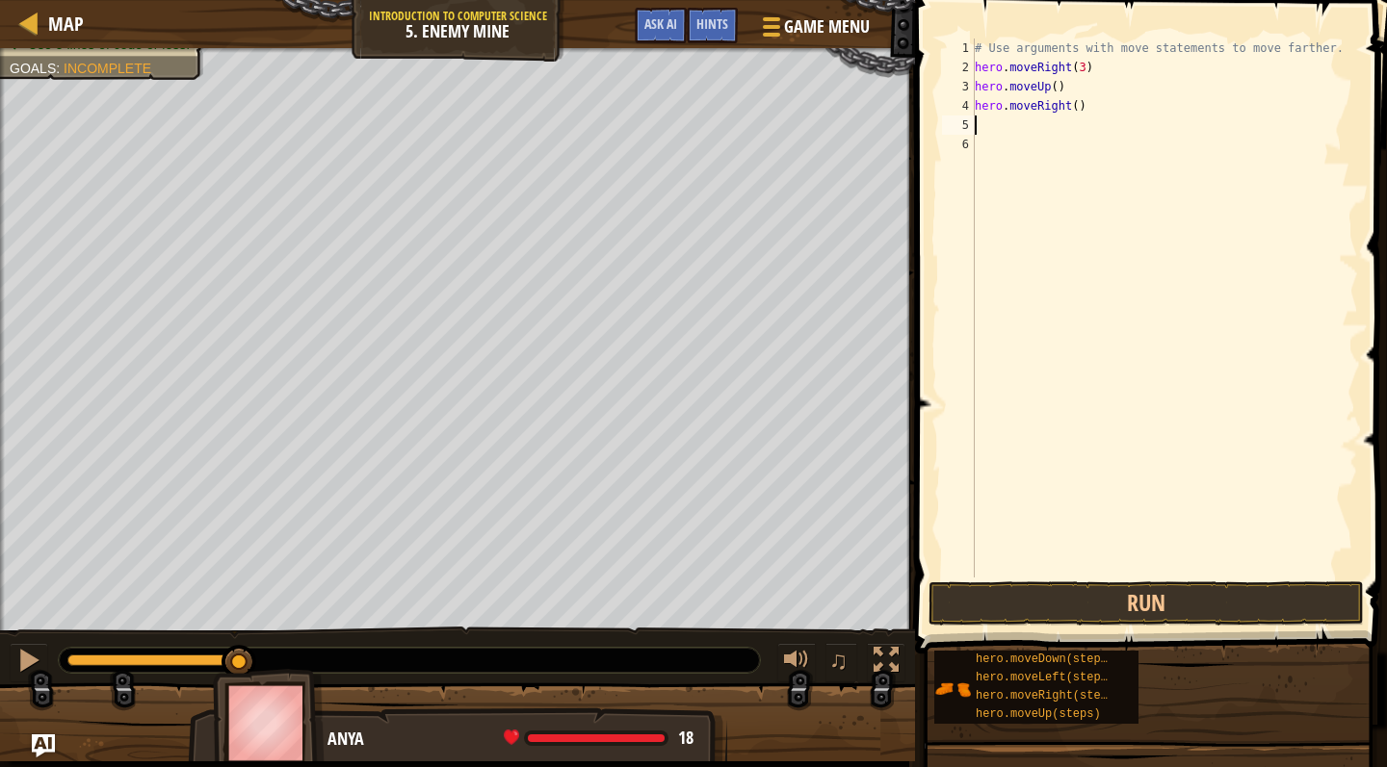
scroll to position [9, 0]
type textarea "move do"
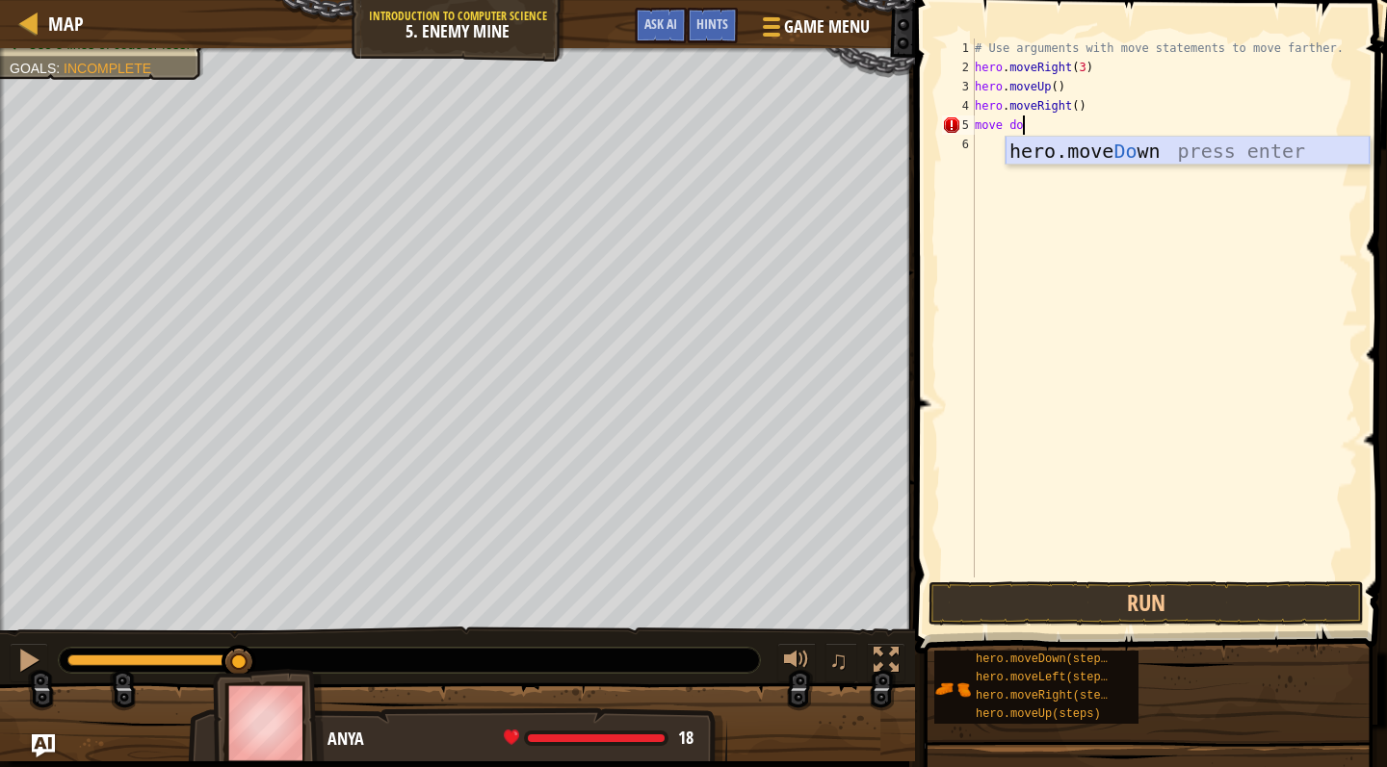
click at [1119, 152] on div "hero.move Do wn press enter" at bounding box center [1187, 180] width 364 height 87
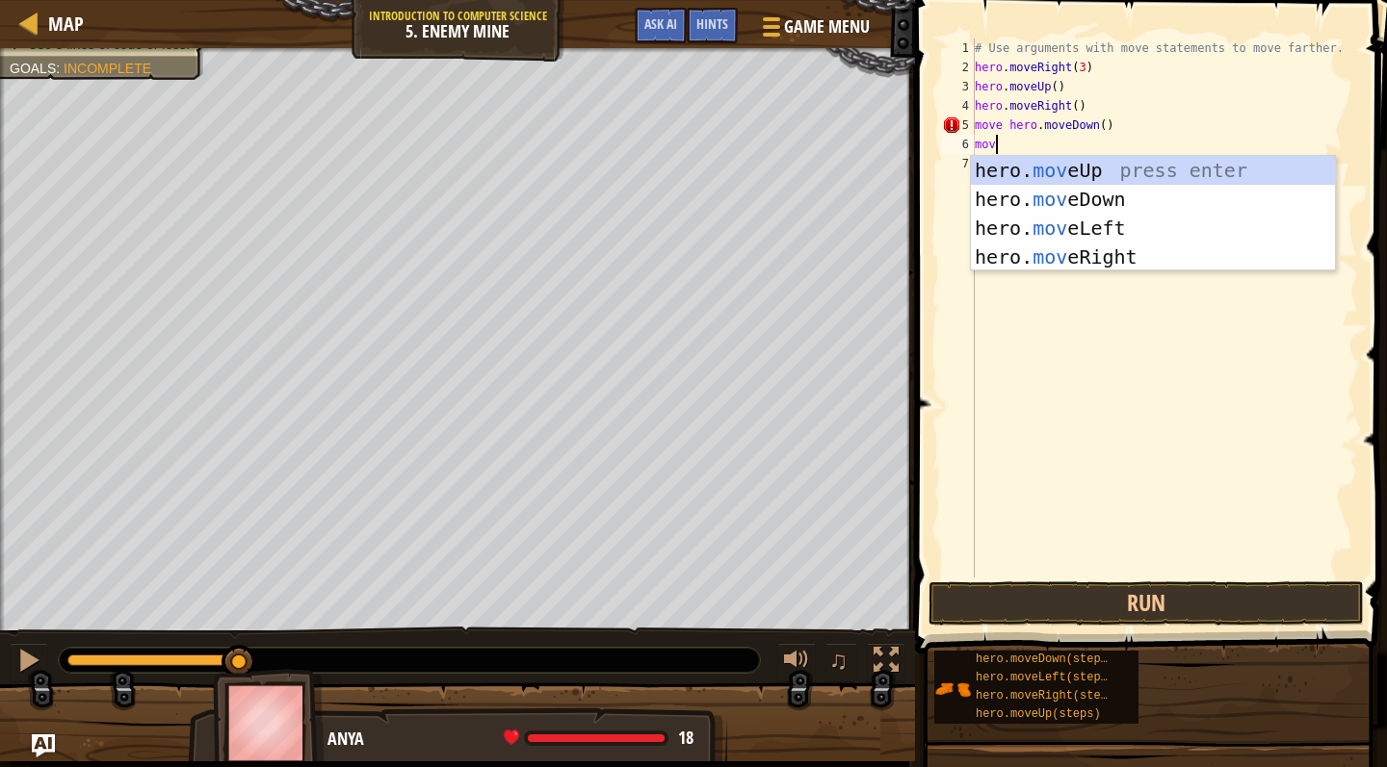
scroll to position [9, 1]
type textarea "move"
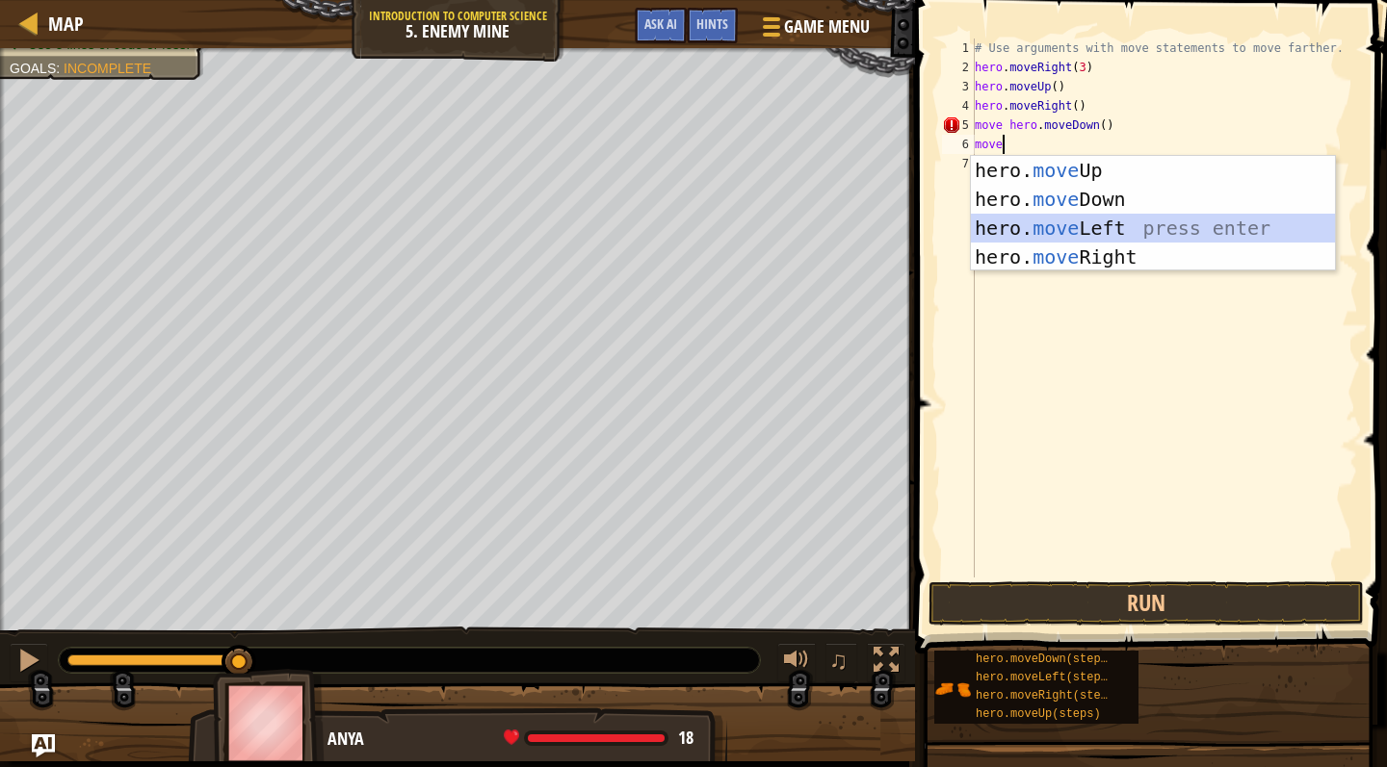
click at [1110, 223] on div "hero. move Up press enter hero. move Down press enter hero. move Left press ent…" at bounding box center [1153, 242] width 364 height 173
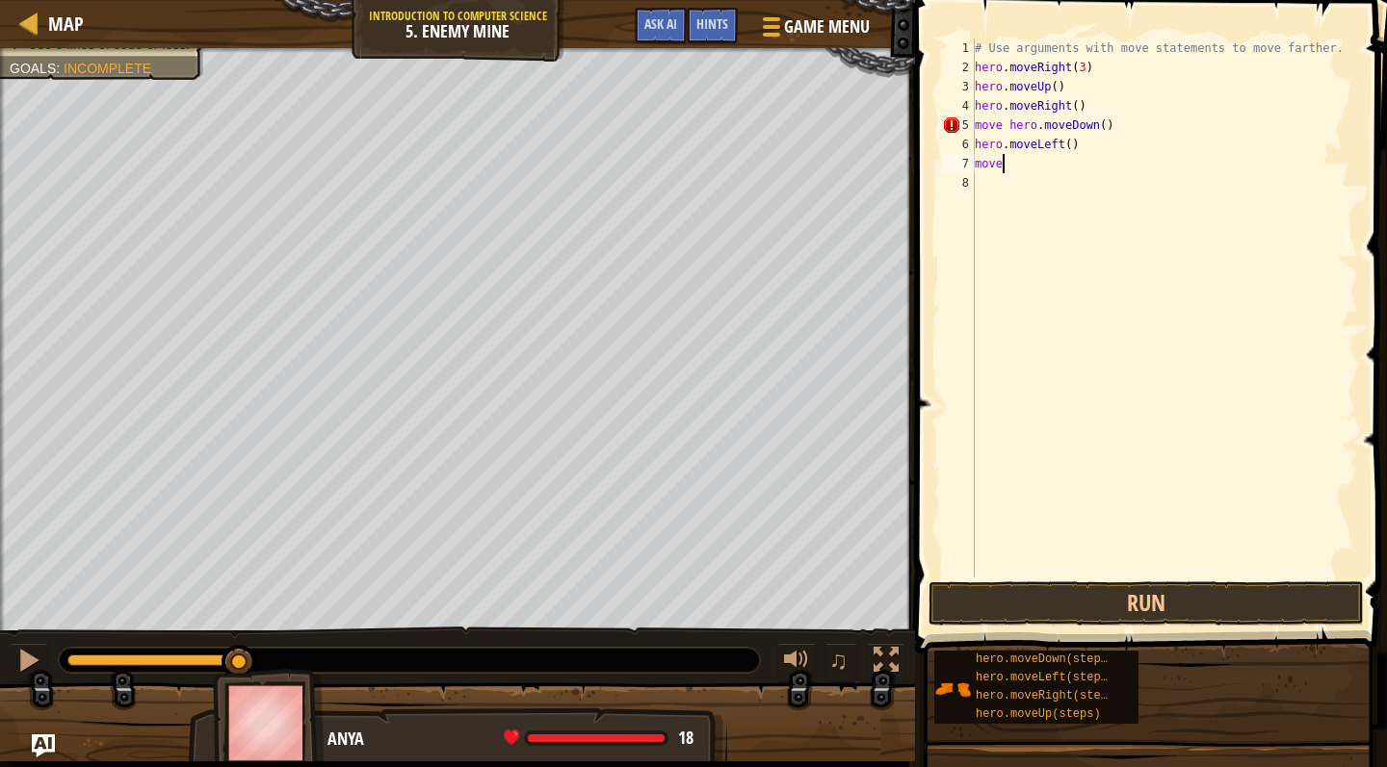
type textarea "movedo"
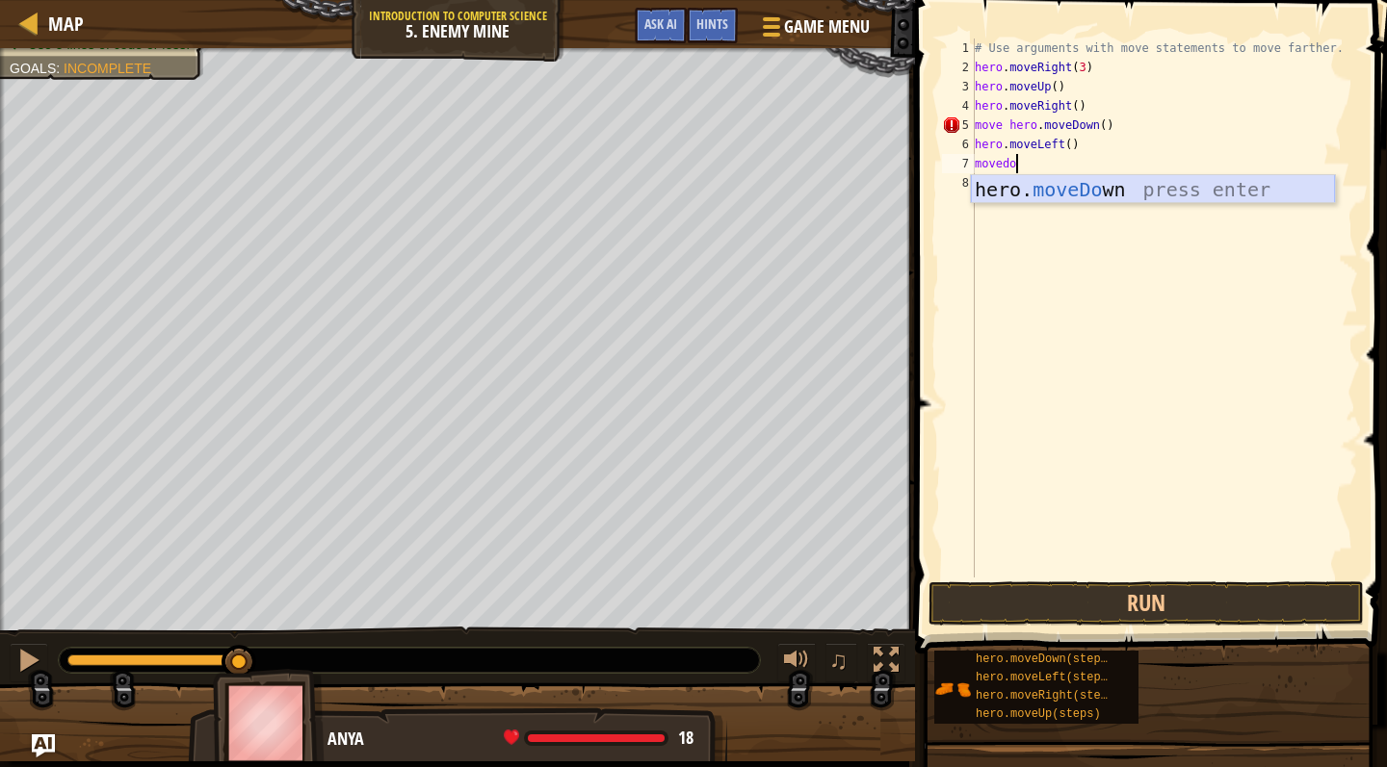
click at [1127, 187] on div "hero. moveDo wn press enter" at bounding box center [1153, 218] width 364 height 87
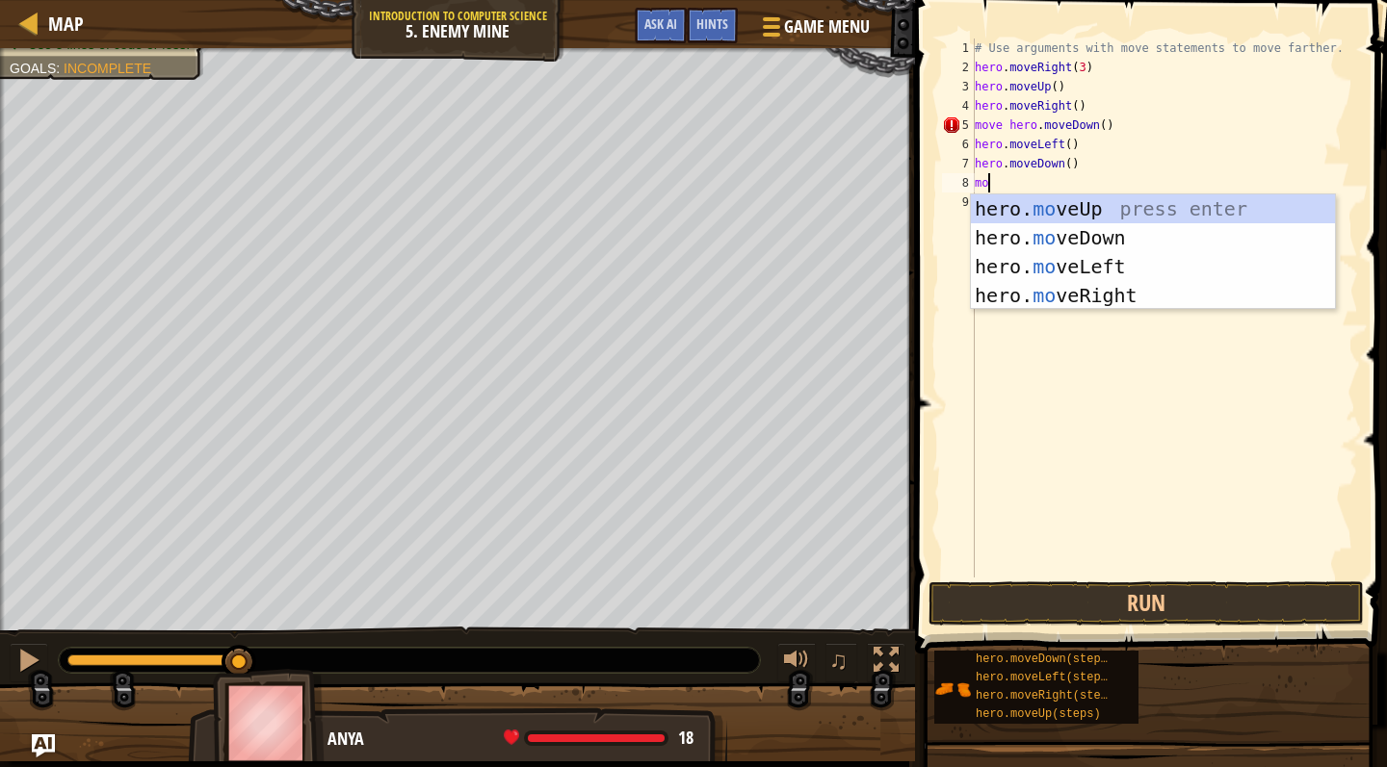
scroll to position [9, 1]
type textarea "move"
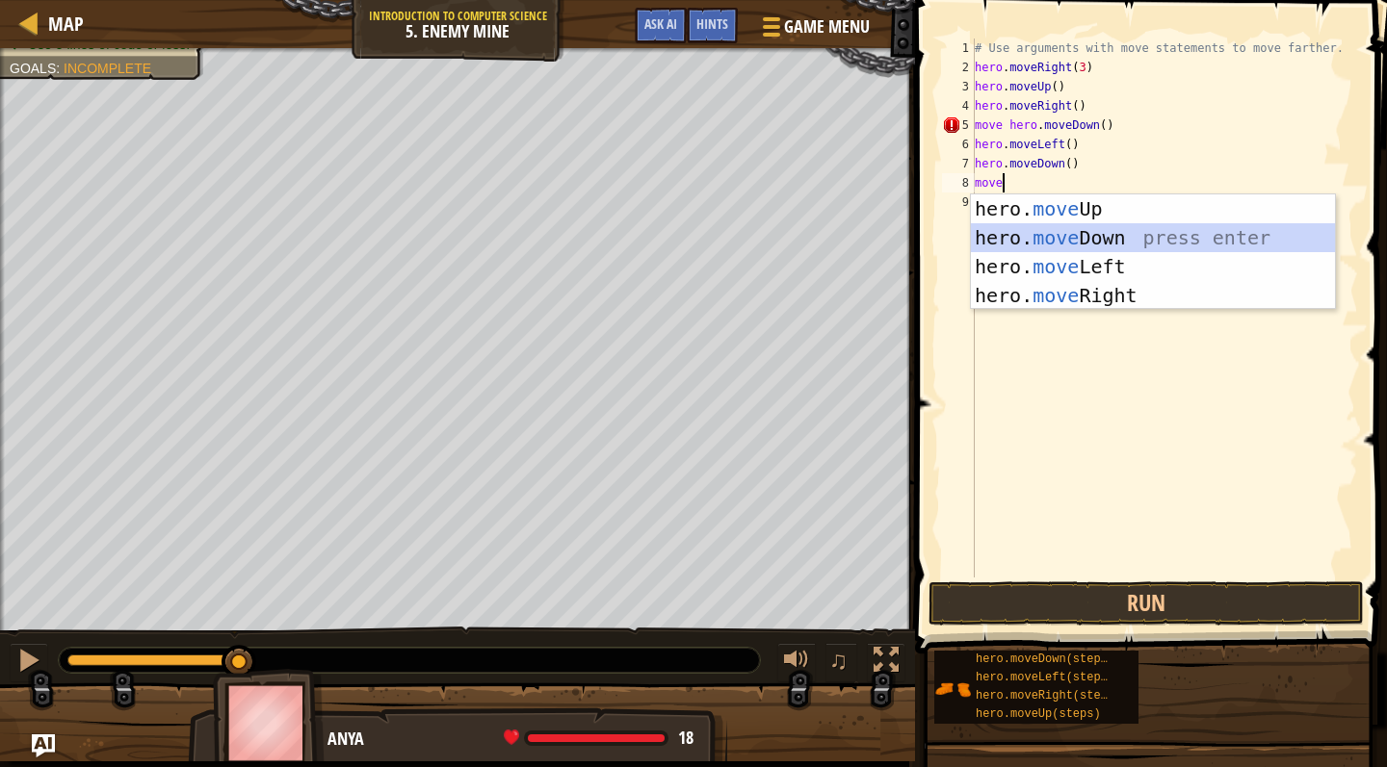
click at [1131, 241] on div "hero. move Up press enter hero. move Down press enter hero. move Left press ent…" at bounding box center [1153, 281] width 364 height 173
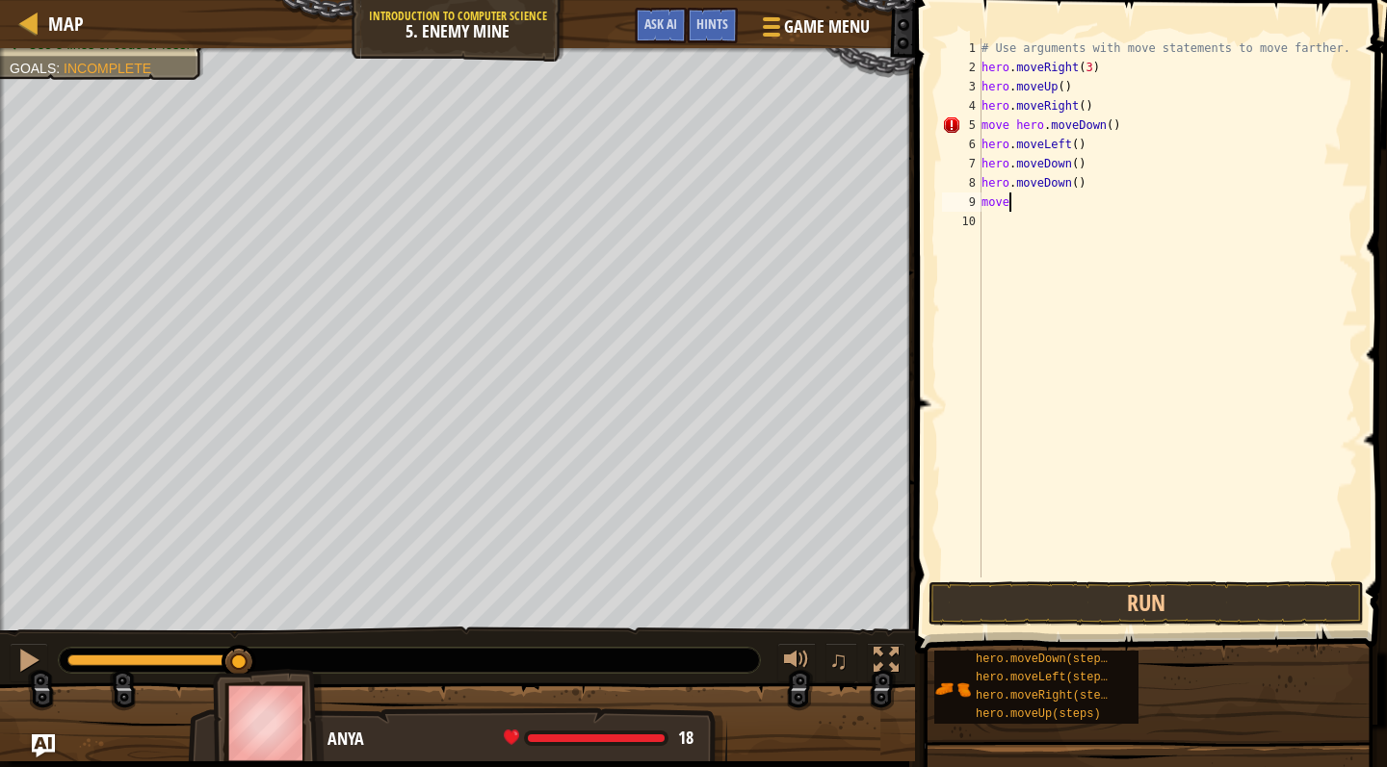
type textarea "movedo"
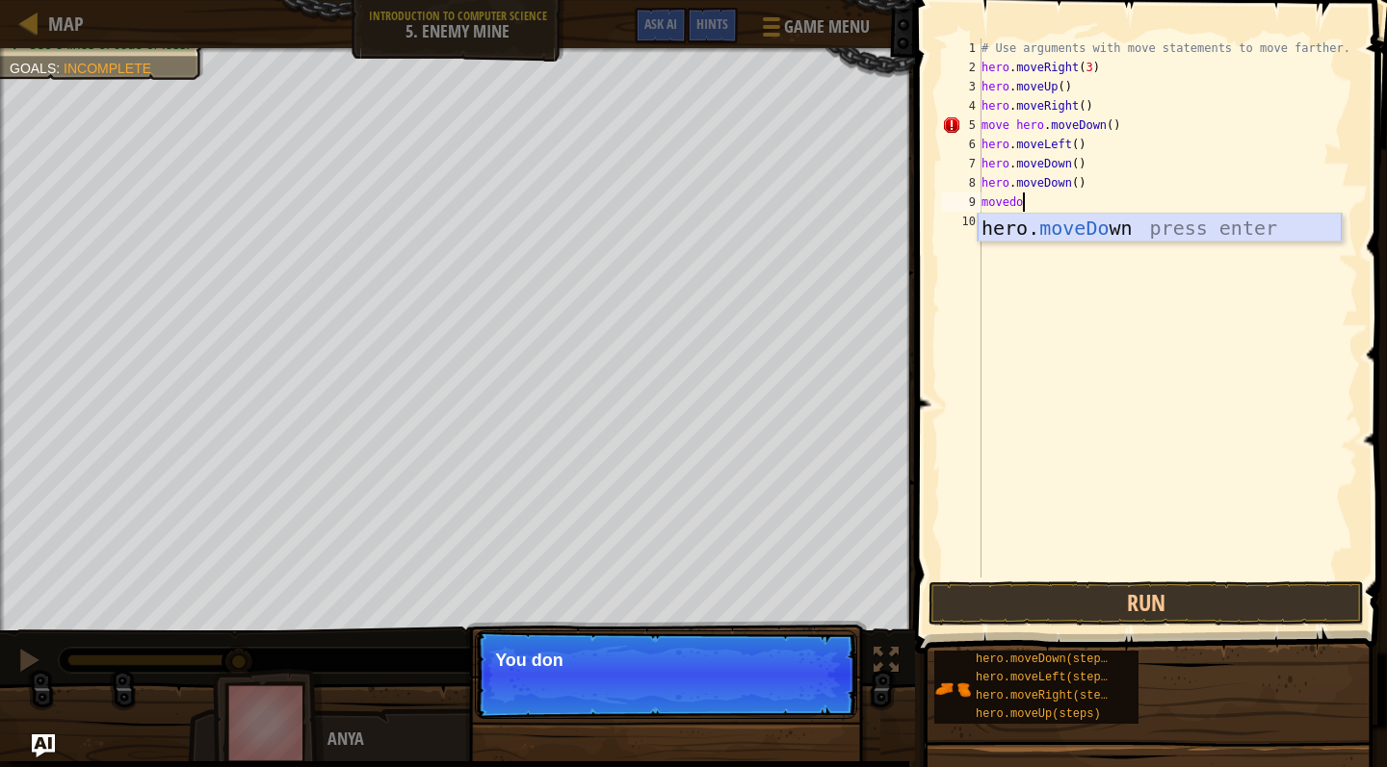
click at [1171, 230] on div "hero. moveDo wn press enter" at bounding box center [1159, 257] width 364 height 87
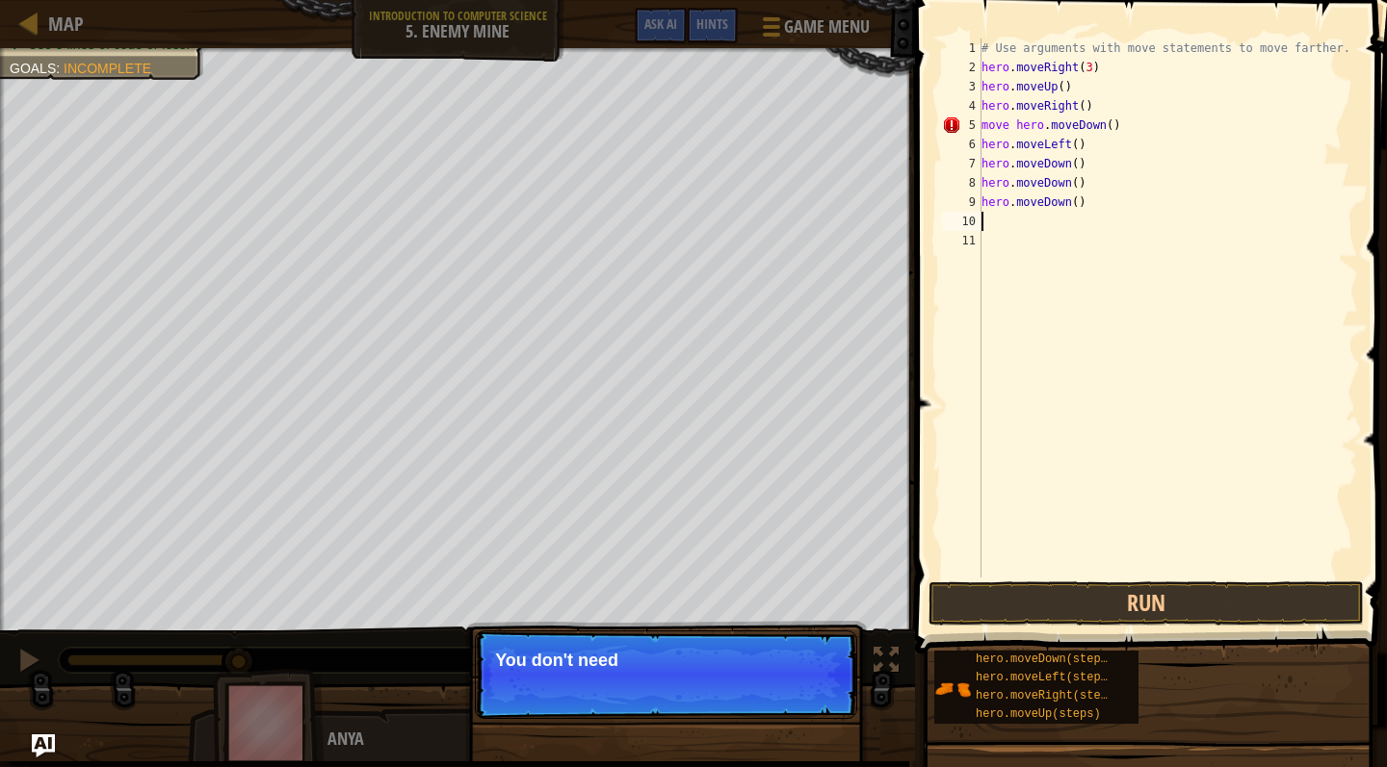
scroll to position [9, 0]
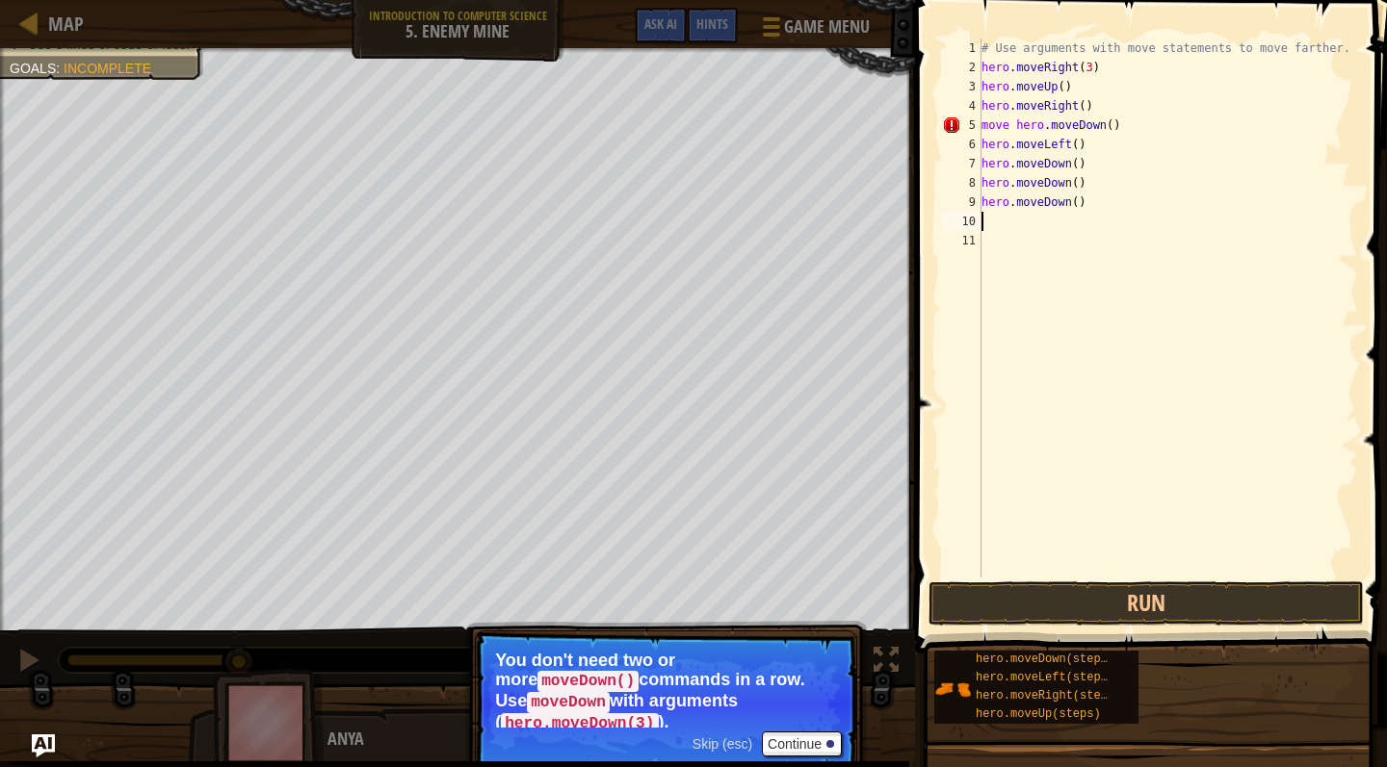
click at [1083, 201] on div "# Use arguments with move statements to move farther. hero . moveRight ( 3 ) he…" at bounding box center [1167, 328] width 381 height 578
type textarea "h"
click at [1107, 187] on div "# Use arguments with move statements to move farther. hero . moveRight ( 3 ) he…" at bounding box center [1167, 328] width 381 height 578
type textarea "h"
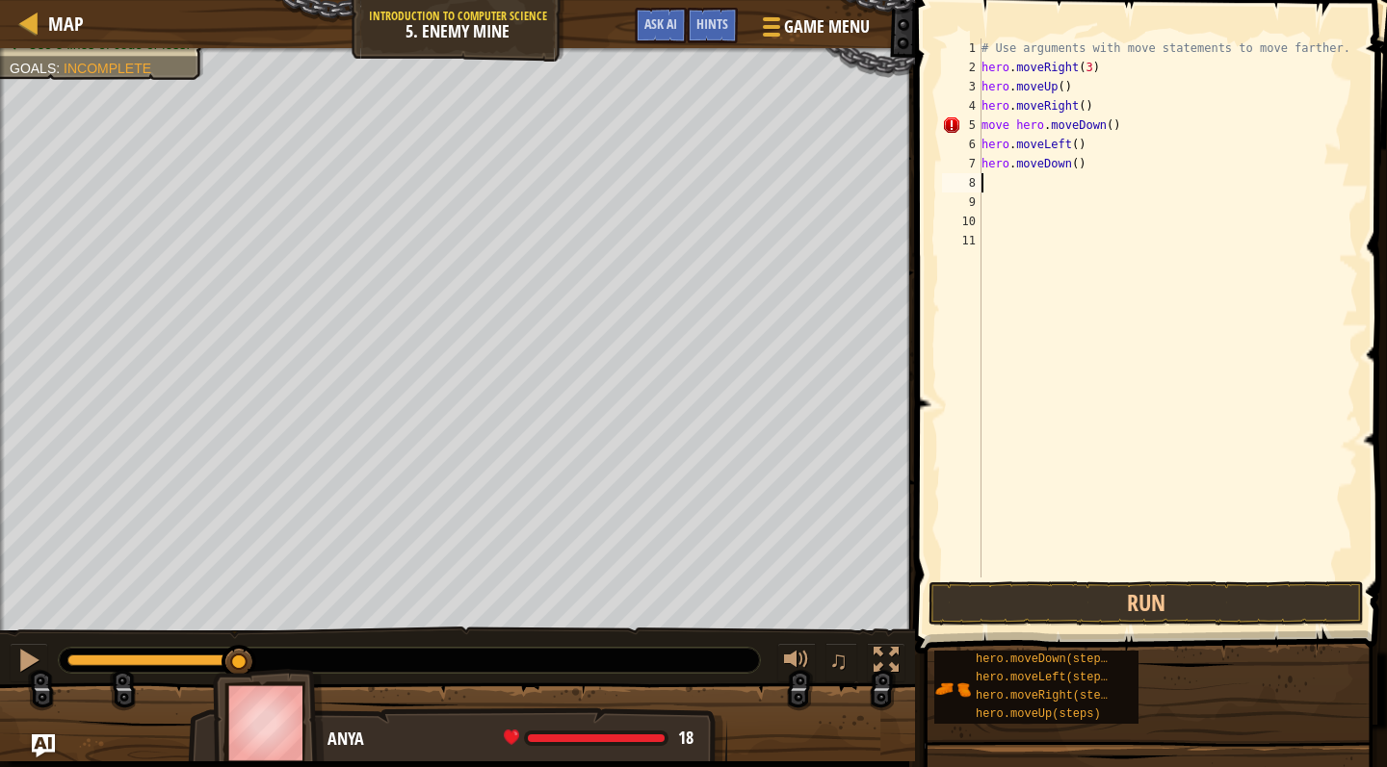
click at [1079, 165] on div "# Use arguments with move statements to move farther. hero . moveRight ( 3 ) he…" at bounding box center [1167, 328] width 381 height 578
type textarea "hero.moveDown(3)"
click at [1145, 289] on div "# Use arguments with move statements to move farther. hero . moveRight ( 3 ) he…" at bounding box center [1167, 328] width 381 height 578
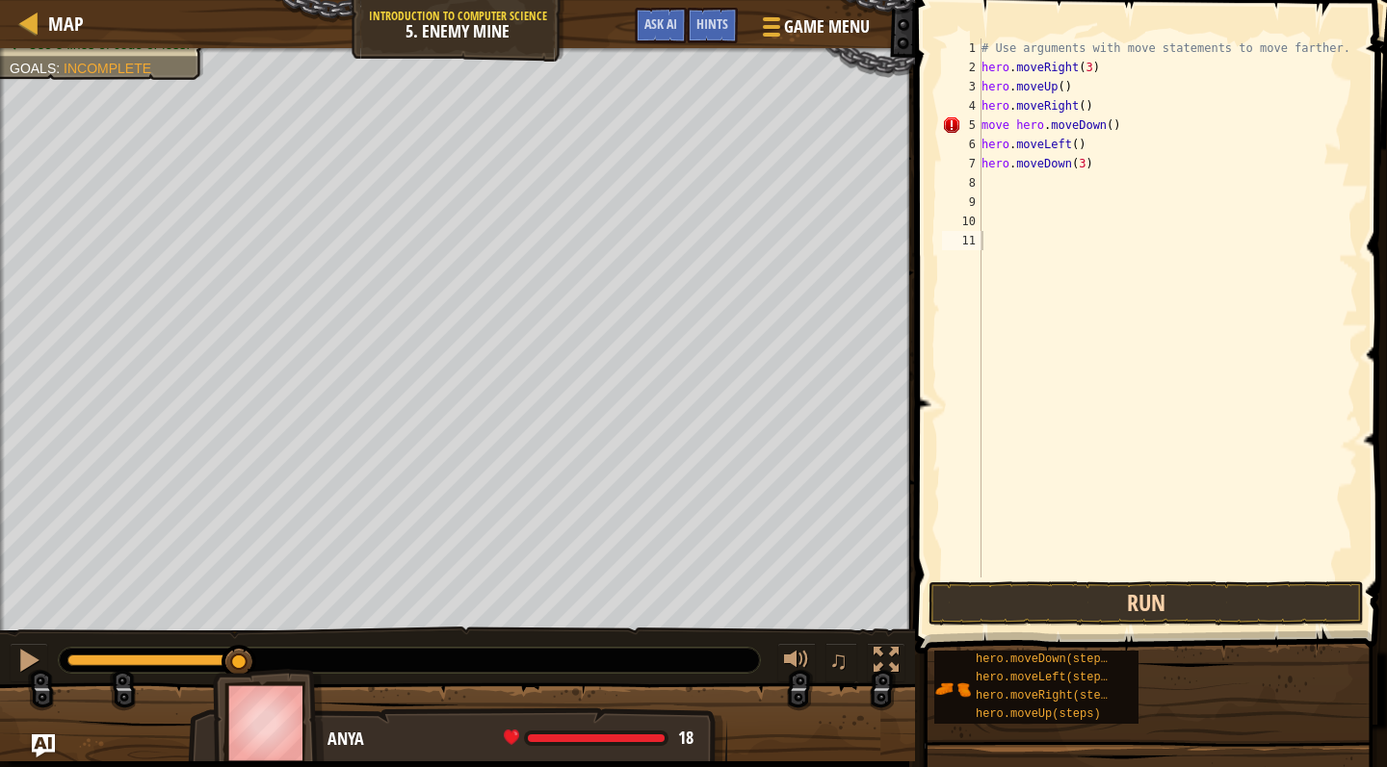
click at [1125, 596] on button "Run" at bounding box center [1145, 604] width 435 height 44
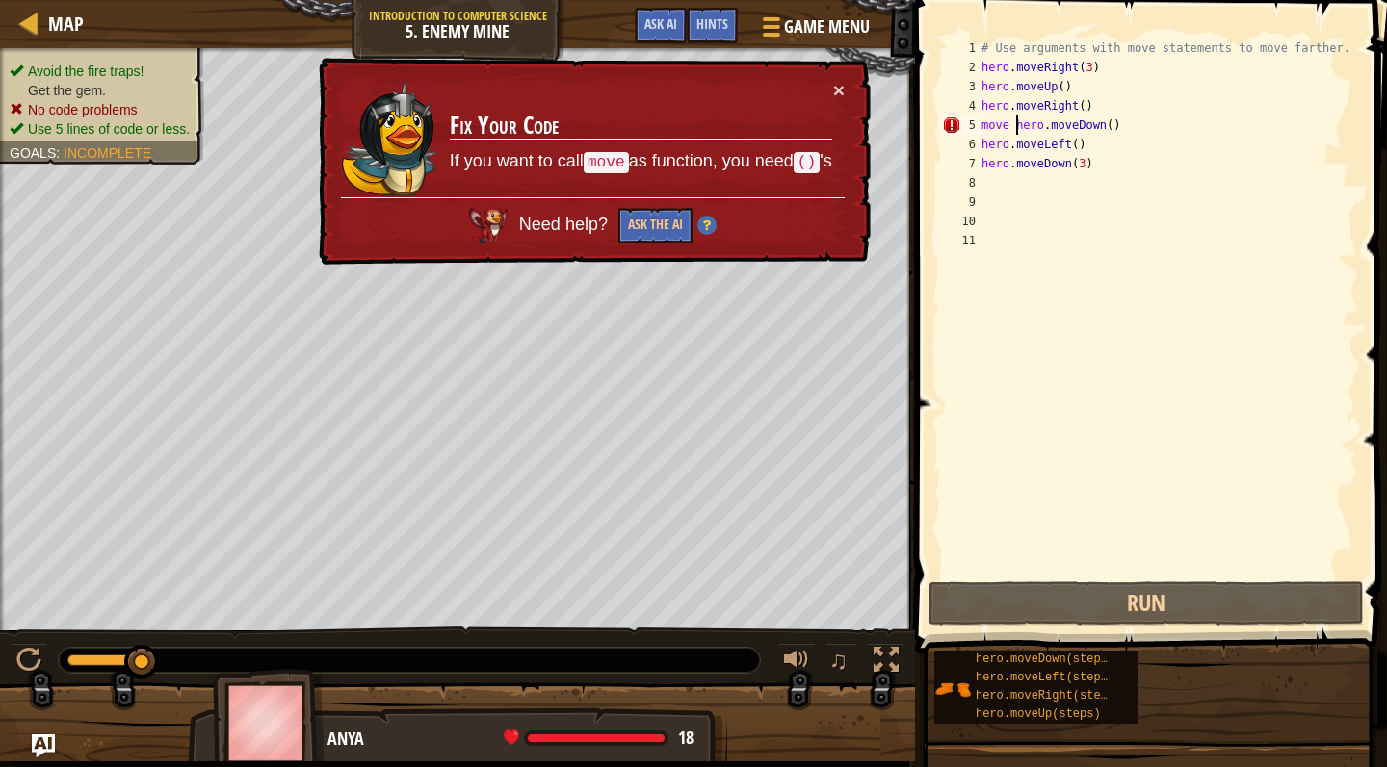
click at [1014, 124] on div "# Use arguments with move statements to move farther. hero . moveRight ( 3 ) he…" at bounding box center [1167, 328] width 381 height 578
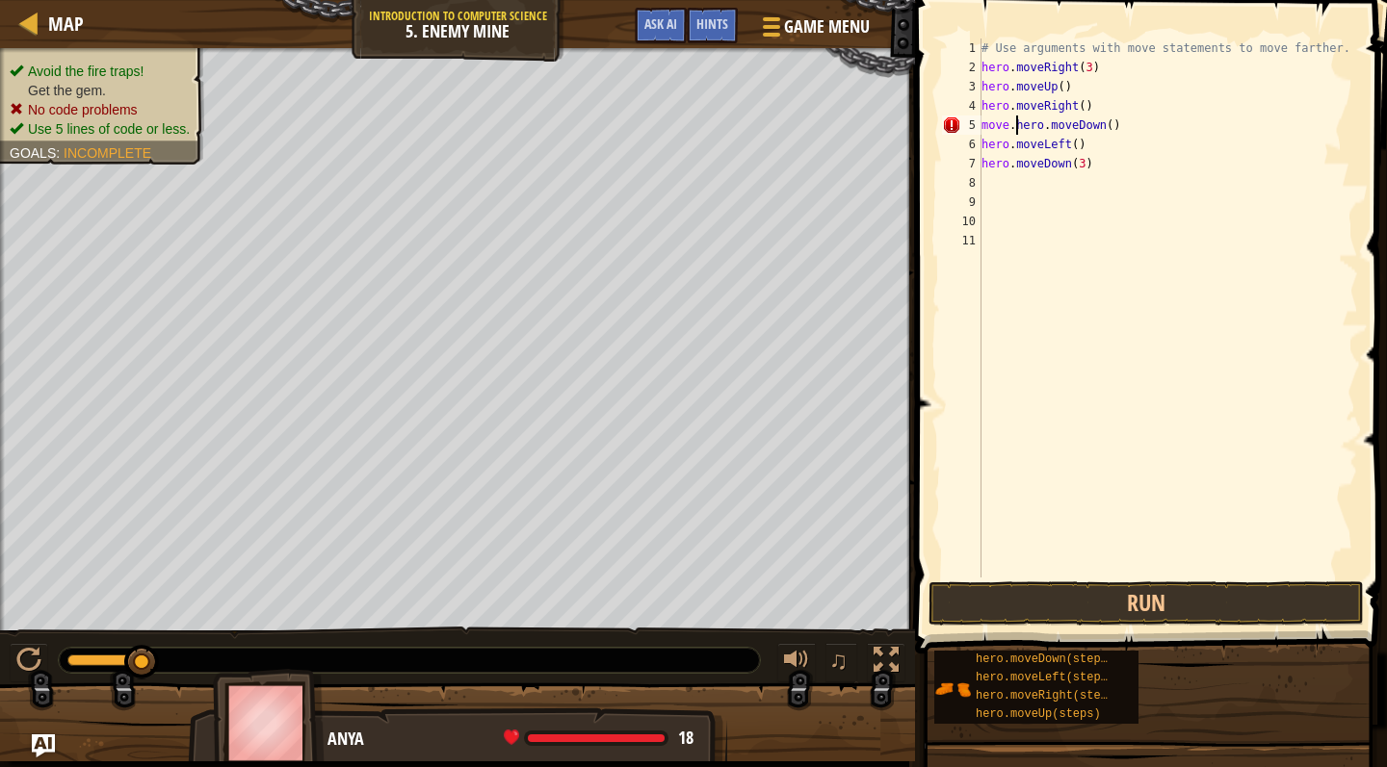
scroll to position [9, 3]
click at [1187, 601] on button "Run" at bounding box center [1145, 604] width 435 height 44
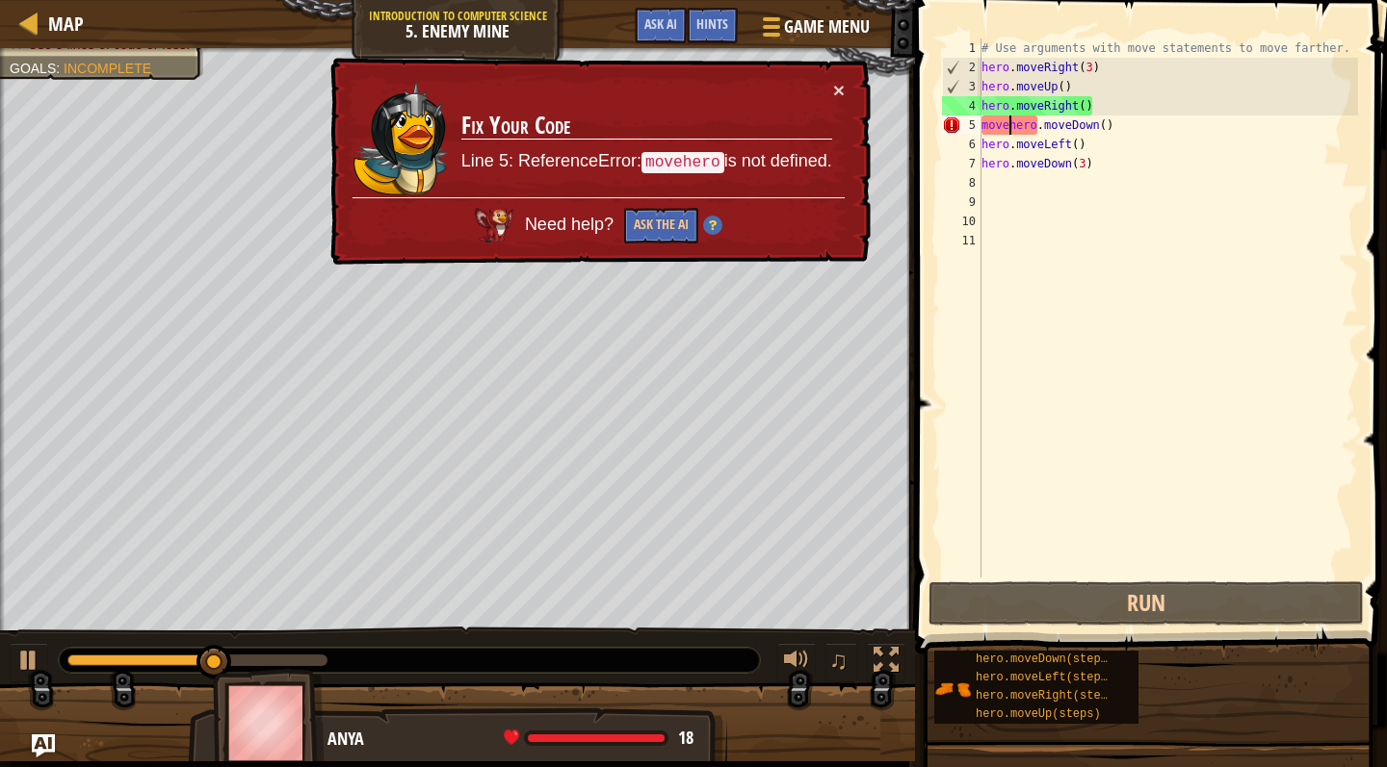
click at [1033, 130] on div "# Use arguments with move statements to move farther. hero . moveRight ( 3 ) he…" at bounding box center [1167, 328] width 381 height 578
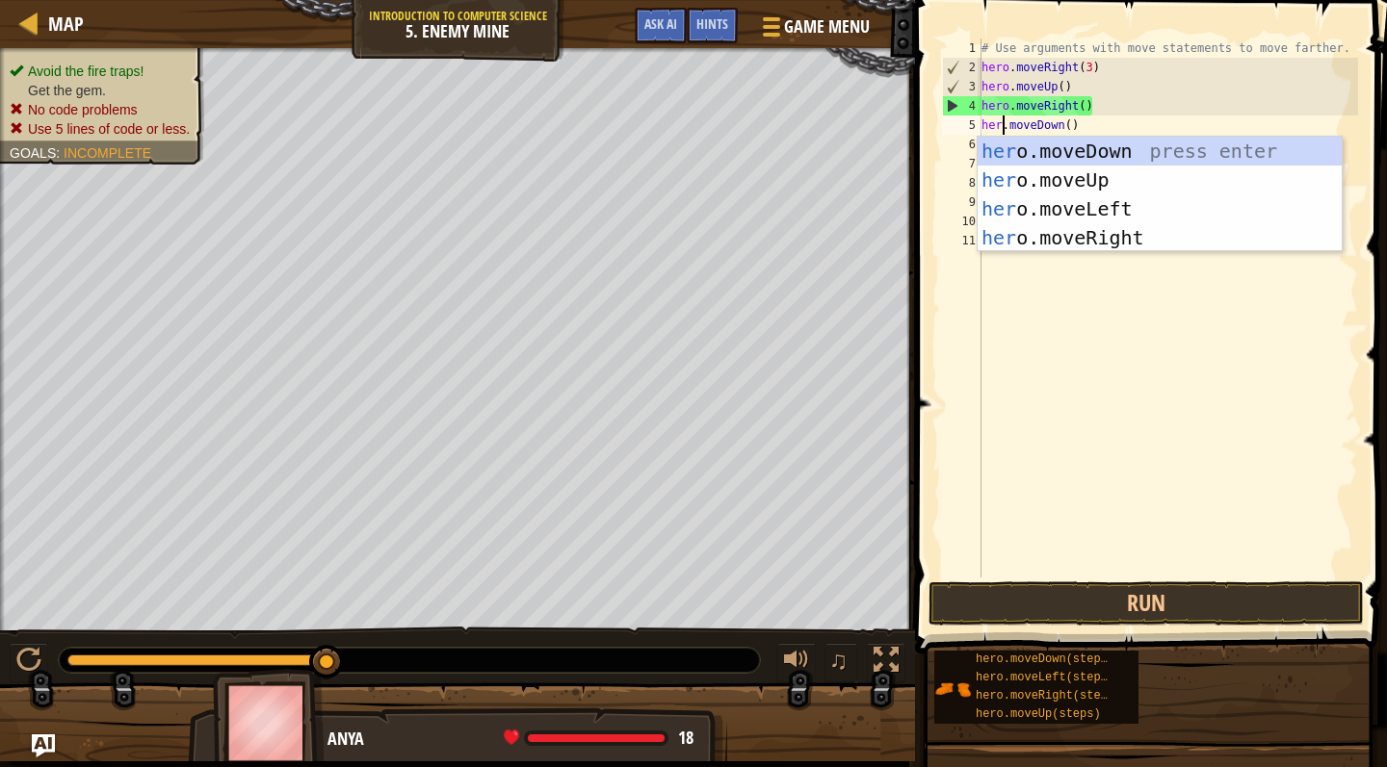
type textarea "hero.moveDown()"
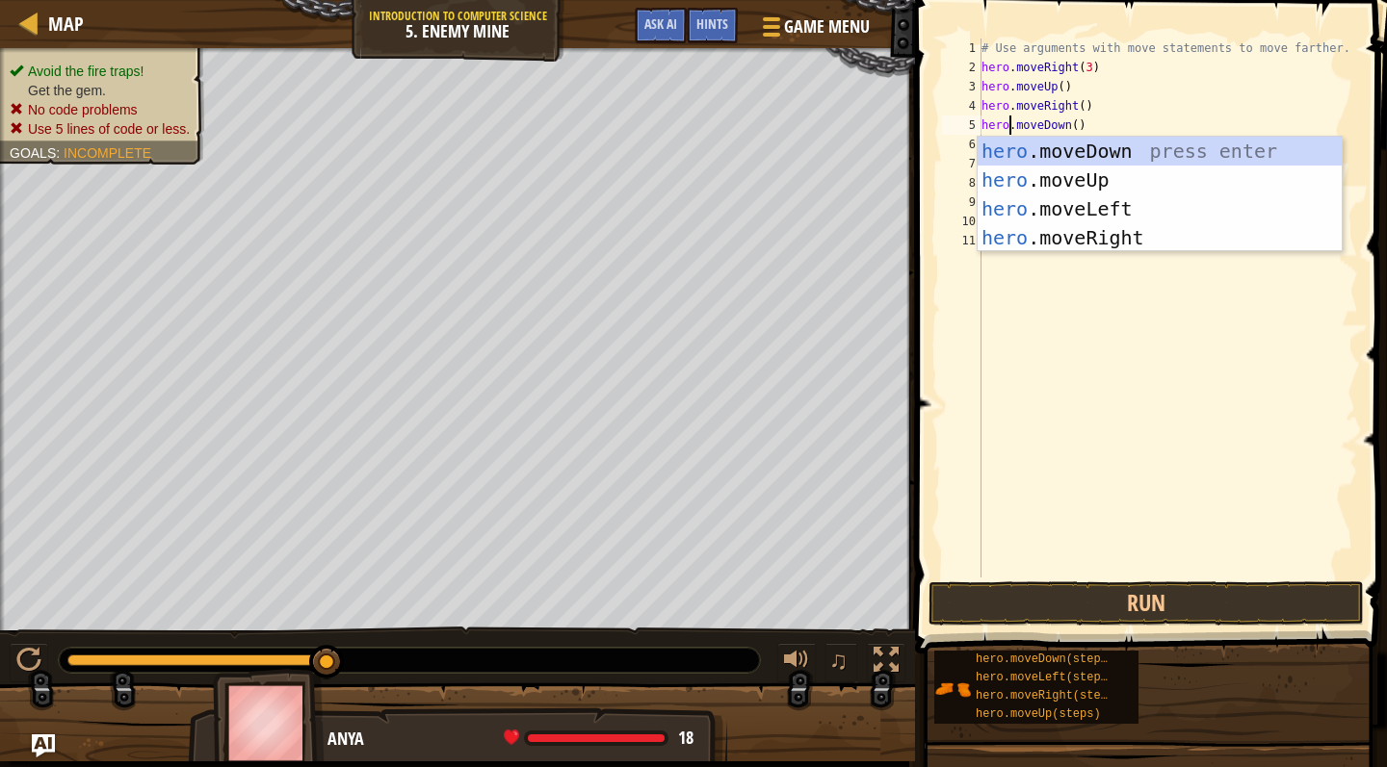
click at [1131, 360] on div "# Use arguments with move statements to move farther. hero . moveRight ( 3 ) he…" at bounding box center [1167, 328] width 381 height 578
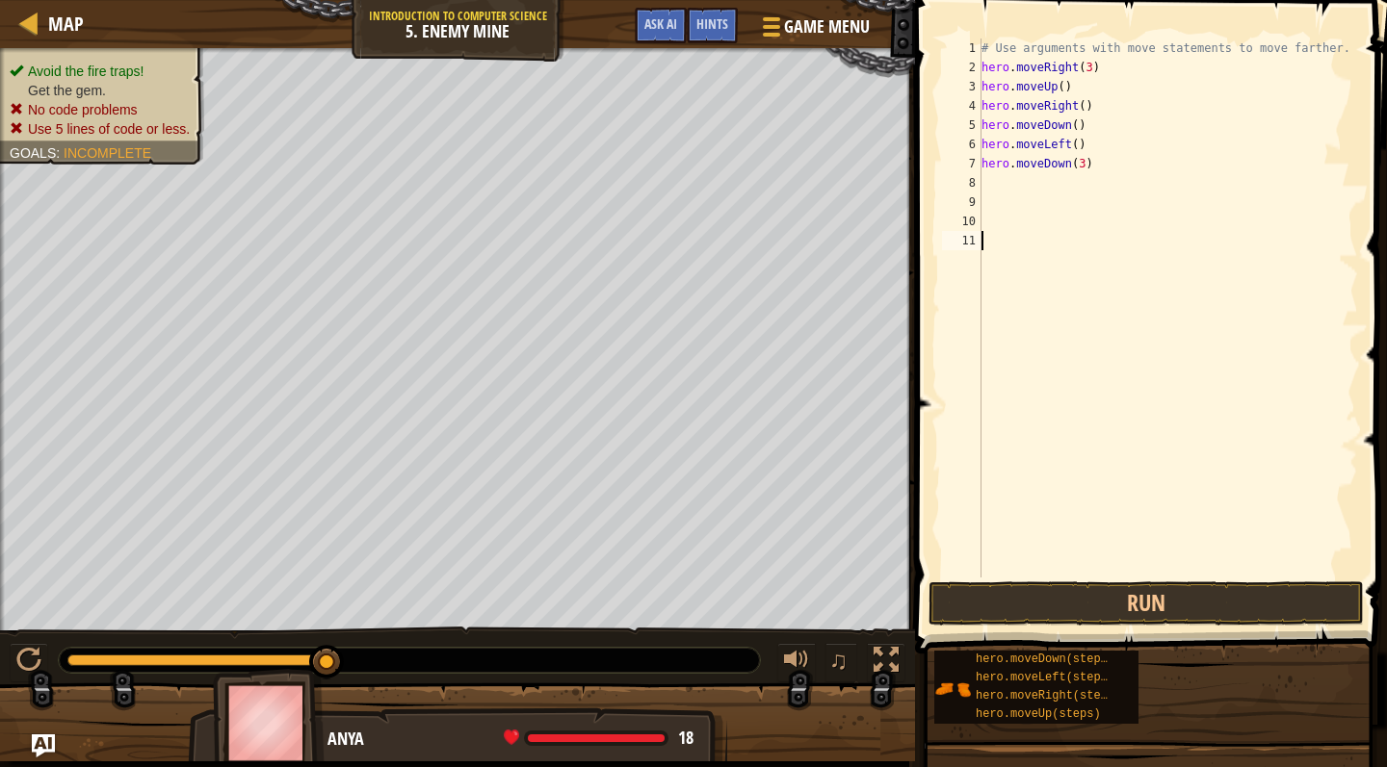
scroll to position [9, 0]
click at [1137, 614] on button "Run" at bounding box center [1145, 604] width 435 height 44
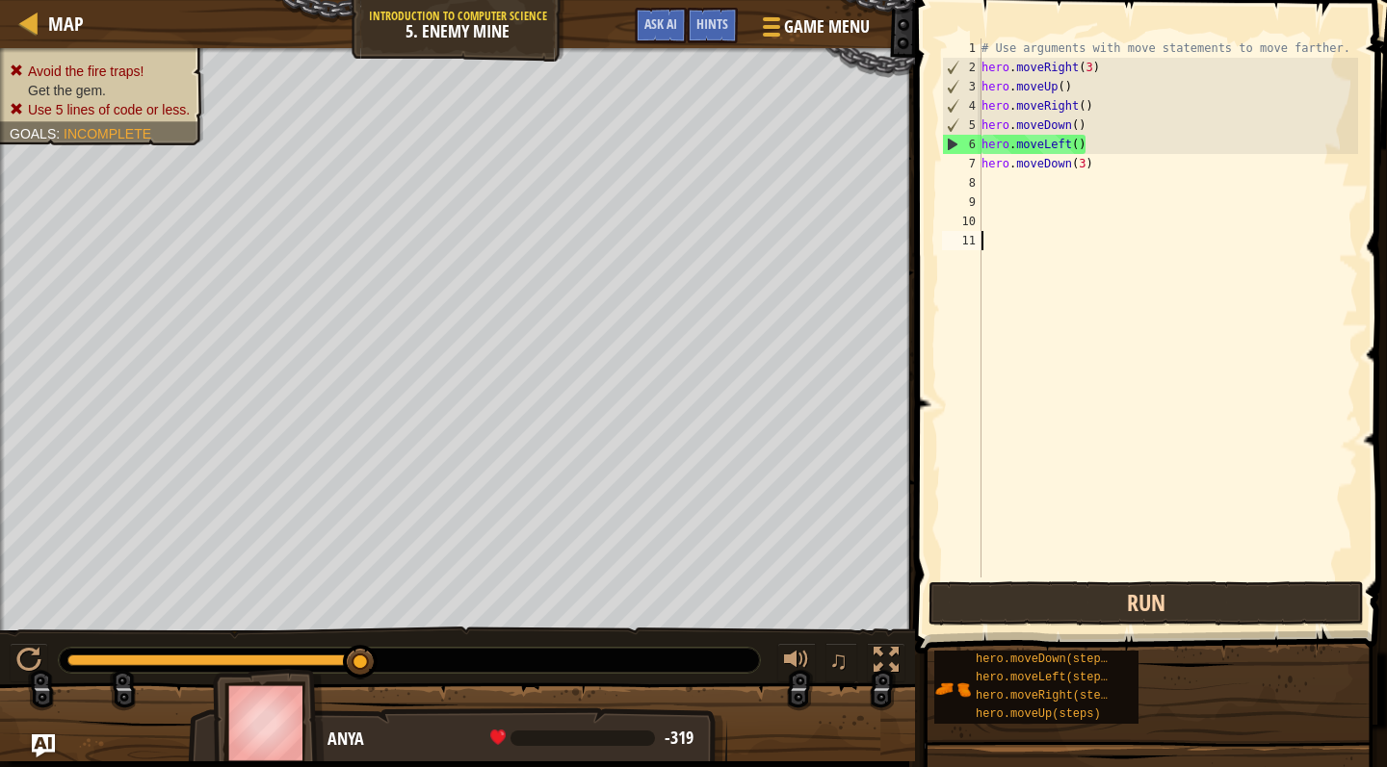
click at [1105, 610] on button "Run" at bounding box center [1145, 604] width 435 height 44
click at [1157, 605] on button "Run" at bounding box center [1145, 604] width 435 height 44
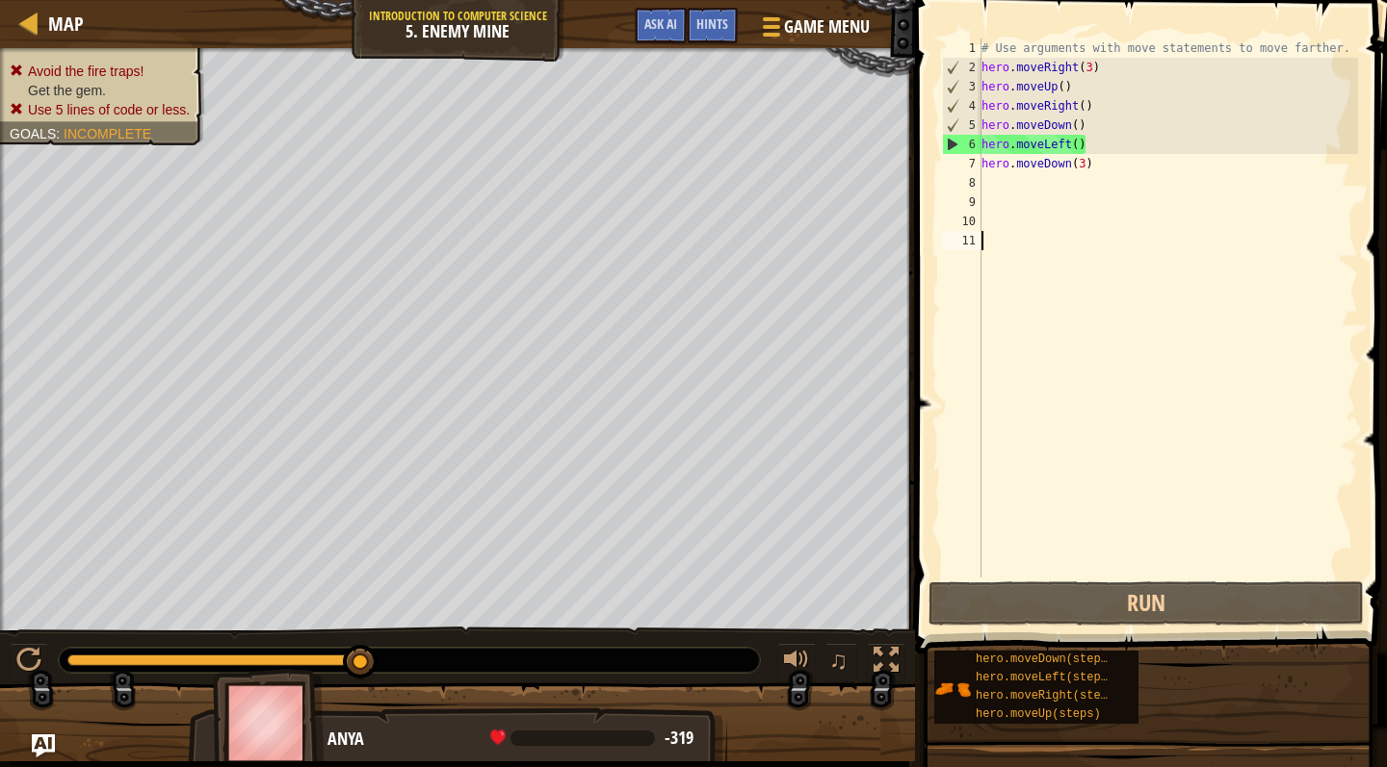
click at [1007, 168] on div "# Use arguments with move statements to move farther. hero . moveRight ( 3 ) he…" at bounding box center [1167, 328] width 381 height 578
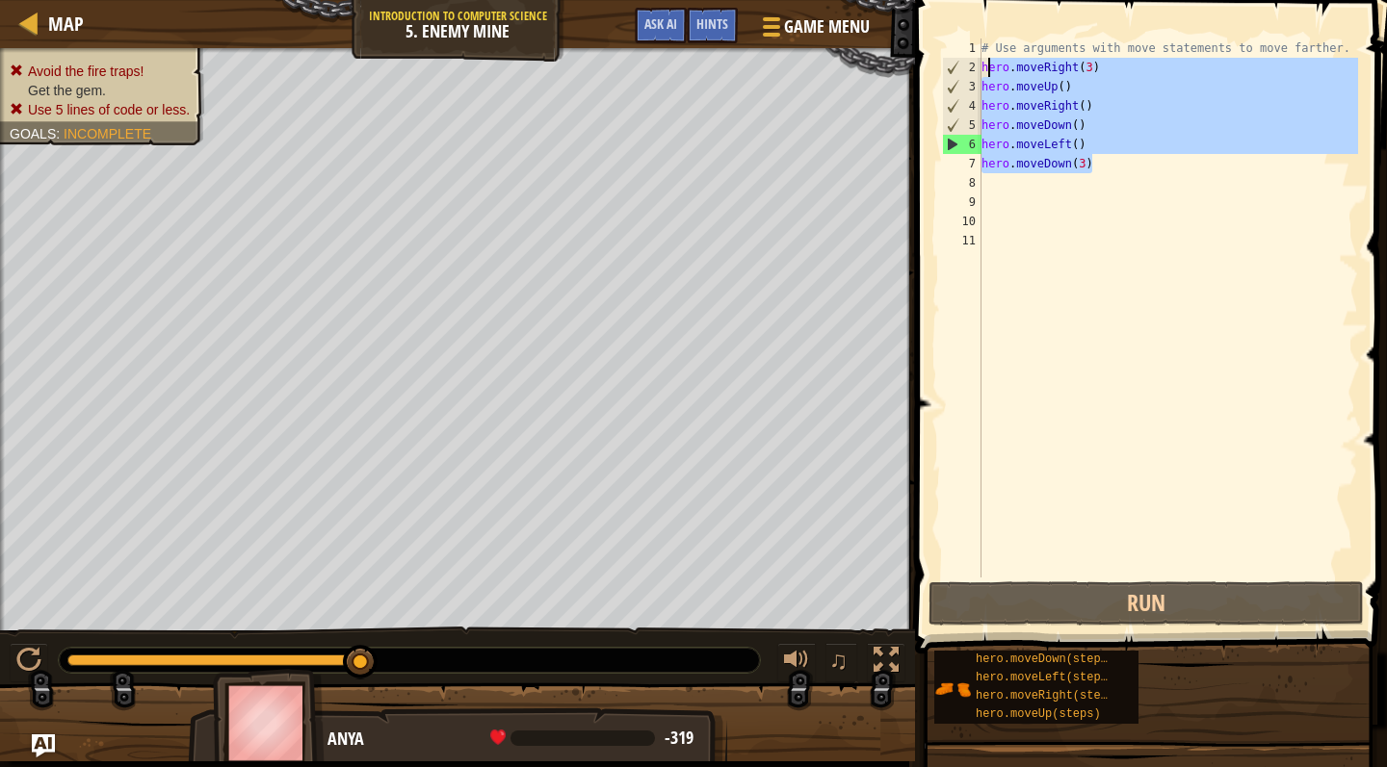
drag, startPoint x: 1102, startPoint y: 163, endPoint x: 979, endPoint y: 63, distance: 158.1
click at [979, 63] on div "hero.moveDown(3) 1 2 3 4 5 6 7 8 9 10 11 # Use arguments with move statements t…" at bounding box center [1148, 308] width 420 height 539
type textarea "hero.moveRight(3) hero.moveUp()"
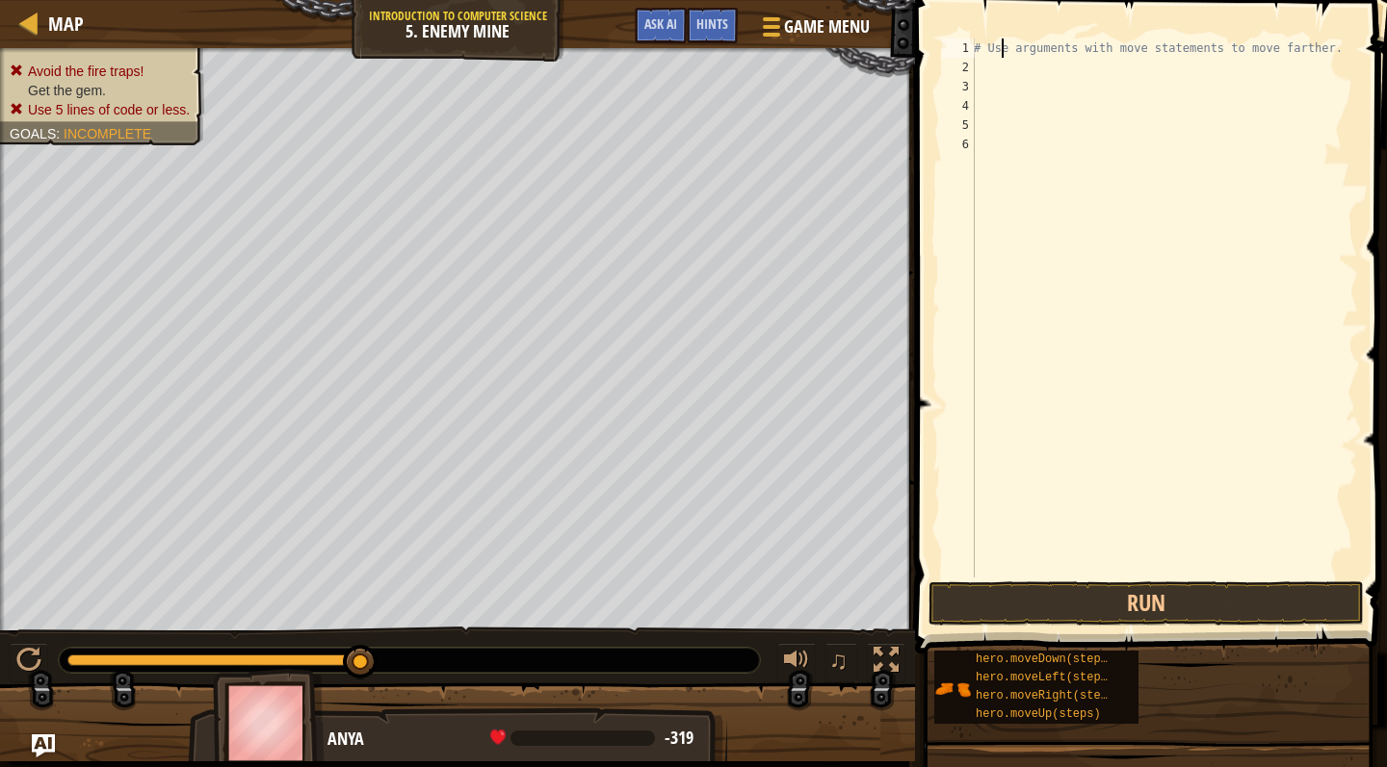
click at [999, 50] on div "# Use arguments with move statements to move farther." at bounding box center [1164, 328] width 388 height 578
type textarea "# Use arguments with move statements to move farther."
click at [986, 63] on div "# Use arguments with move statements to move farther." at bounding box center [1164, 328] width 388 height 578
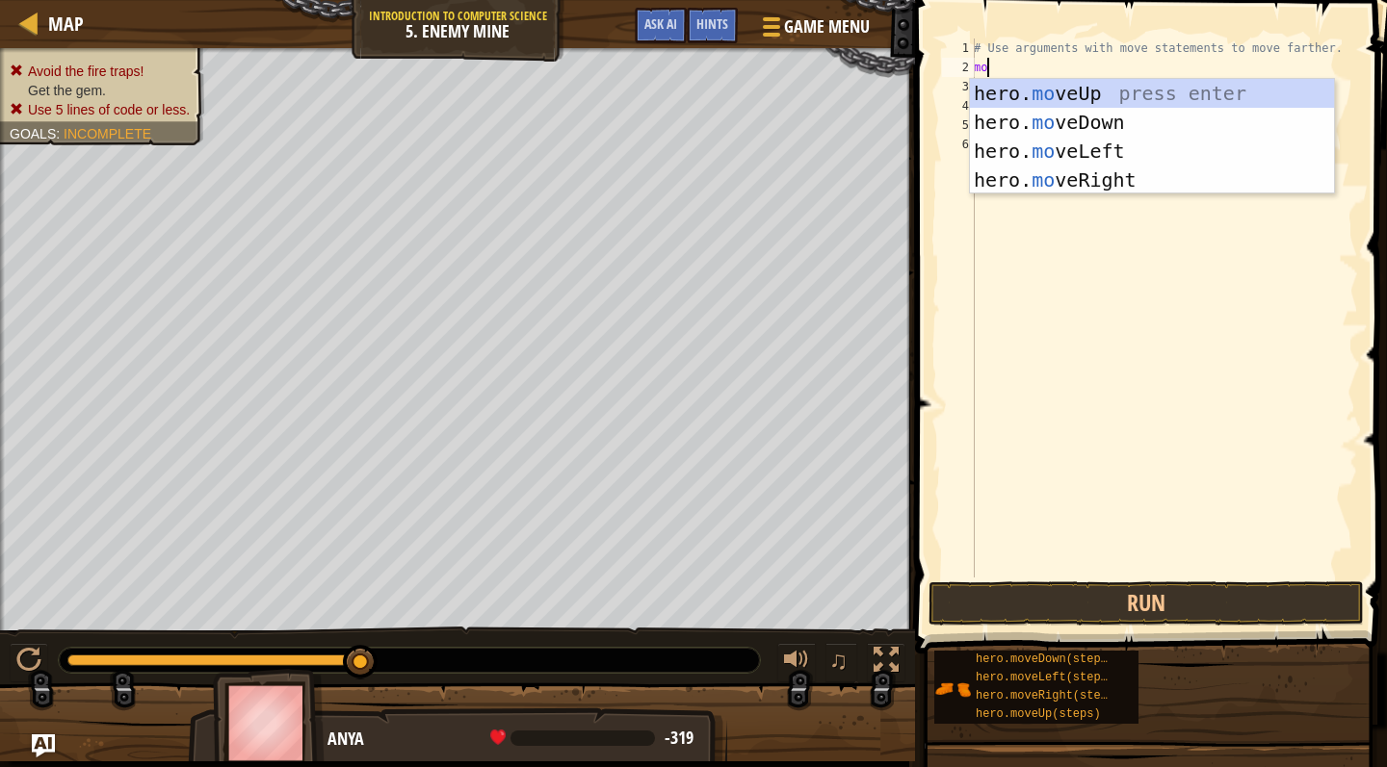
scroll to position [9, 1]
type textarea "move"
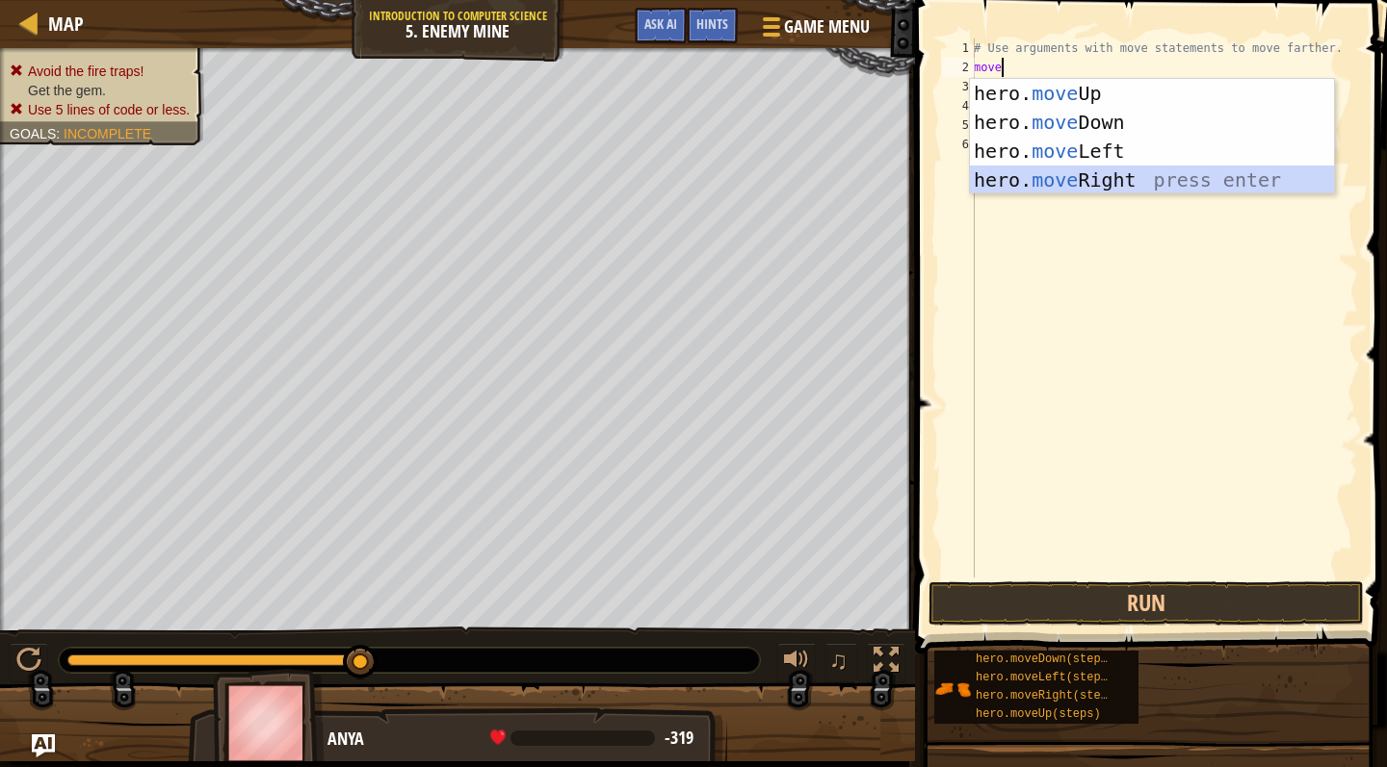
click at [1117, 175] on div "hero. move Up press enter hero. move Down press enter hero. move Left press ent…" at bounding box center [1152, 165] width 364 height 173
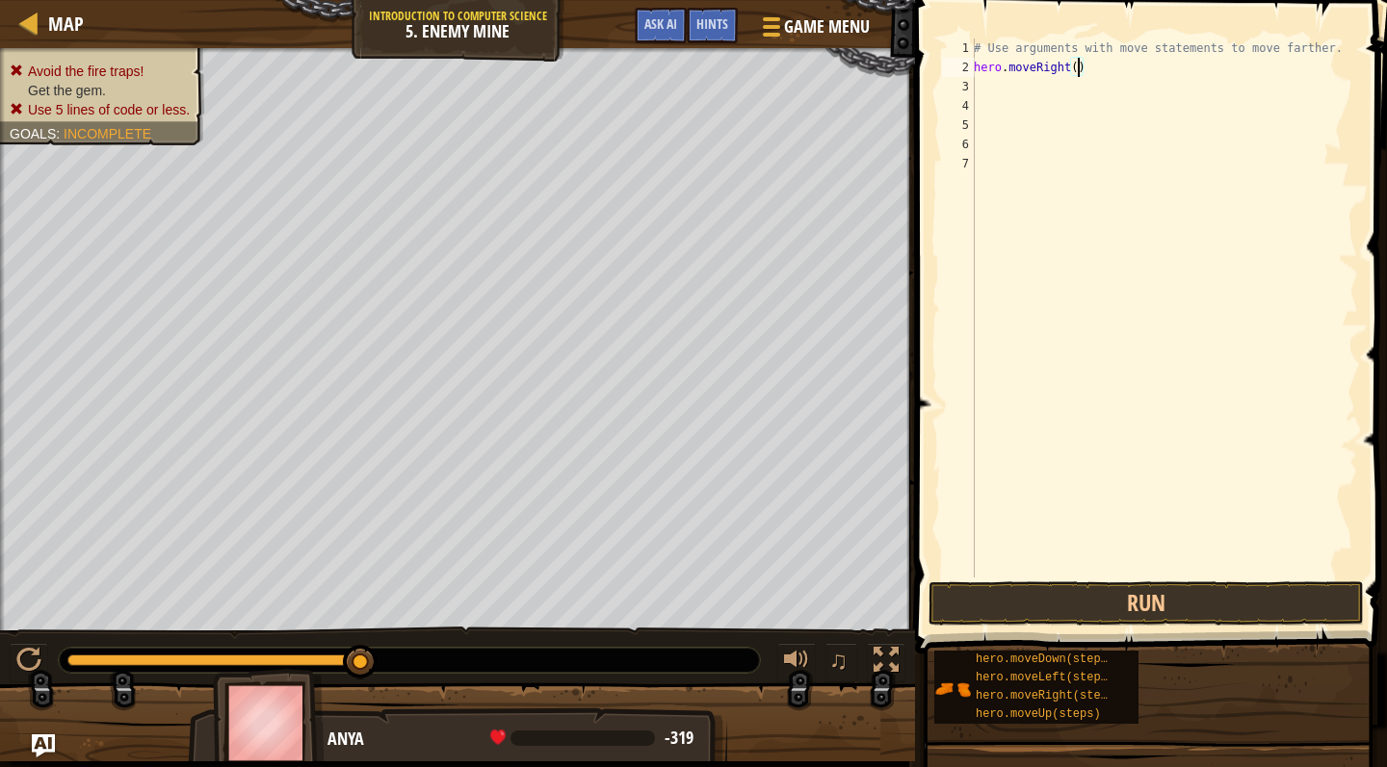
click at [1078, 65] on div "# Use arguments with move statements to move farther. hero . moveRight ( )" at bounding box center [1164, 328] width 388 height 578
type textarea "hero.moveRight(2)"
click at [1119, 206] on div "# Use arguments with move statements to move farther. hero . moveRight ( 2 )" at bounding box center [1164, 328] width 388 height 578
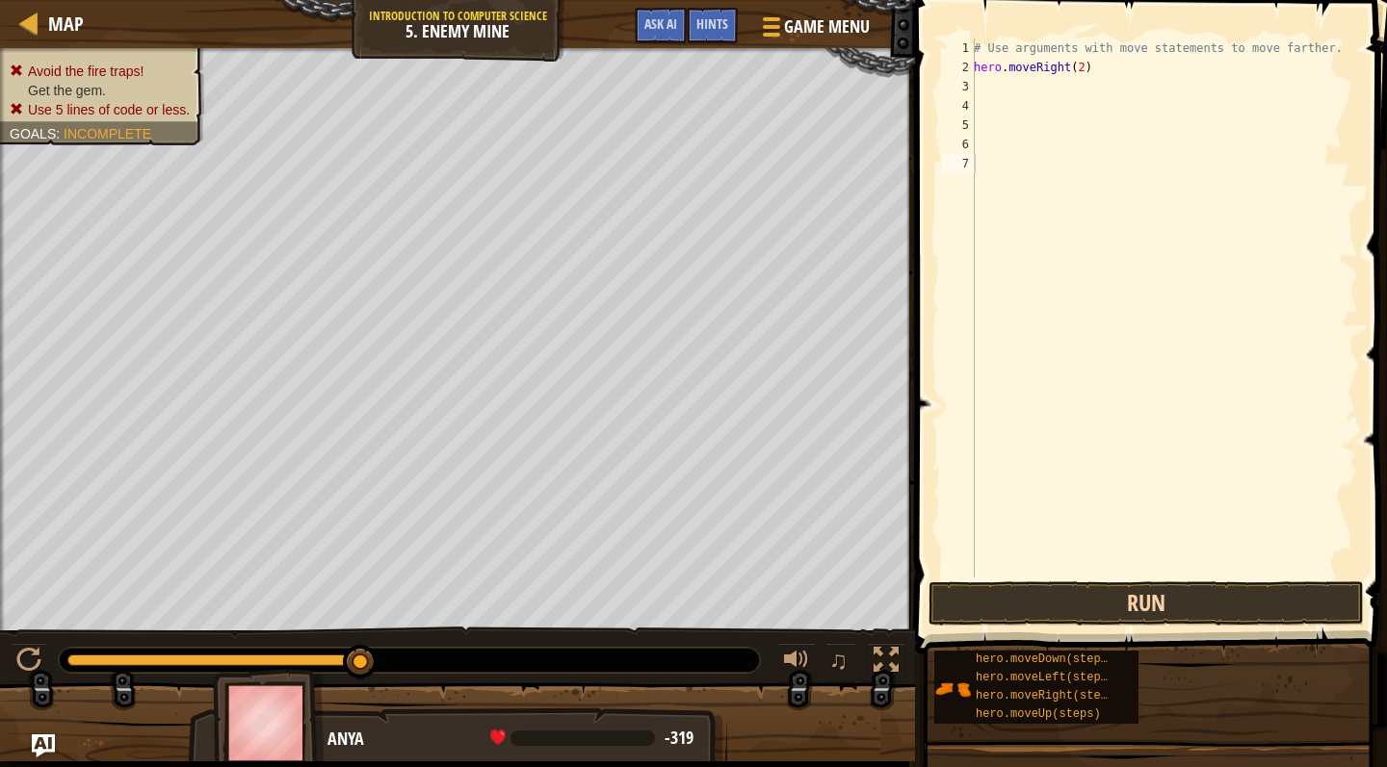
click at [1127, 618] on button "Run" at bounding box center [1145, 604] width 435 height 44
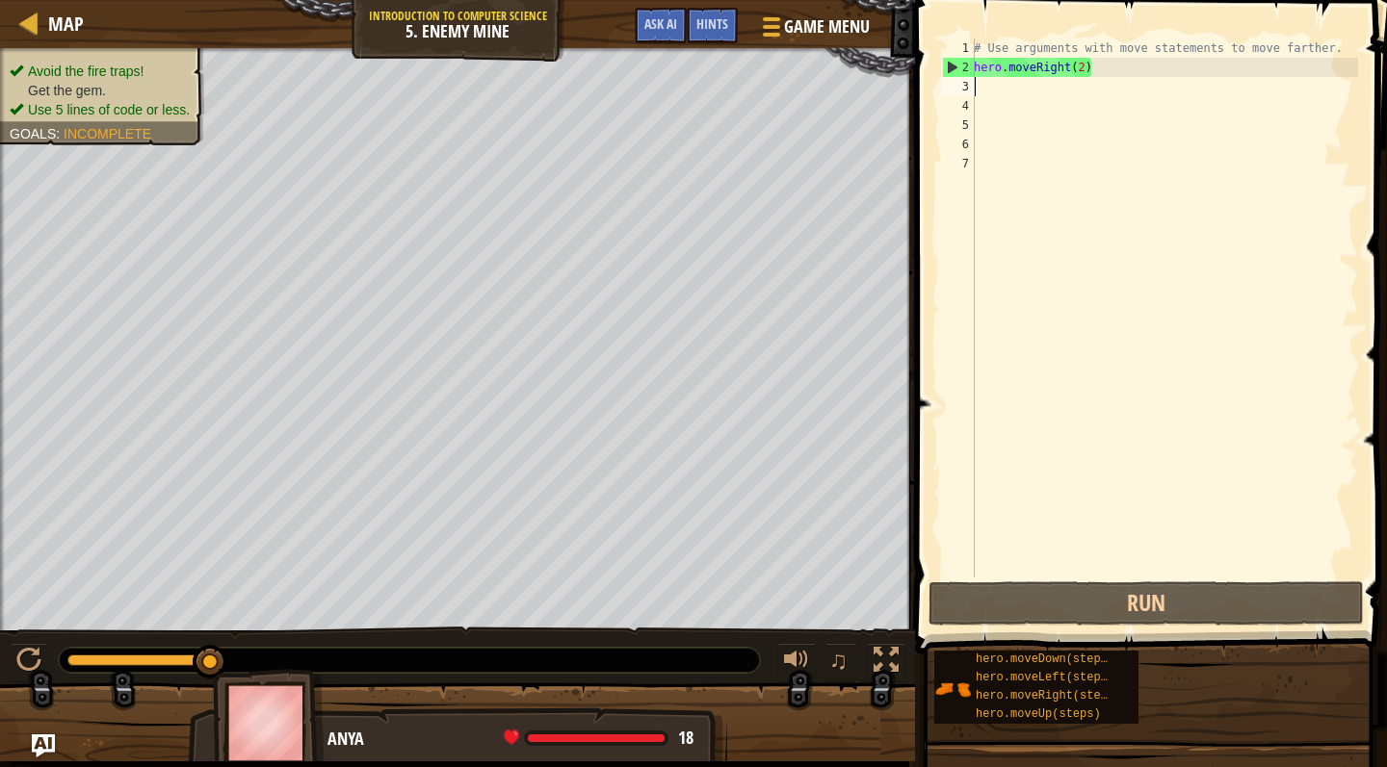
click at [989, 91] on div "# Use arguments with move statements to move farther. hero . moveRight ( 2 )" at bounding box center [1164, 328] width 388 height 578
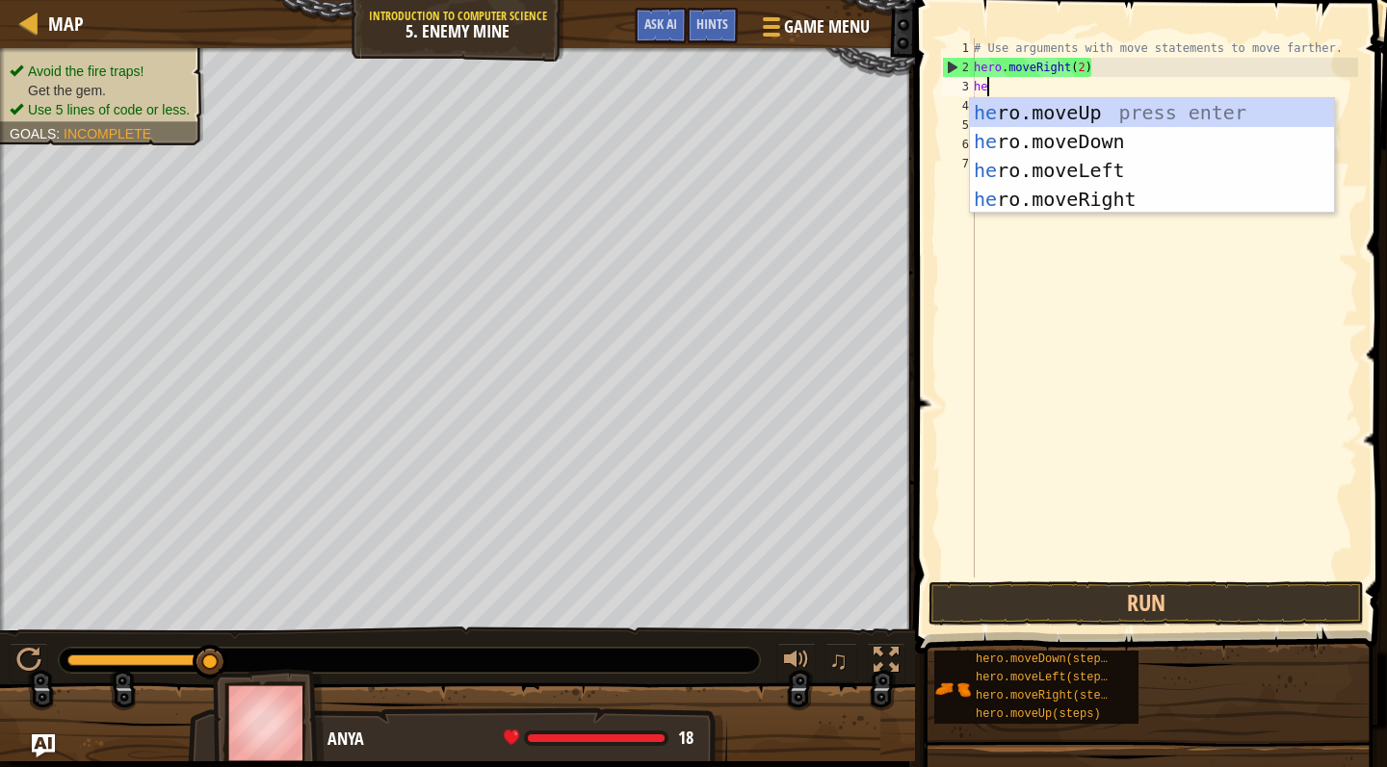
type textarea "hero"
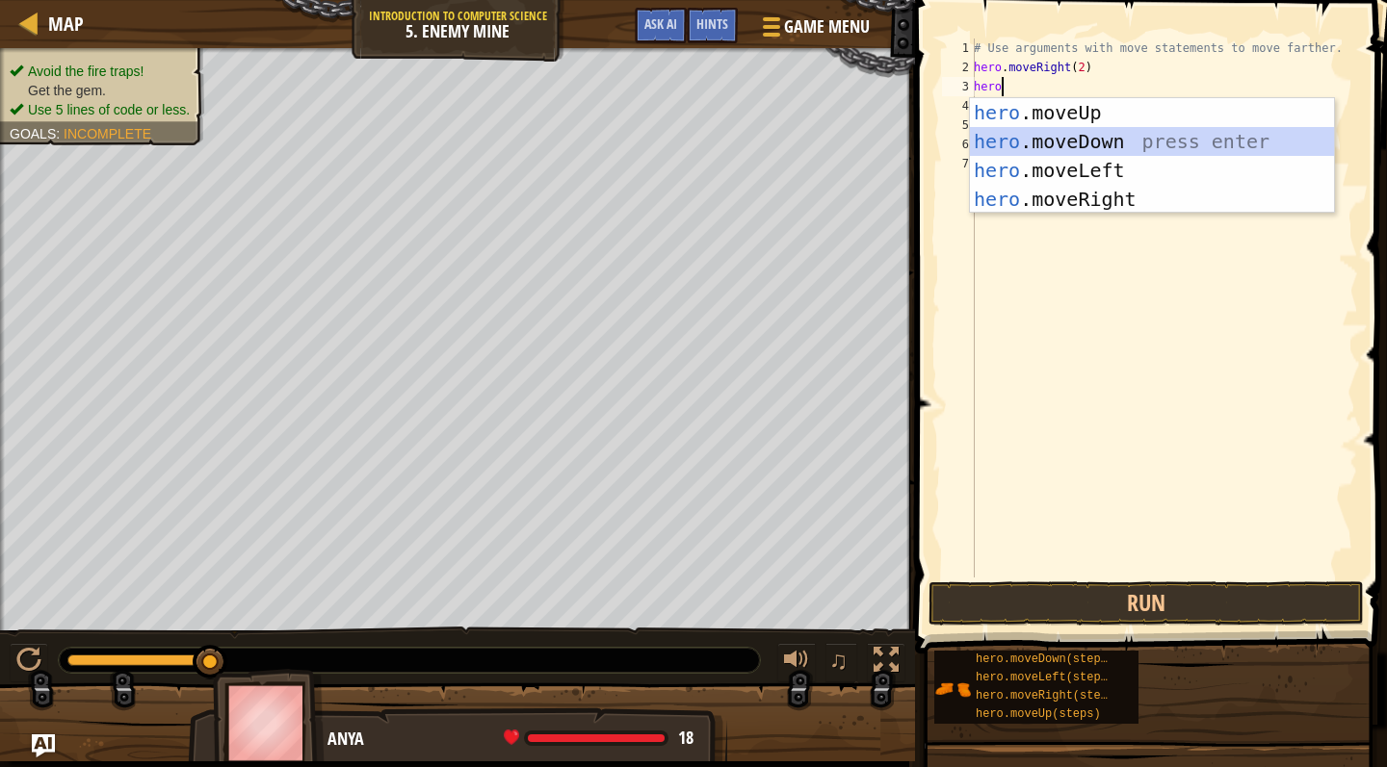
click at [1082, 143] on div "hero .moveUp press enter hero .moveDown press enter hero .moveLeft press enter …" at bounding box center [1152, 184] width 364 height 173
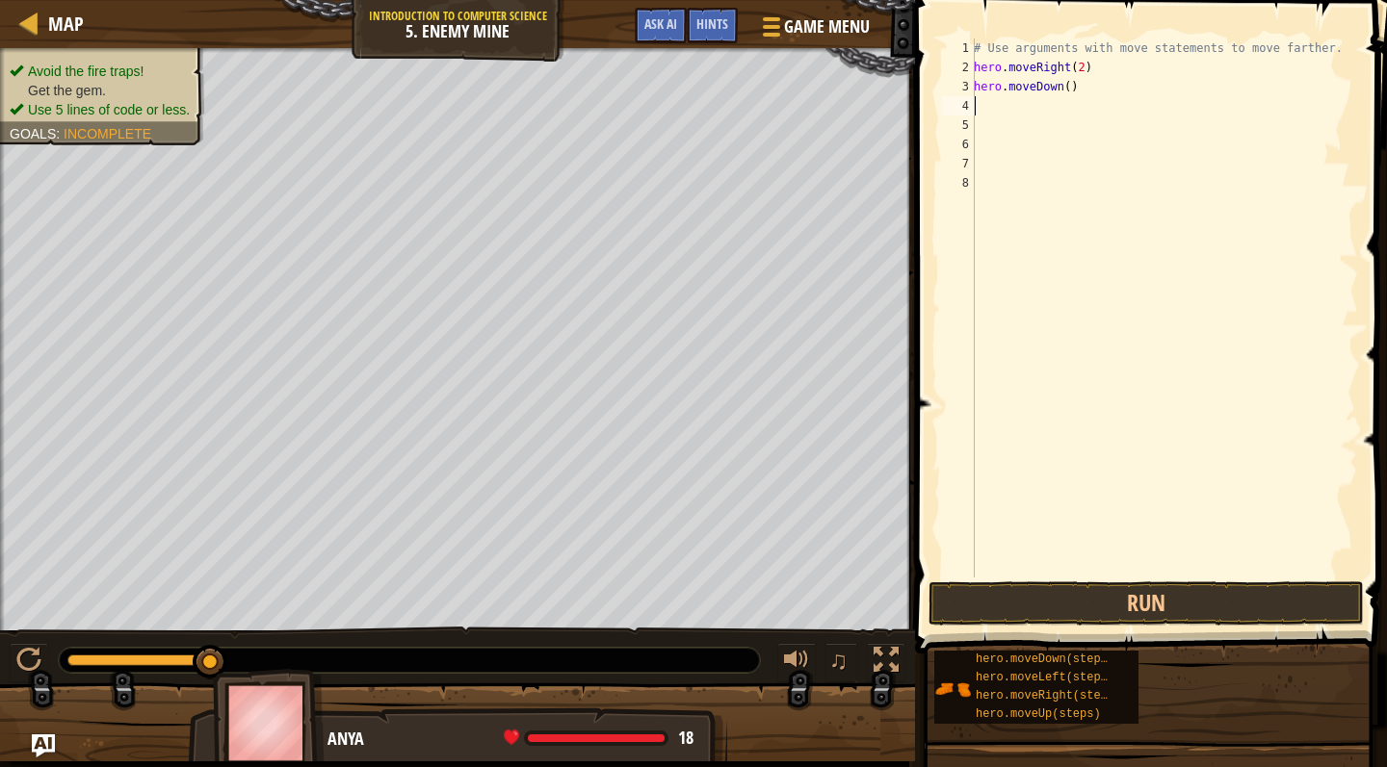
type textarea "g"
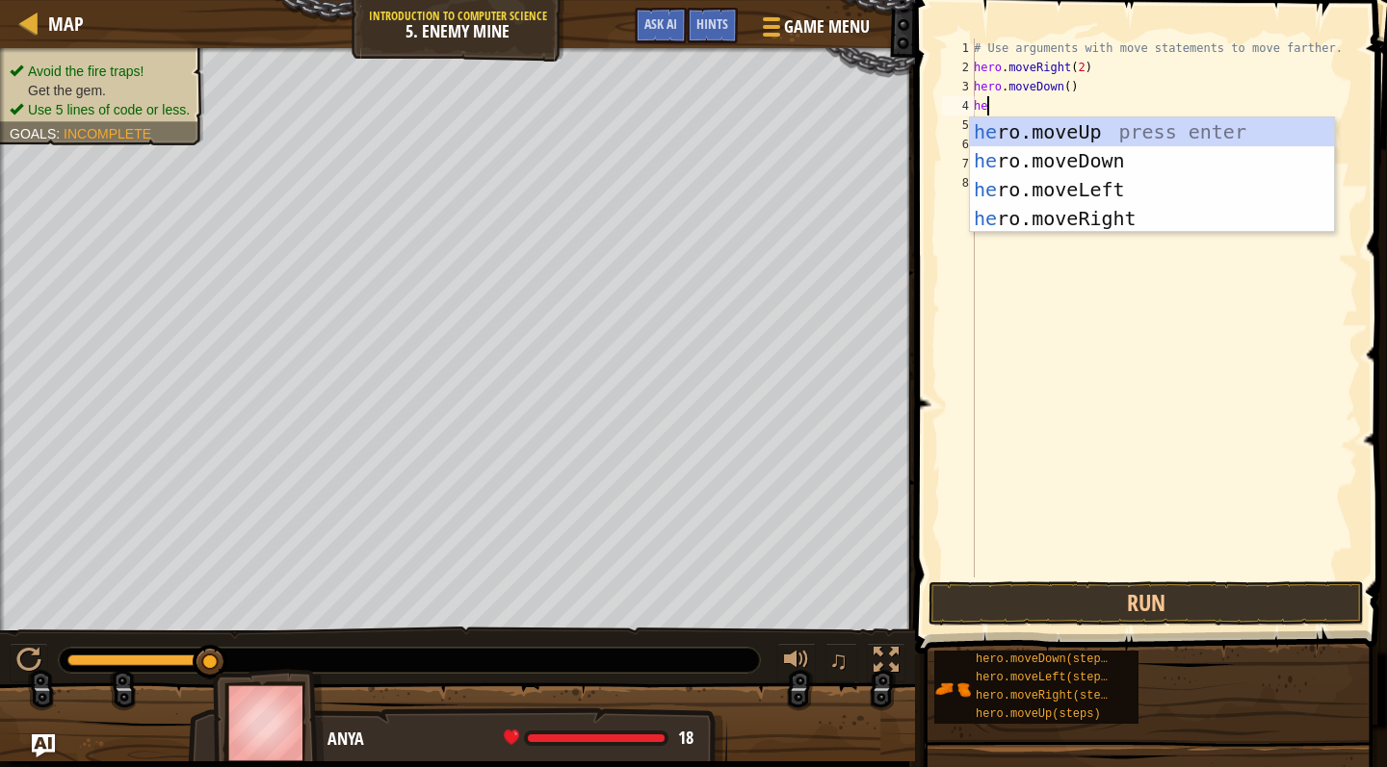
type textarea "hero"
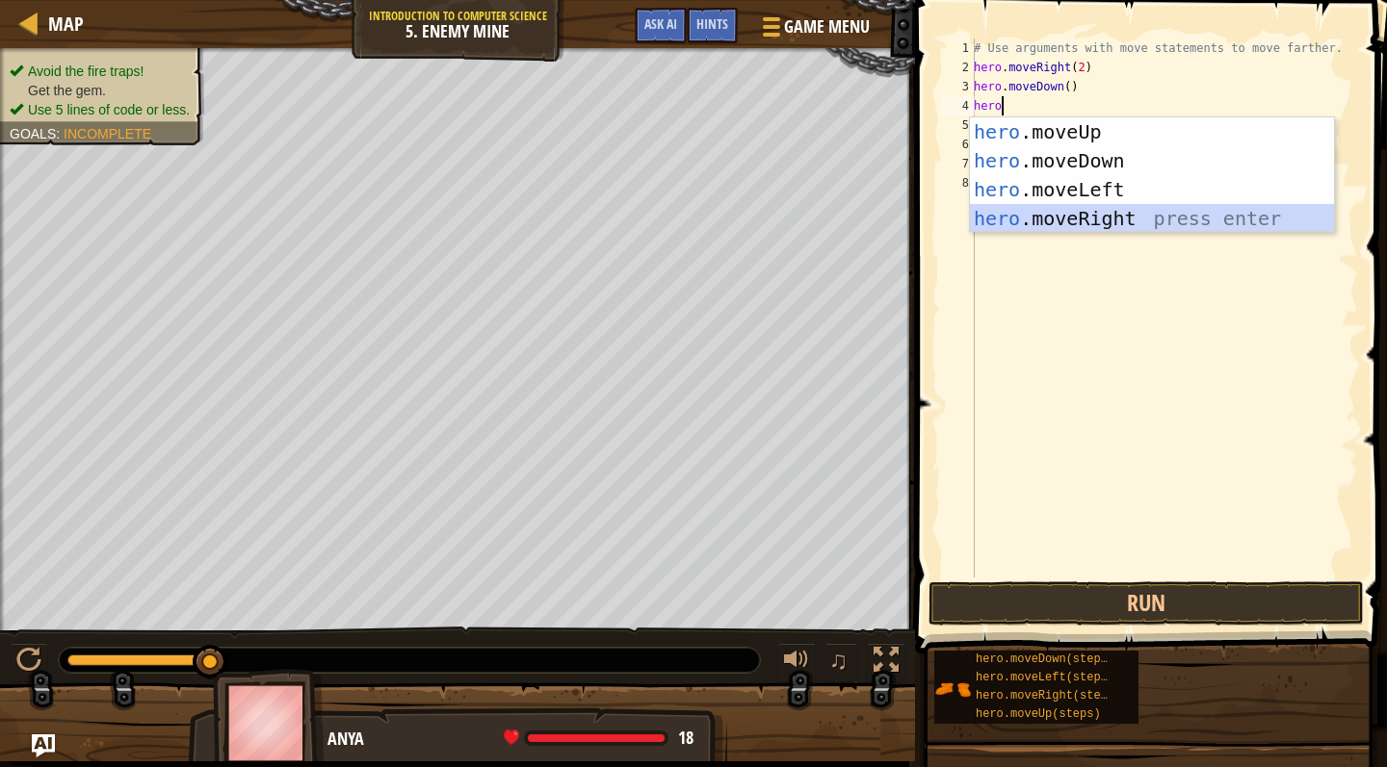
click at [1111, 210] on div "hero .moveUp press enter hero .moveDown press enter hero .moveLeft press enter …" at bounding box center [1152, 203] width 364 height 173
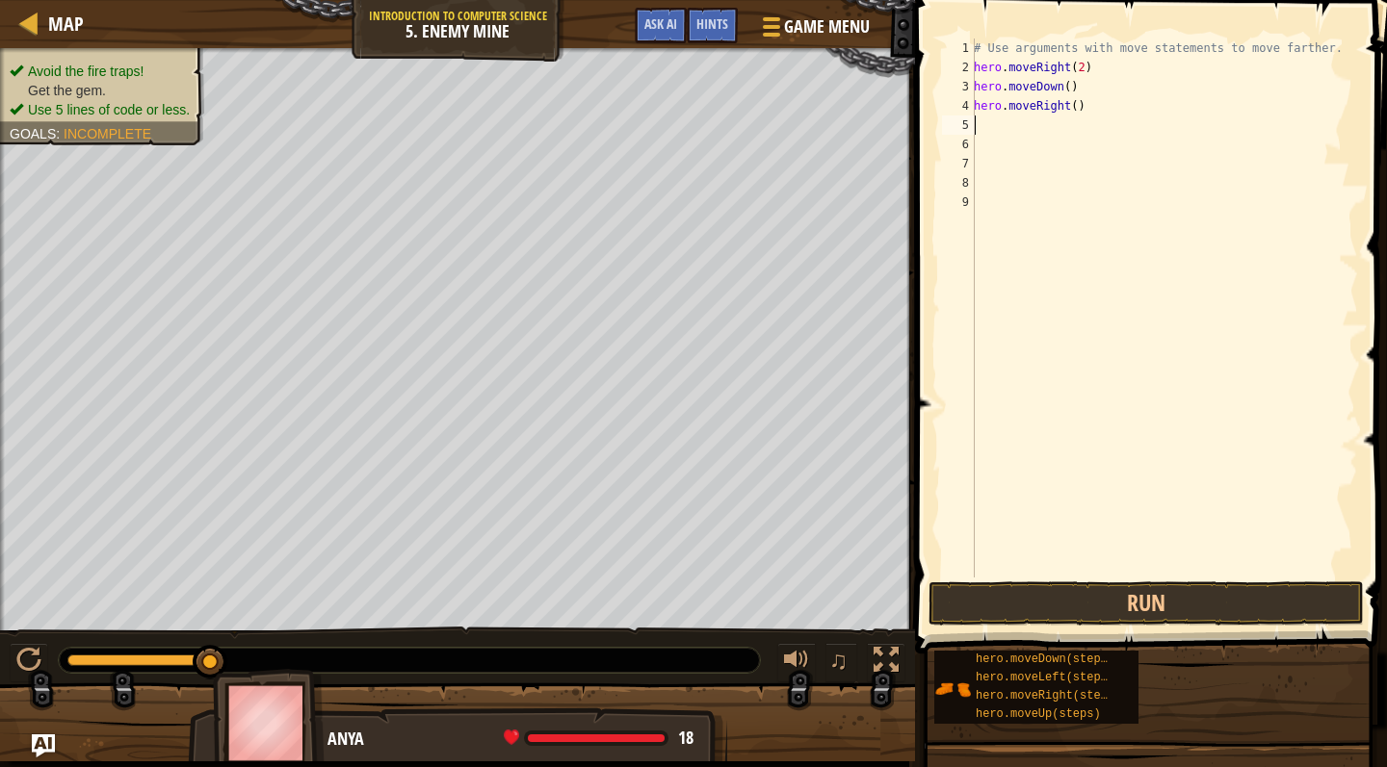
scroll to position [9, 0]
click at [1078, 114] on div "# Use arguments with move statements to move farther. hero . moveRight ( 2 ) he…" at bounding box center [1164, 328] width 388 height 578
type textarea "hero.moveRight(3)"
click at [1070, 339] on div "# Use arguments with move statements to move farther. hero . moveRight ( 2 ) he…" at bounding box center [1164, 328] width 388 height 578
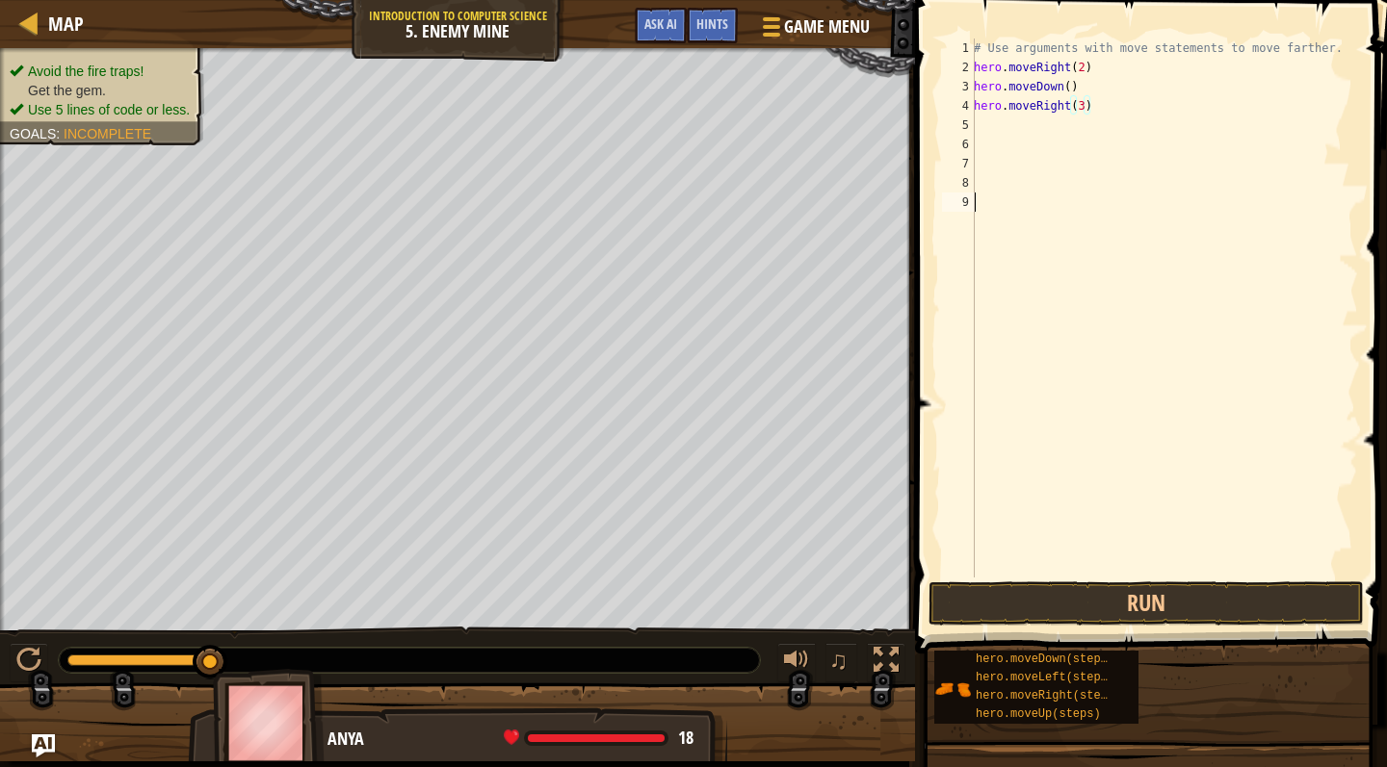
scroll to position [9, 0]
click at [1111, 610] on button "Run" at bounding box center [1145, 604] width 435 height 44
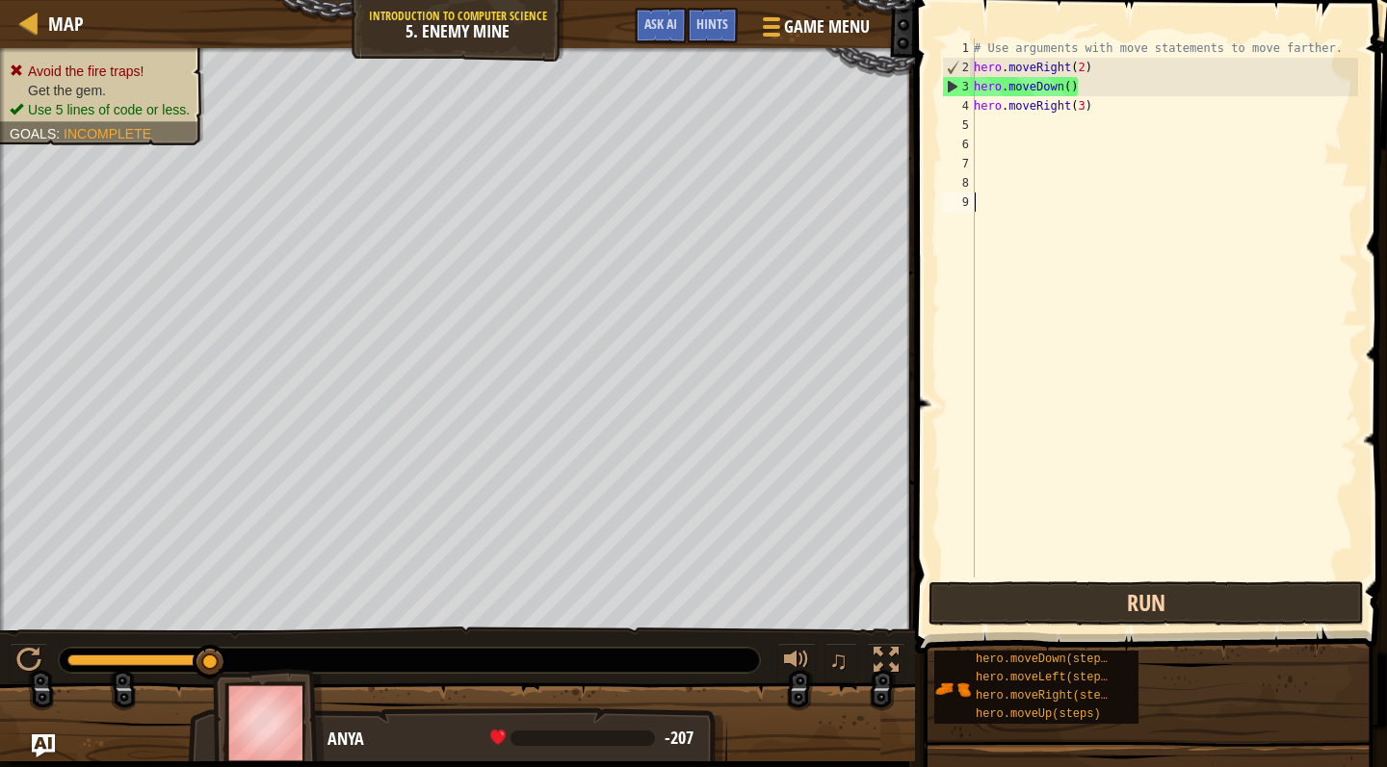
click at [1052, 609] on button "Run" at bounding box center [1145, 604] width 435 height 44
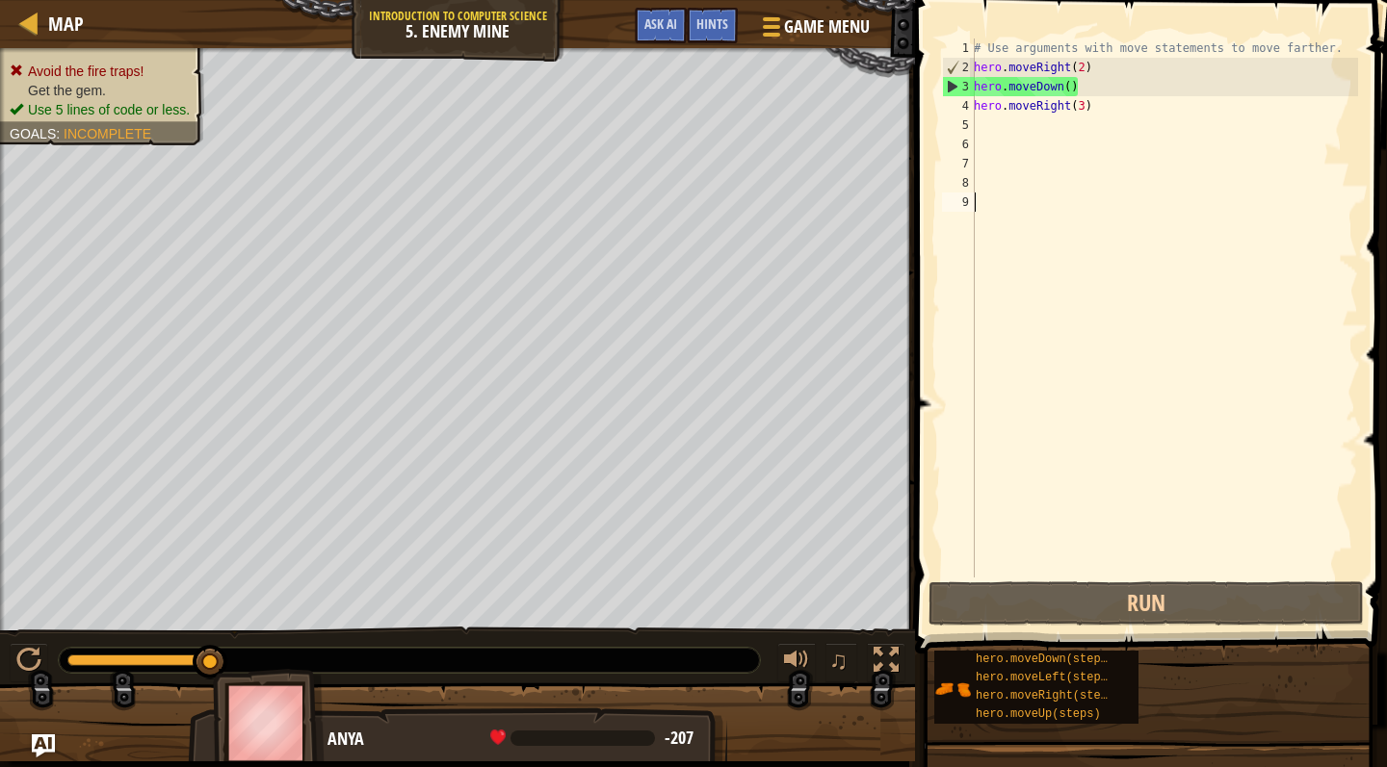
click at [1086, 107] on div "# Use arguments with move statements to move farther. hero . moveRight ( 2 ) he…" at bounding box center [1164, 328] width 388 height 578
type textarea "hero.moveRight(3)"
click at [1088, 107] on div "# Use arguments with move statements to move farther. hero . moveRight ( 2 ) he…" at bounding box center [1164, 328] width 388 height 578
drag, startPoint x: 1093, startPoint y: 106, endPoint x: 975, endPoint y: 102, distance: 117.5
click at [975, 102] on div "# Use arguments with move statements to move farther. hero . moveRight ( 2 ) he…" at bounding box center [1164, 328] width 388 height 578
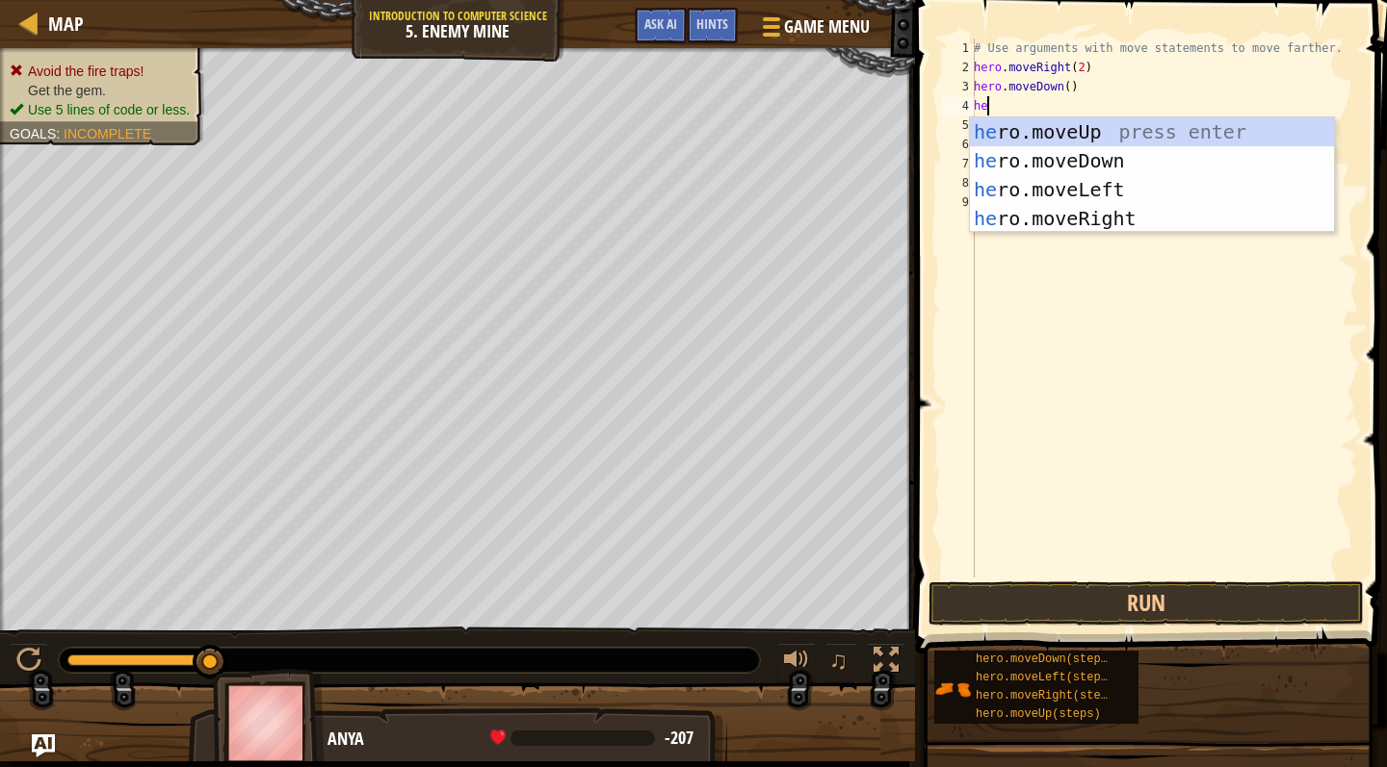
type textarea "hero"
click at [1088, 220] on div "hero .moveUp press enter hero .moveDown press enter hero .moveLeft press enter …" at bounding box center [1152, 203] width 364 height 173
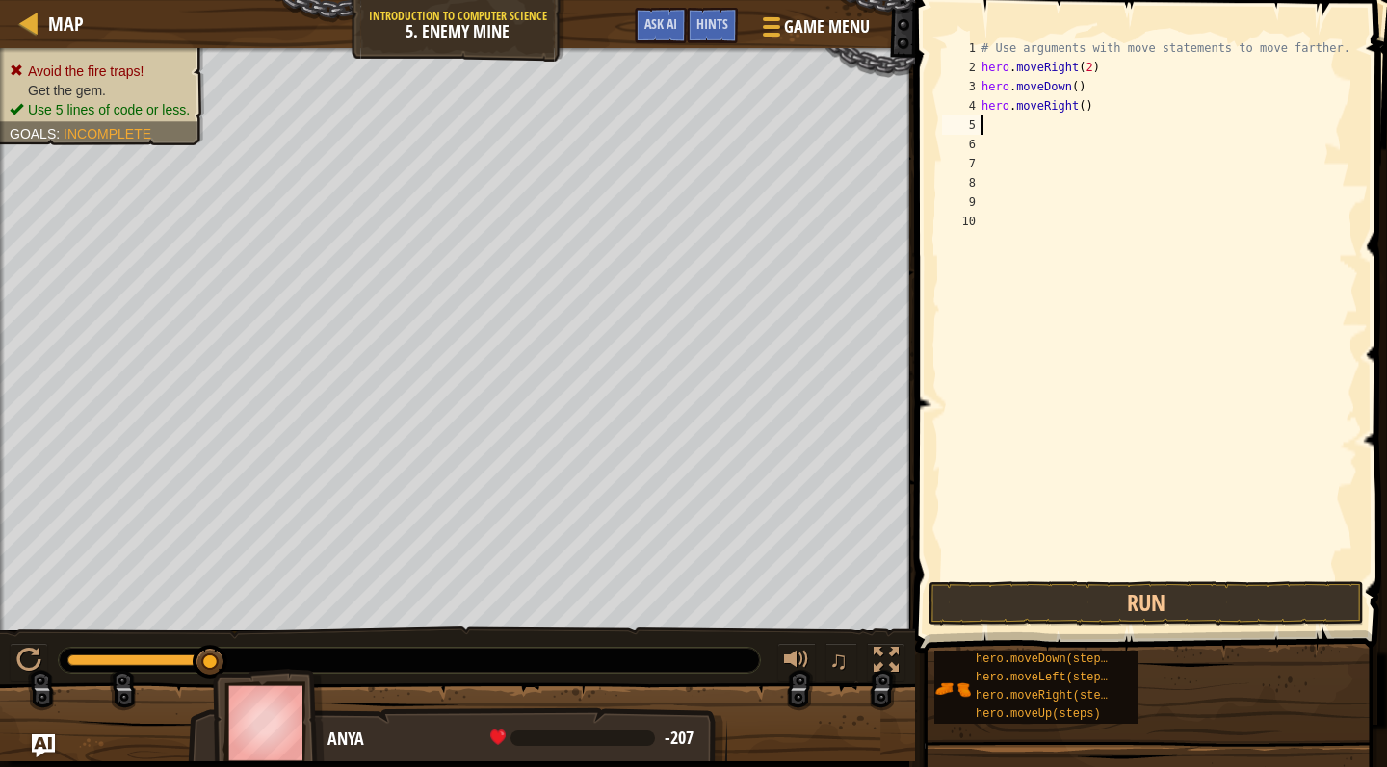
scroll to position [9, 0]
click at [1146, 596] on button "Run" at bounding box center [1145, 604] width 435 height 44
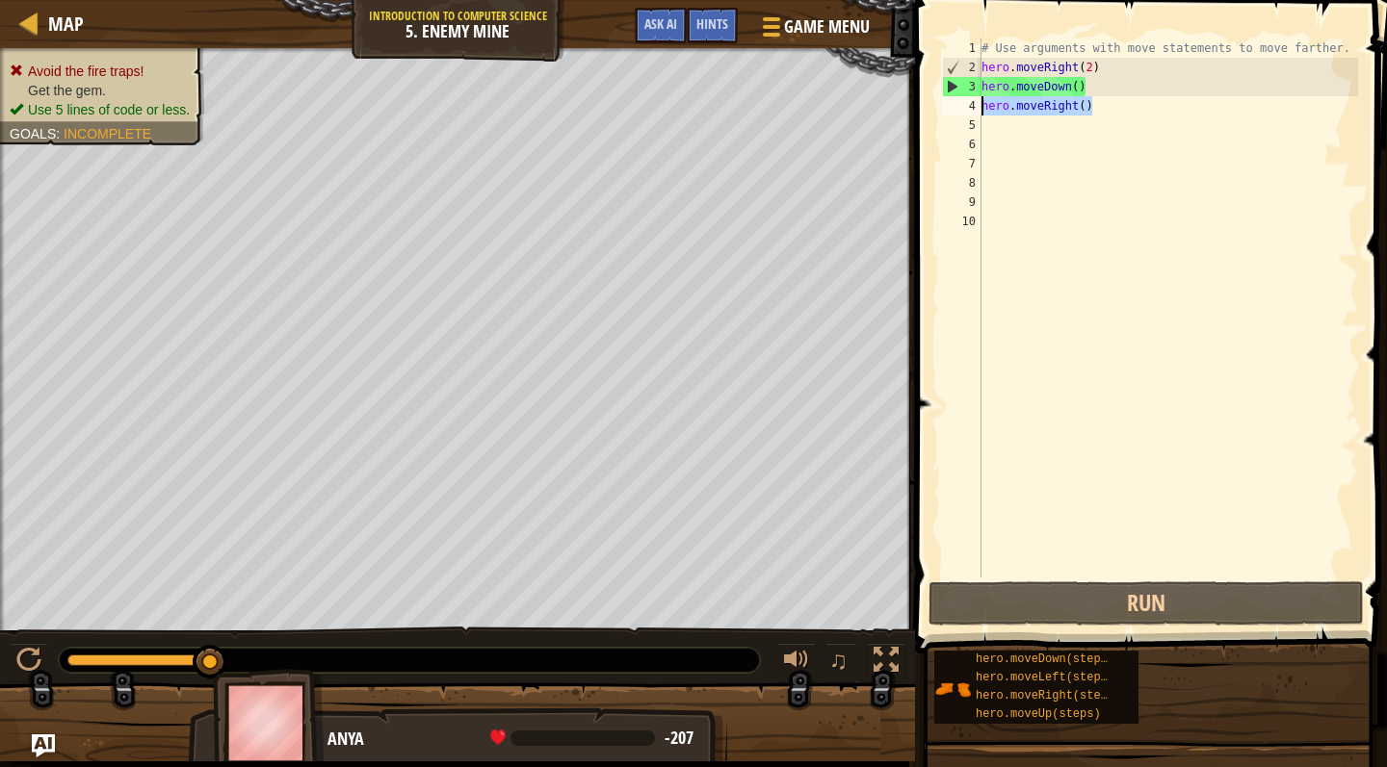
drag, startPoint x: 1094, startPoint y: 108, endPoint x: 983, endPoint y: 110, distance: 110.8
click at [983, 110] on div "# Use arguments with move statements to move farther. hero . moveRight ( 2 ) he…" at bounding box center [1167, 328] width 381 height 578
type textarea "hero.moveRight()"
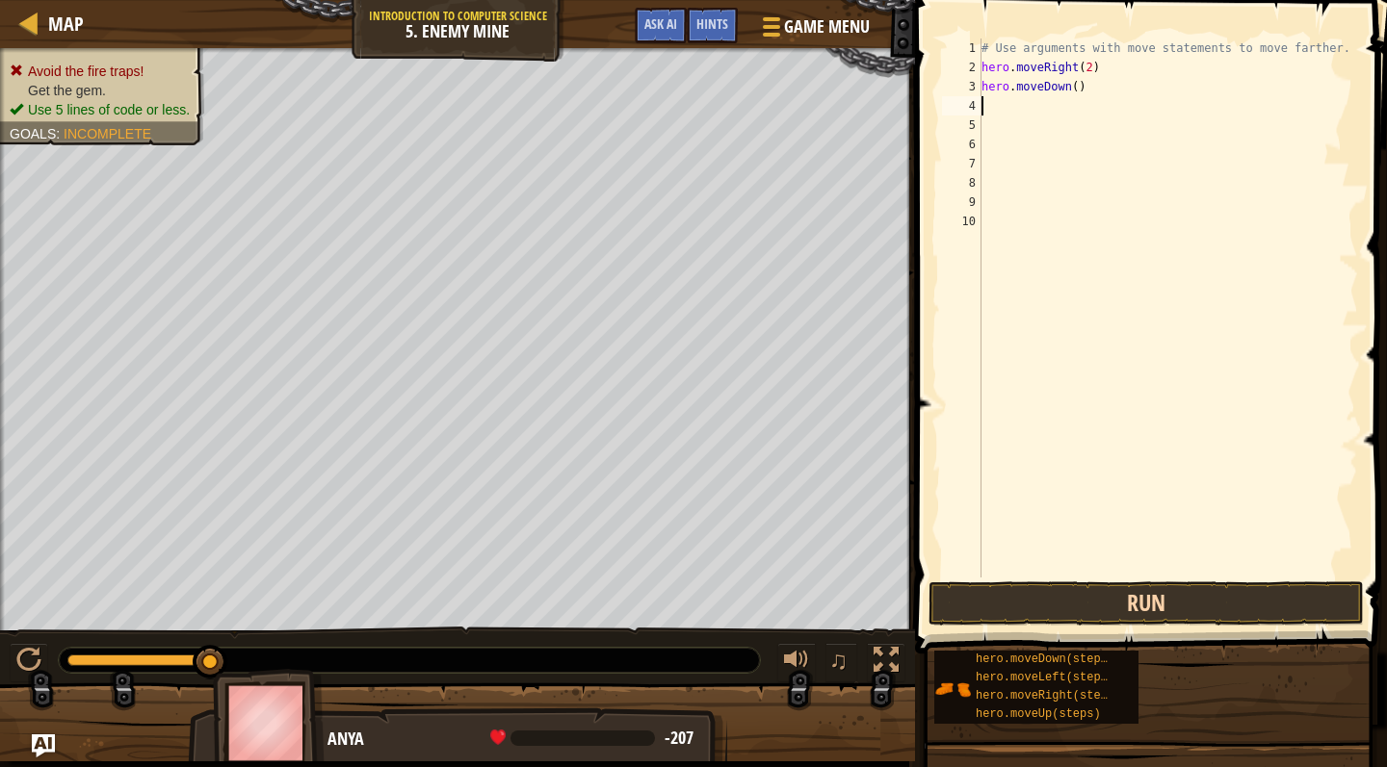
click at [1120, 607] on button "Run" at bounding box center [1145, 604] width 435 height 44
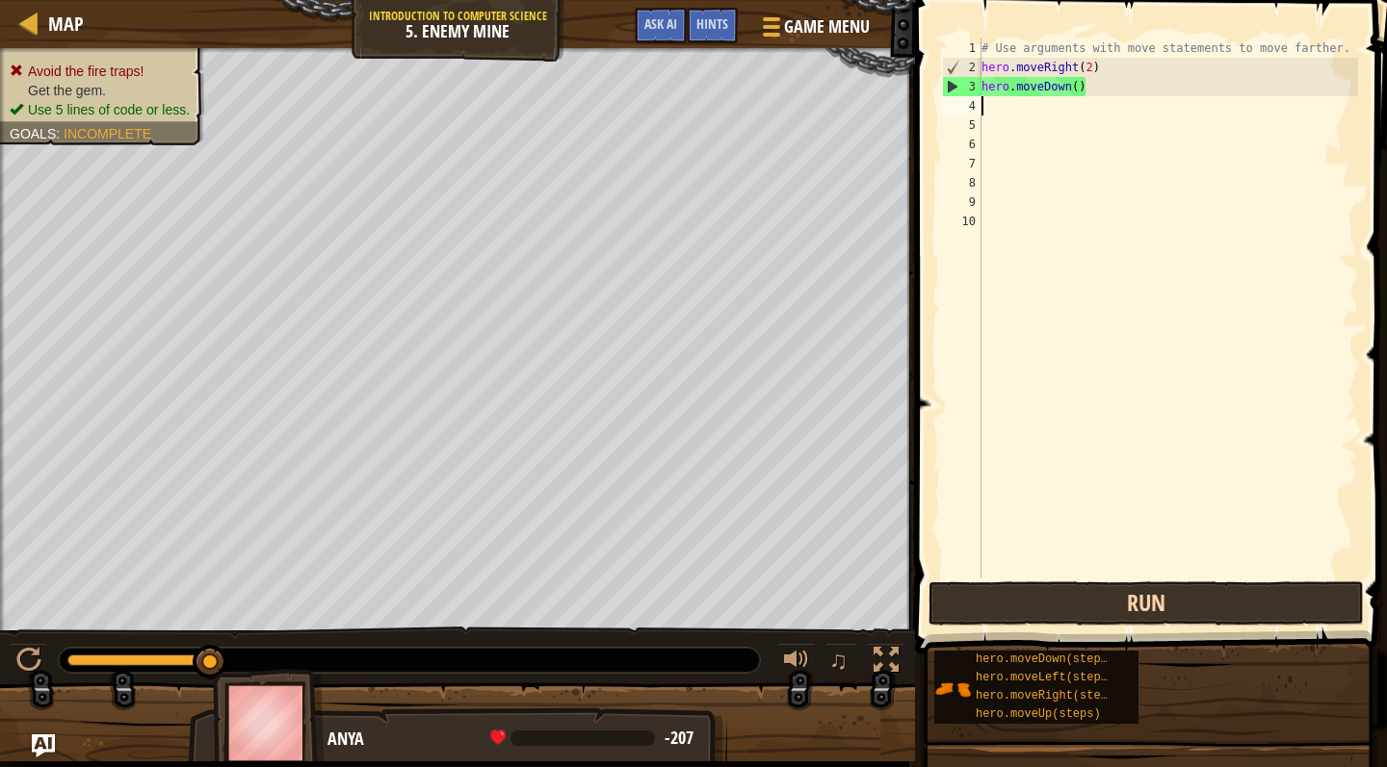
click at [1140, 616] on button "Run" at bounding box center [1145, 604] width 435 height 44
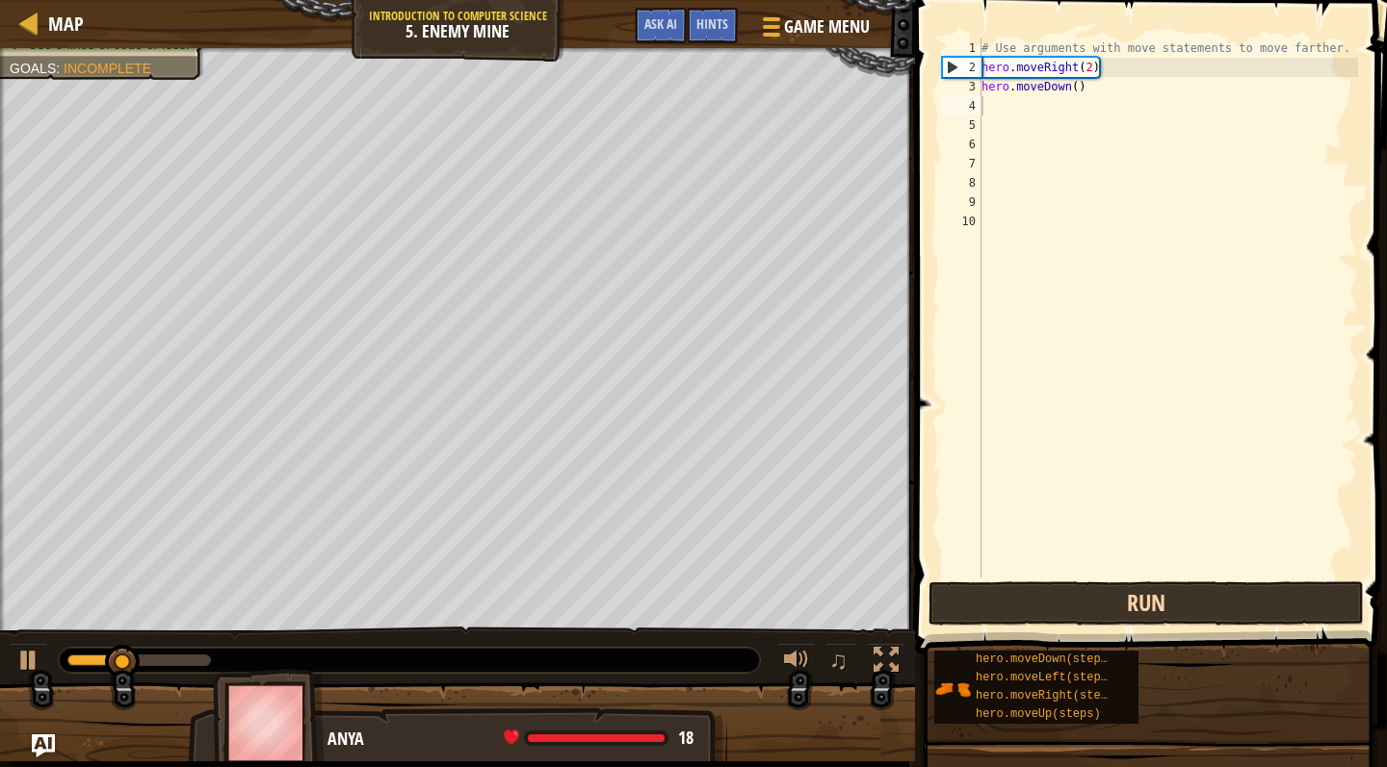
click at [1139, 616] on button "Run" at bounding box center [1145, 604] width 435 height 44
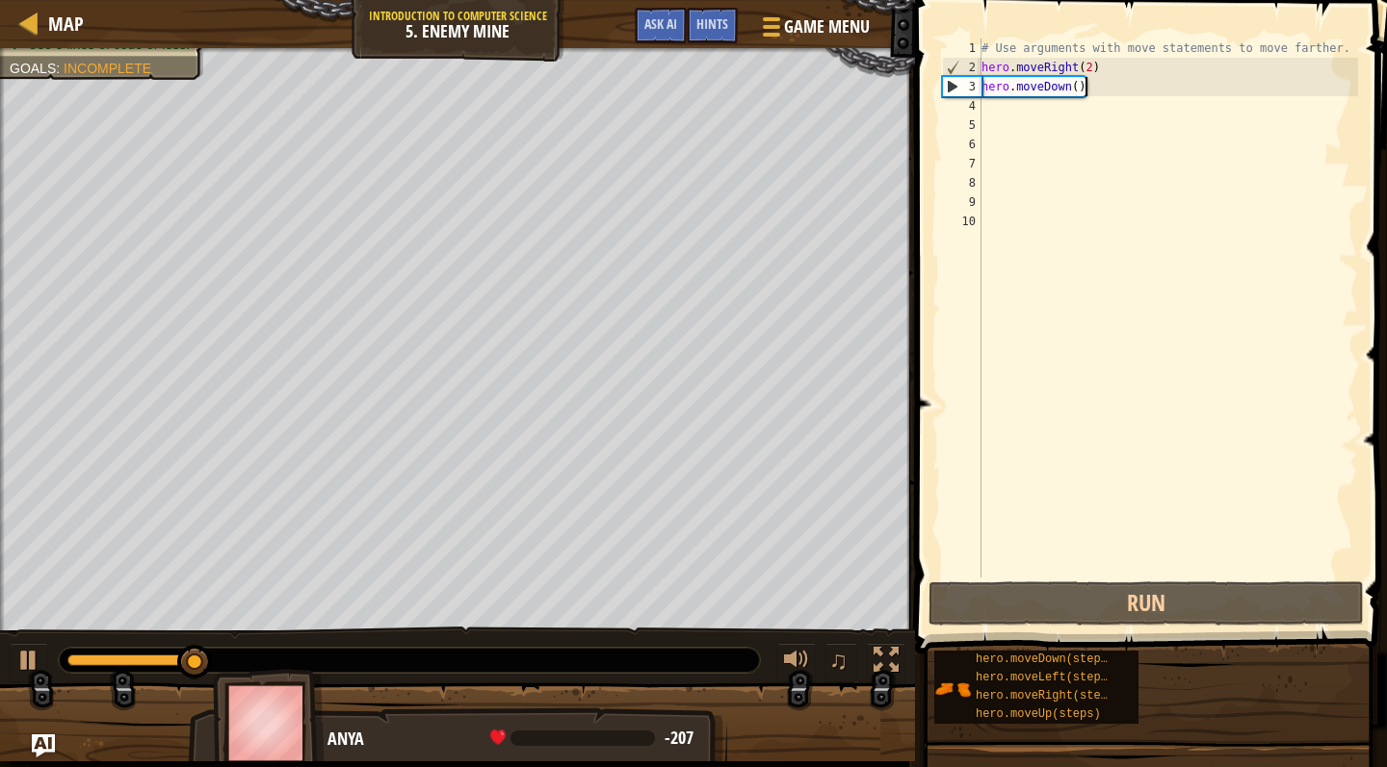
click at [1082, 87] on div "# Use arguments with move statements to move farther. hero . moveRight ( 2 ) he…" at bounding box center [1167, 328] width 381 height 578
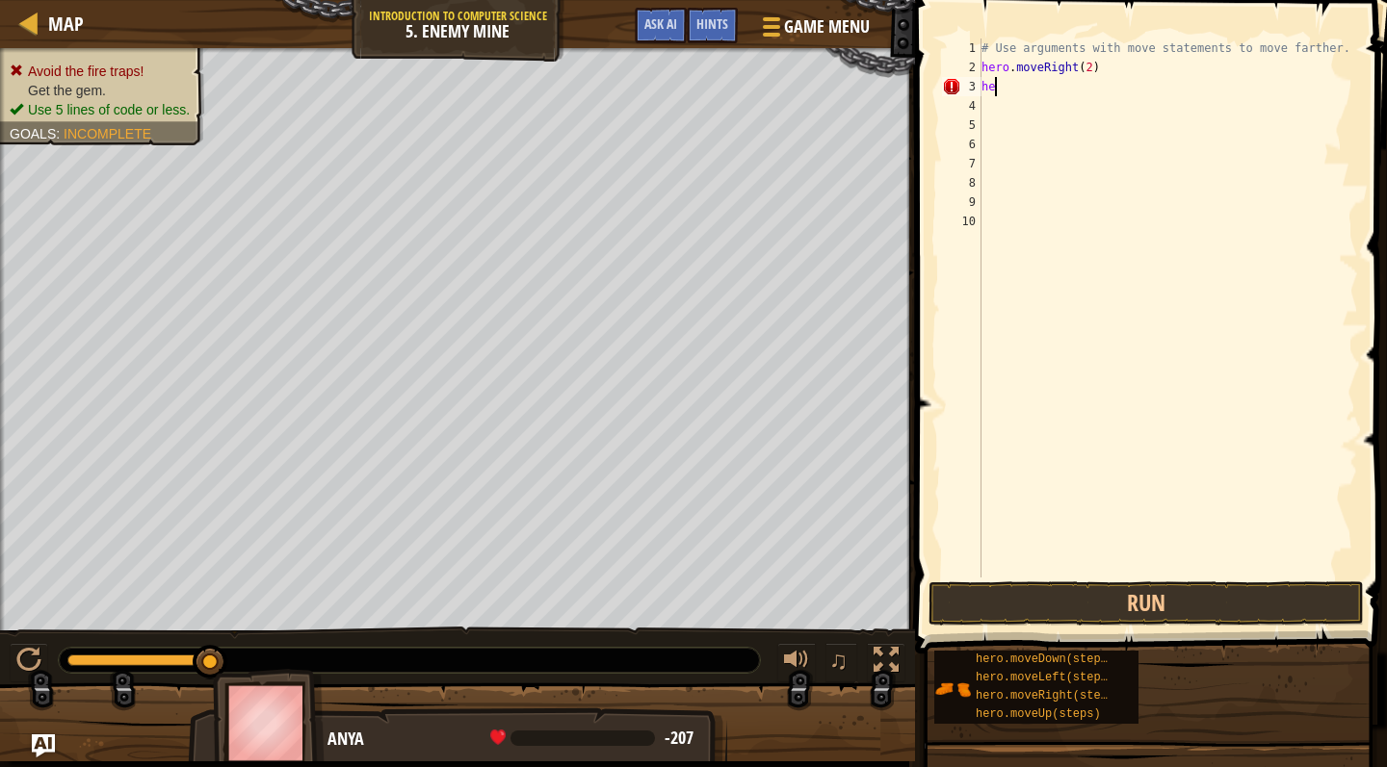
type textarea "h"
click at [1091, 70] on div "# Use arguments with move statements to move farther. hero . moveRight ( 2 )" at bounding box center [1167, 328] width 381 height 578
type textarea "hero.moveRight(3)"
click at [1144, 220] on div "# Use arguments with move statements to move farther. hero . moveRight ( 3 )" at bounding box center [1167, 328] width 381 height 578
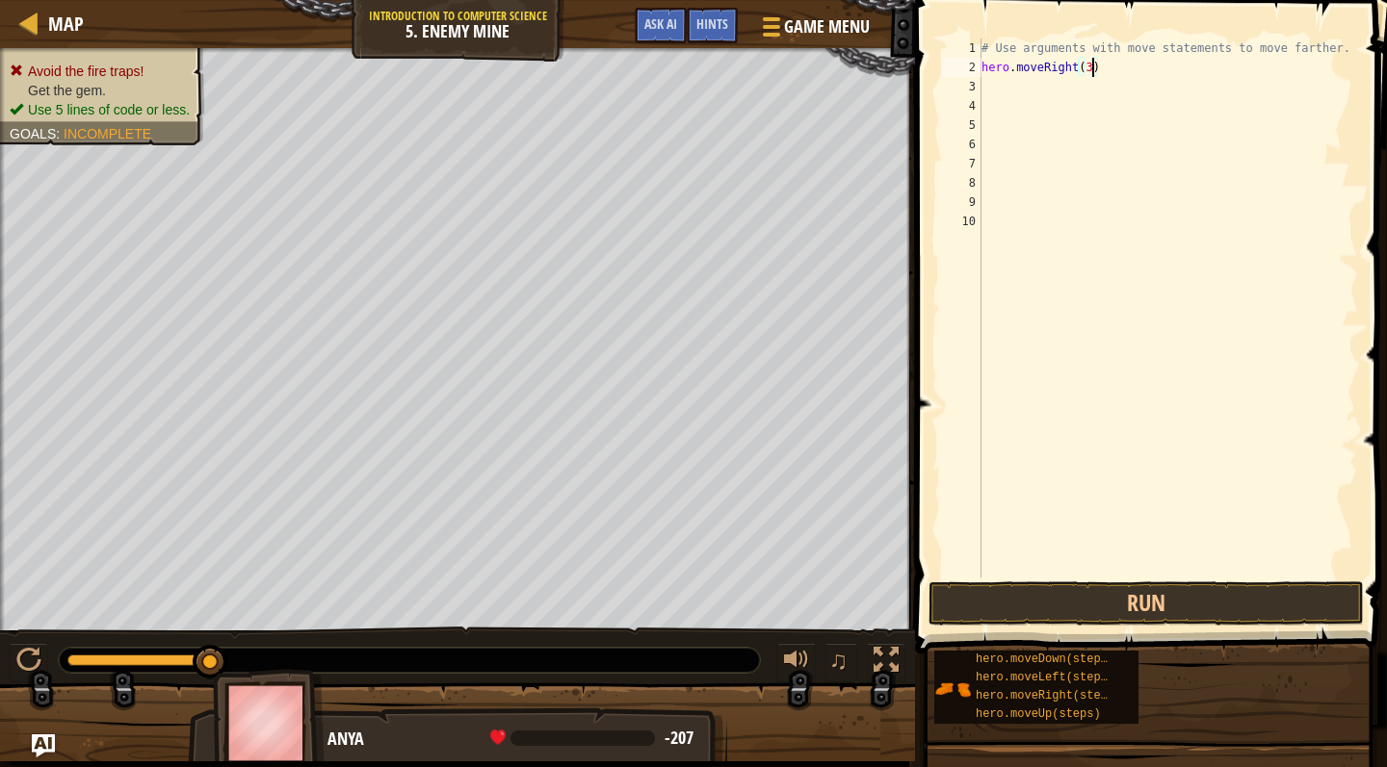
scroll to position [9, 0]
click at [1130, 605] on button "Run" at bounding box center [1145, 604] width 435 height 44
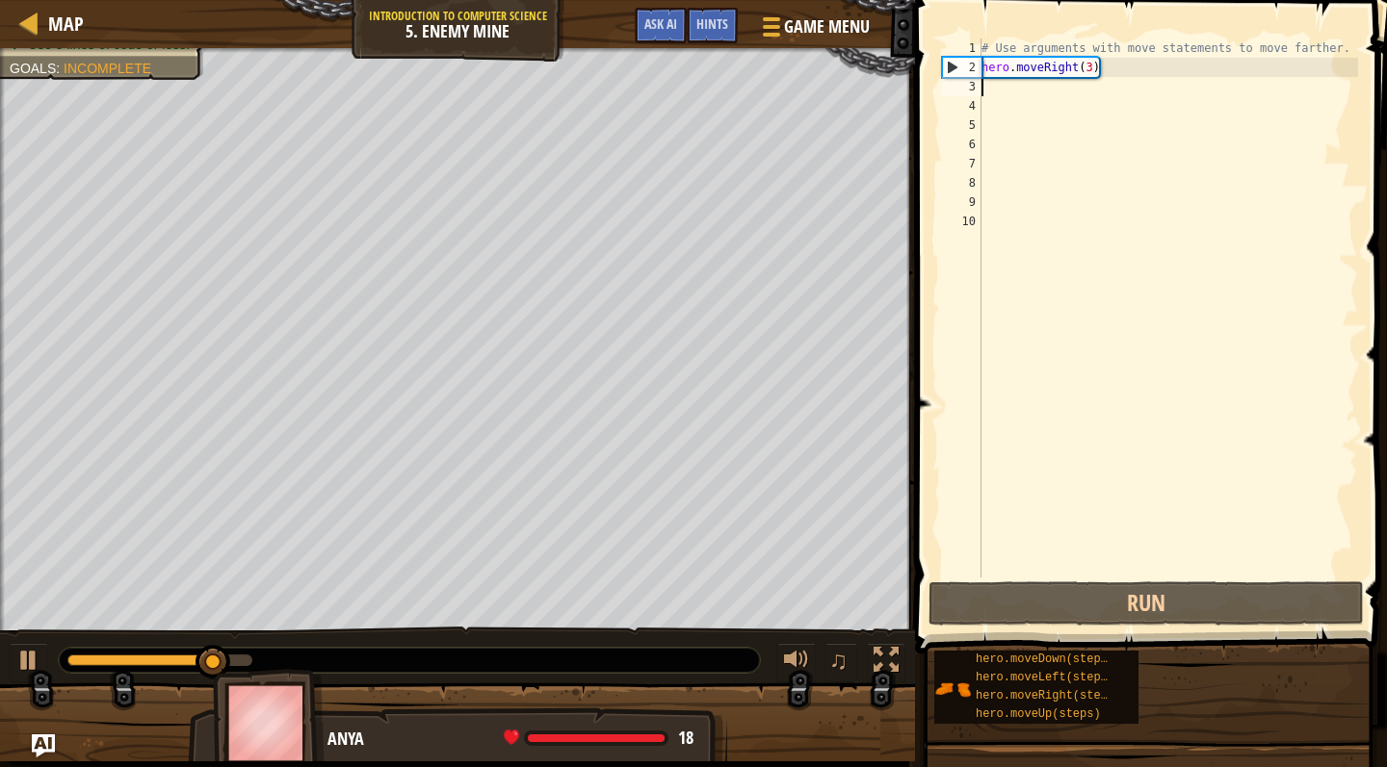
click at [1013, 92] on div "# Use arguments with move statements to move farther. hero . moveRight ( 3 )" at bounding box center [1167, 328] width 381 height 578
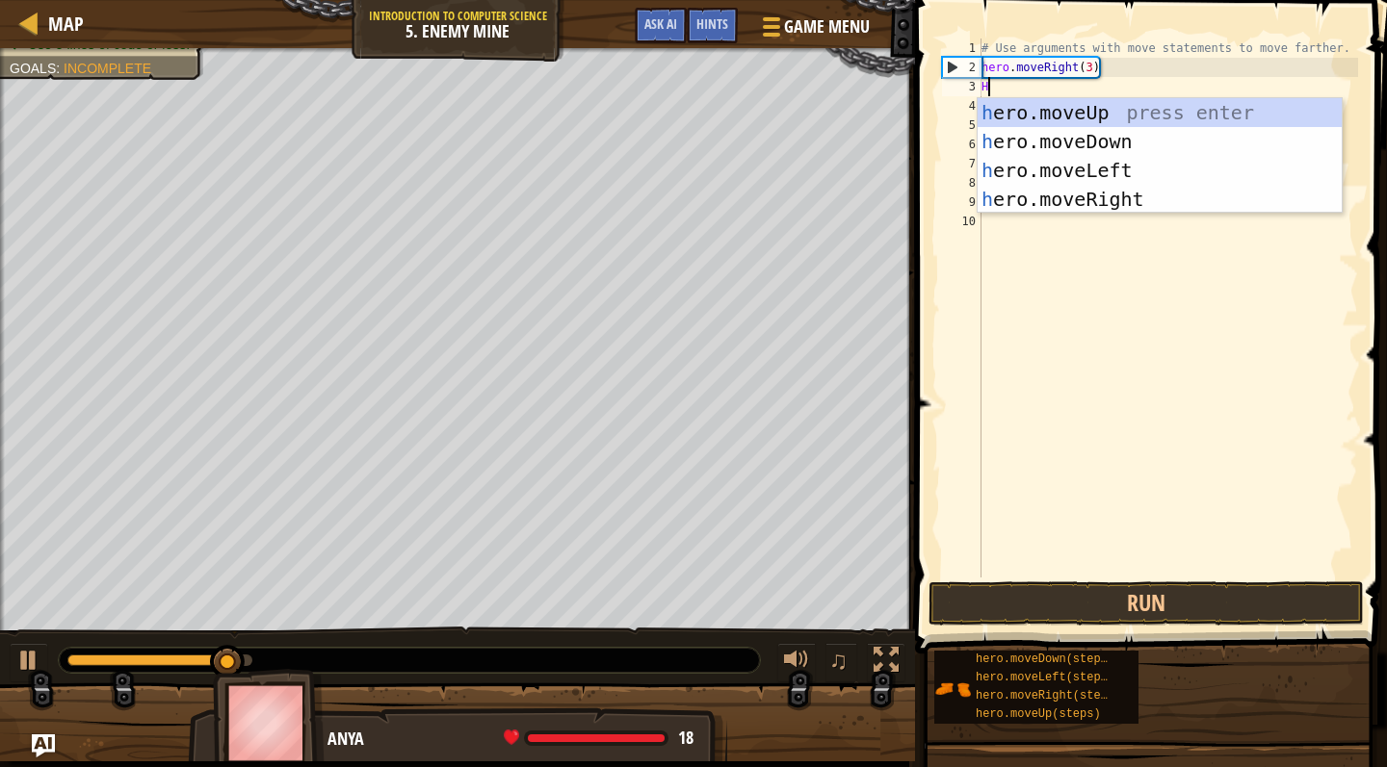
type textarea "Her"
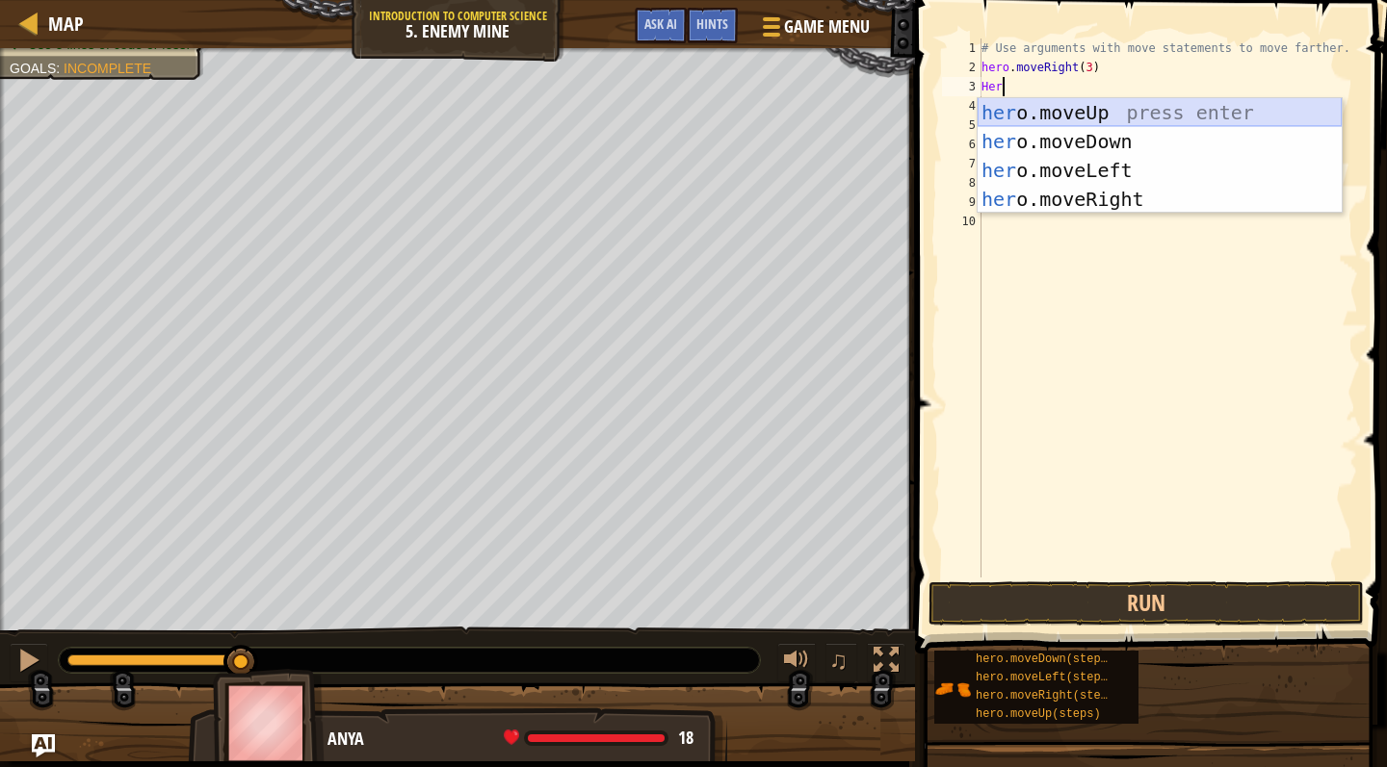
click at [1100, 108] on div "her o.moveUp press enter her o.moveDown press enter her o.moveLeft press enter …" at bounding box center [1159, 184] width 364 height 173
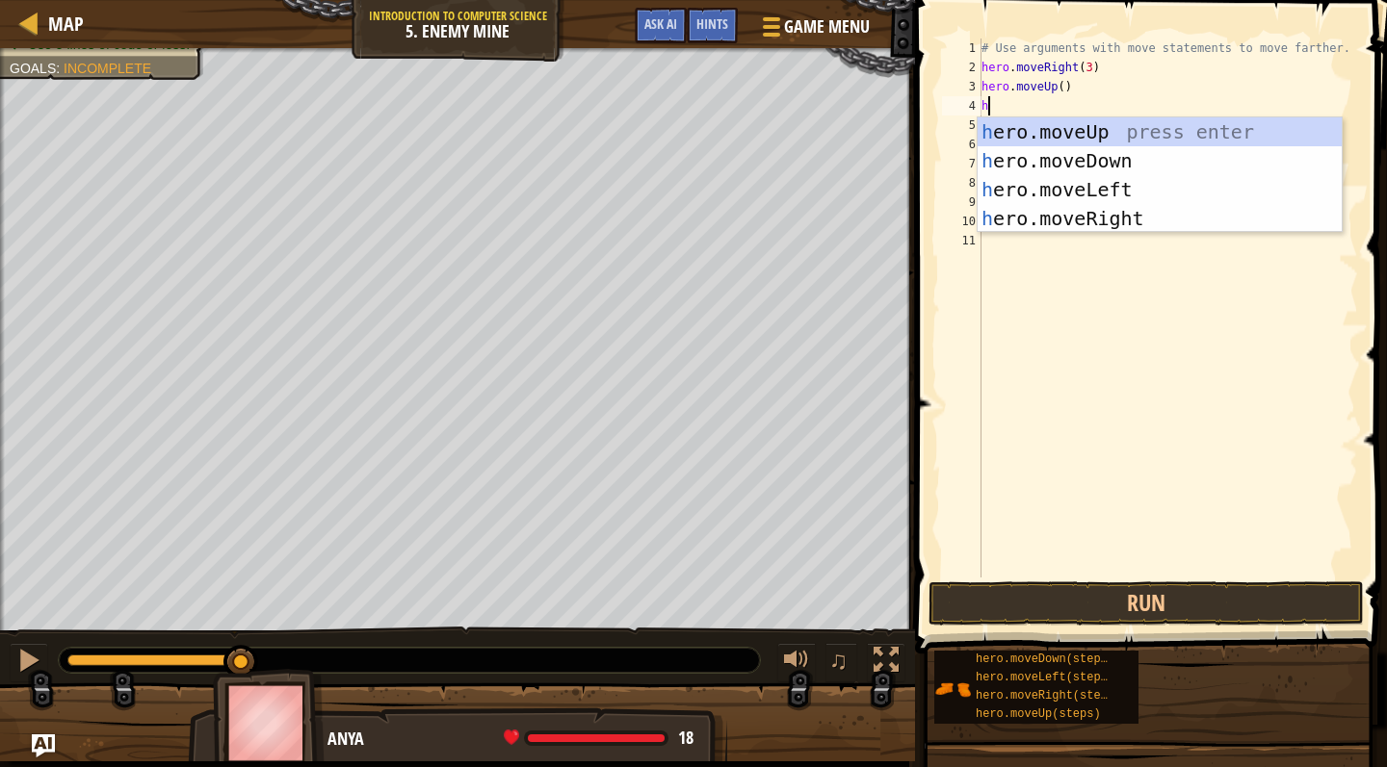
type textarea "hero"
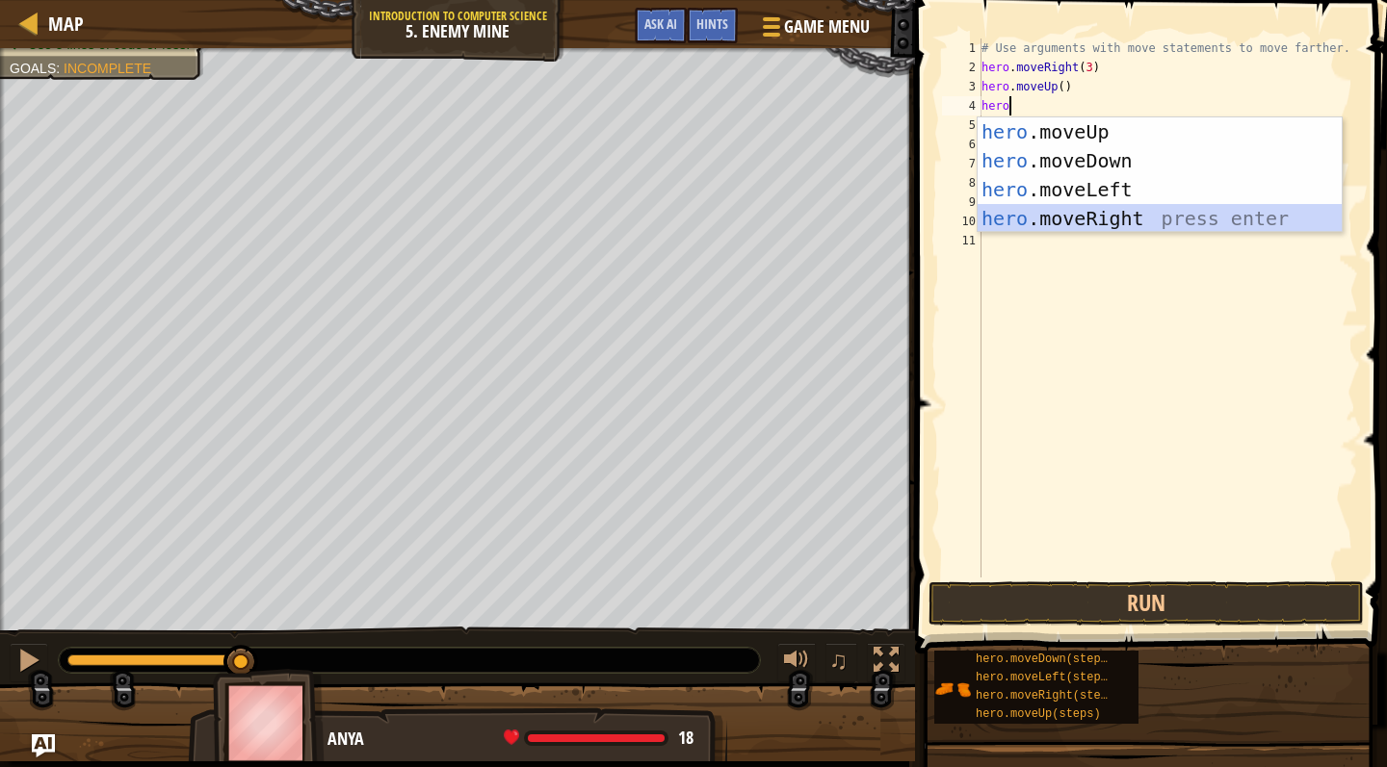
click at [1109, 213] on div "hero .moveUp press enter hero .moveDown press enter hero .moveLeft press enter …" at bounding box center [1159, 203] width 364 height 173
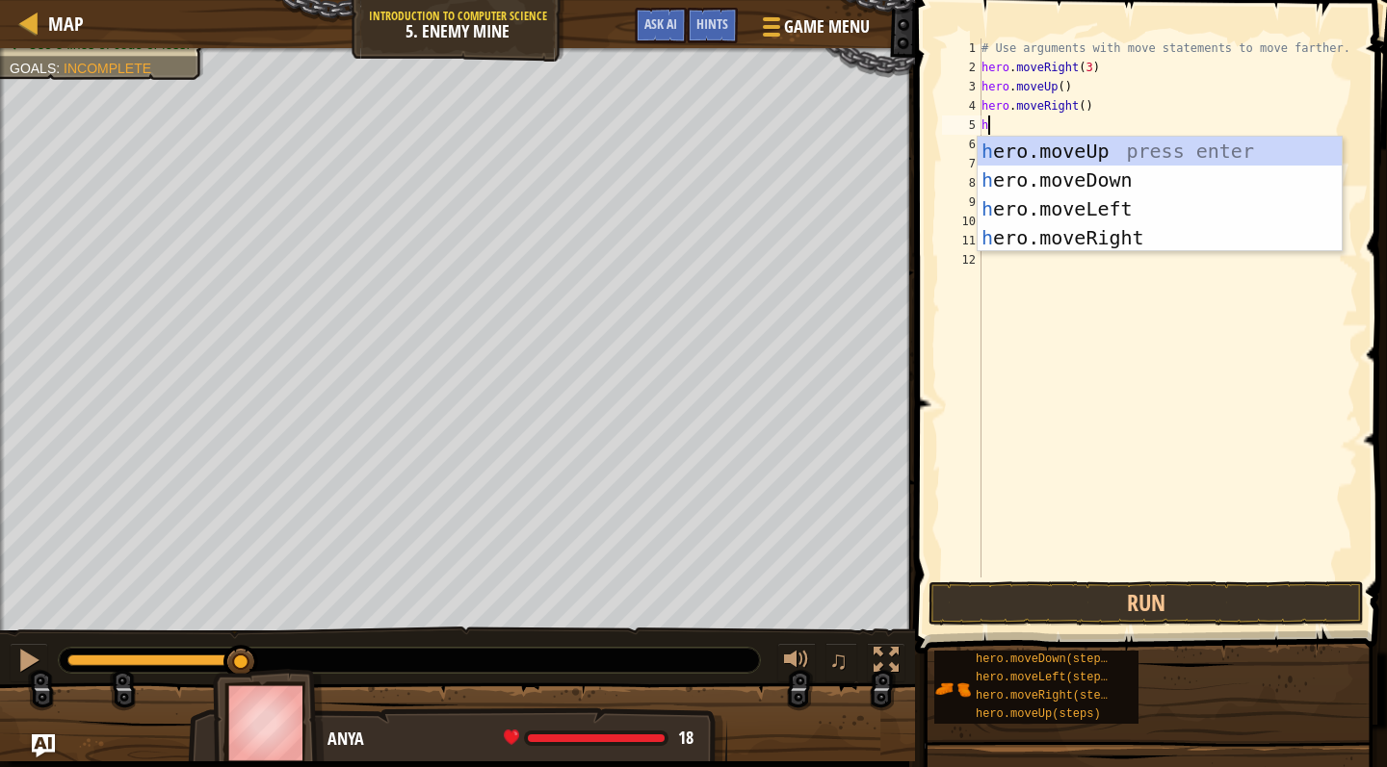
type textarea "hero"
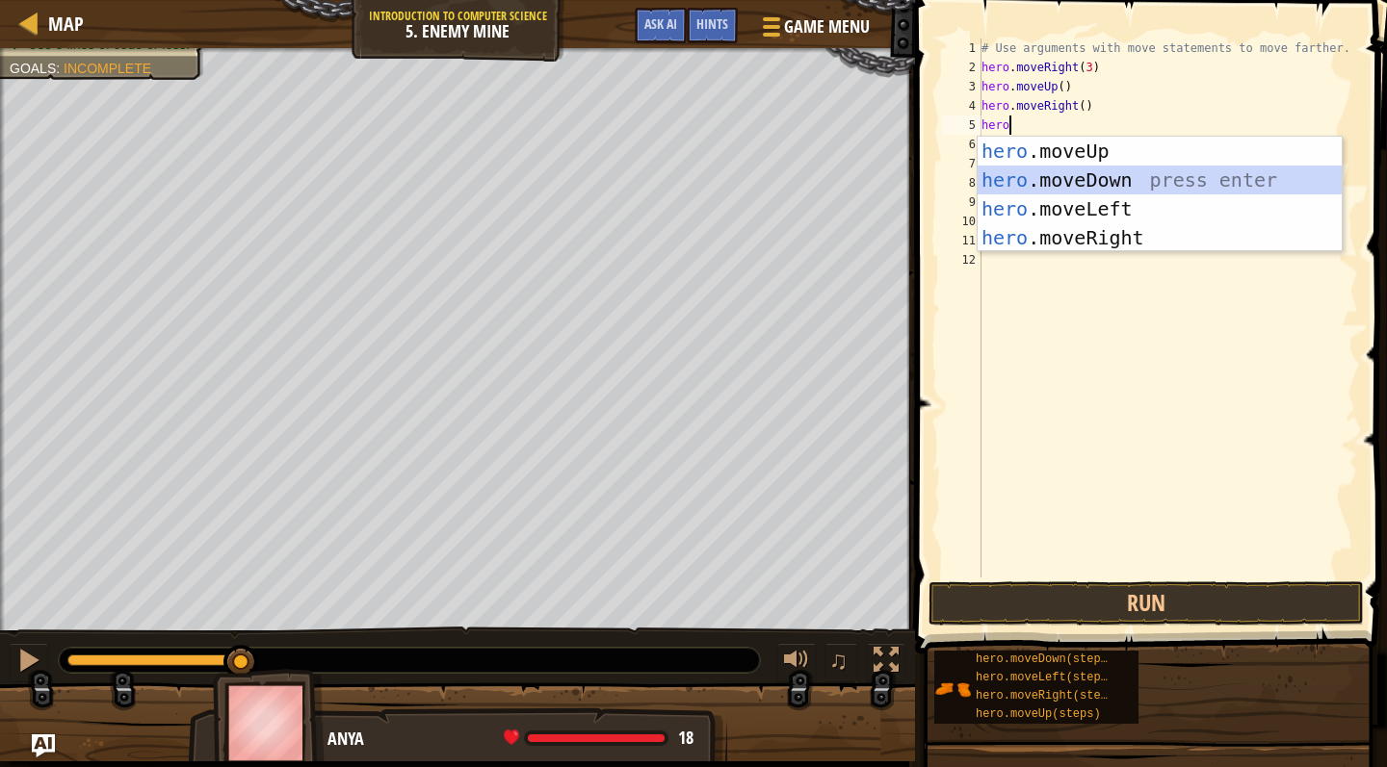
click at [1109, 183] on div "hero .moveUp press enter hero .moveDown press enter hero .moveLeft press enter …" at bounding box center [1159, 223] width 364 height 173
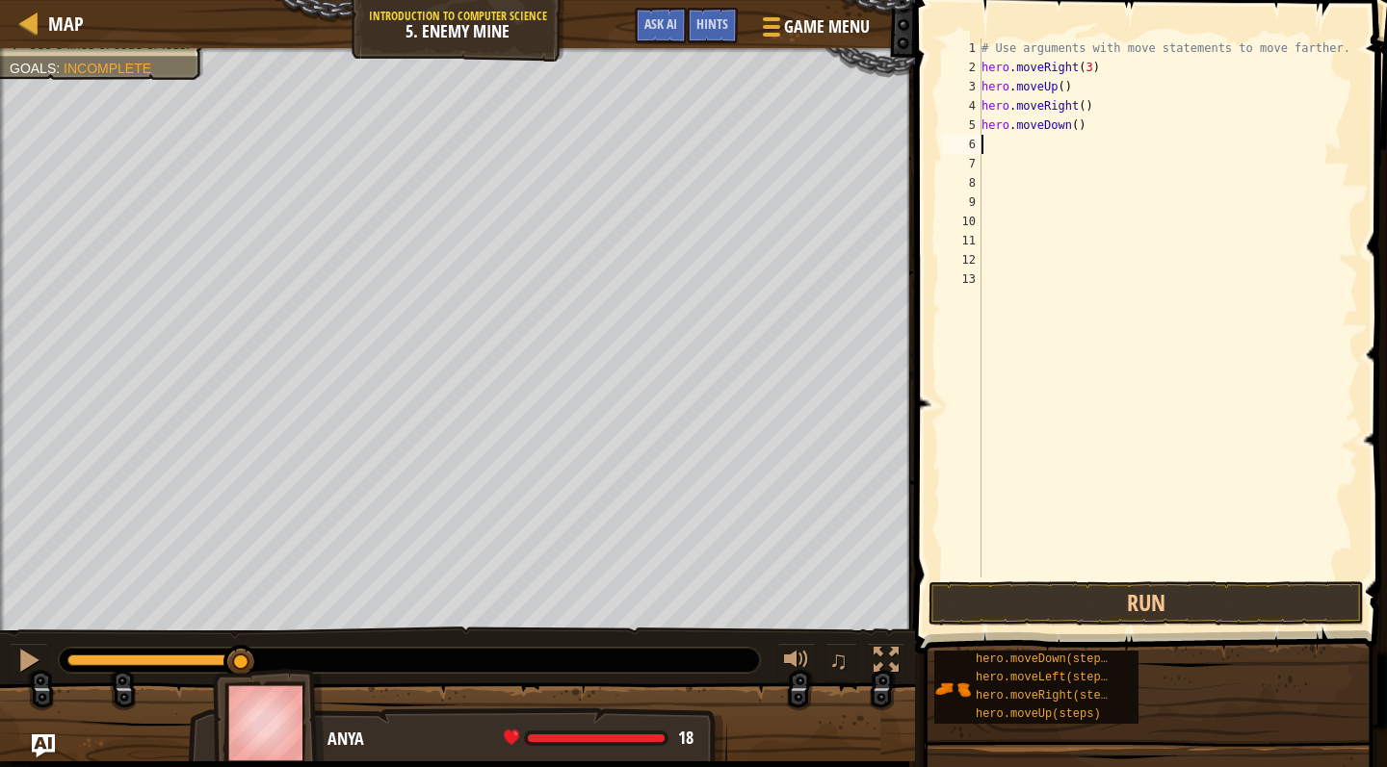
click at [1077, 124] on div "# Use arguments with move statements to move farther. hero . moveRight ( 3 ) he…" at bounding box center [1167, 328] width 381 height 578
type textarea "hero.moveDown(3)"
click at [1097, 271] on div "# Use arguments with move statements to move farther. hero . moveRight ( 3 ) he…" at bounding box center [1167, 328] width 381 height 578
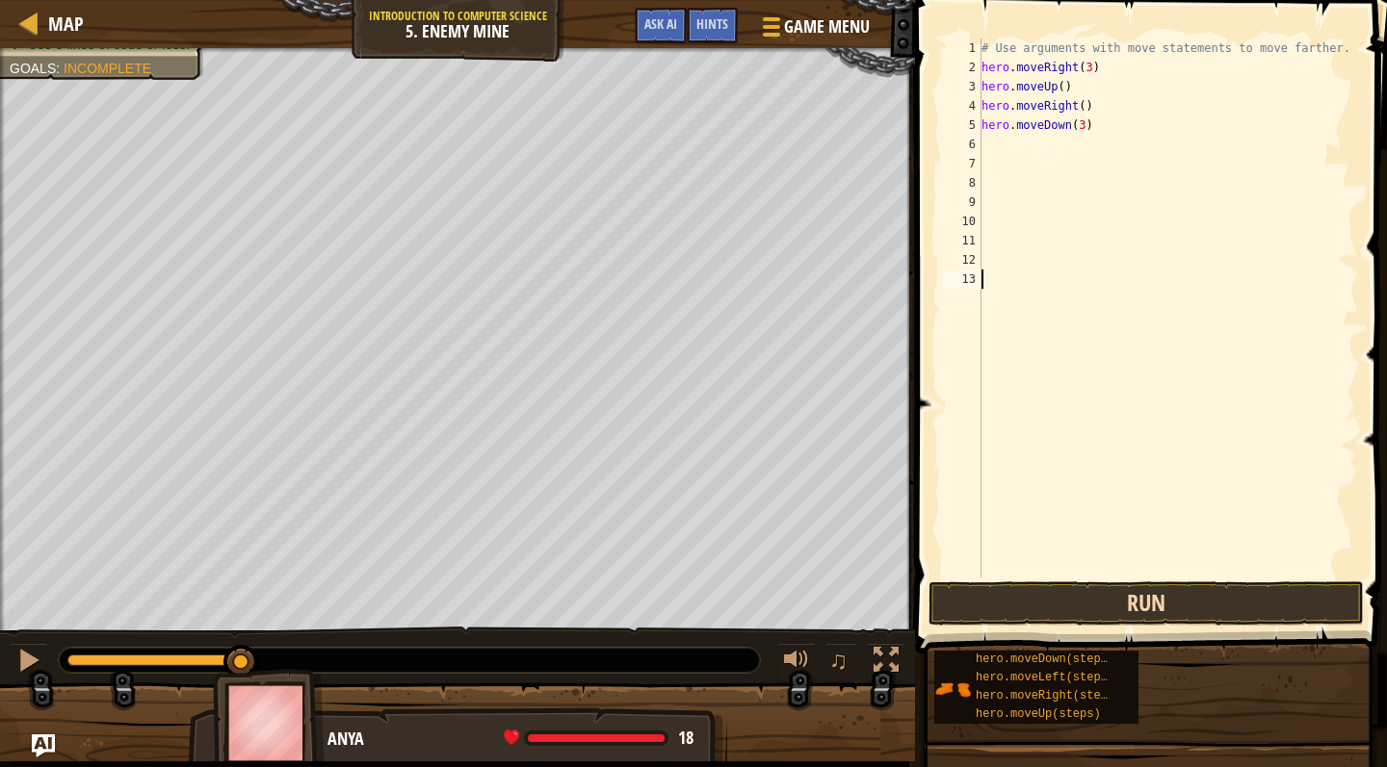
click at [1121, 612] on button "Run" at bounding box center [1145, 604] width 435 height 44
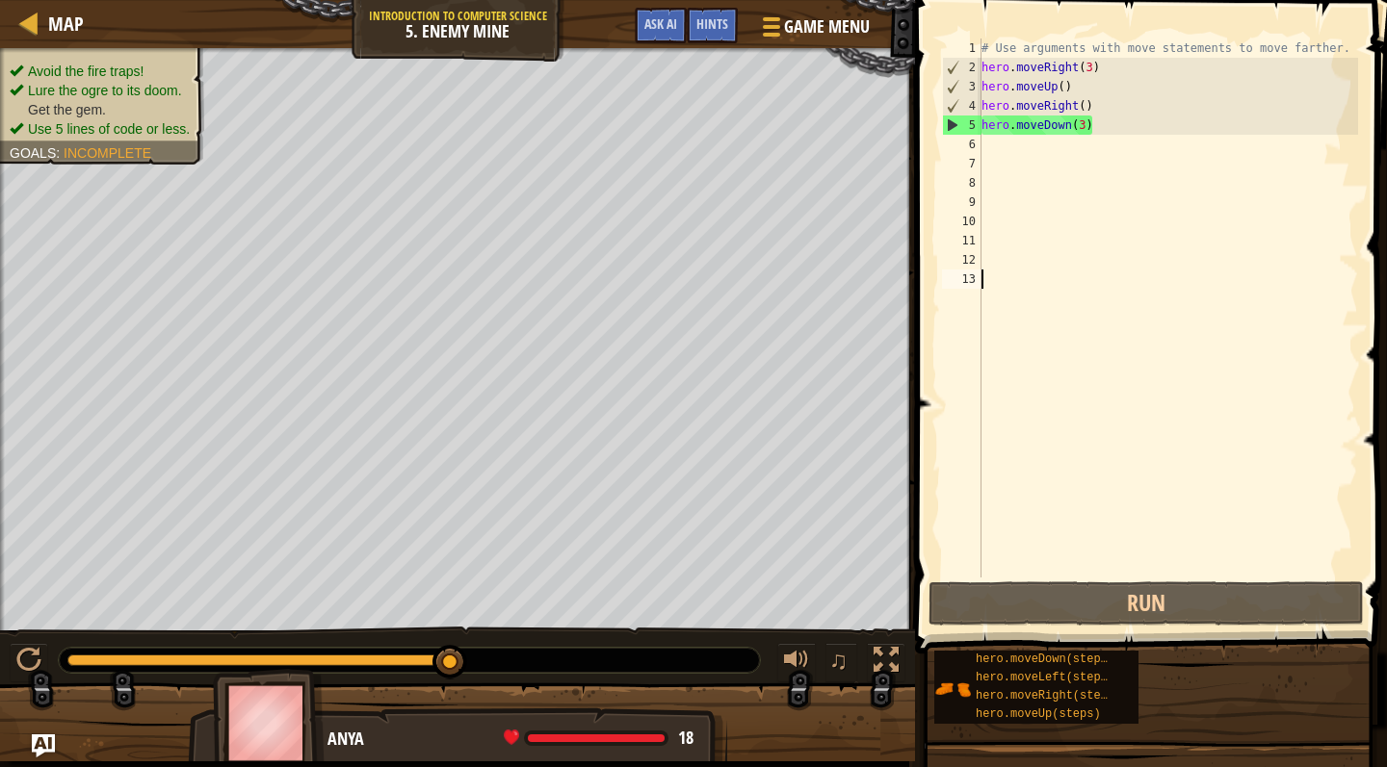
click at [1009, 140] on div "# Use arguments with move statements to move farther. hero . moveRight ( 3 ) he…" at bounding box center [1167, 328] width 381 height 578
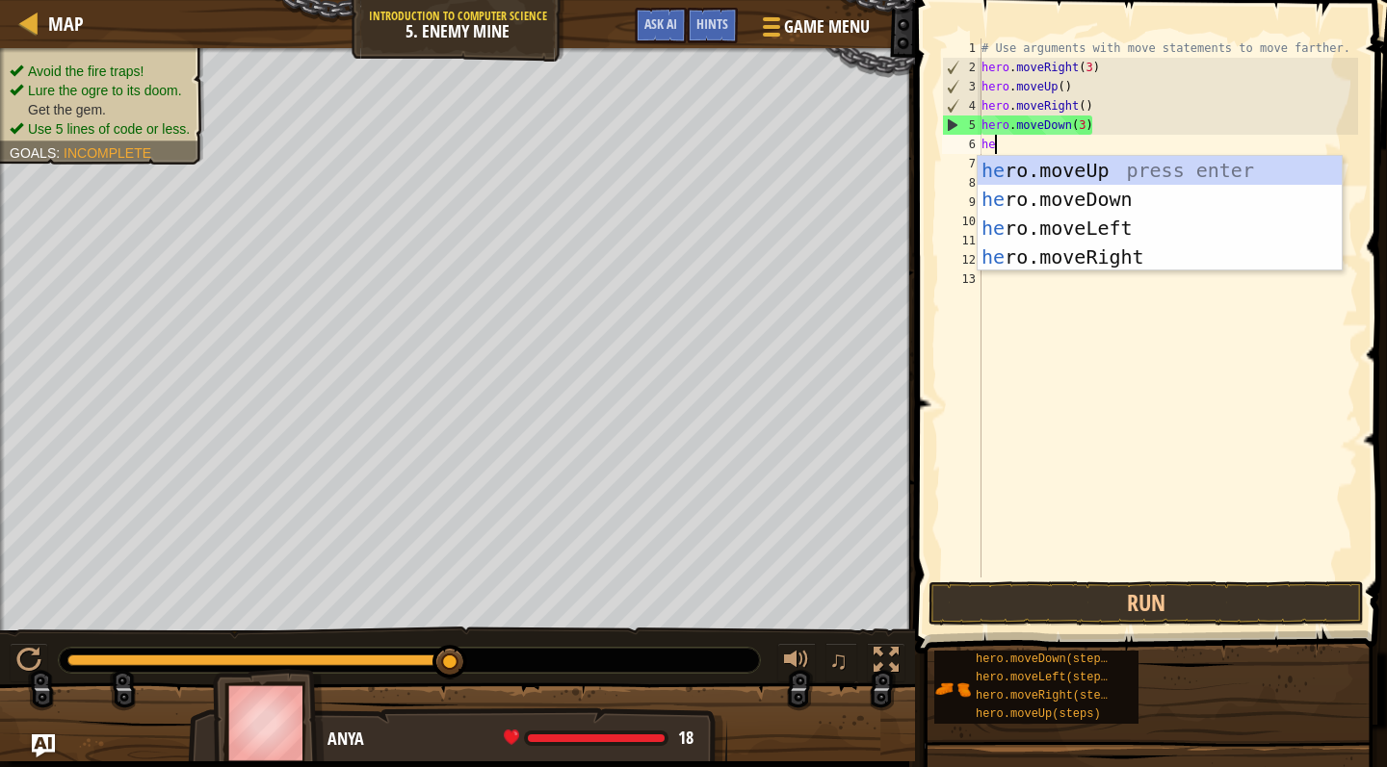
type textarea "hero"
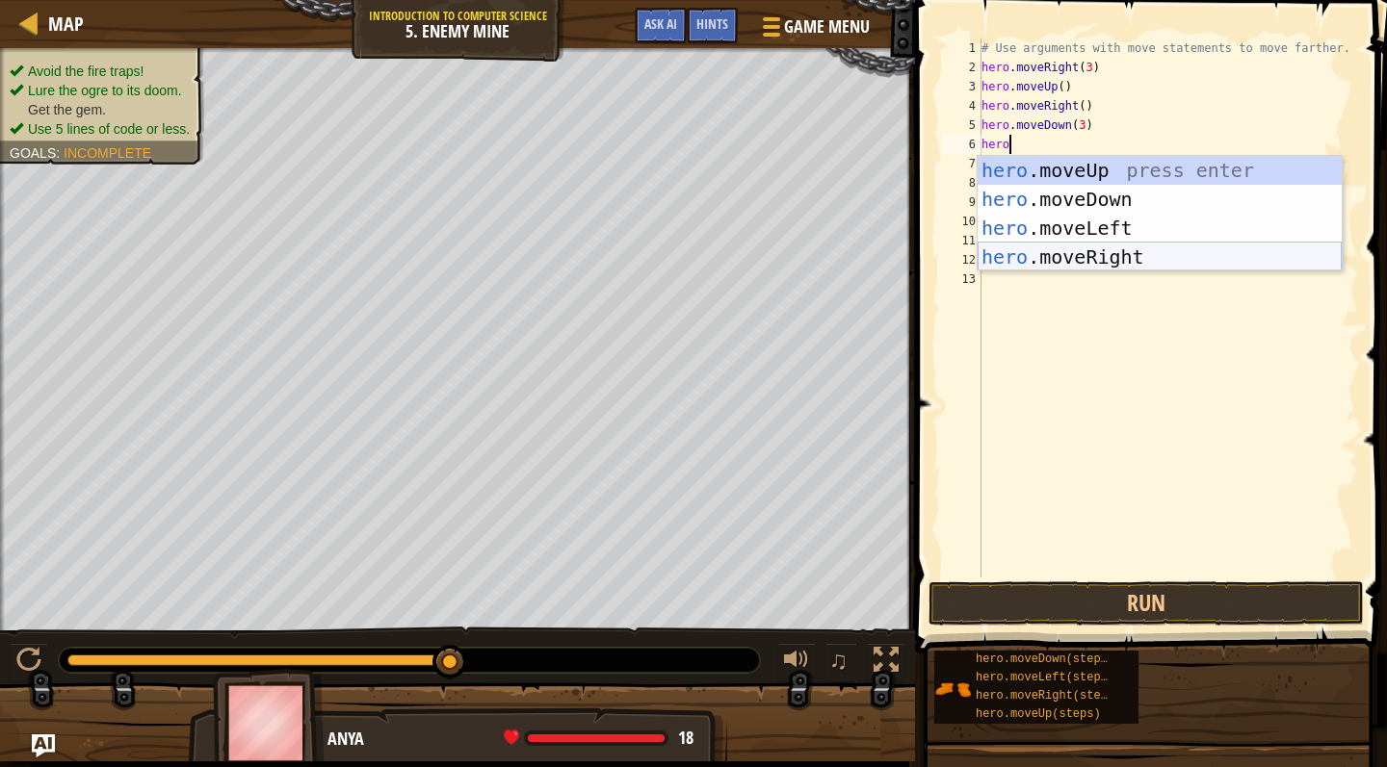
click at [1096, 262] on div "hero .moveUp press enter hero .moveDown press enter hero .moveLeft press enter …" at bounding box center [1159, 242] width 364 height 173
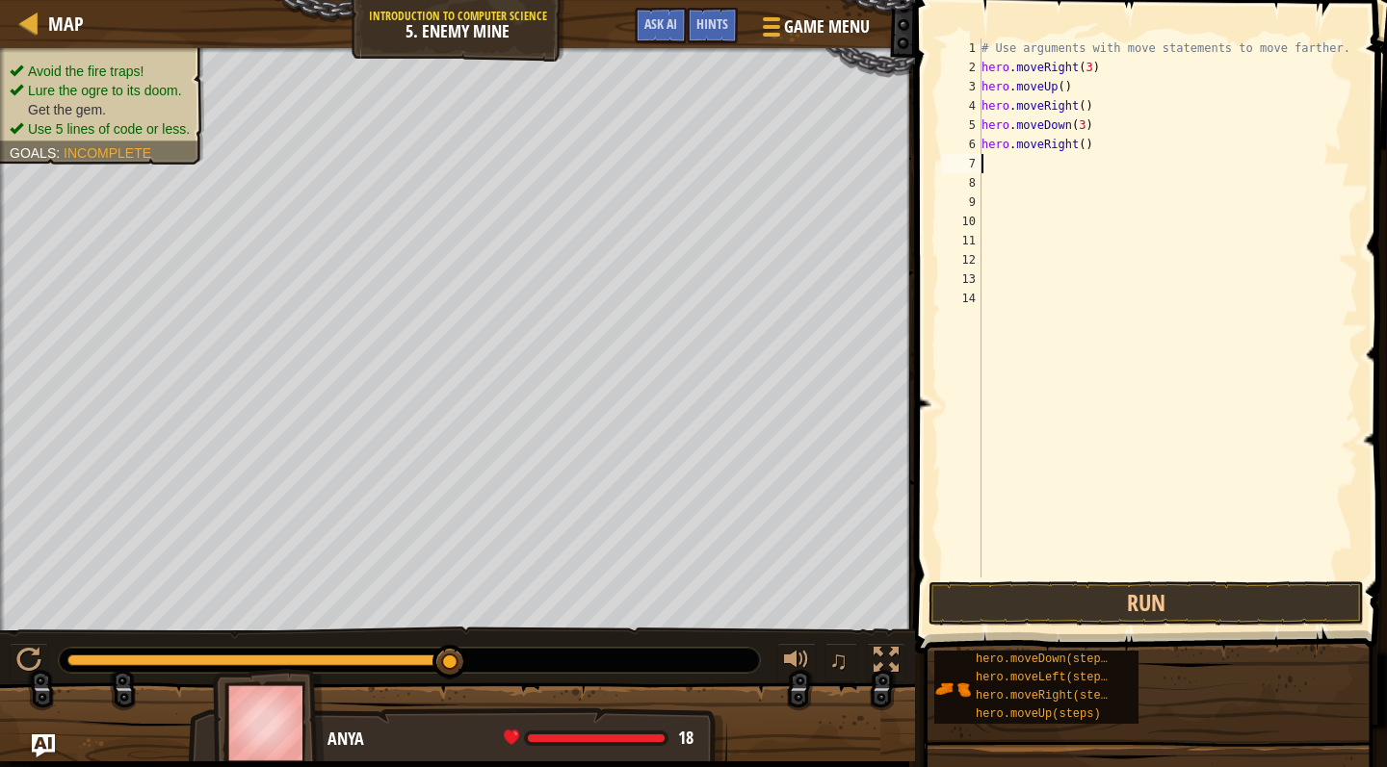
scroll to position [9, 0]
click at [1083, 140] on div "# Use arguments with move statements to move farther. hero . moveRight ( 3 ) he…" at bounding box center [1167, 328] width 381 height 578
type textarea "hero.moveRight(2)"
click at [1104, 325] on div "# Use arguments with move statements to move farther. hero . moveRight ( 3 ) he…" at bounding box center [1167, 328] width 381 height 578
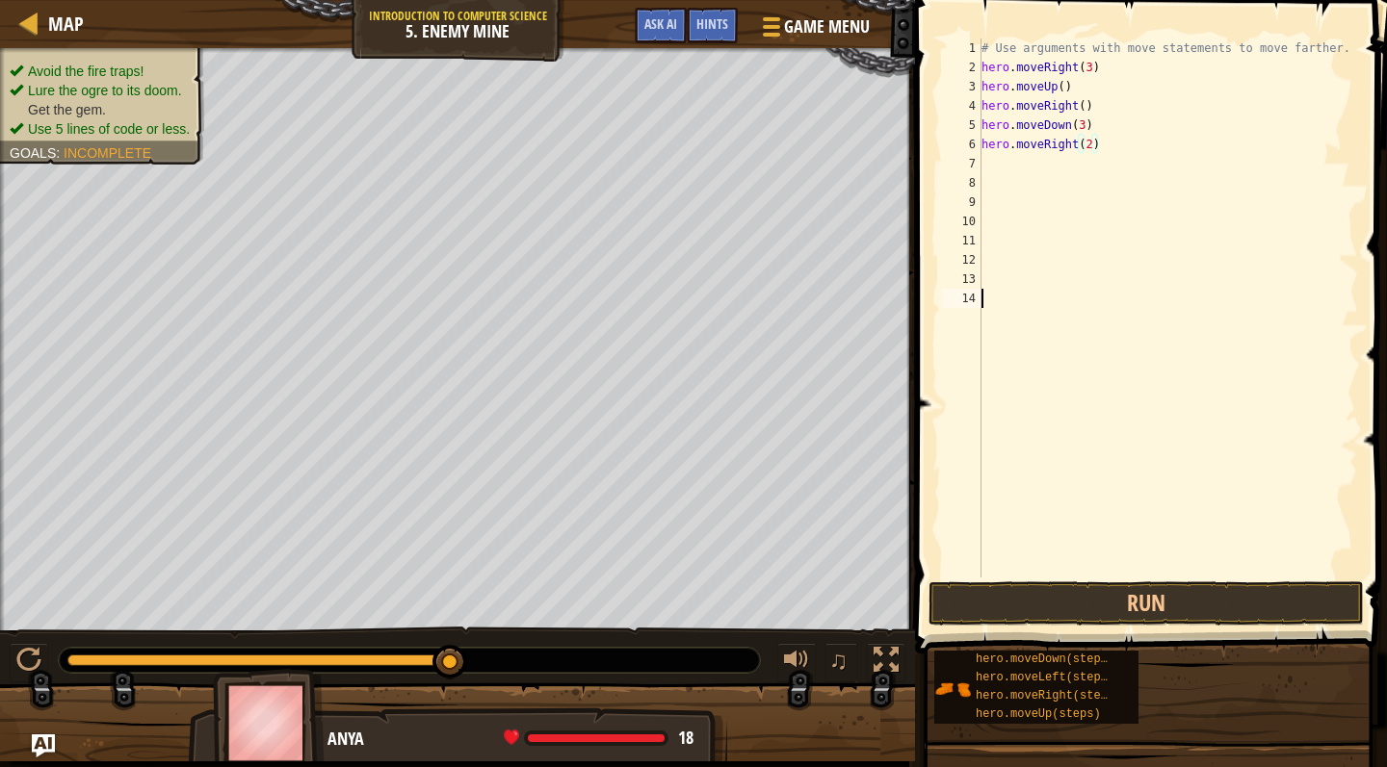
scroll to position [9, 0]
click at [1119, 606] on button "Run" at bounding box center [1145, 604] width 435 height 44
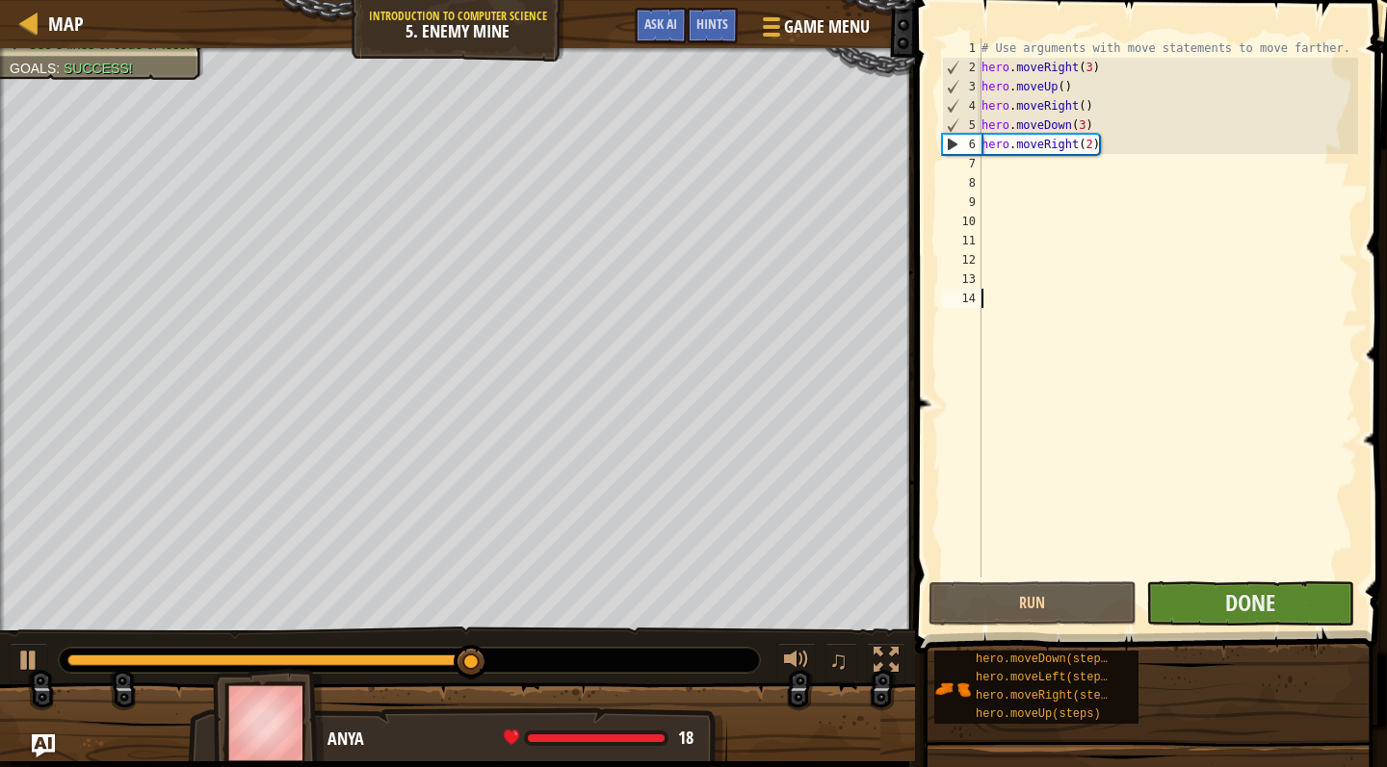
click at [1205, 610] on button "Done" at bounding box center [1250, 604] width 208 height 44
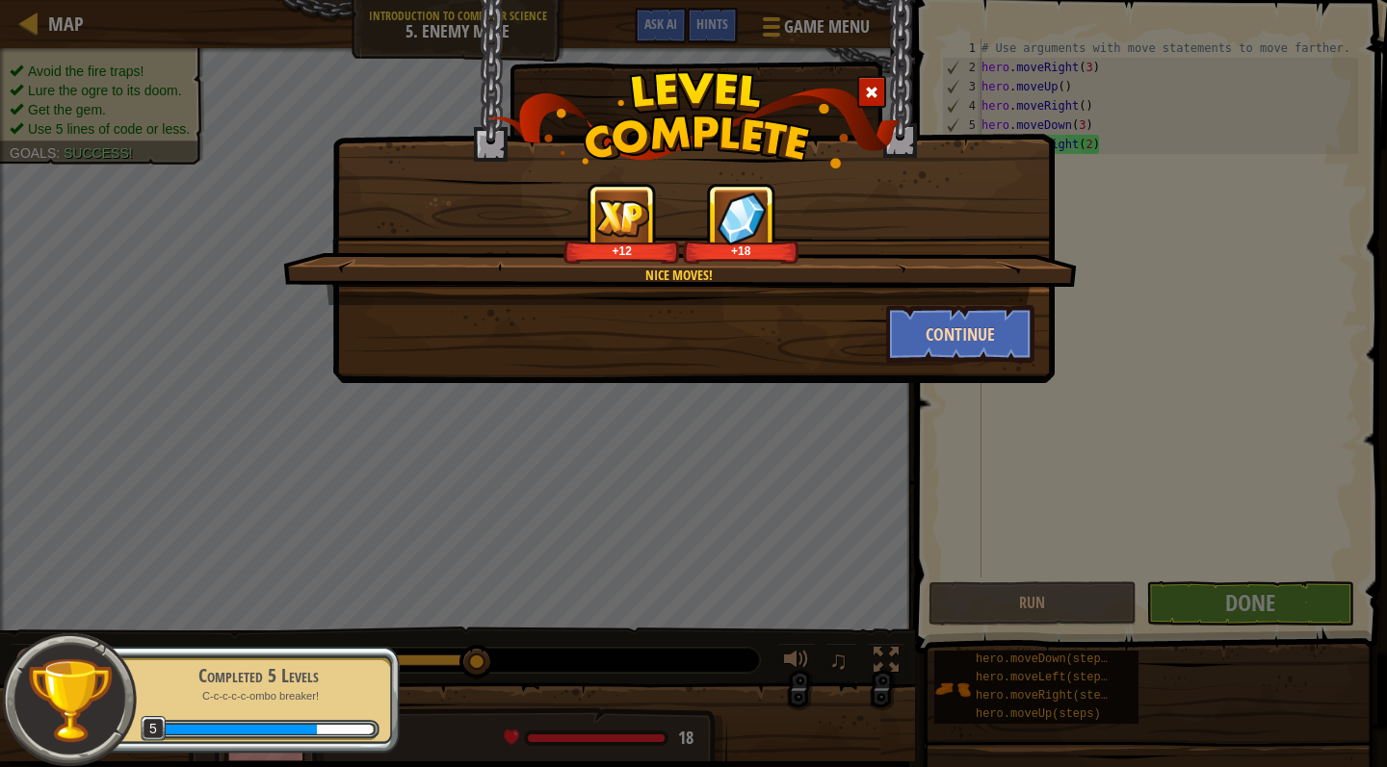
click at [1012, 331] on button "Continue" at bounding box center [960, 334] width 149 height 58
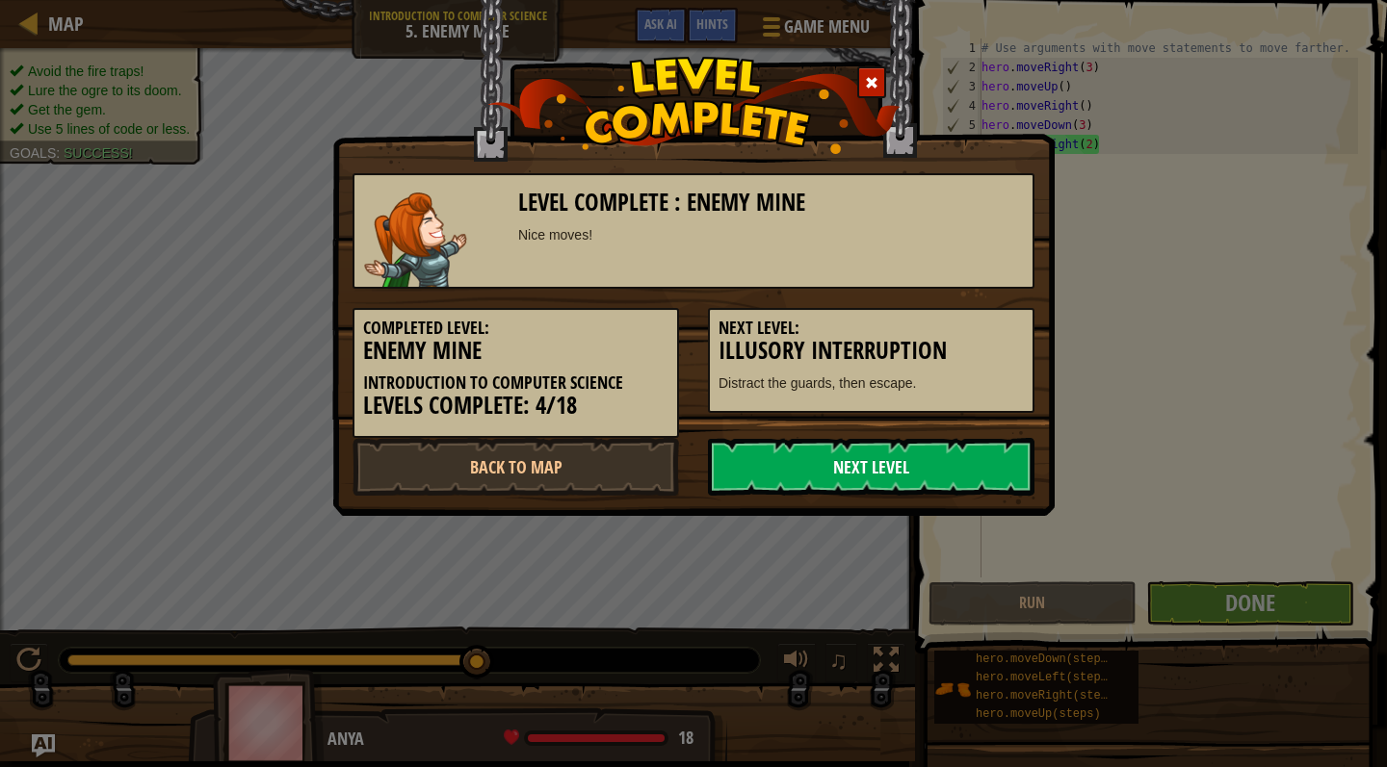
click at [855, 463] on link "Next Level" at bounding box center [871, 467] width 326 height 58
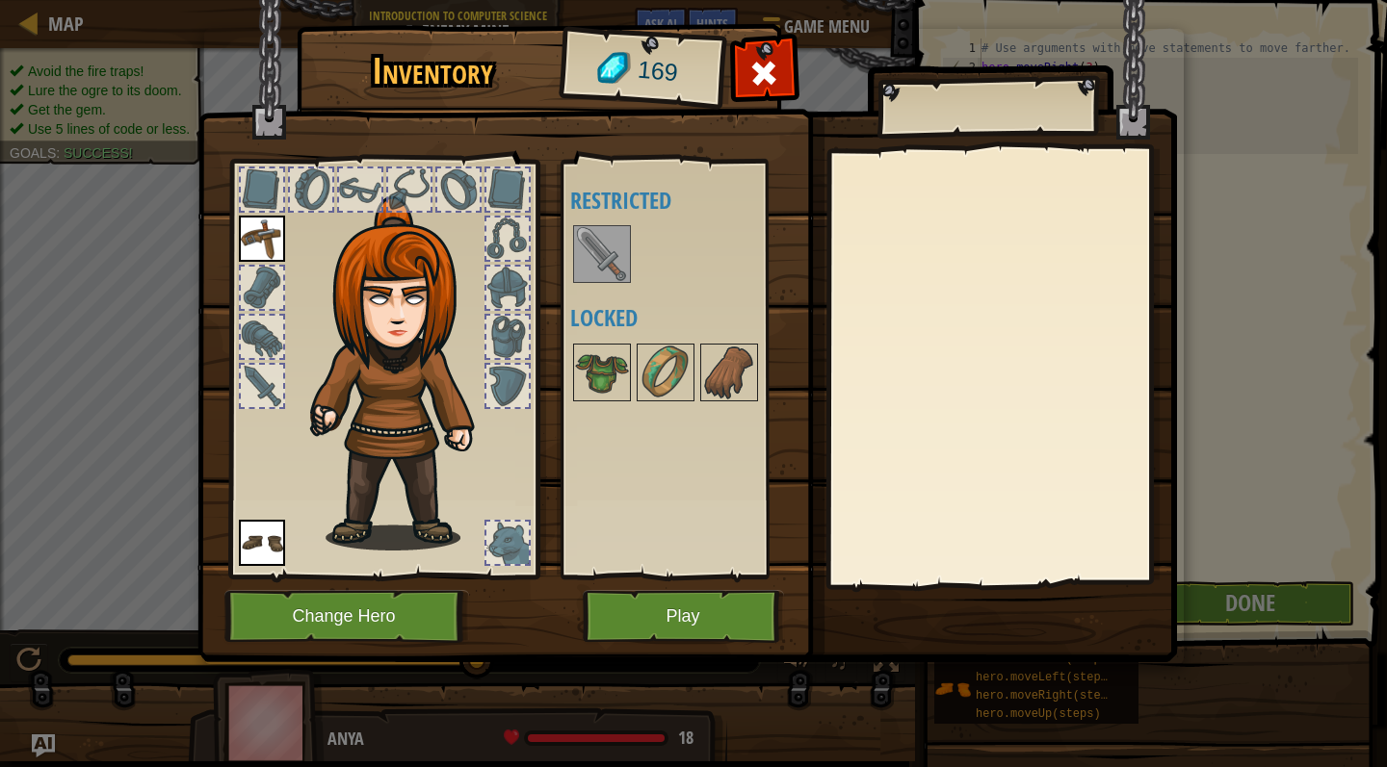
click at [700, 625] on button "Play" at bounding box center [683, 616] width 201 height 53
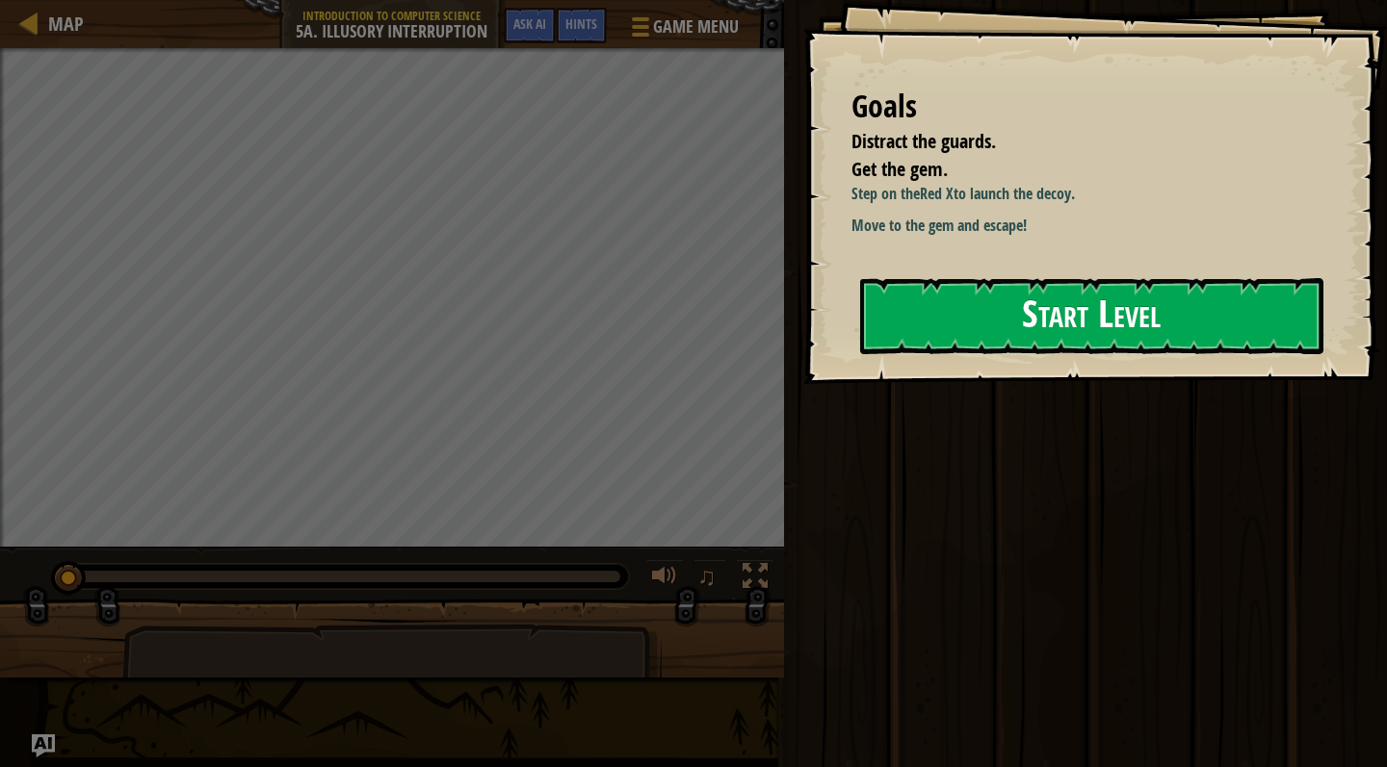
click at [1048, 330] on button "Start Level" at bounding box center [1091, 316] width 463 height 76
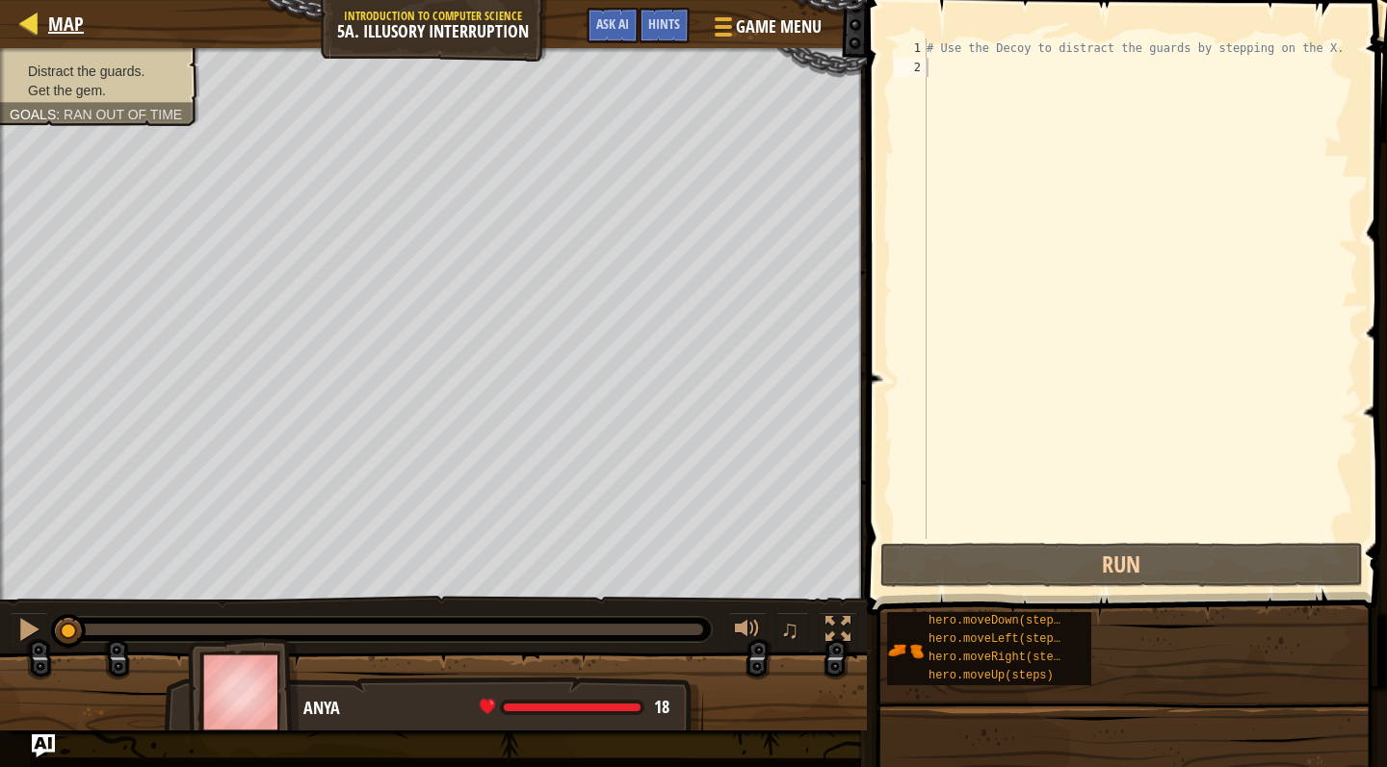
click at [20, 19] on div at bounding box center [29, 23] width 24 height 24
